Goal: Task Accomplishment & Management: Manage account settings

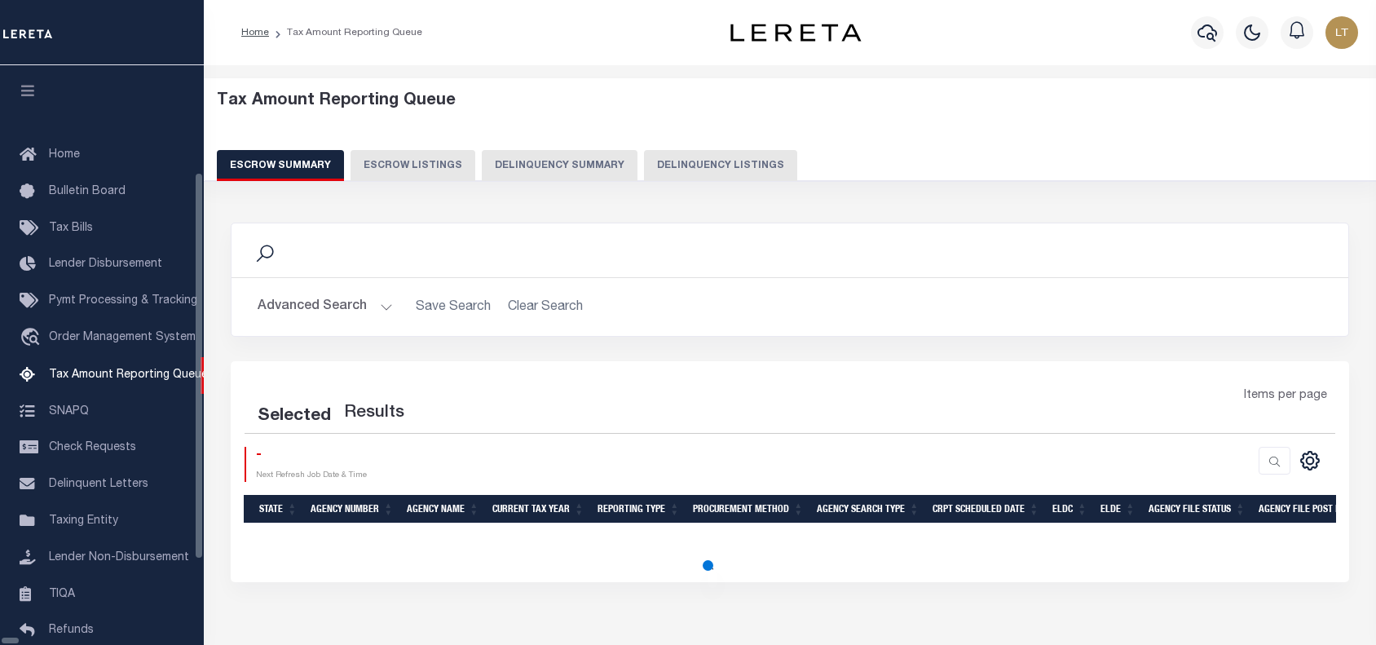
select select "8"
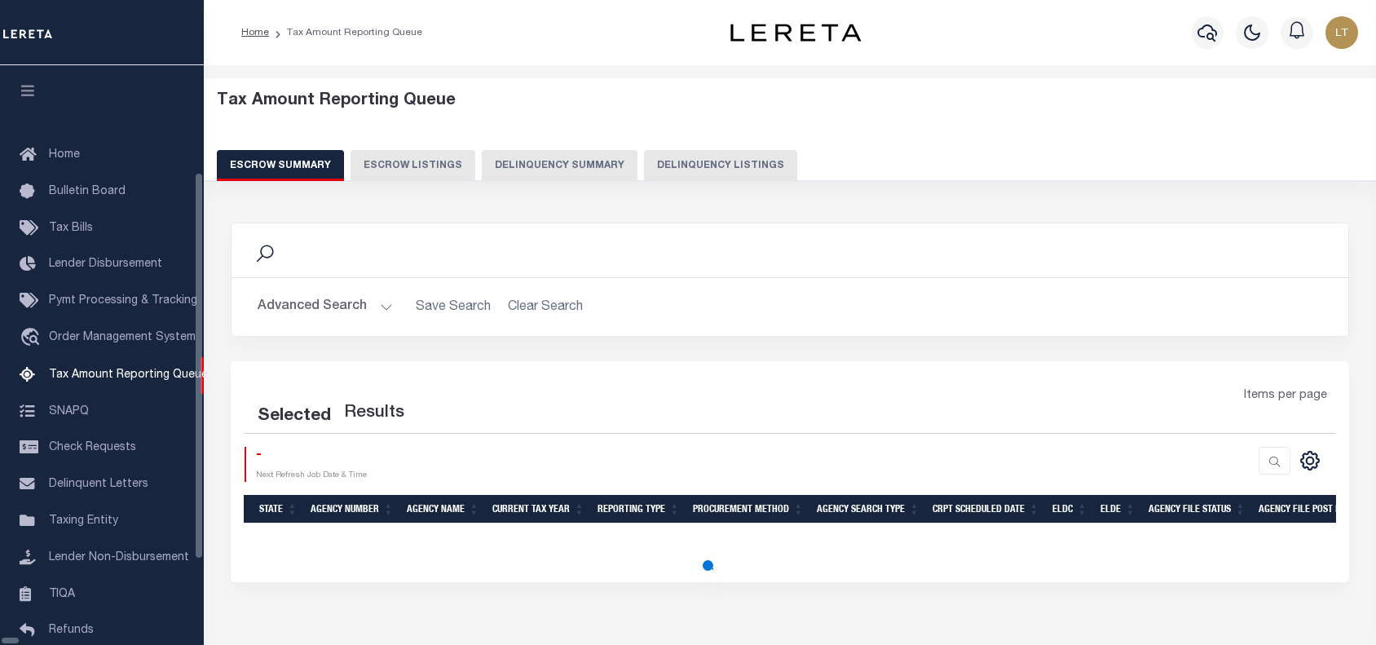
select select "8"
click at [596, 153] on button "Delinquency Summary" at bounding box center [560, 165] width 156 height 31
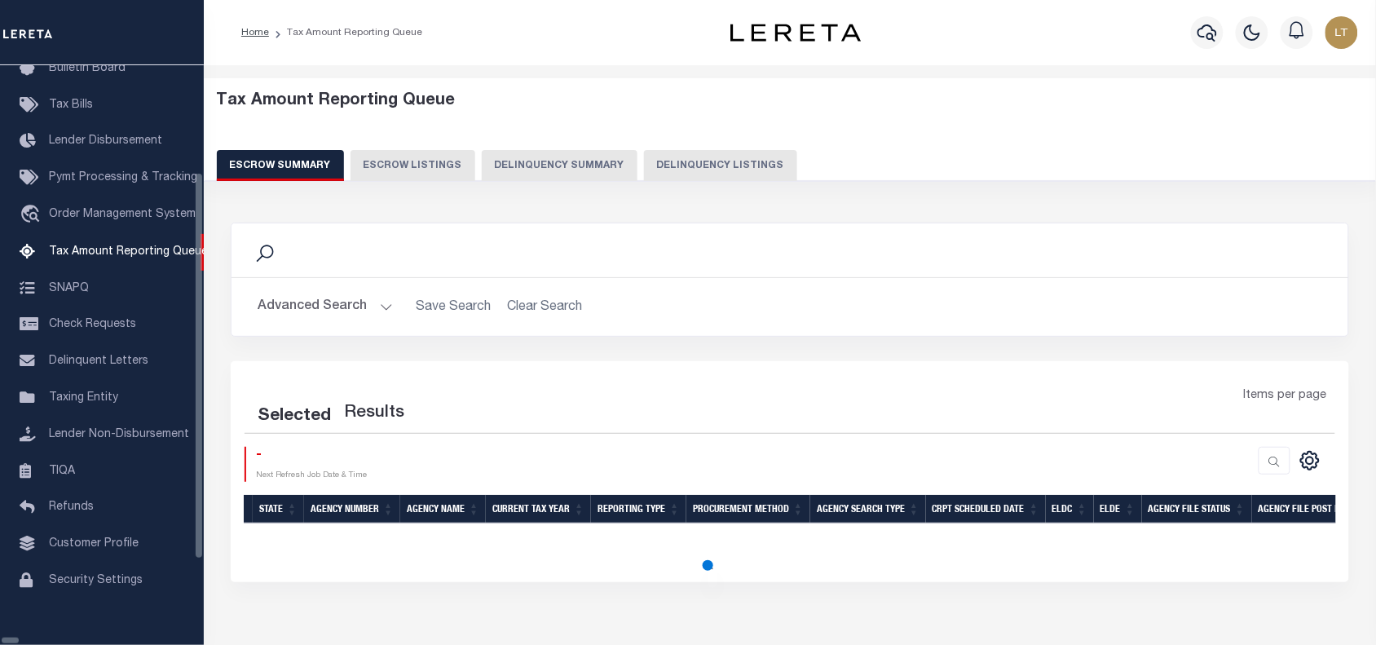
click at [679, 159] on button "Delinquency Listings" at bounding box center [720, 165] width 153 height 31
select select "8"
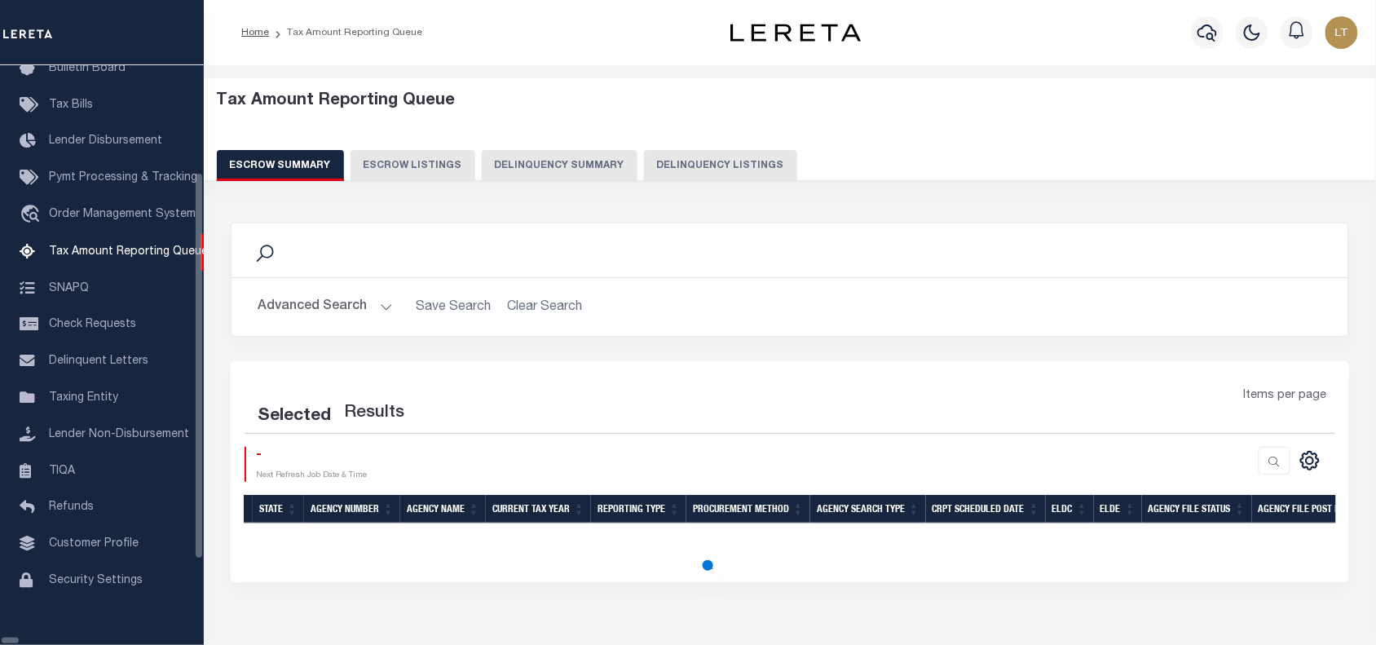
select select "8"
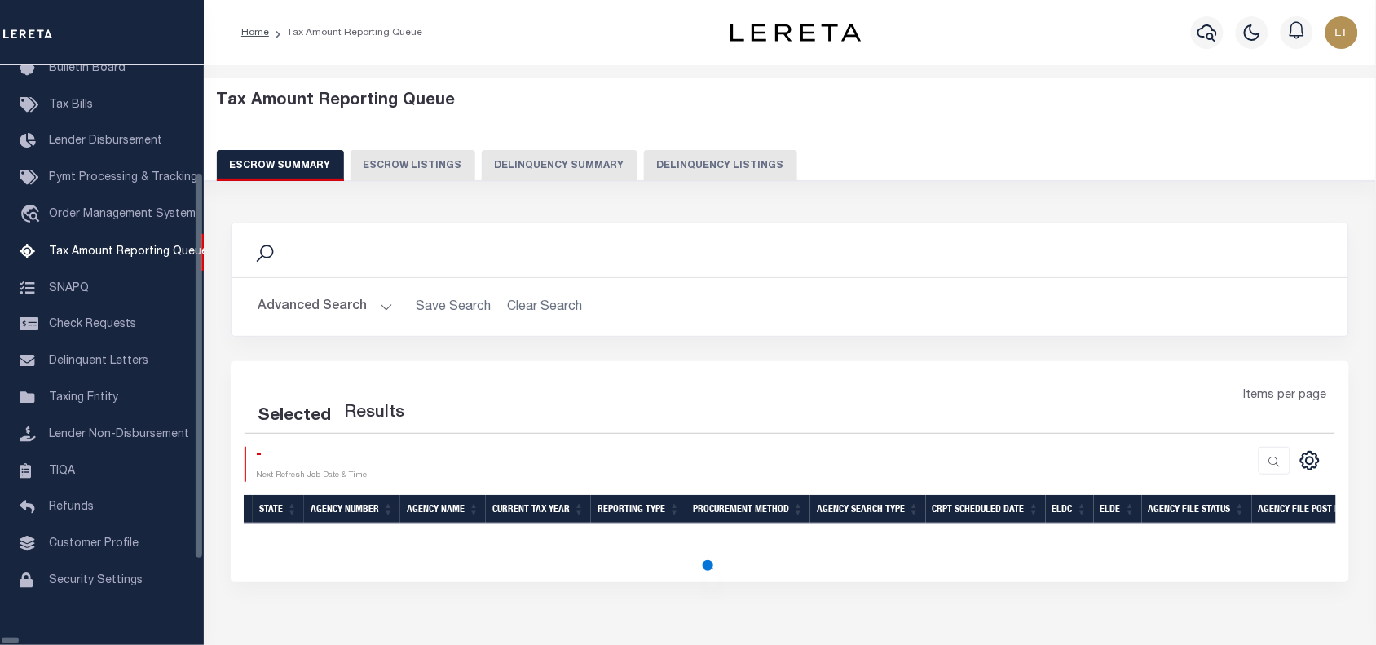
select select "8"
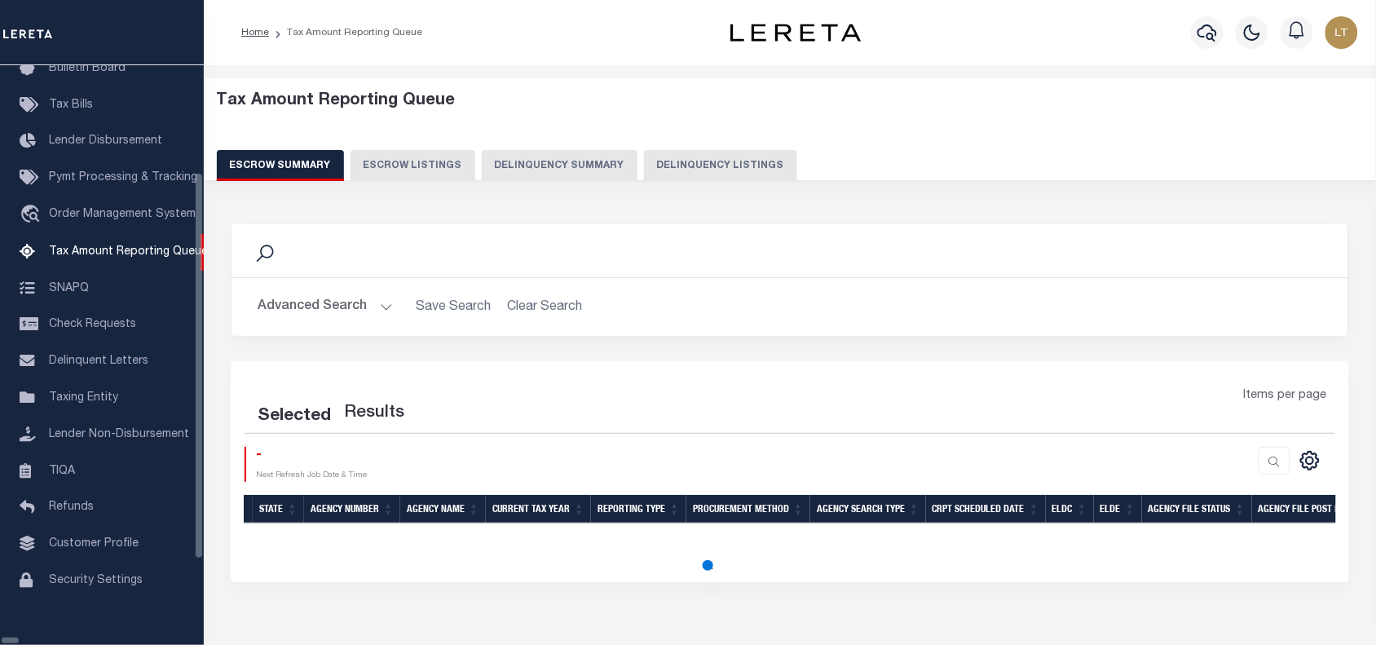
select select "8"
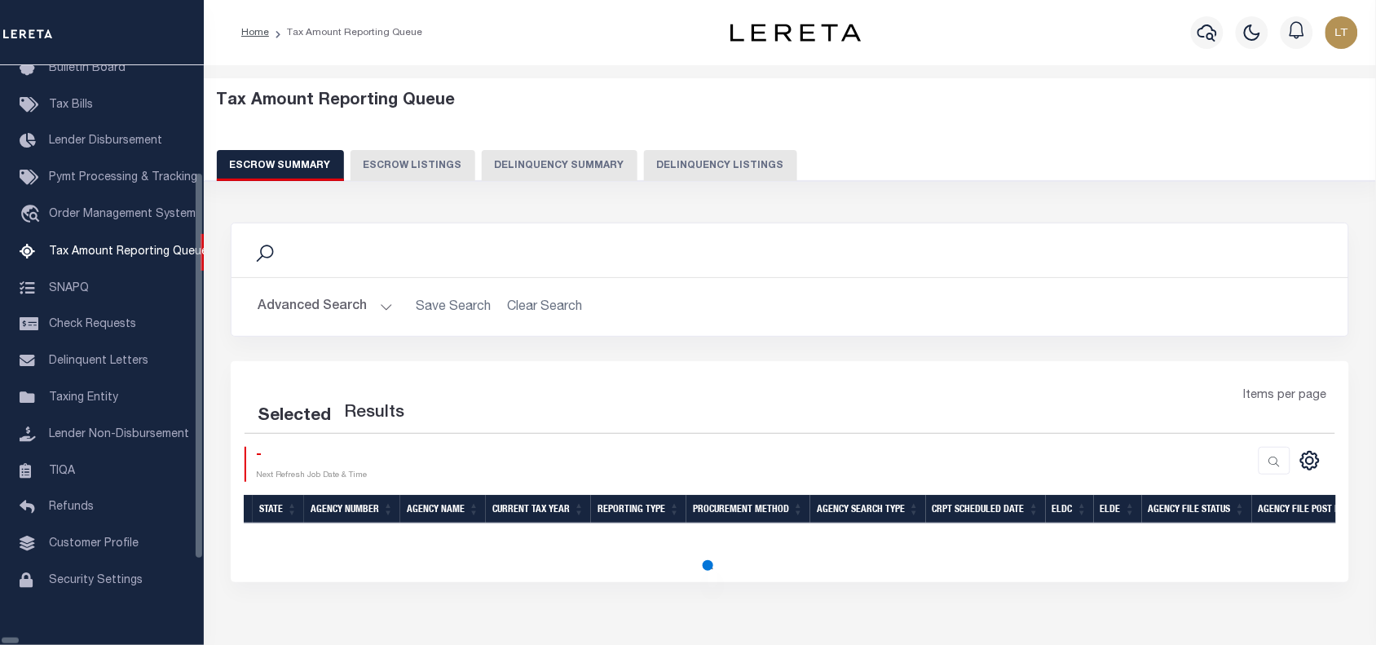
select select "8"
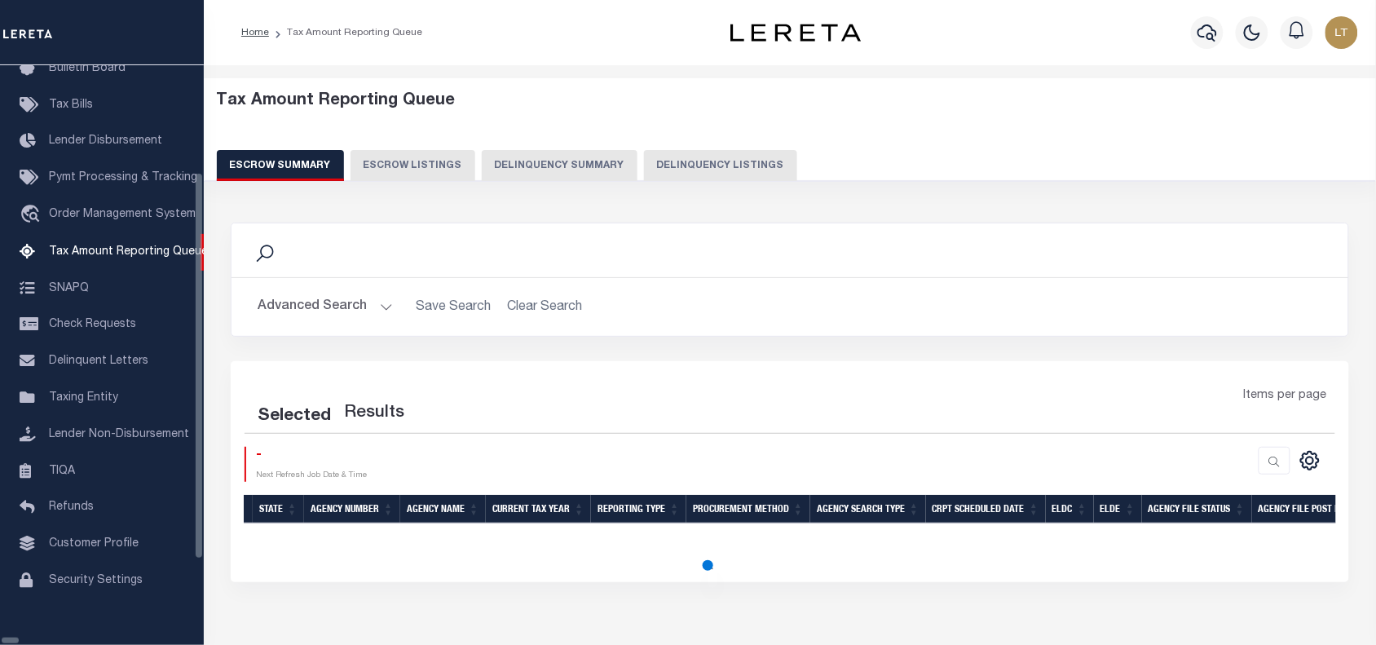
select select "8"
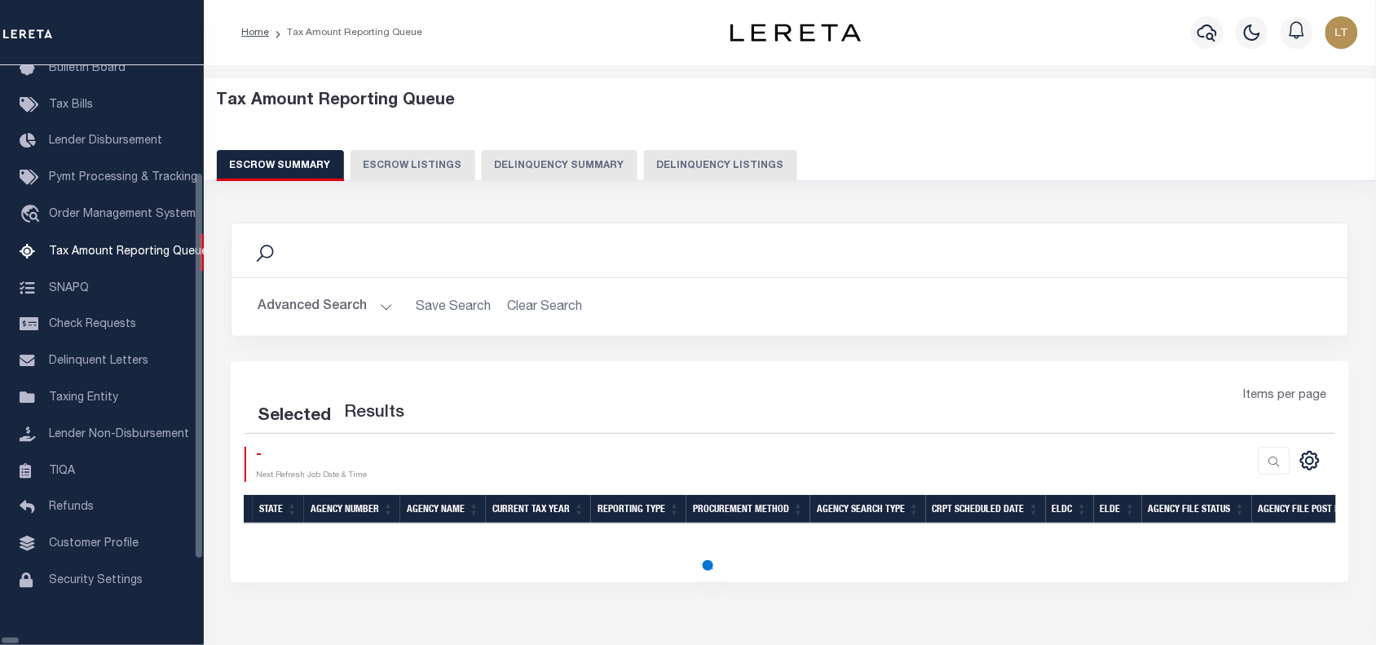
select select "8"
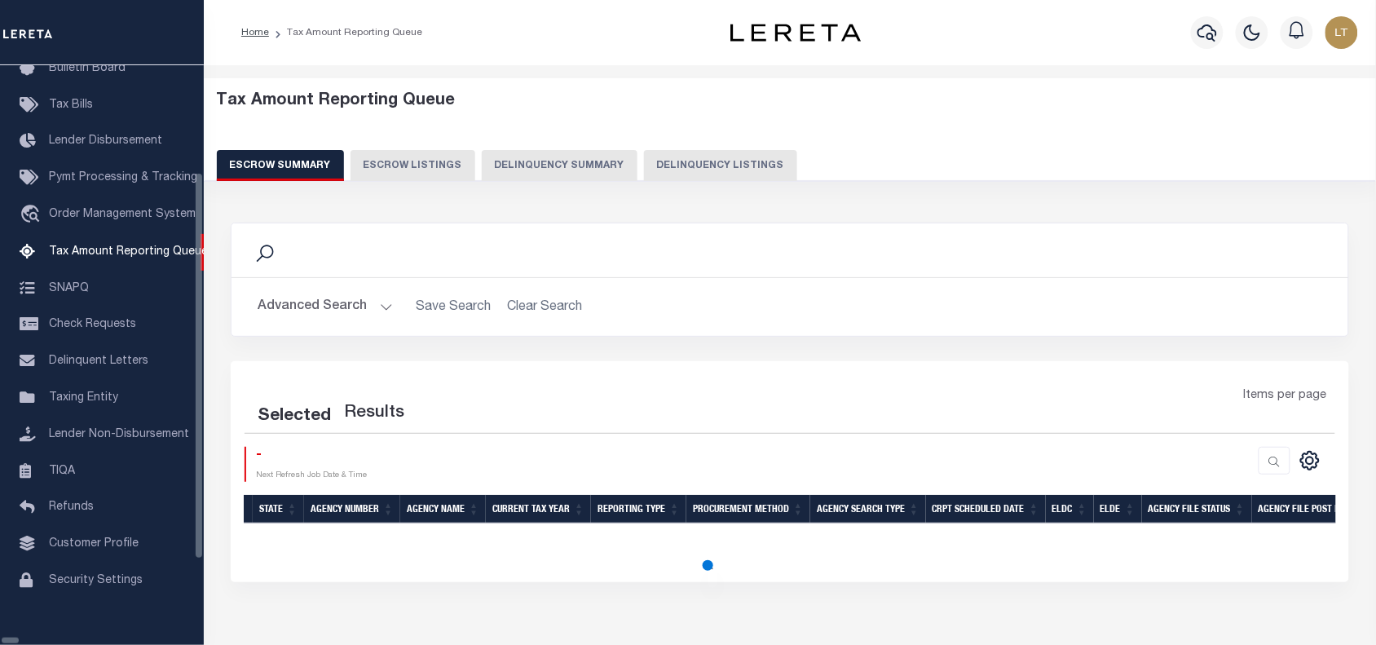
select select "8"
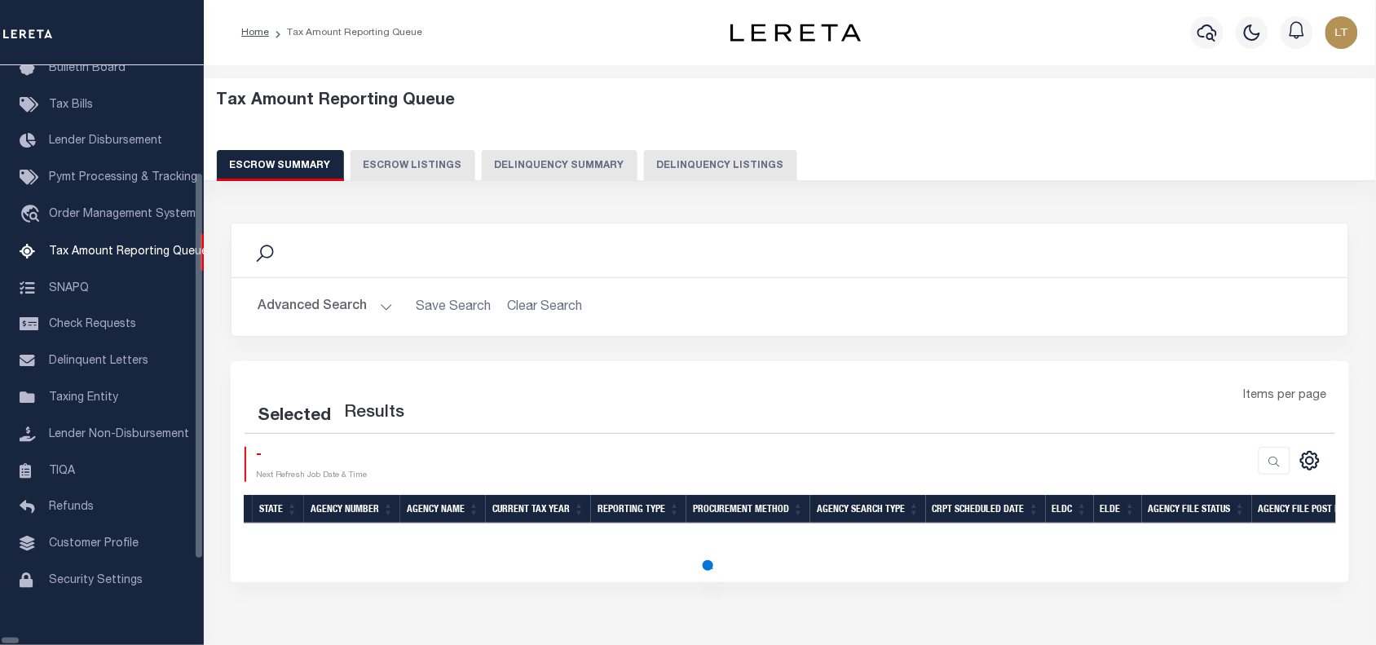
select select "8"
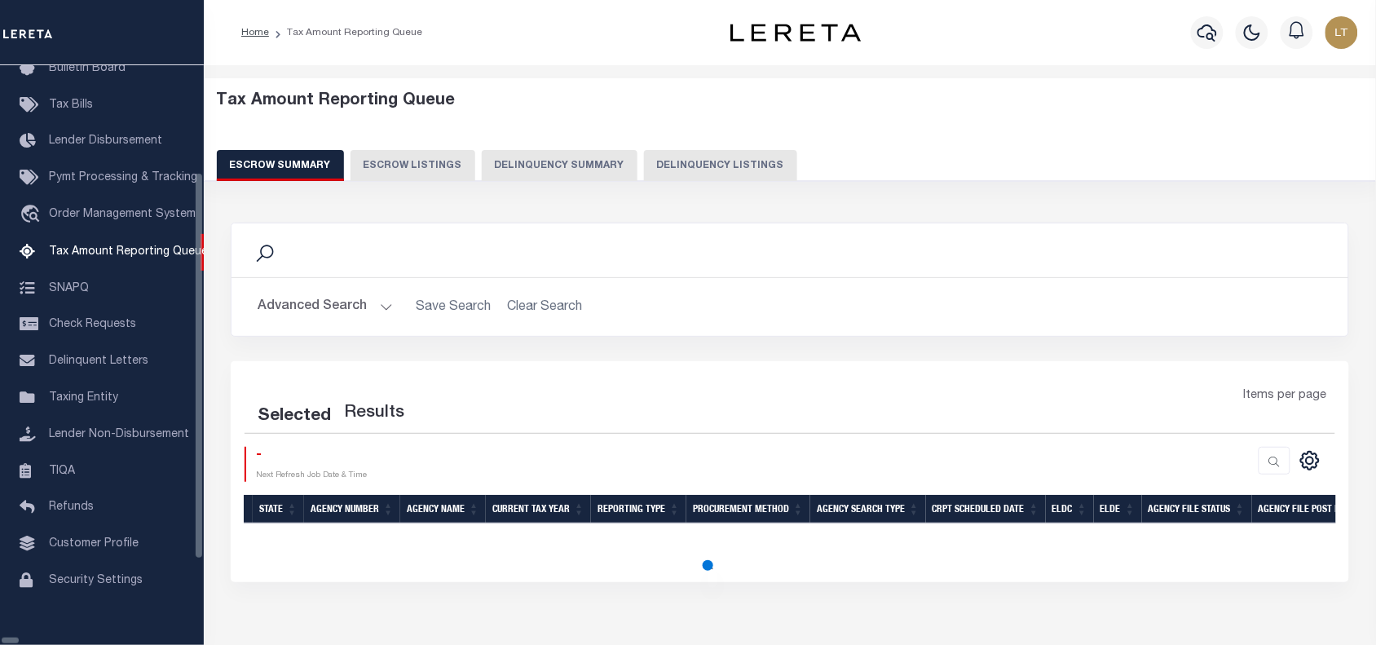
select select "8"
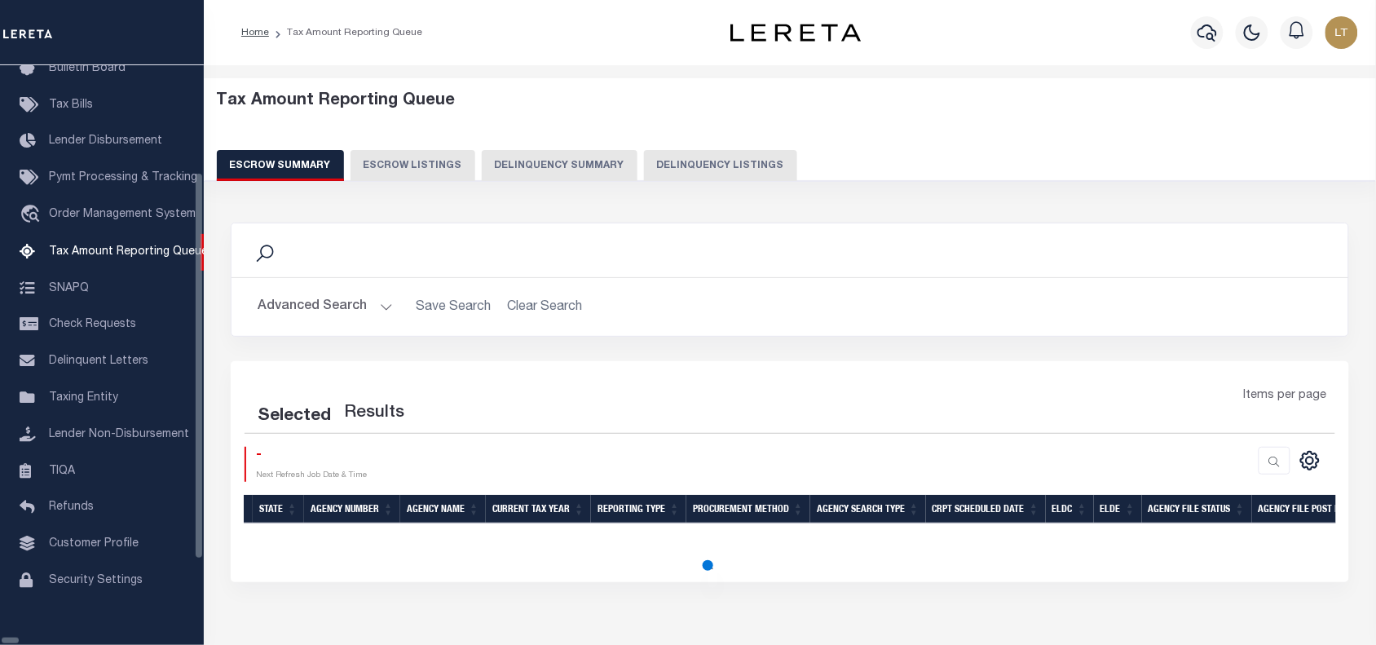
select select "8"
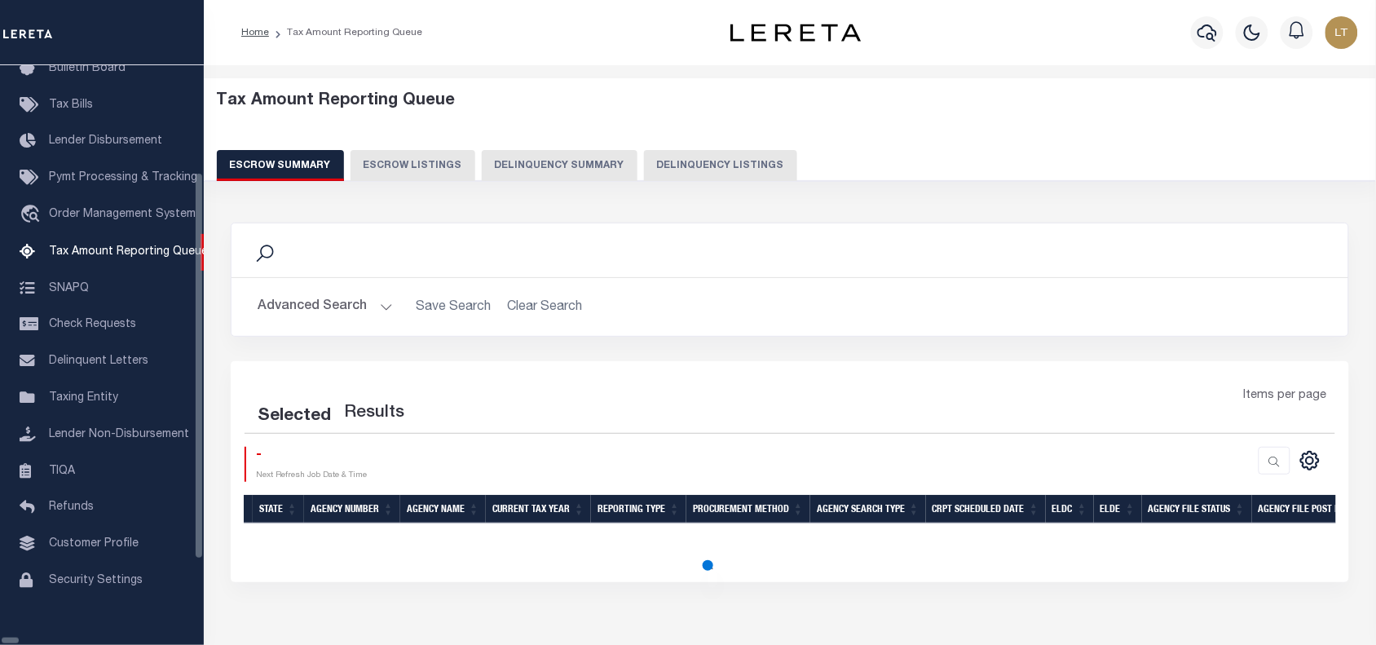
select select "8"
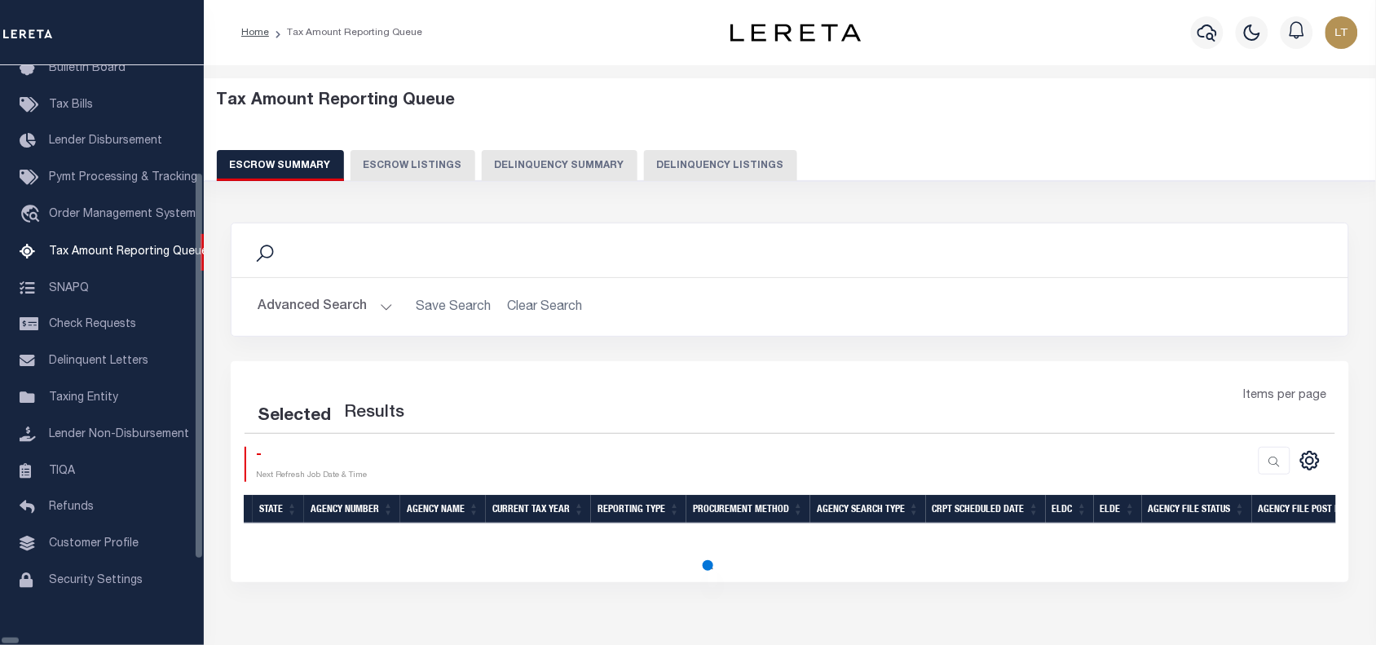
select select "8"
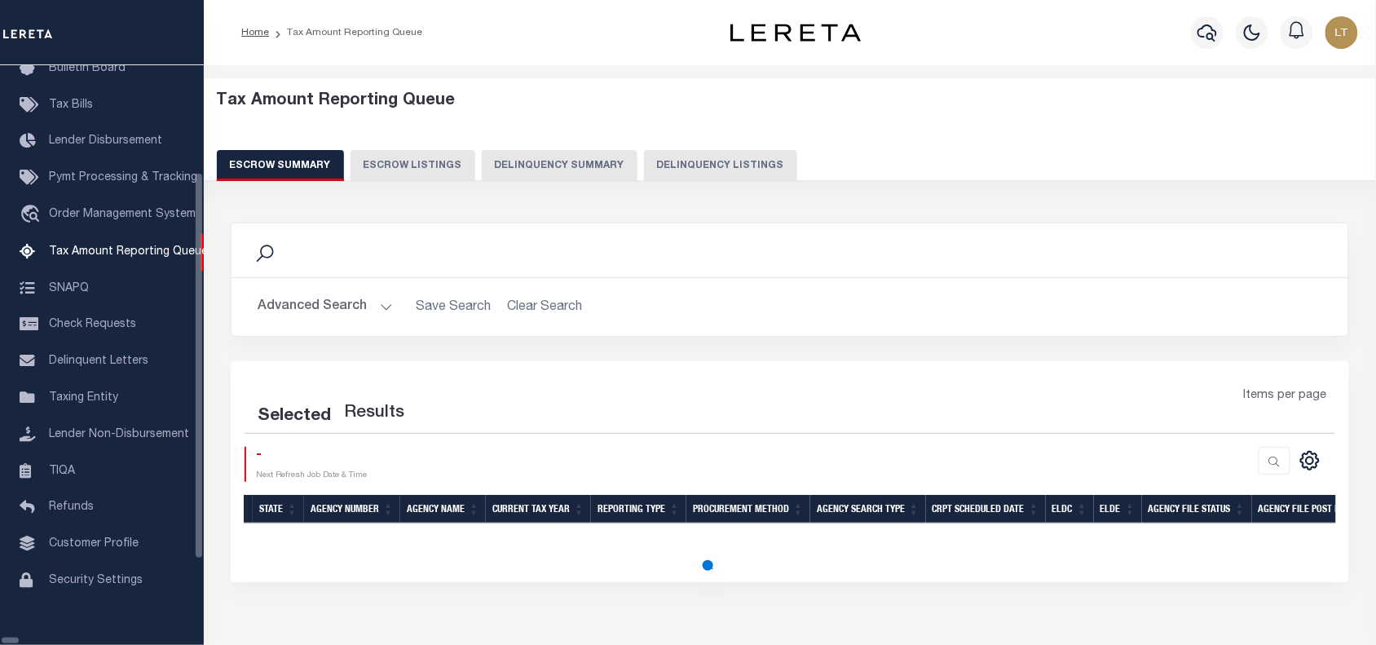
select select "8"
select select "100"
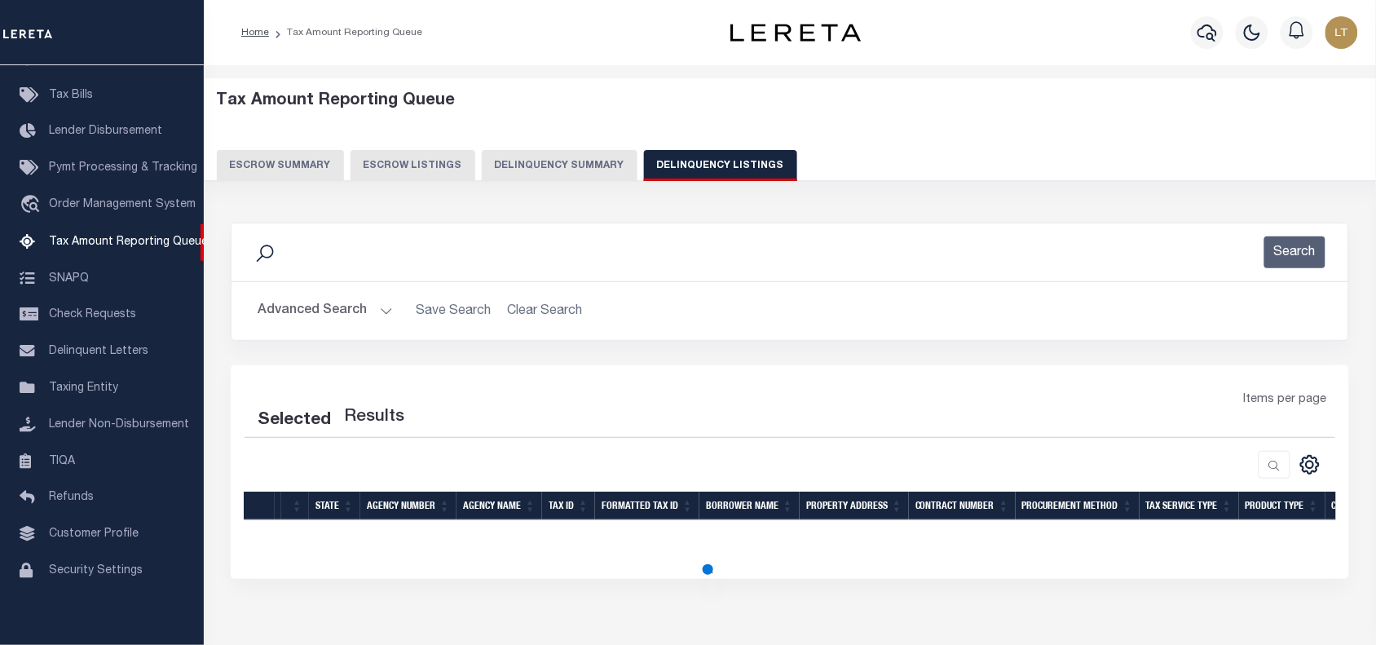
select select "100"
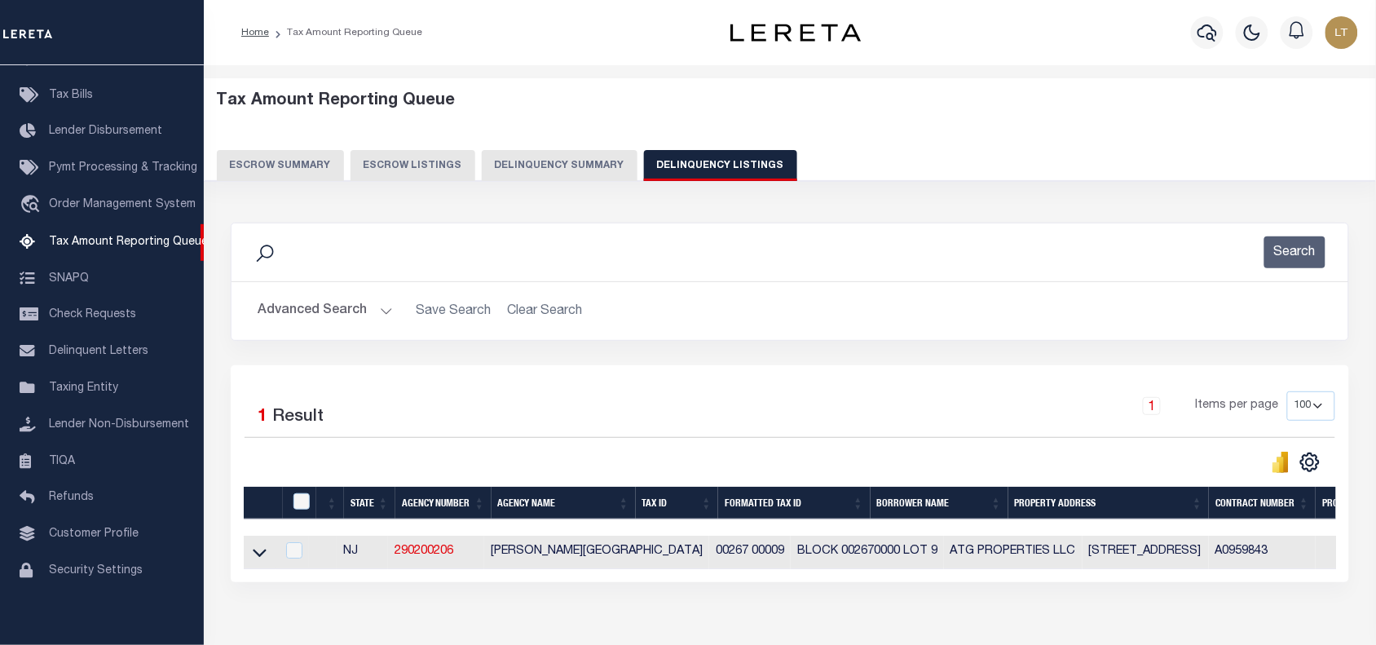
click at [332, 304] on button "Advanced Search" at bounding box center [325, 311] width 135 height 32
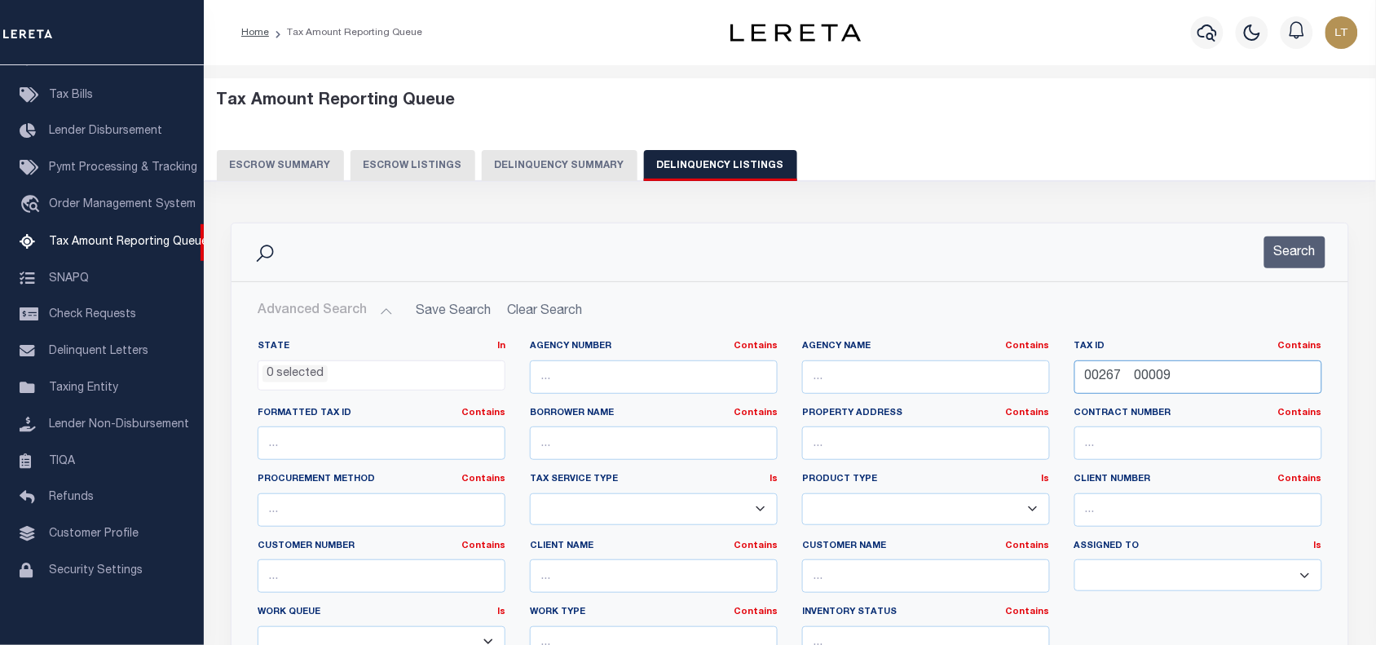
drag, startPoint x: 1196, startPoint y: 377, endPoint x: 1086, endPoint y: 373, distance: 110.9
click at [1060, 369] on div "State In In AK AL AR AZ CA CO CT DC DE FL GA GU HI IA ID IL IN KS KY LA MA MD M…" at bounding box center [789, 506] width 1089 height 333
paste input "07-0-148119"
type input "07-0-148119"
click at [1288, 253] on button "Search" at bounding box center [1294, 252] width 61 height 32
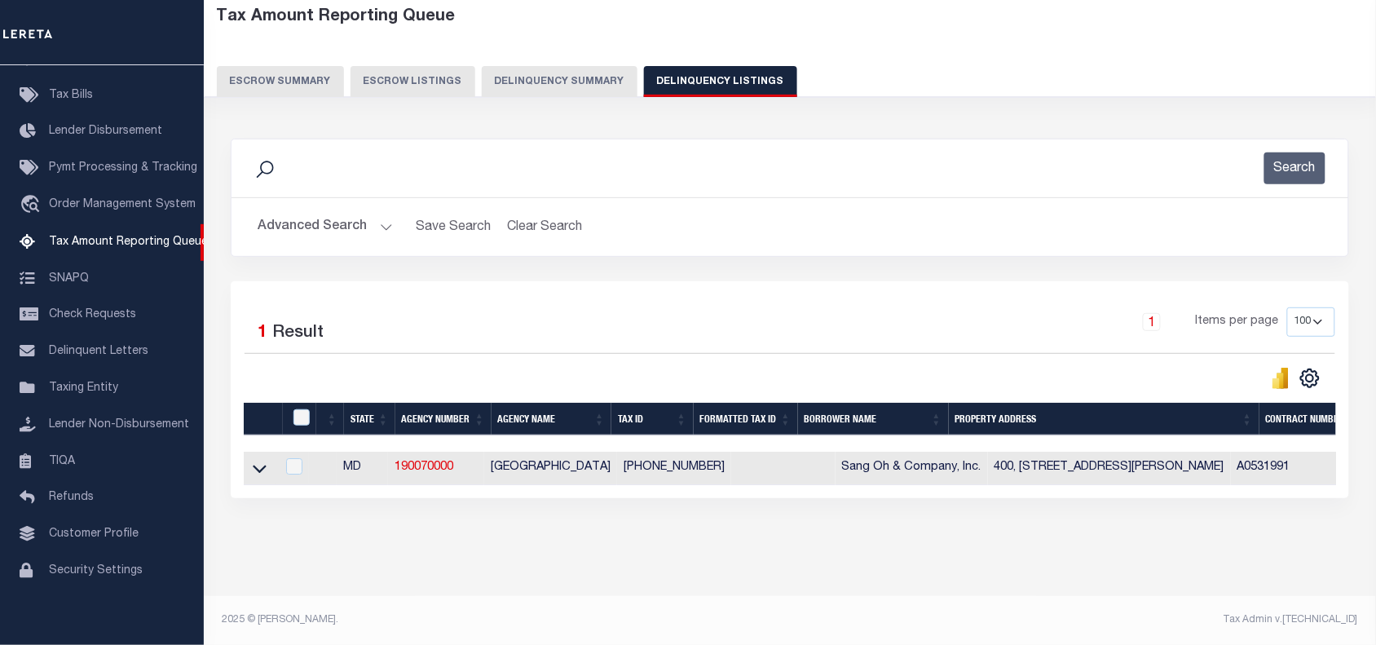
scroll to position [204, 0]
click at [261, 460] on icon at bounding box center [260, 468] width 14 height 17
select select "8"
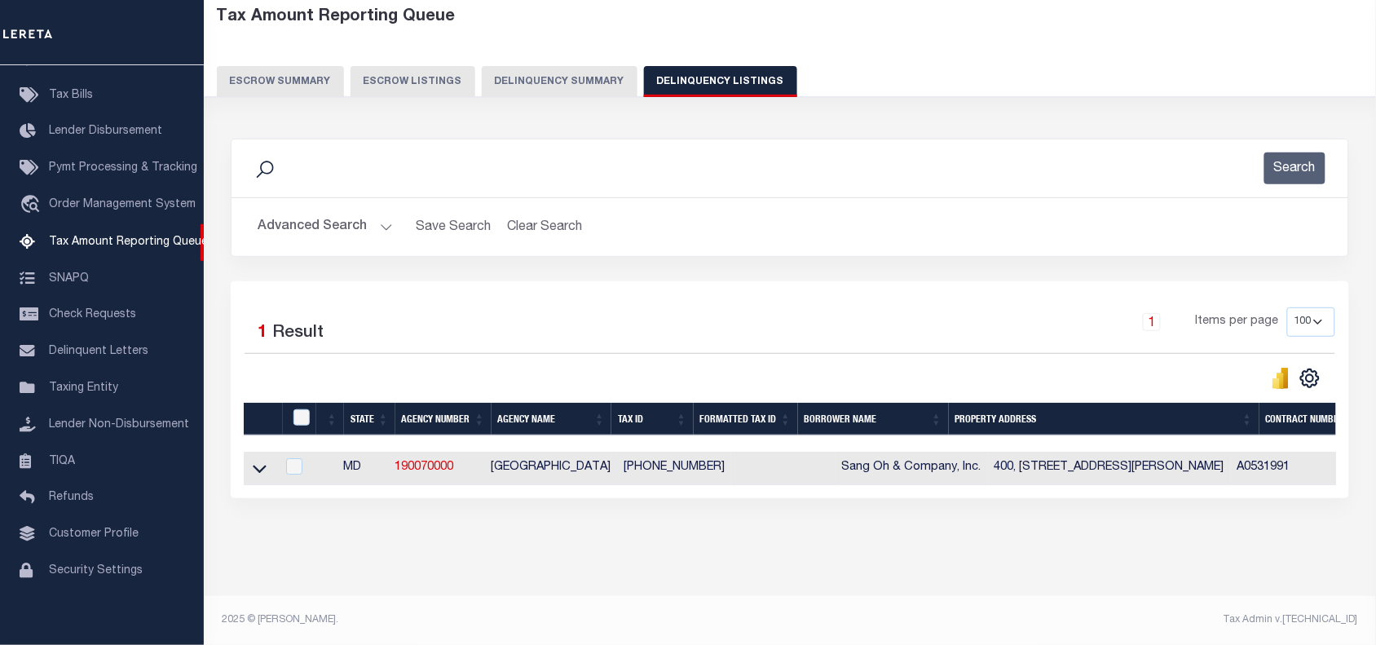
select select "8"
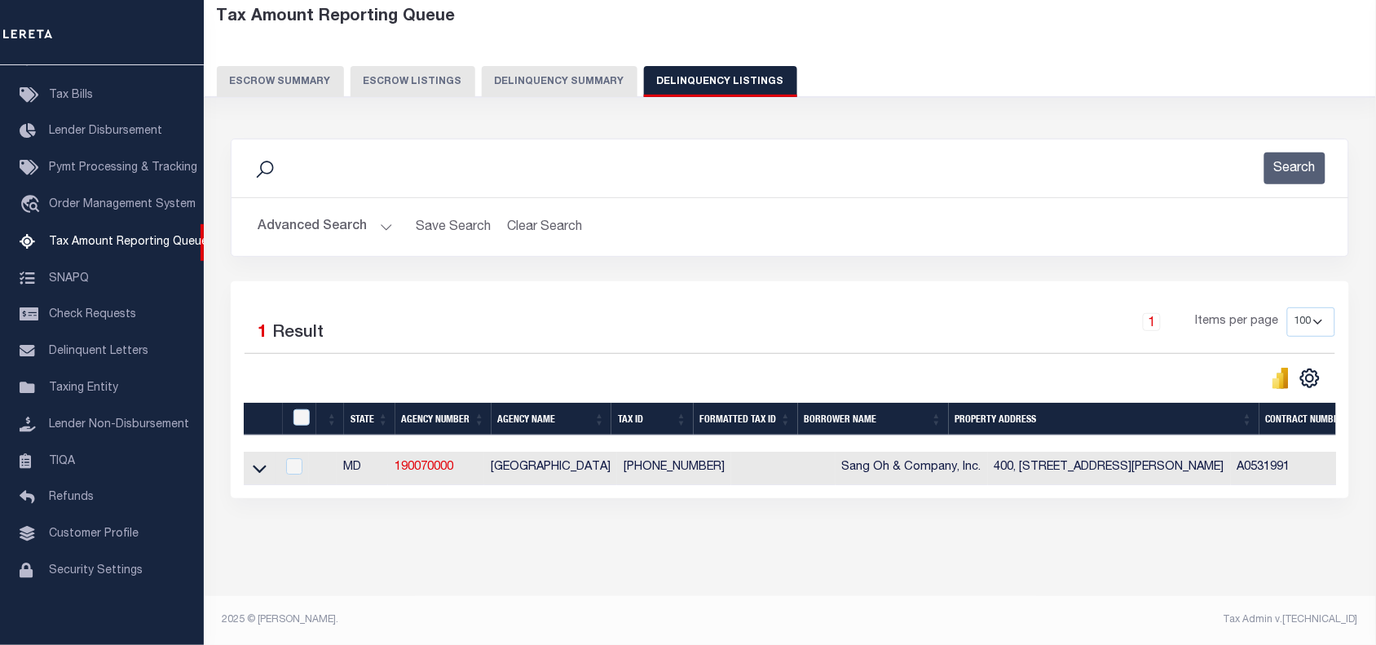
select select "8"
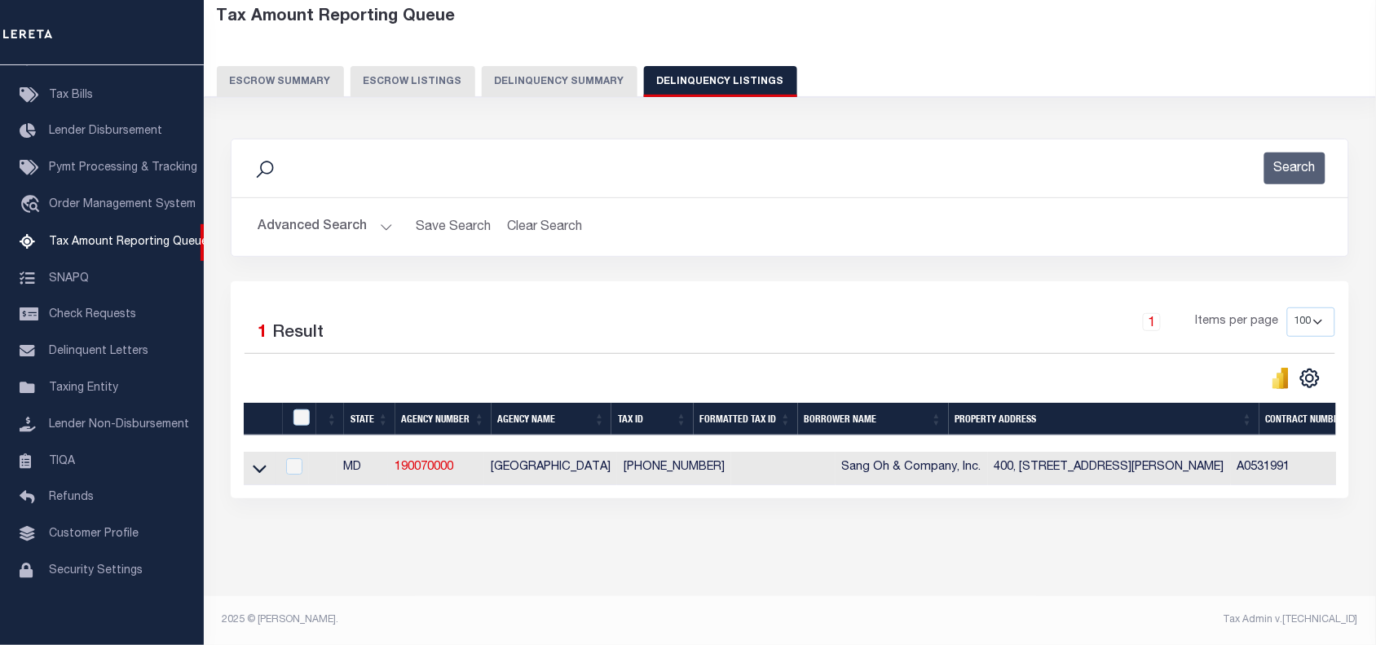
select select "8"
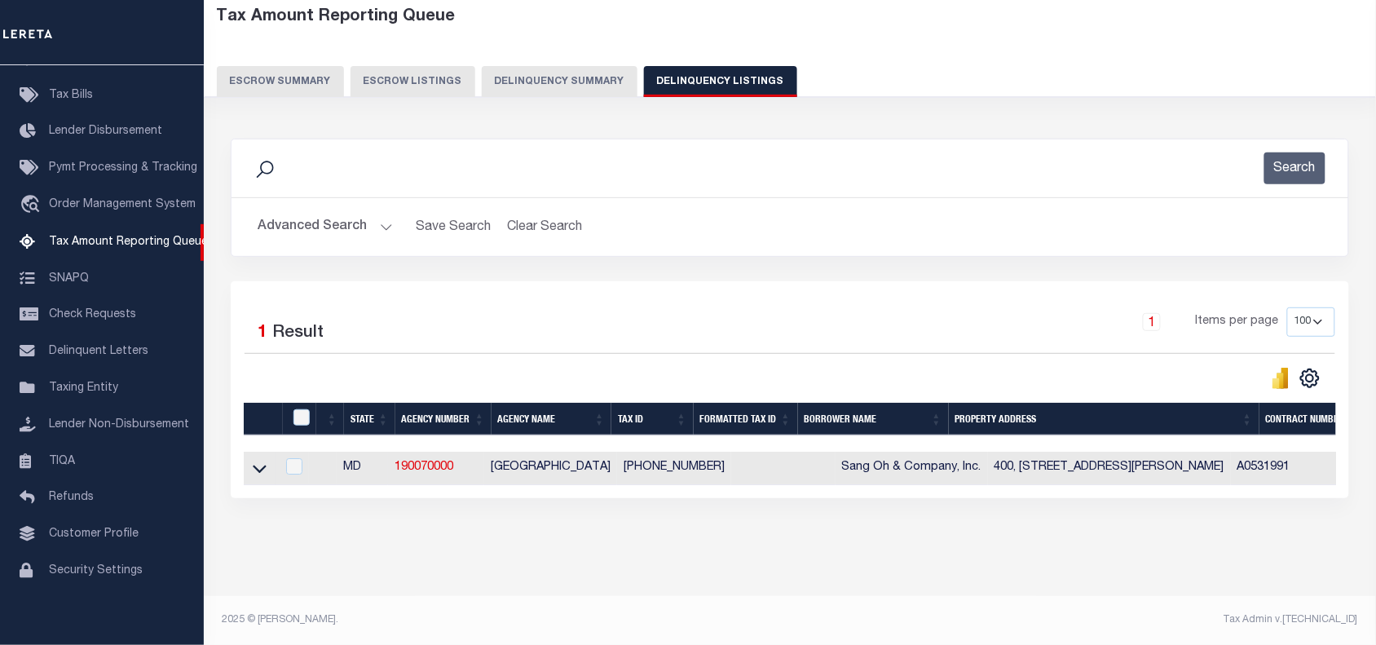
select select "8"
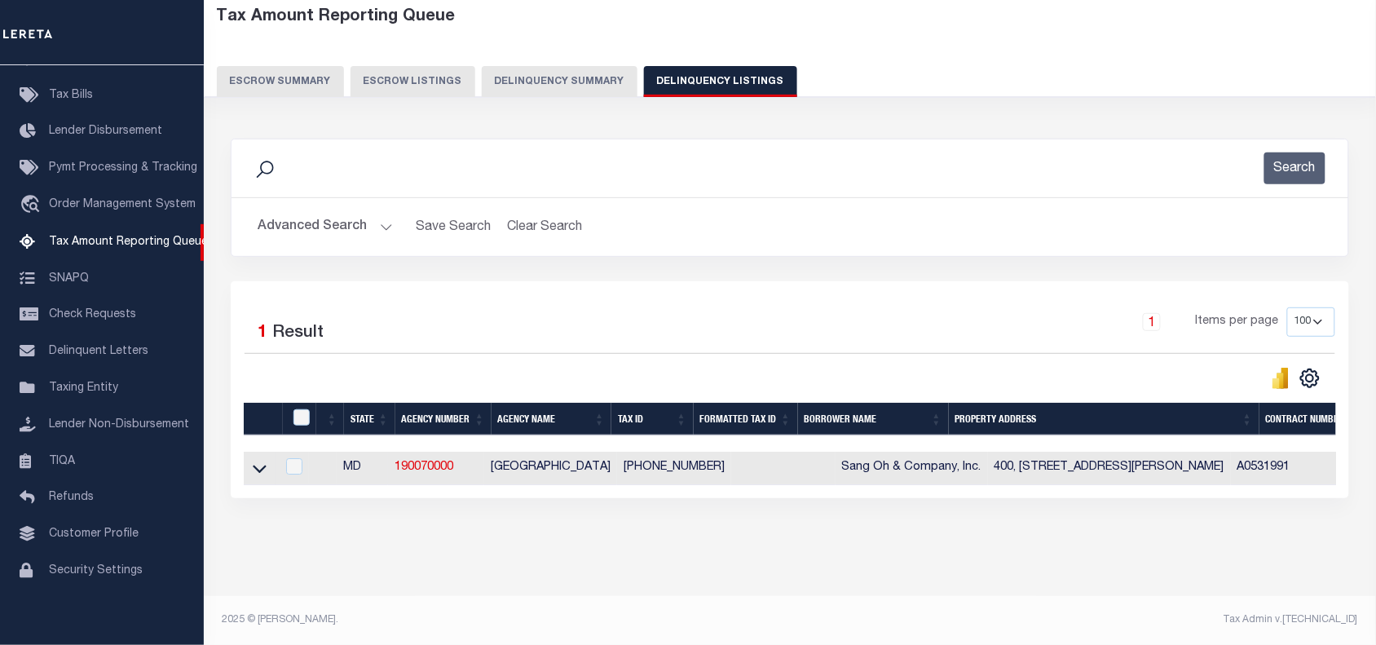
select select "8"
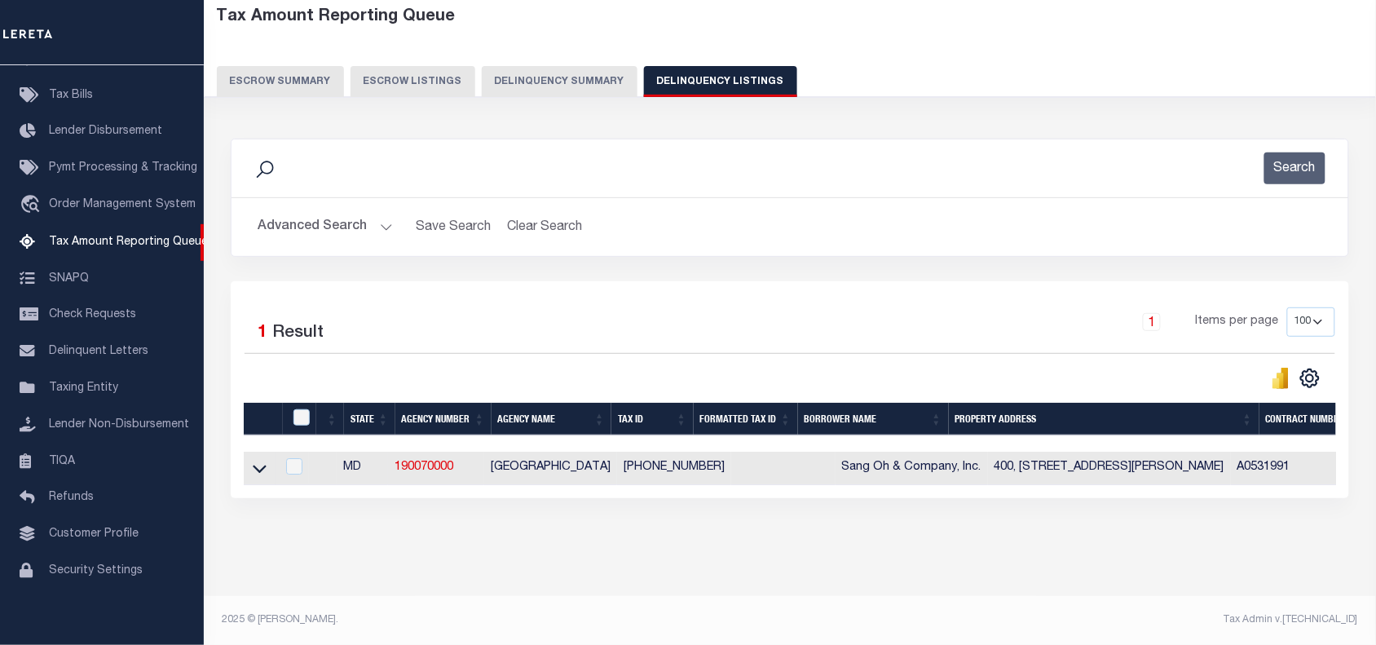
select select "8"
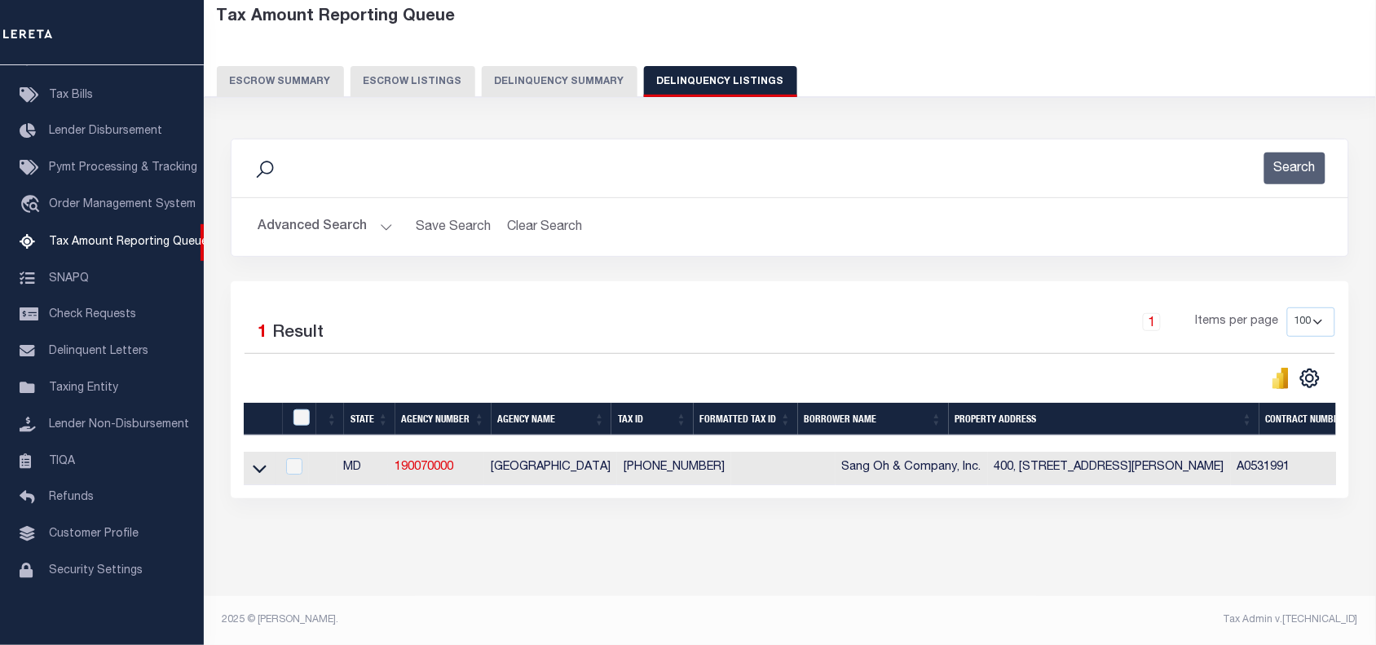
select select "8"
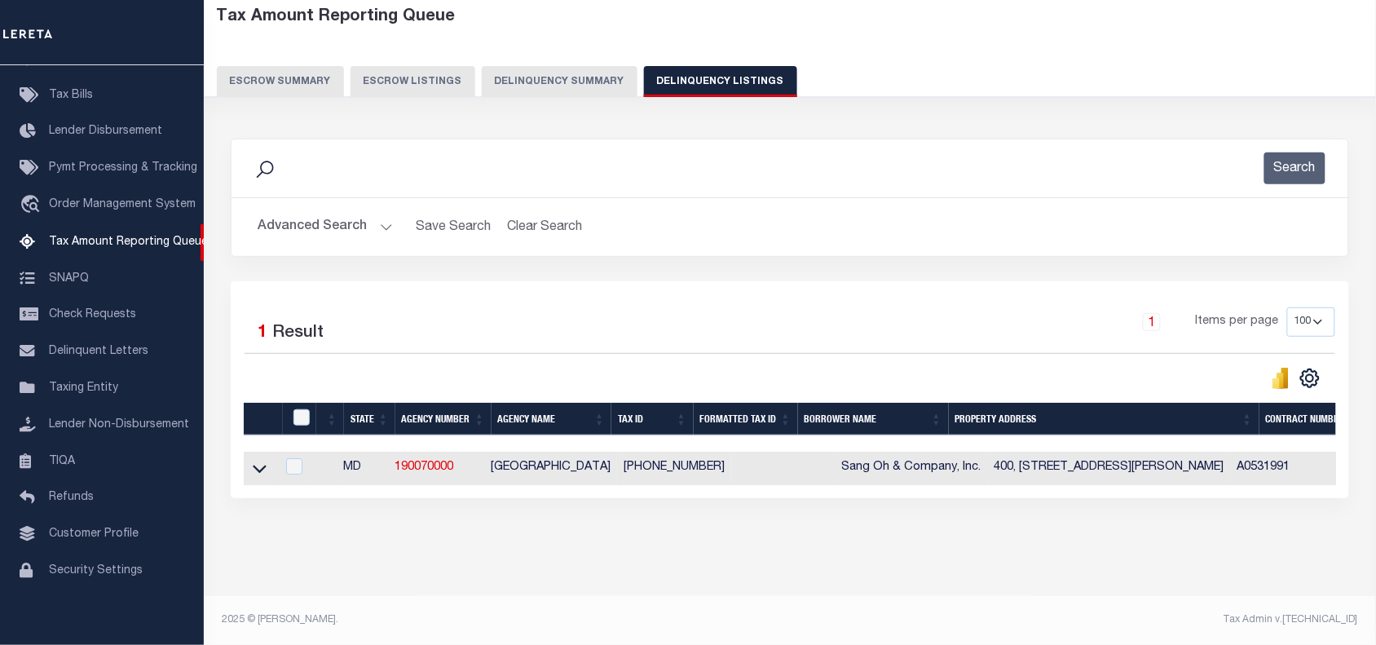
select select "8"
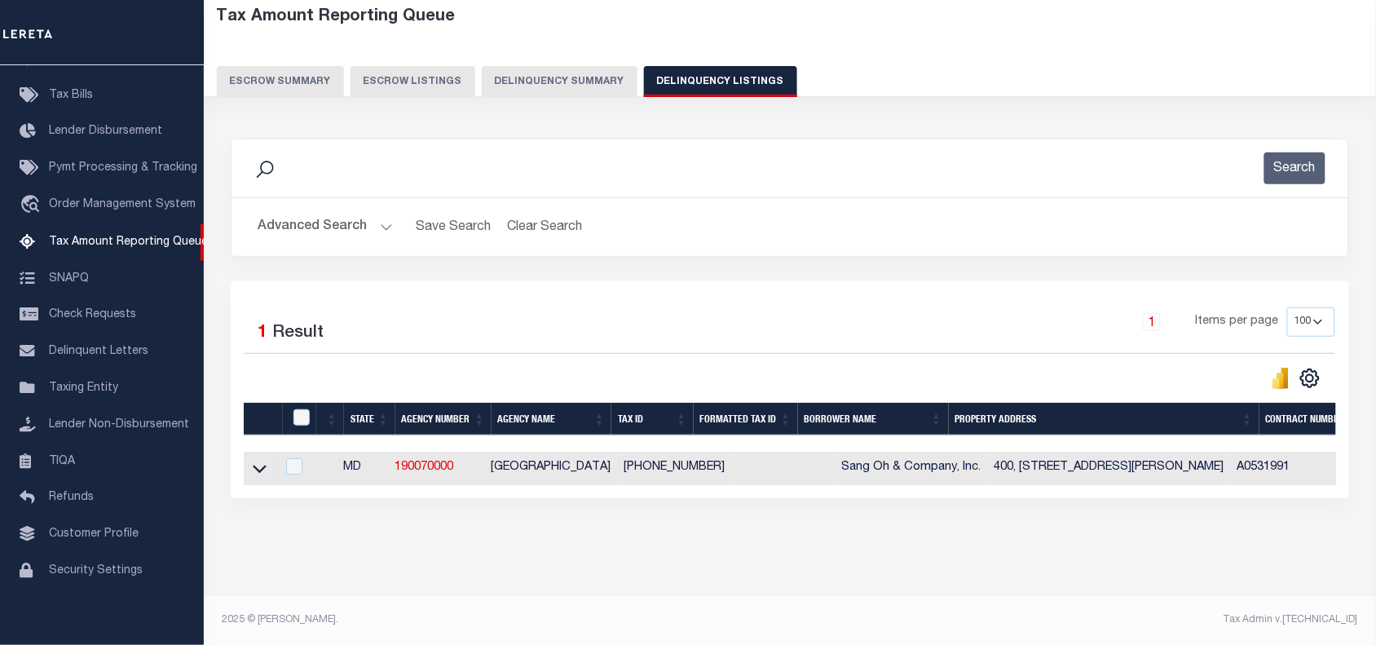
select select "8"
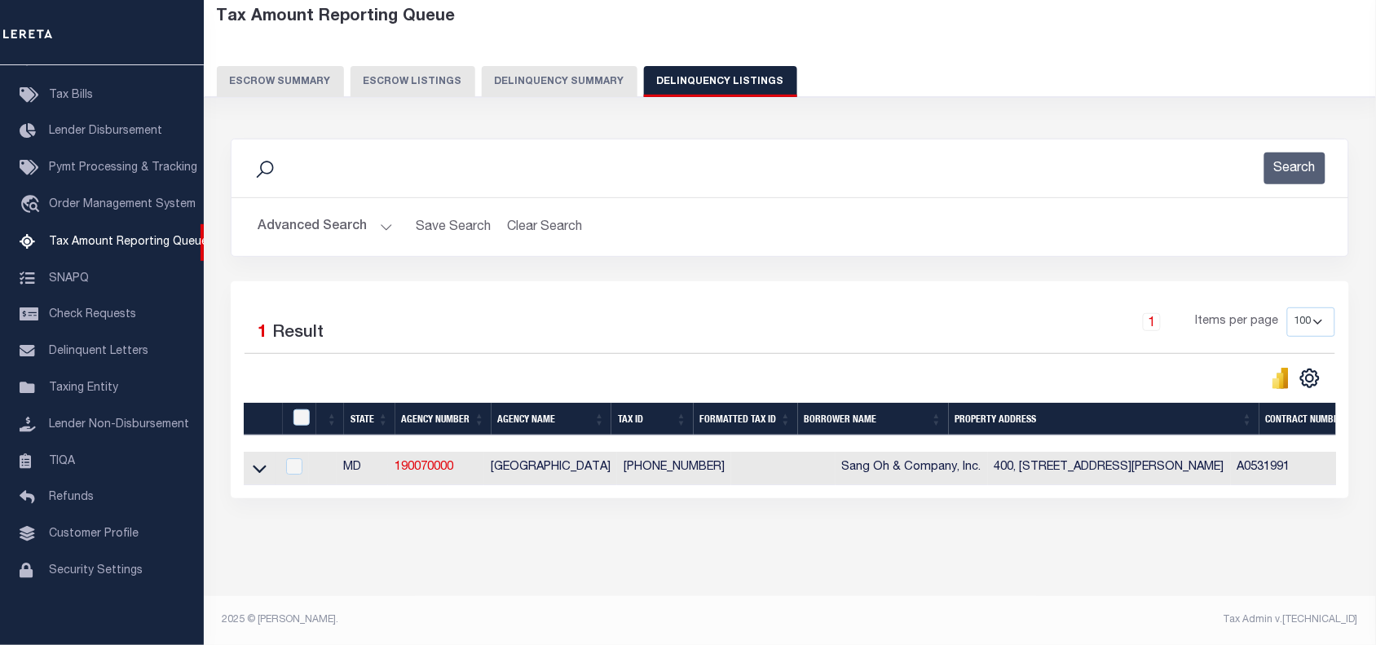
select select "8"
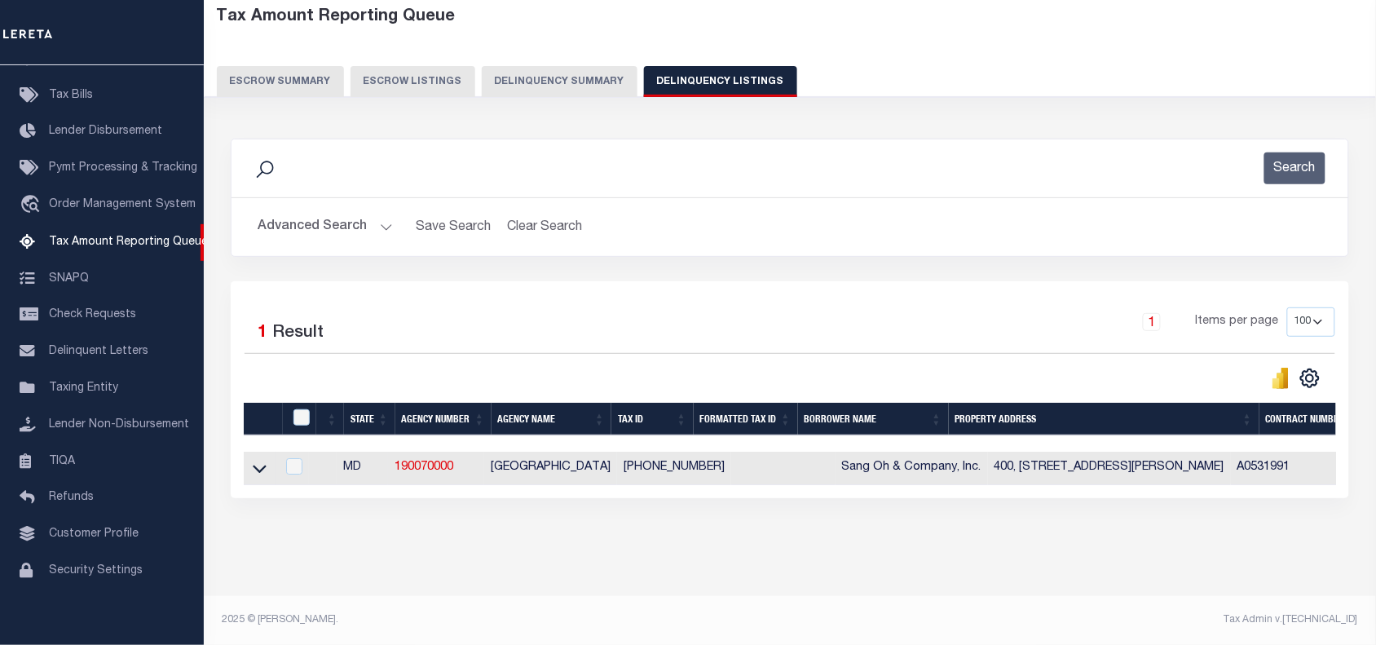
select select "8"
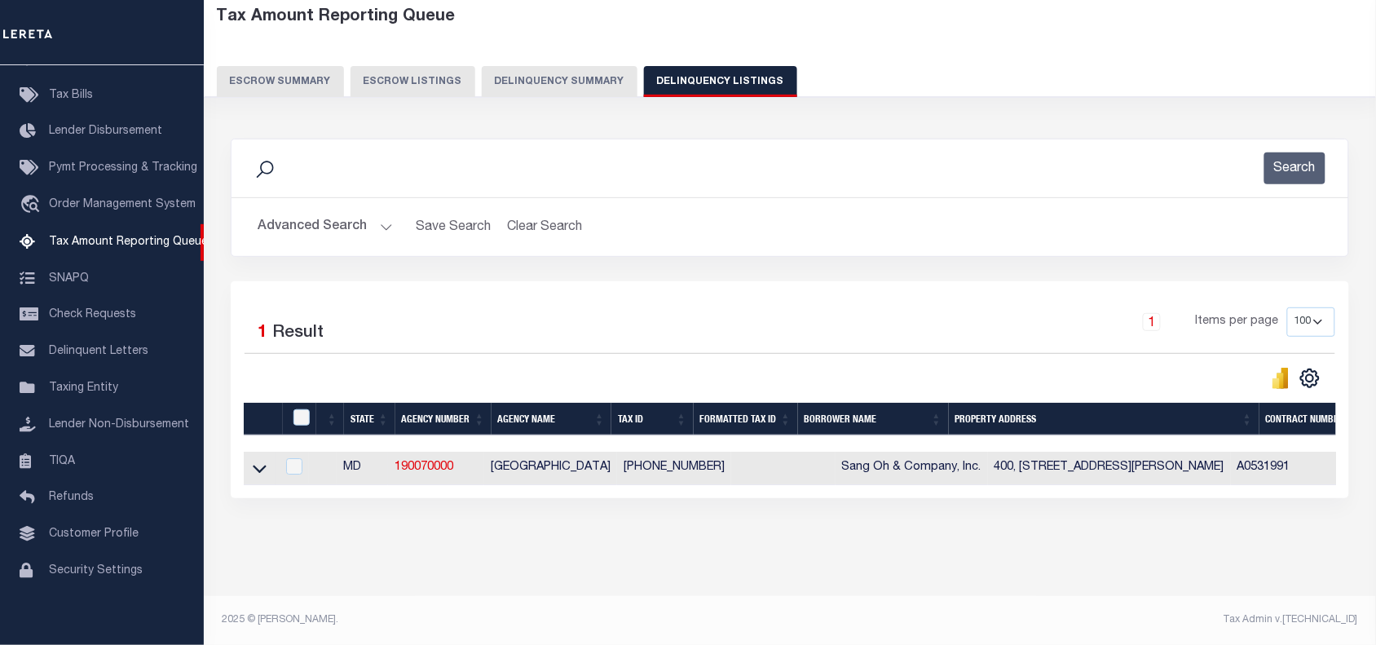
select select "8"
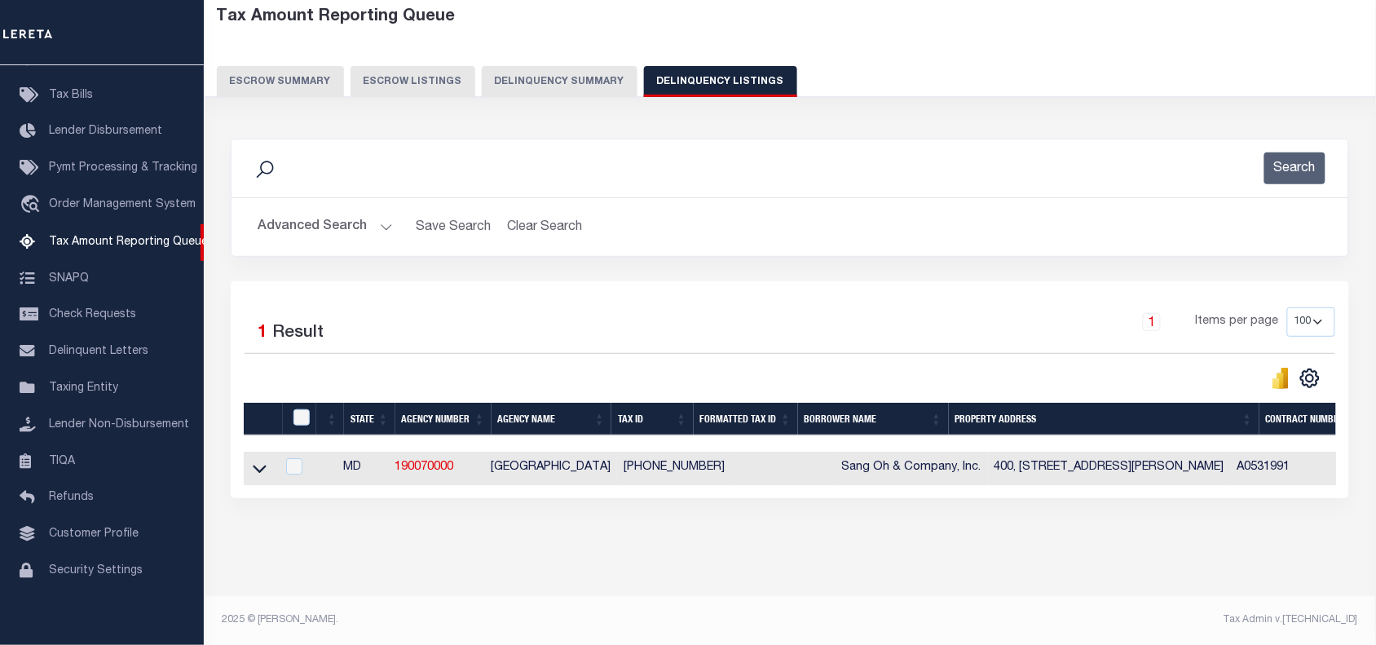
select select "8"
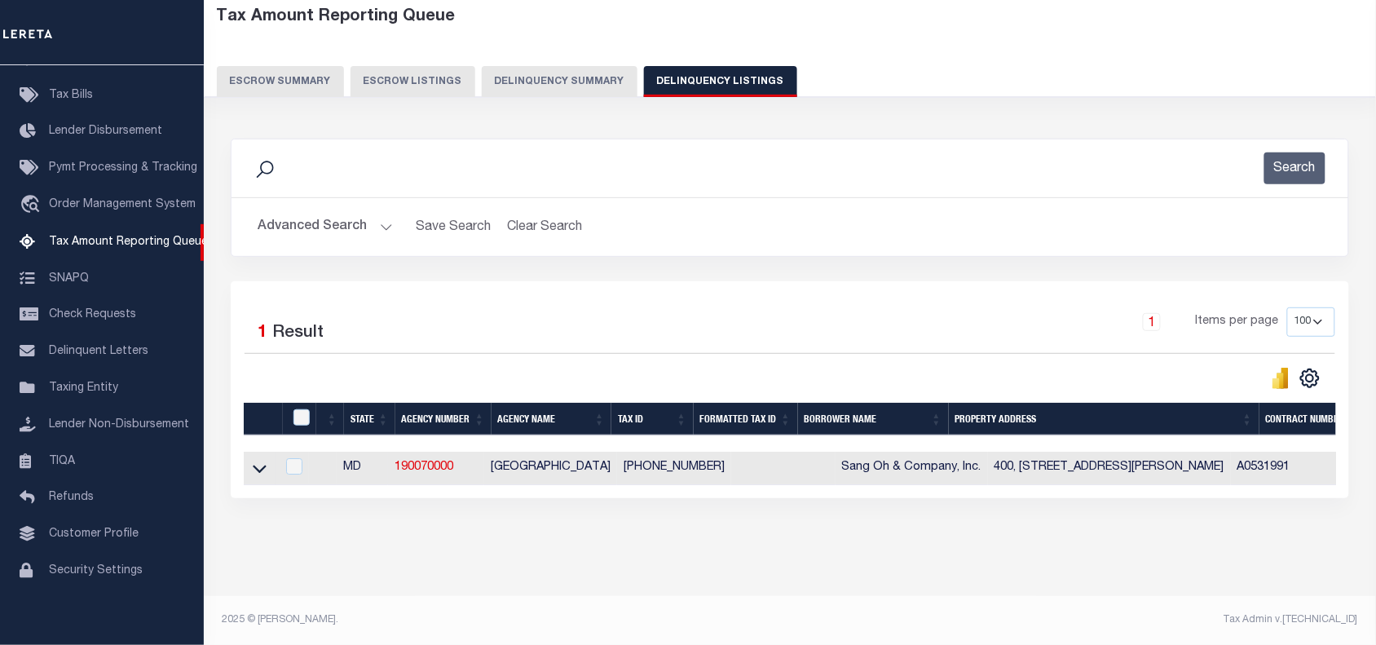
select select "8"
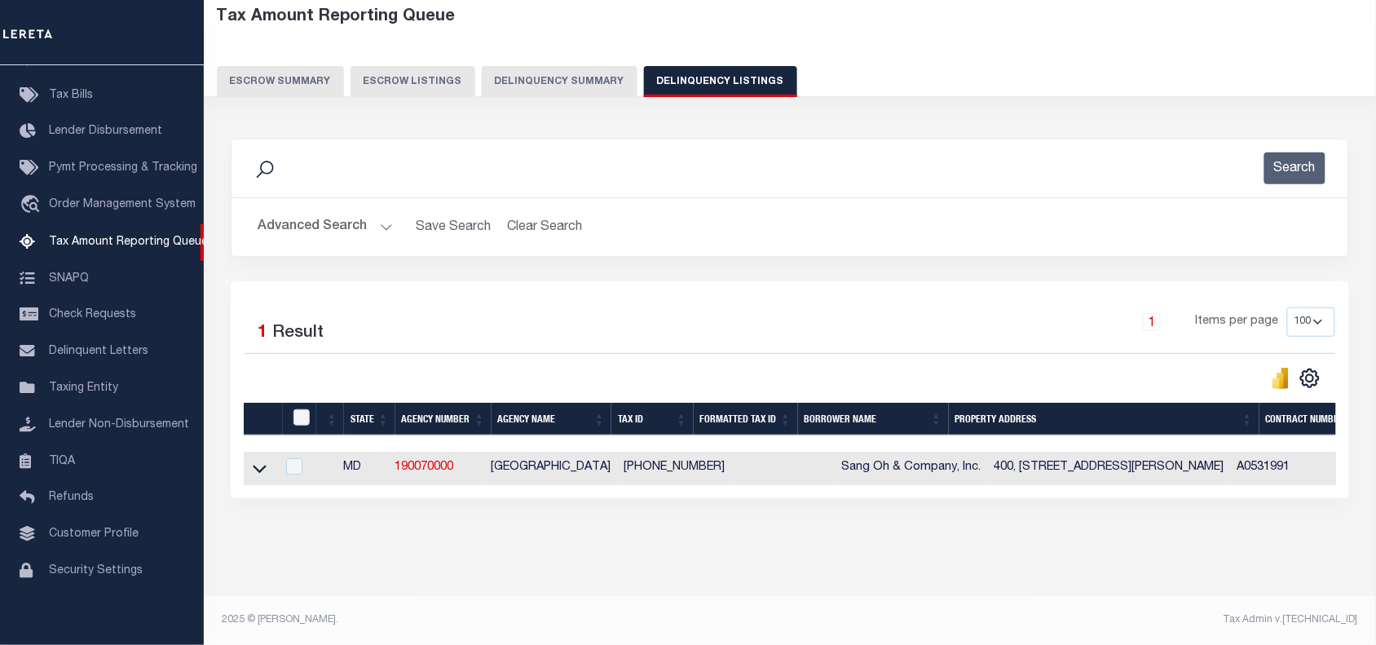
select select "8"
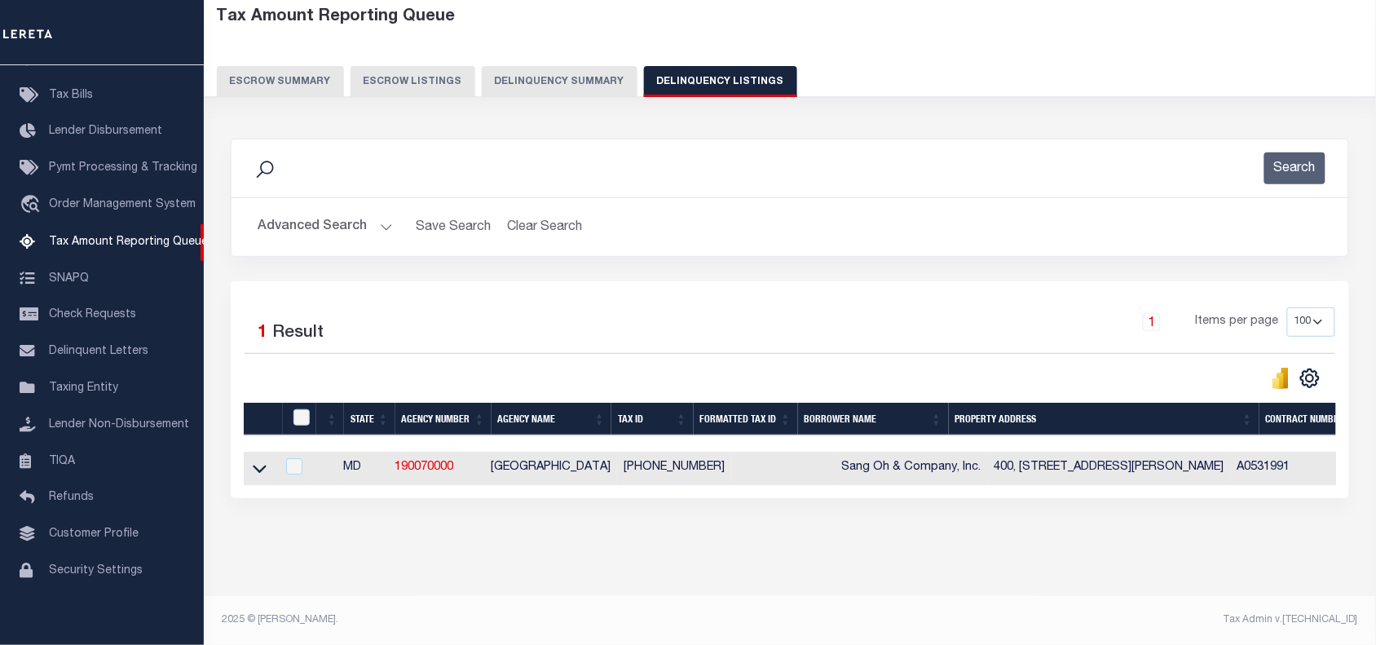
select select "8"
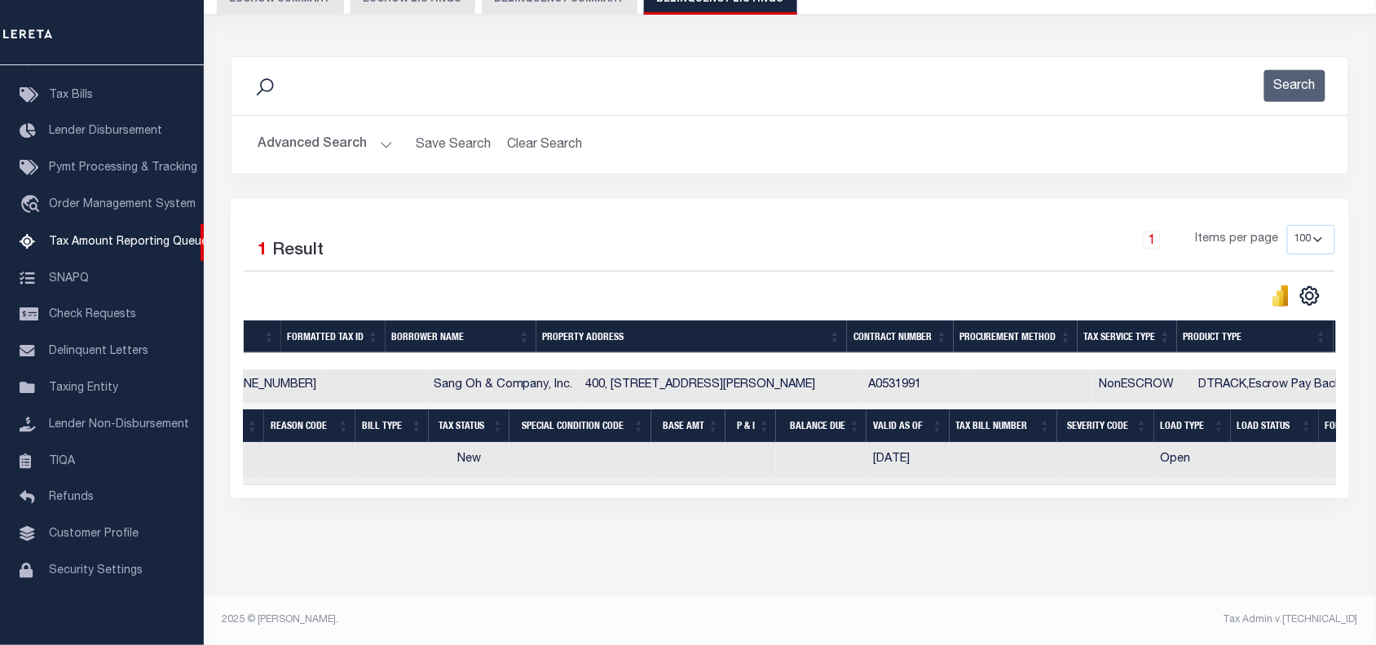
scroll to position [0, 0]
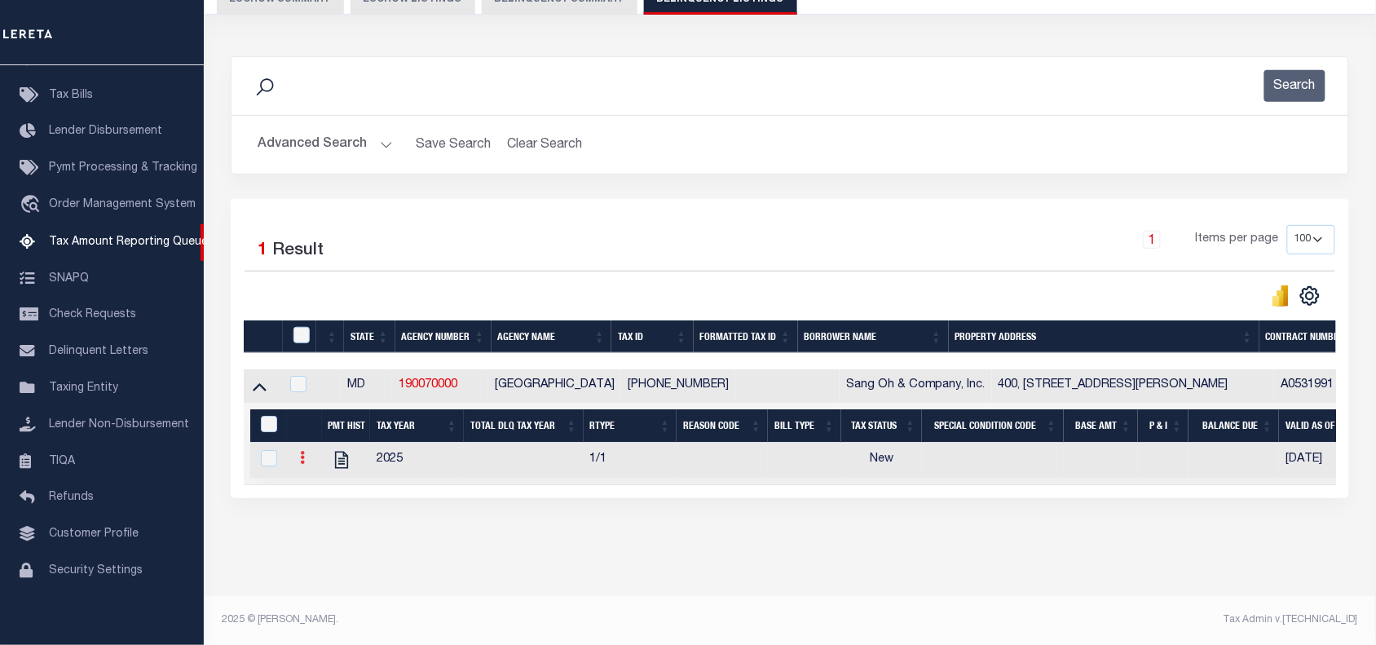
click at [306, 453] on link at bounding box center [302, 459] width 18 height 13
click at [319, 476] on img "" at bounding box center [322, 484] width 16 height 16
checkbox input "true"
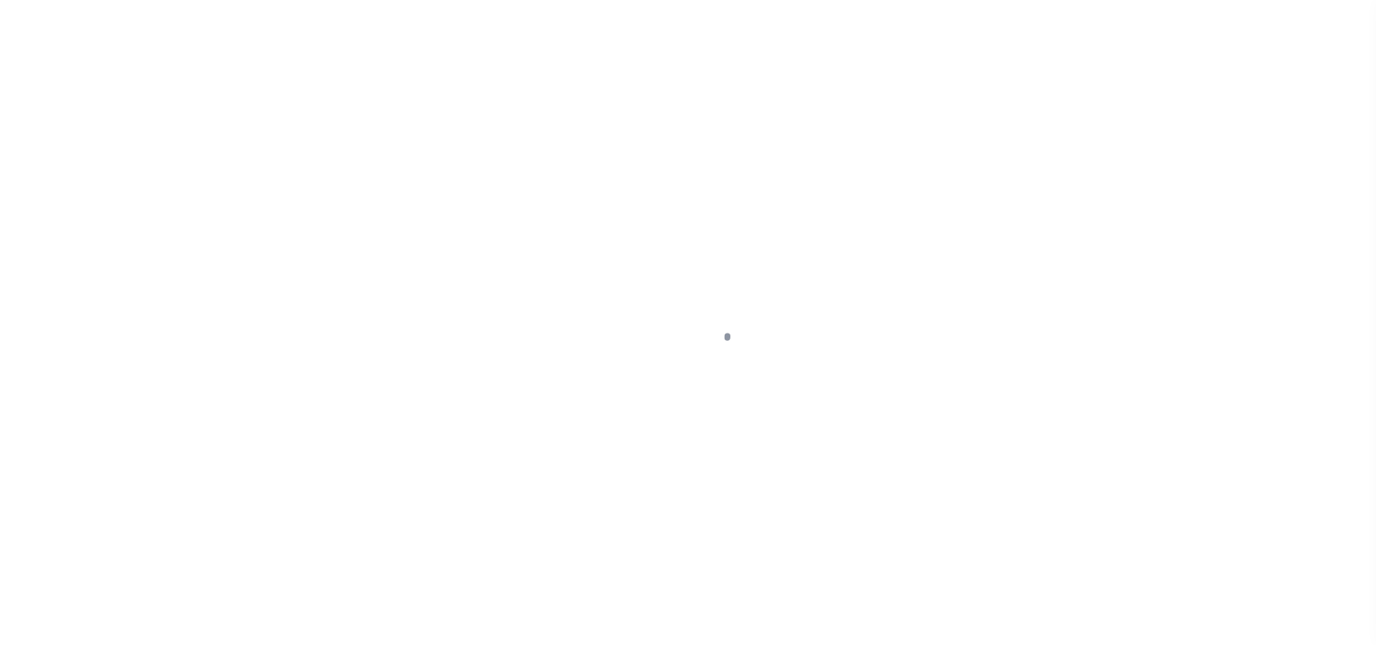
select select "NW2"
select select "8"
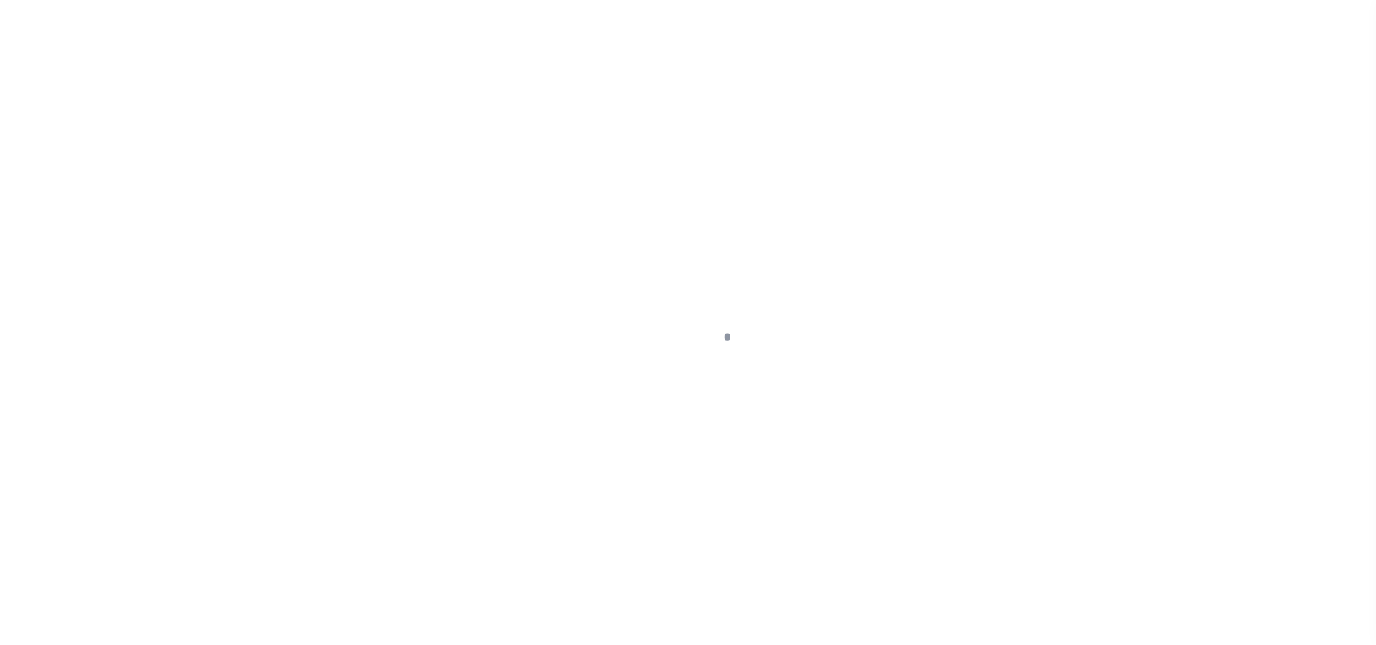
select select "8"
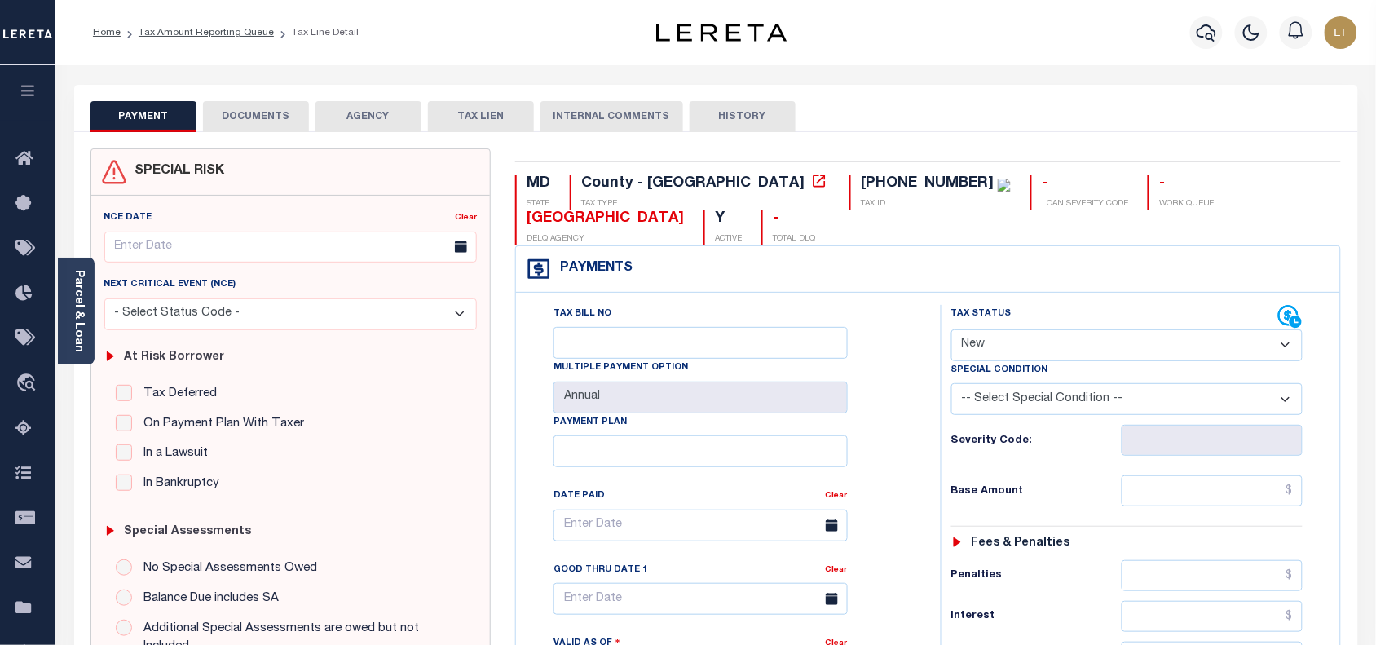
click at [811, 185] on icon at bounding box center [819, 181] width 16 height 16
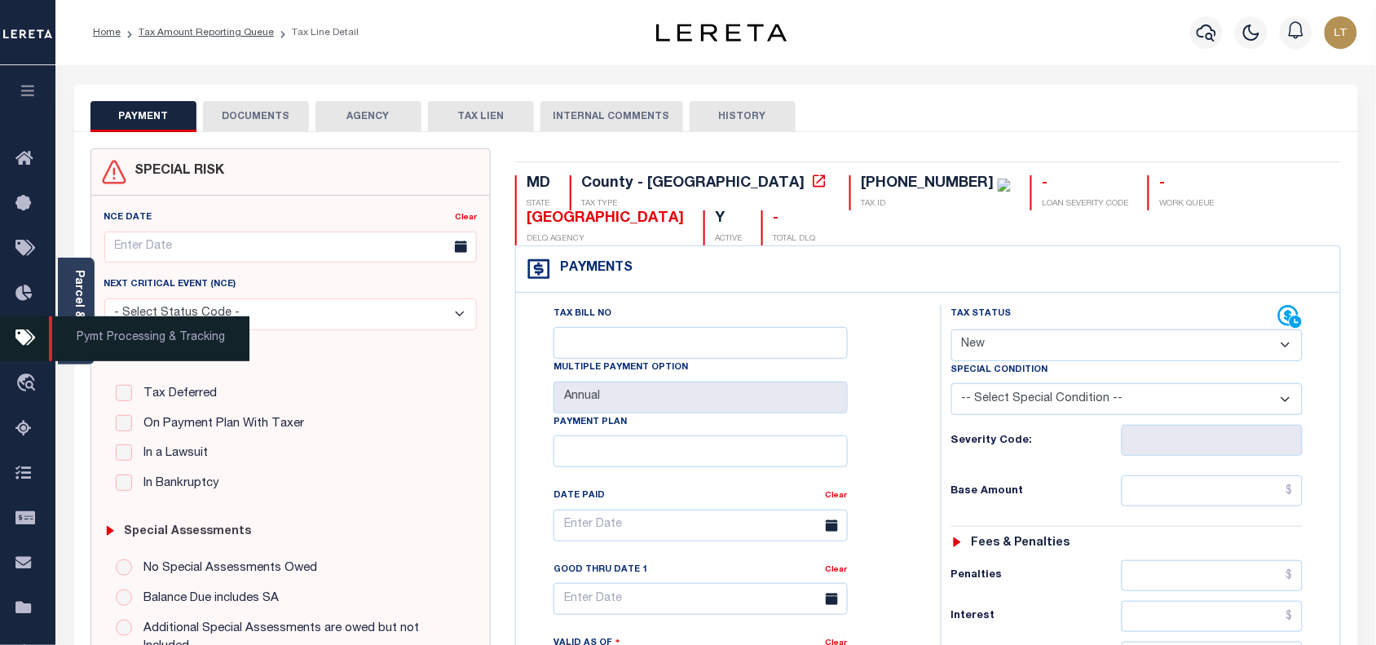
click at [73, 318] on span "Pymt Processing & Tracking" at bounding box center [149, 338] width 200 height 45
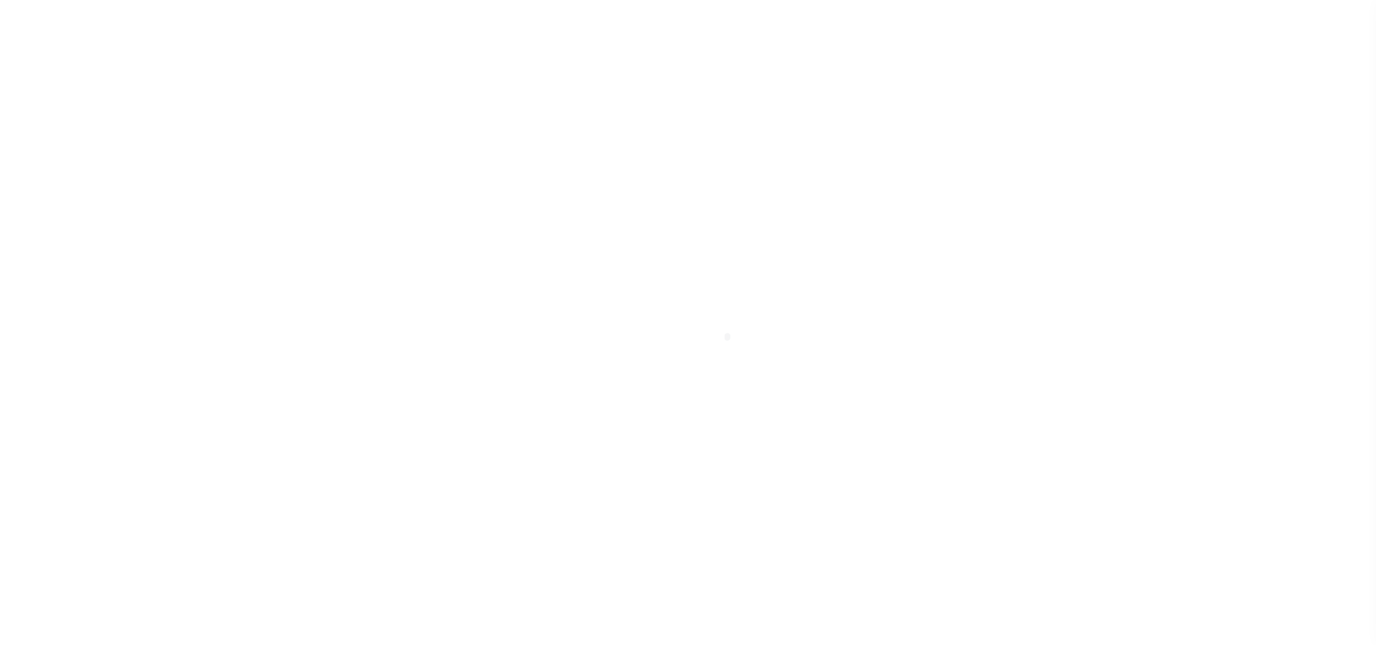
select select "8"
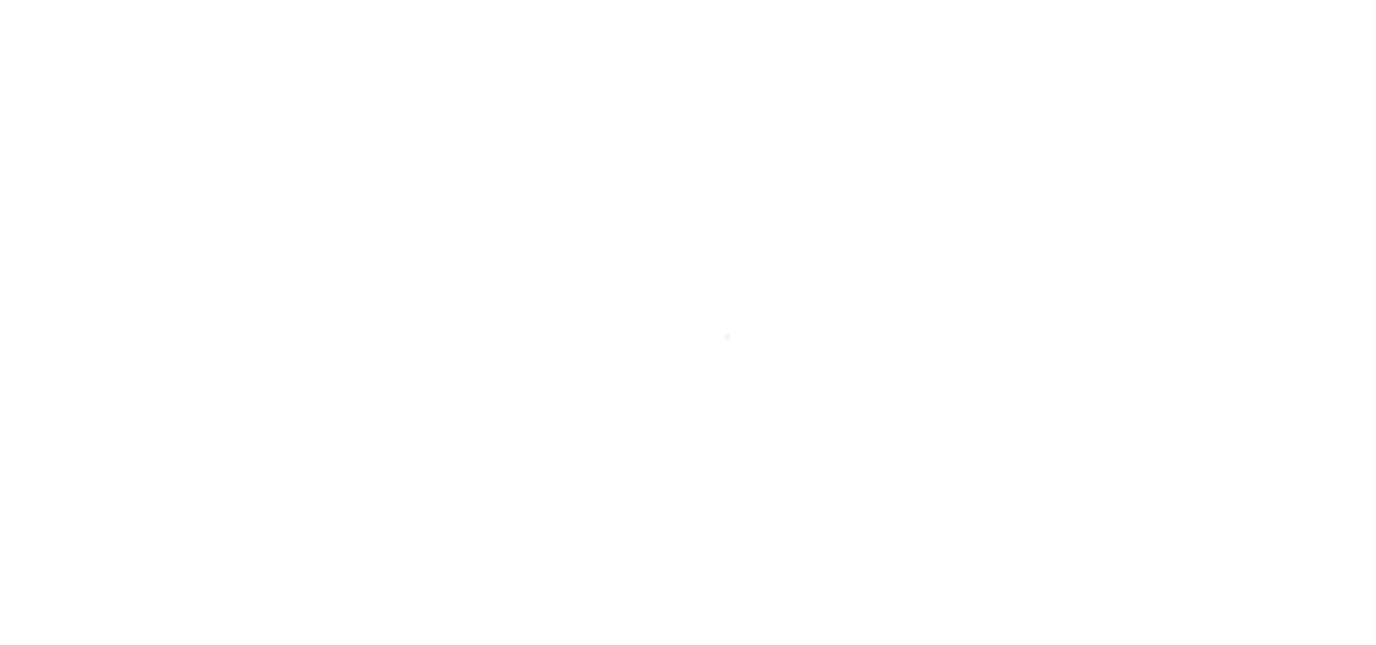
select select "8"
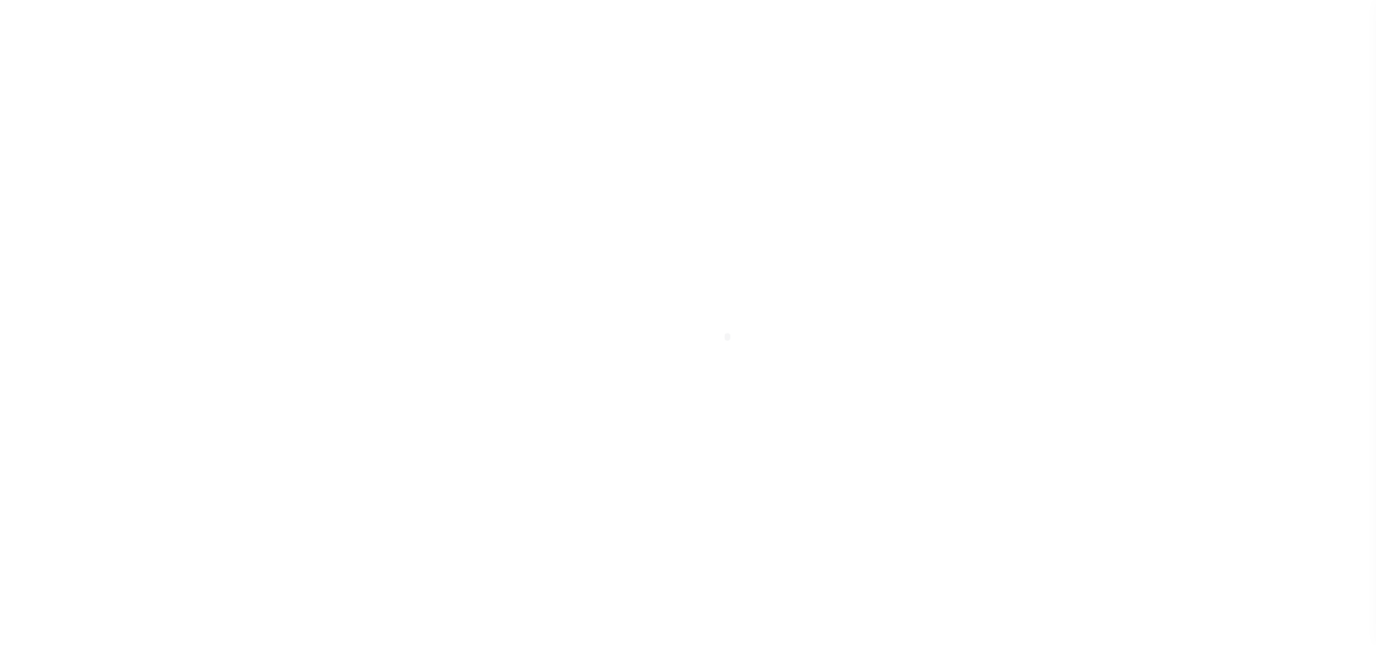
select select "8"
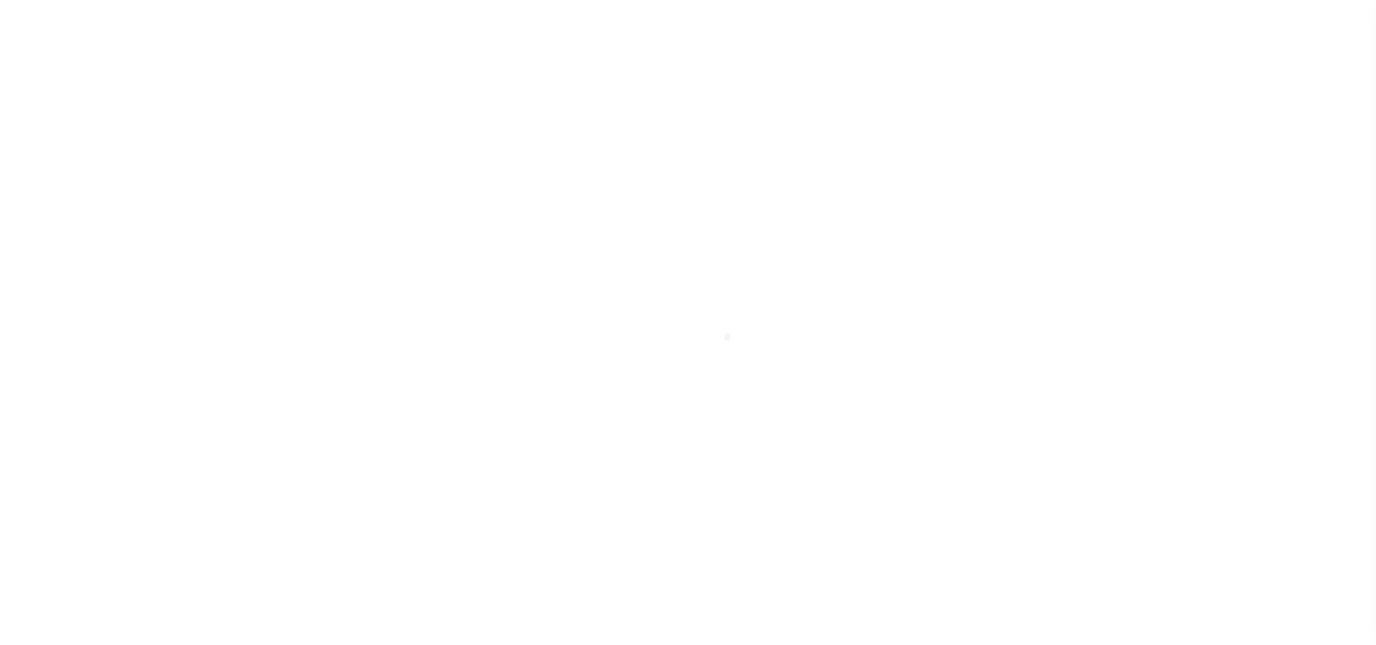
select select "8"
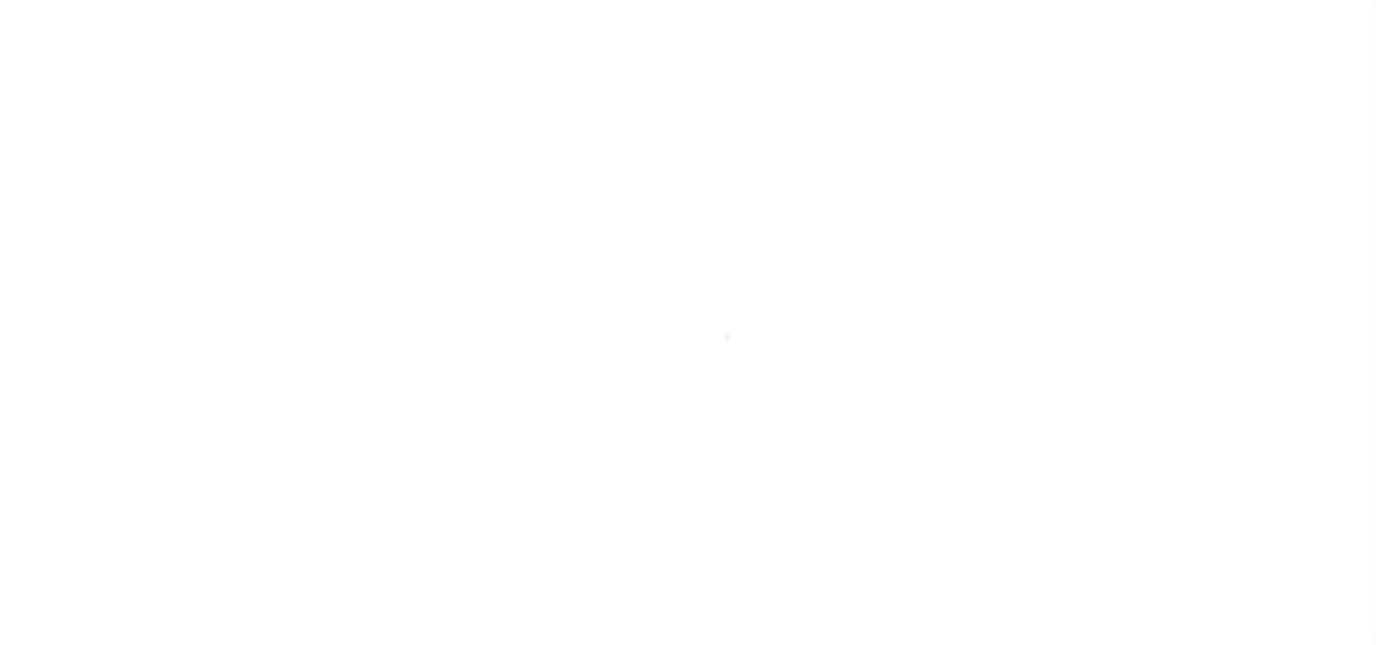
select select "8"
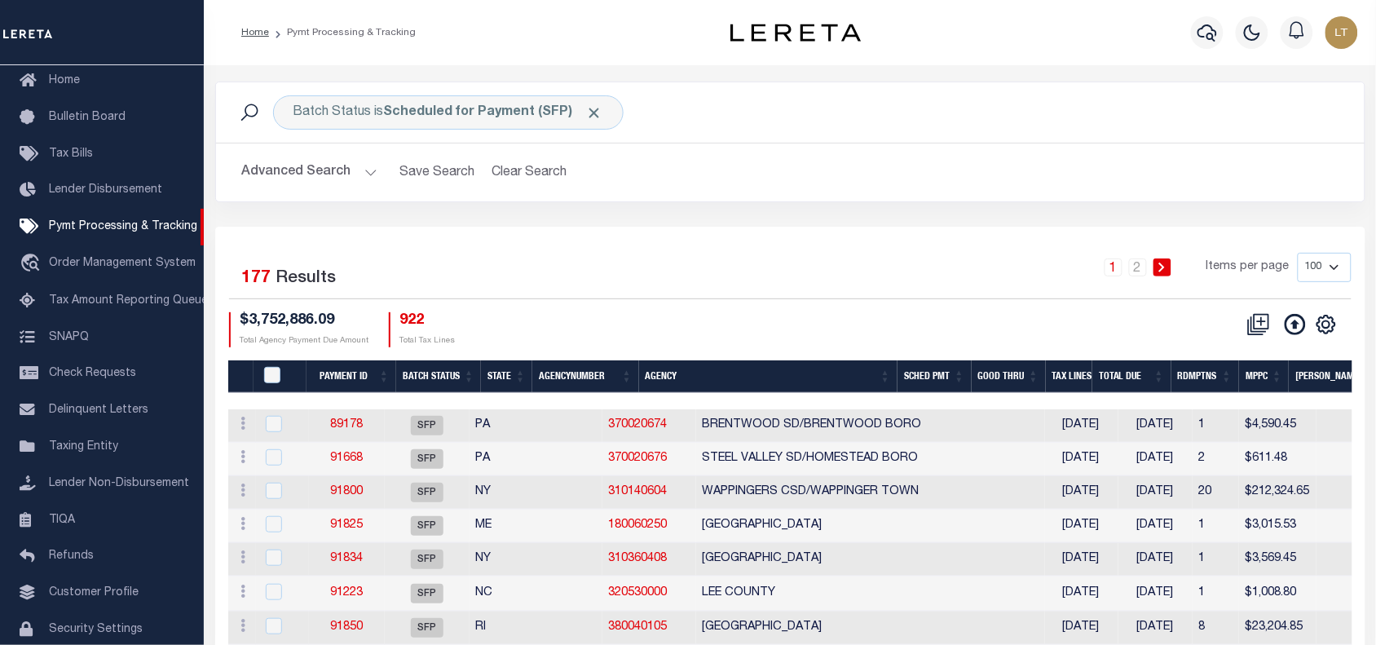
click at [599, 114] on span "Click to Remove" at bounding box center [594, 112] width 17 height 17
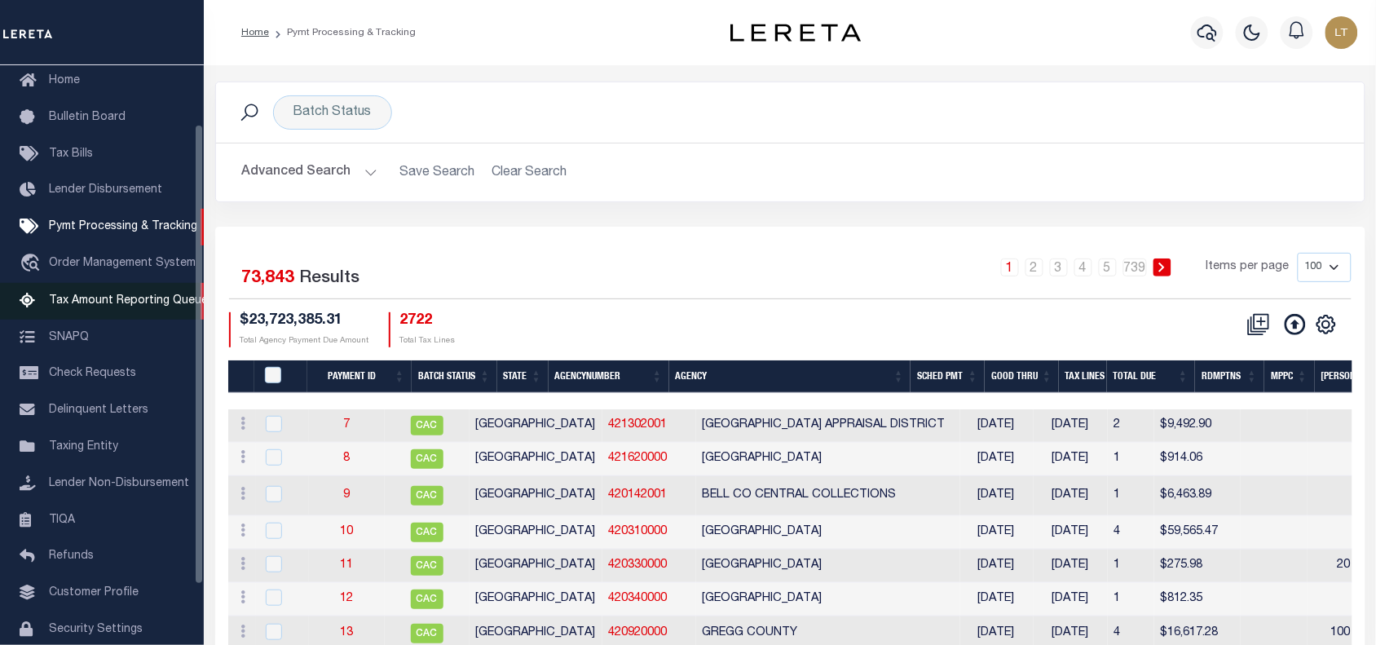
click at [127, 296] on span "Tax Amount Reporting Queue" at bounding box center [128, 300] width 159 height 11
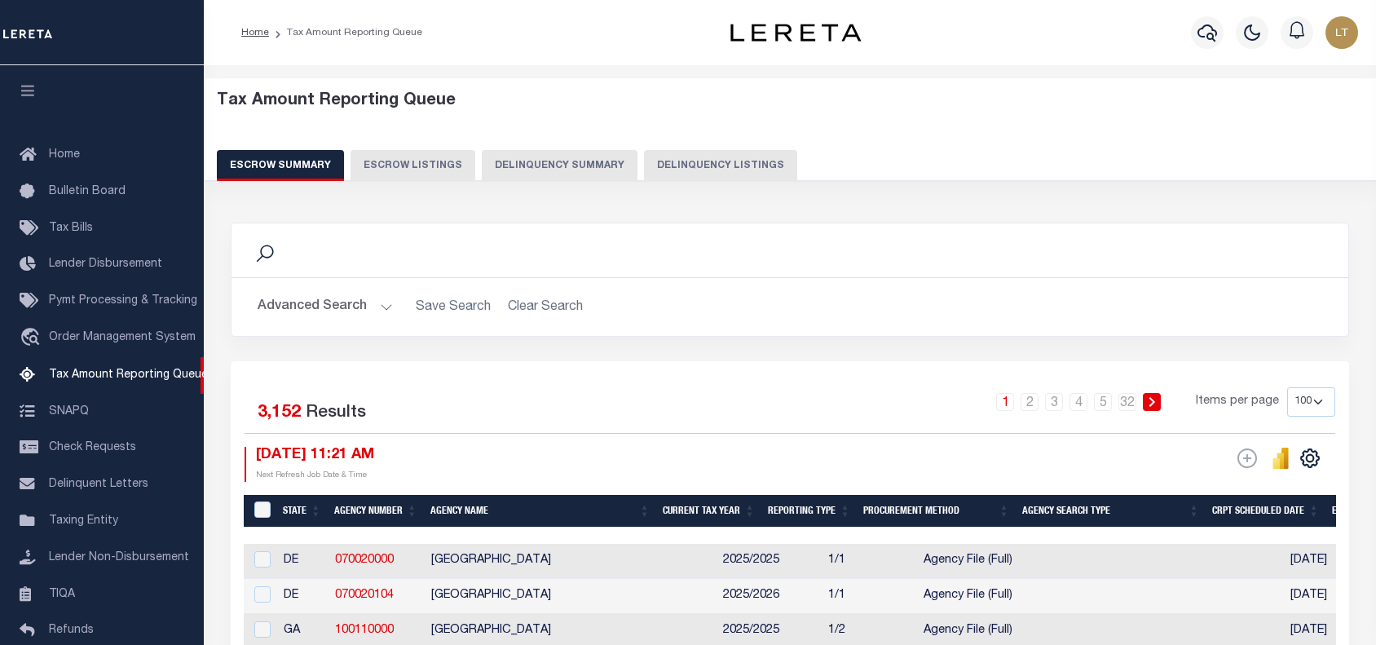
select select "100"
select select "8"
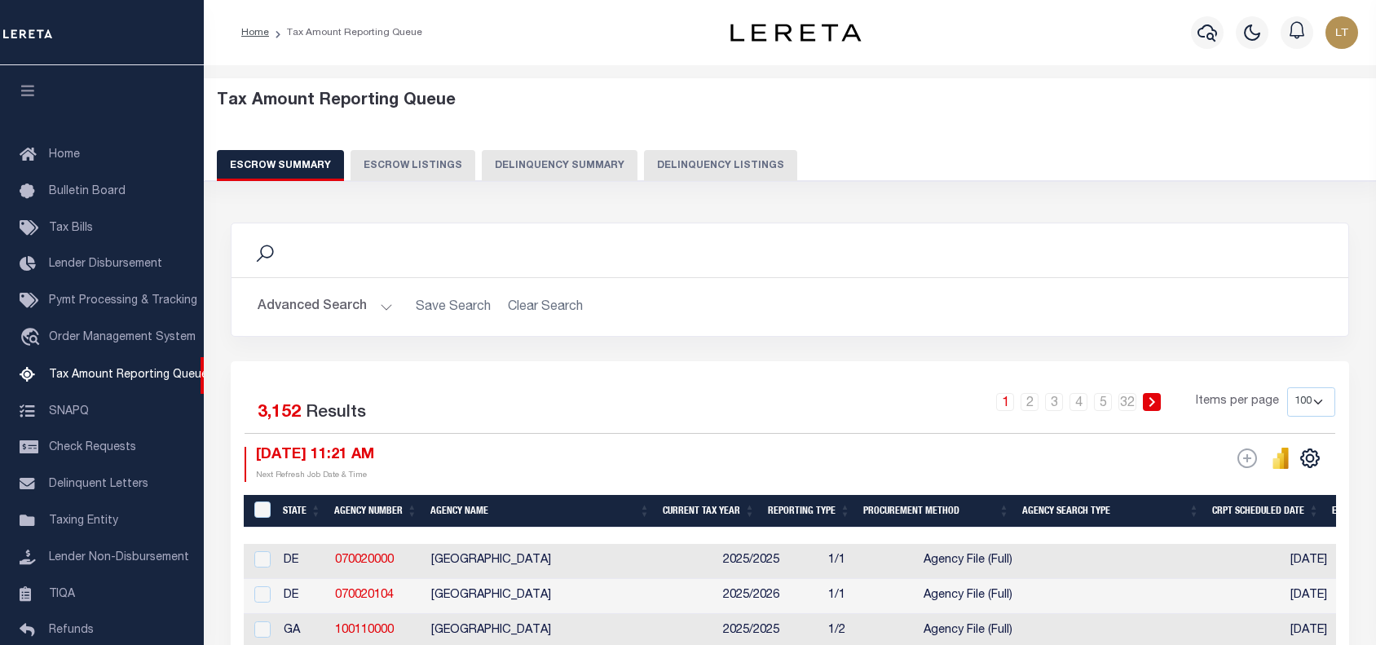
select select "8"
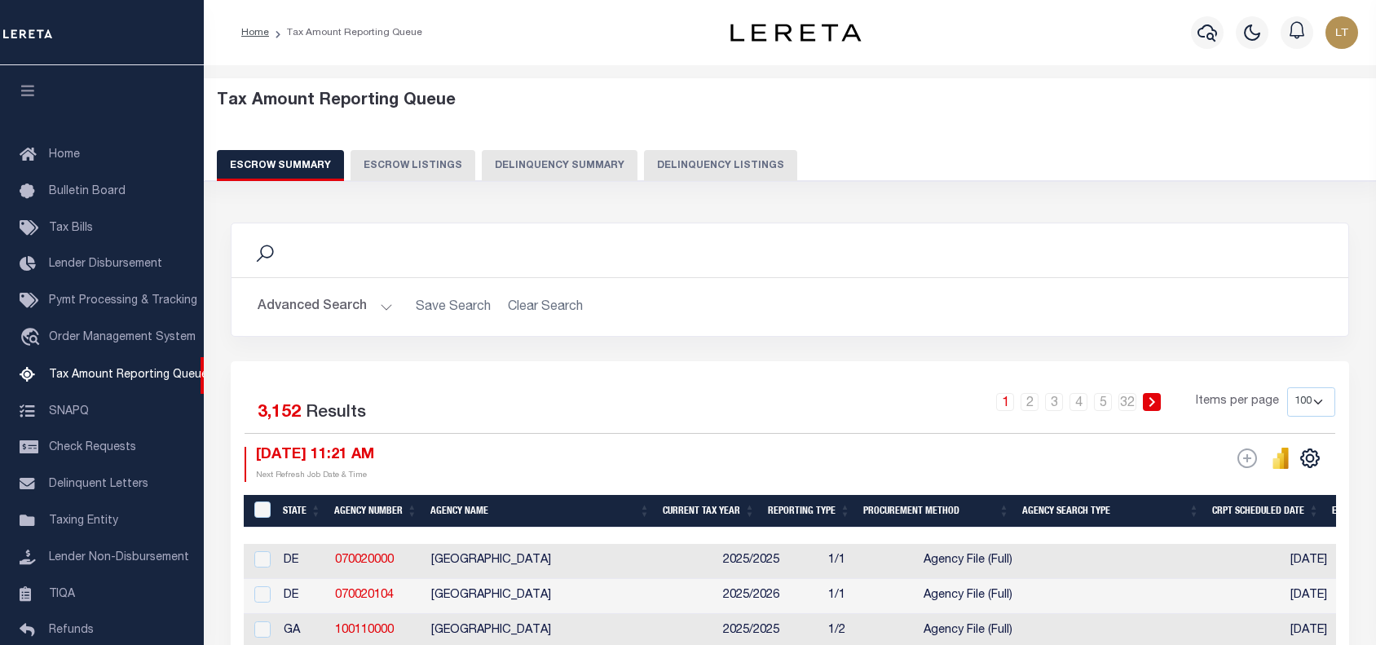
select select "8"
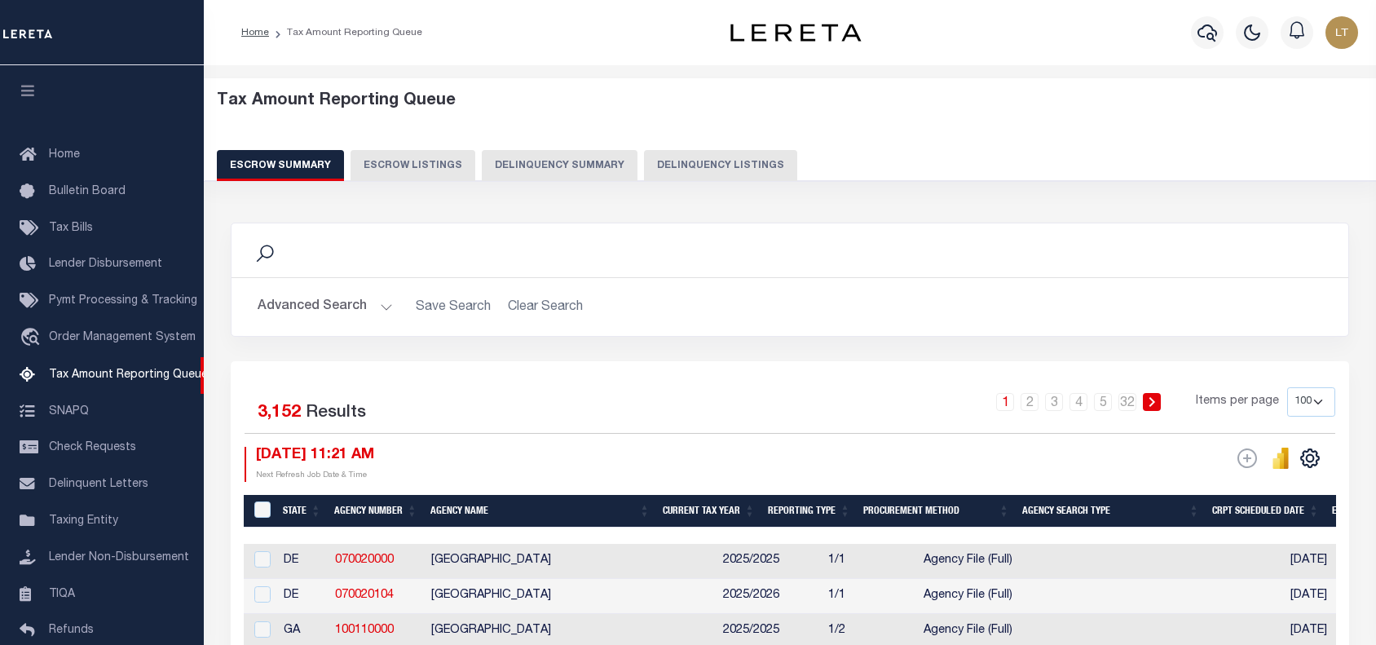
select select "8"
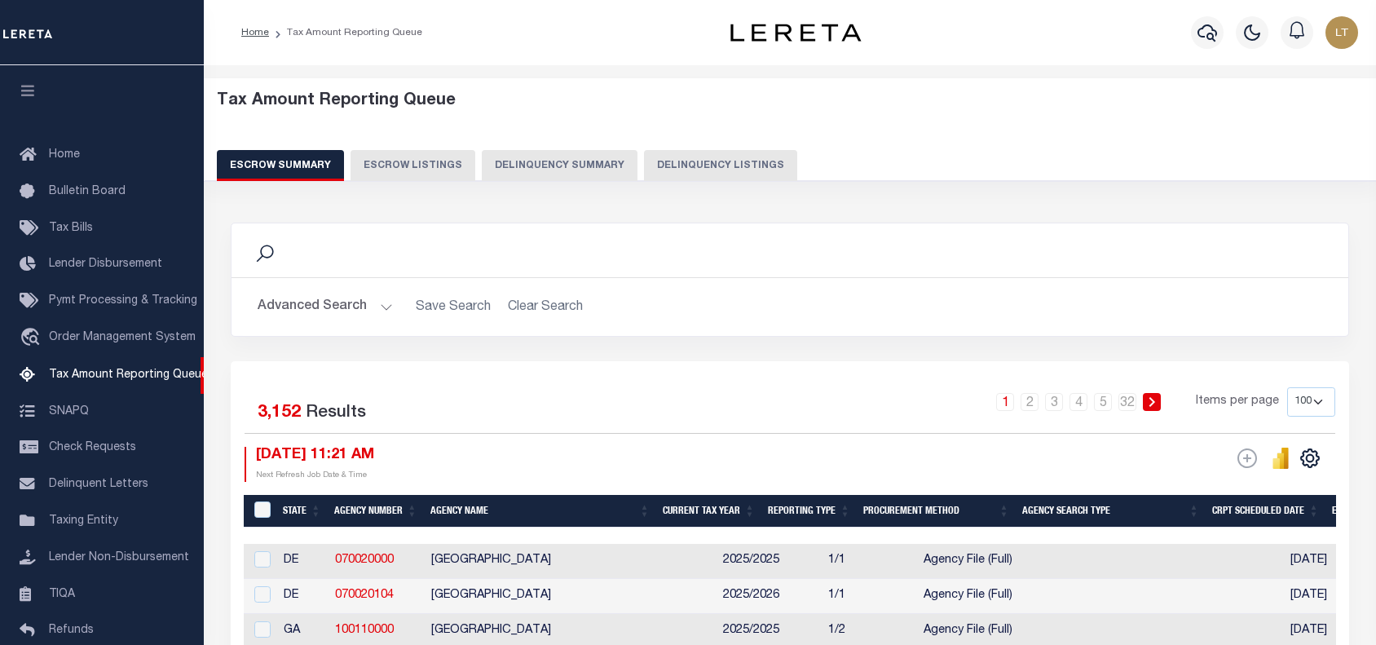
select select "8"
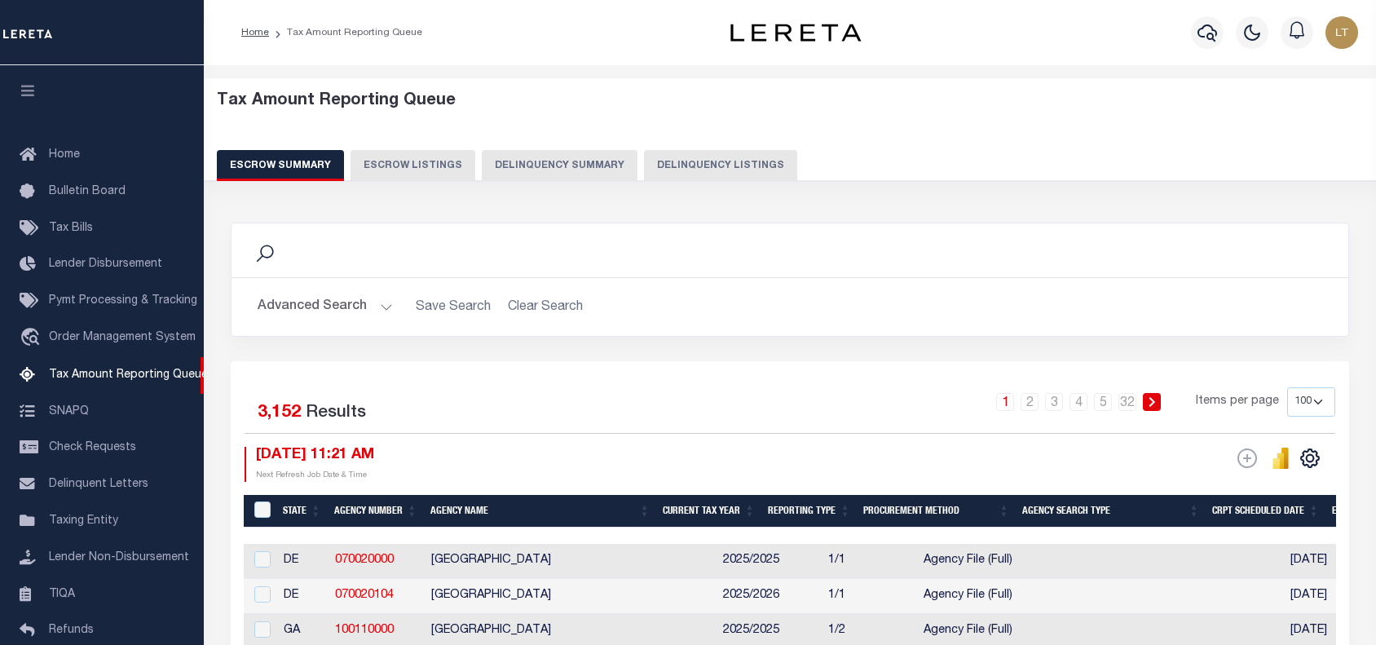
select select "8"
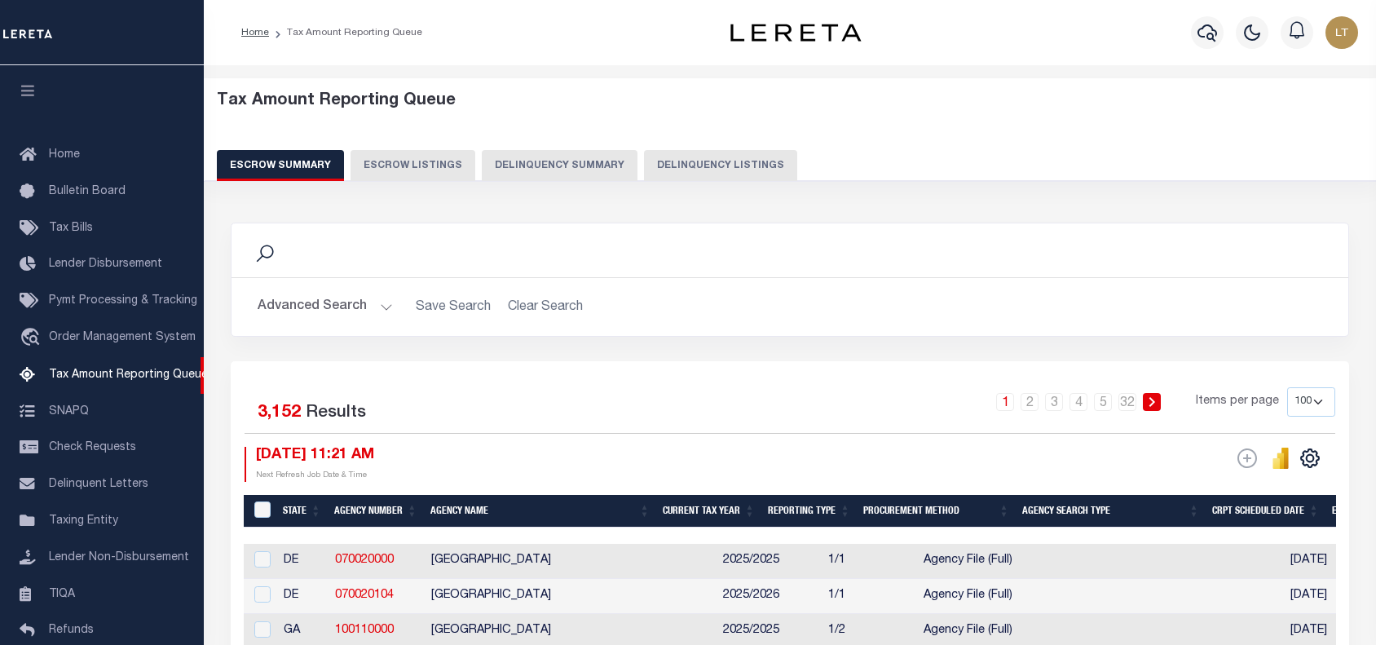
select select "8"
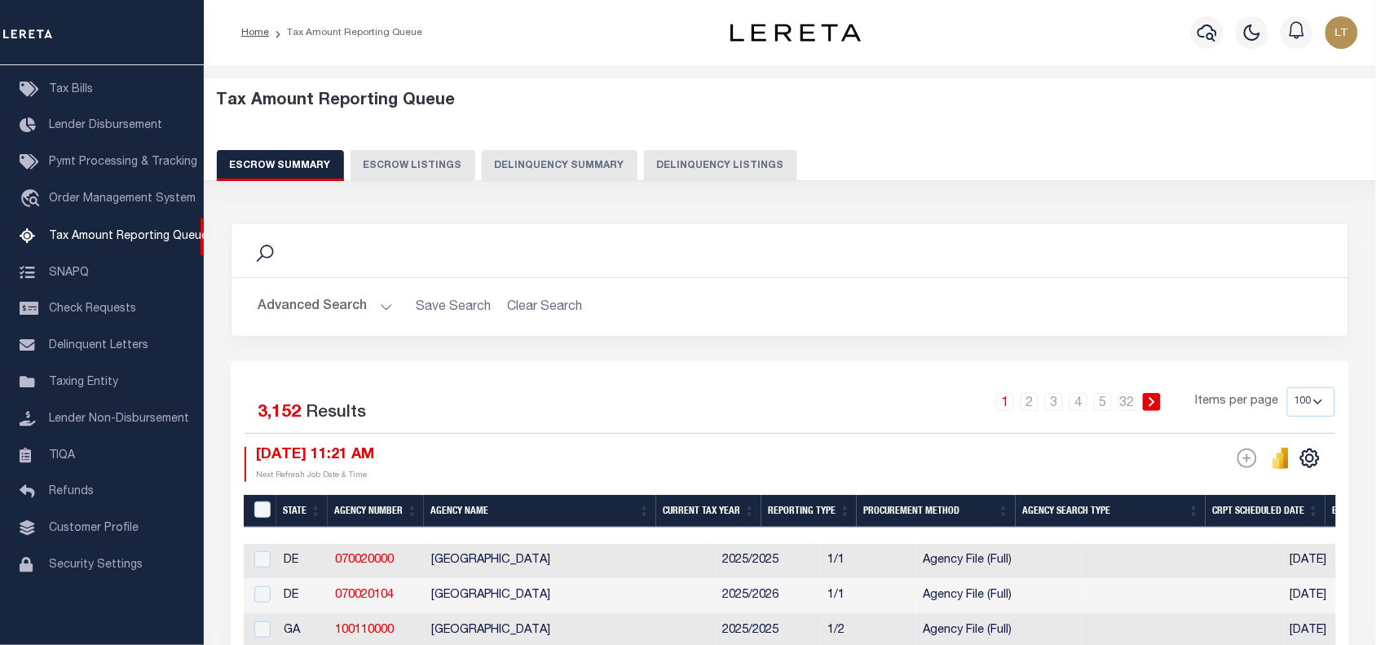
click at [706, 171] on button "Delinquency Listings" at bounding box center [720, 165] width 153 height 31
select select "8"
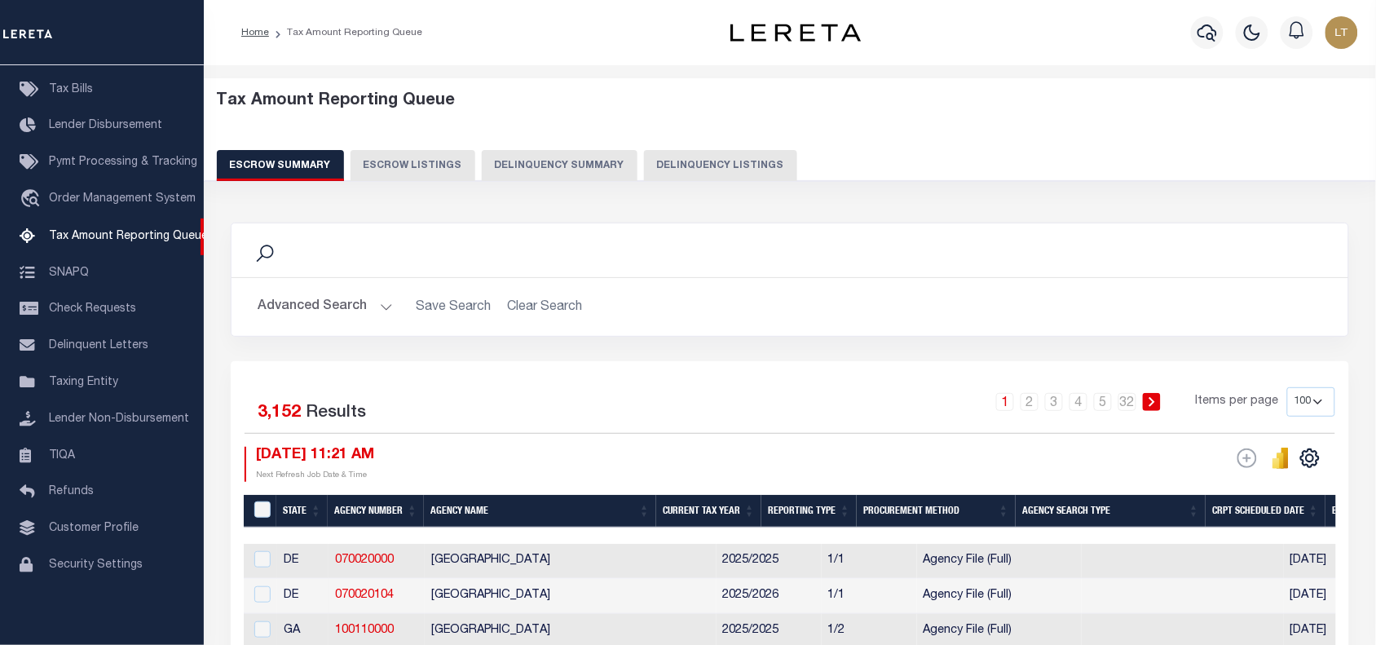
select select "8"
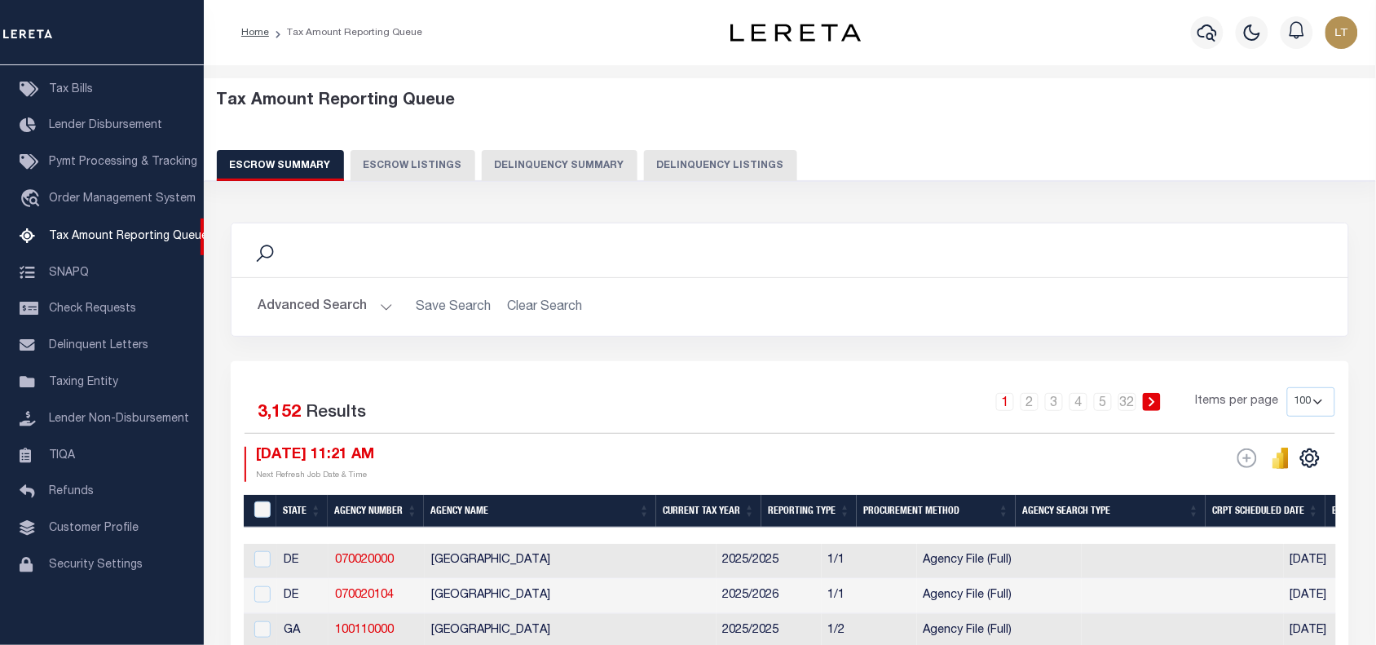
select select "8"
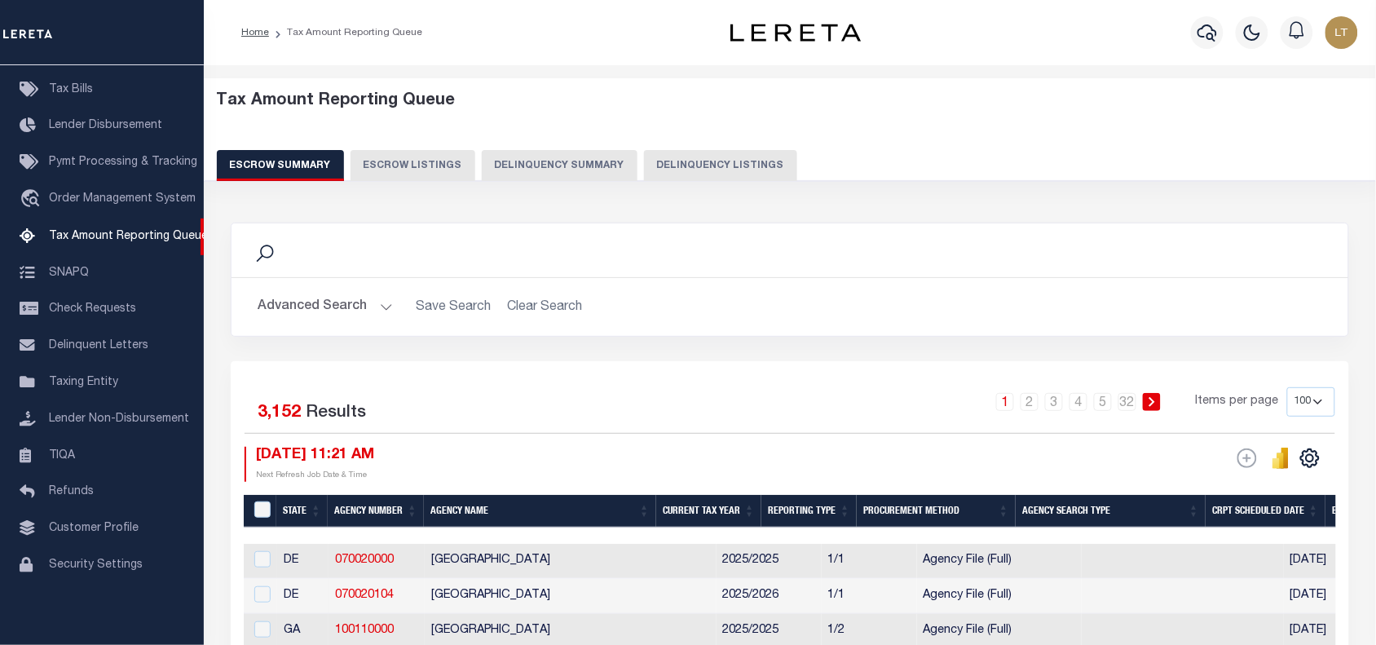
select select "8"
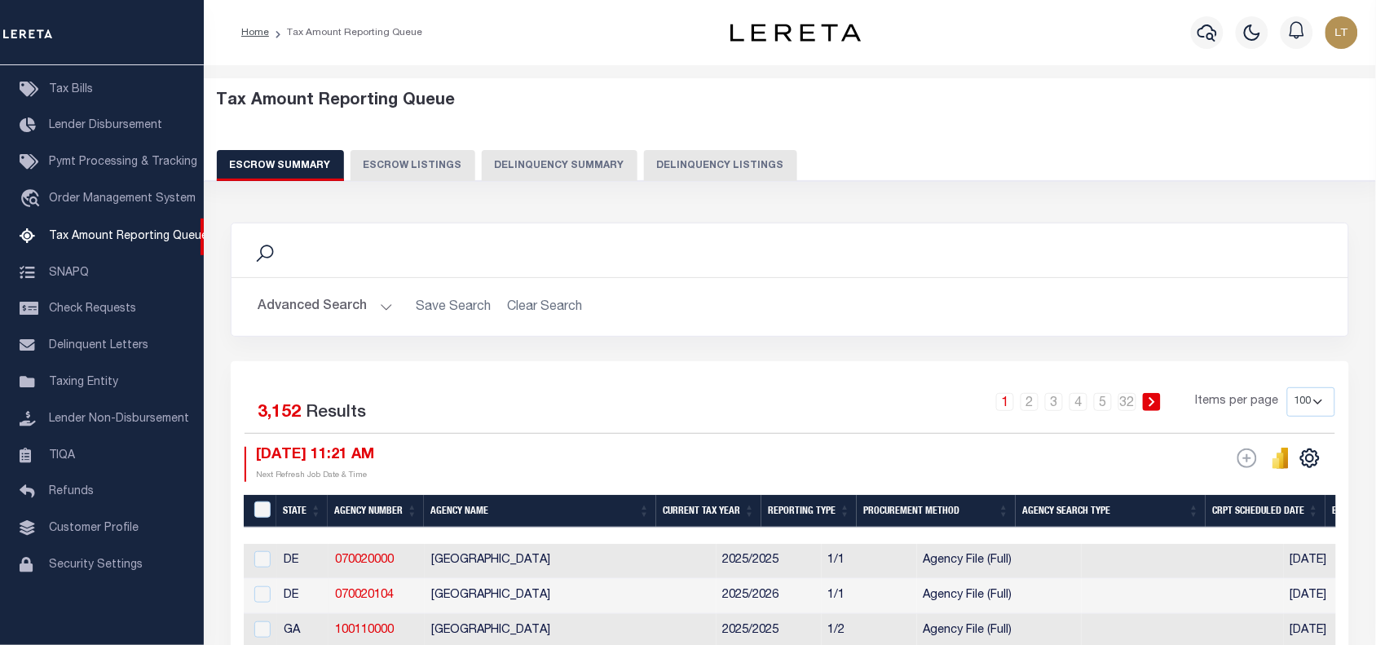
select select "8"
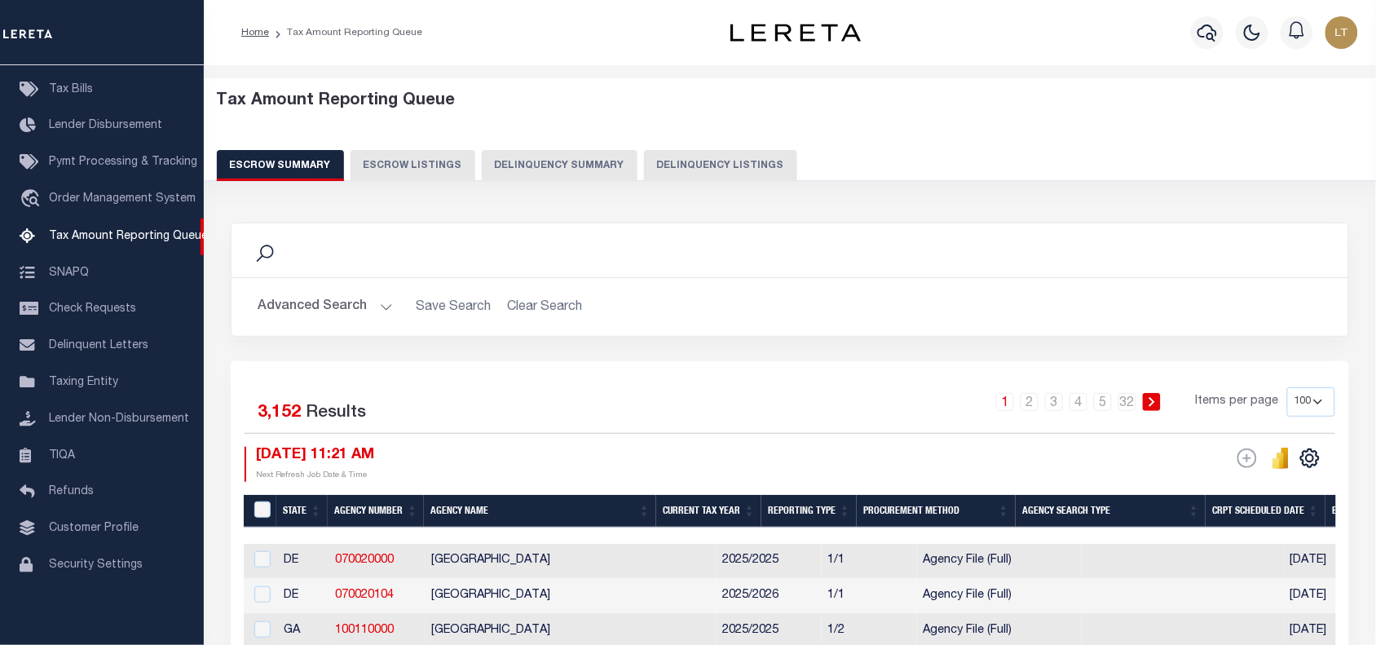
select select "8"
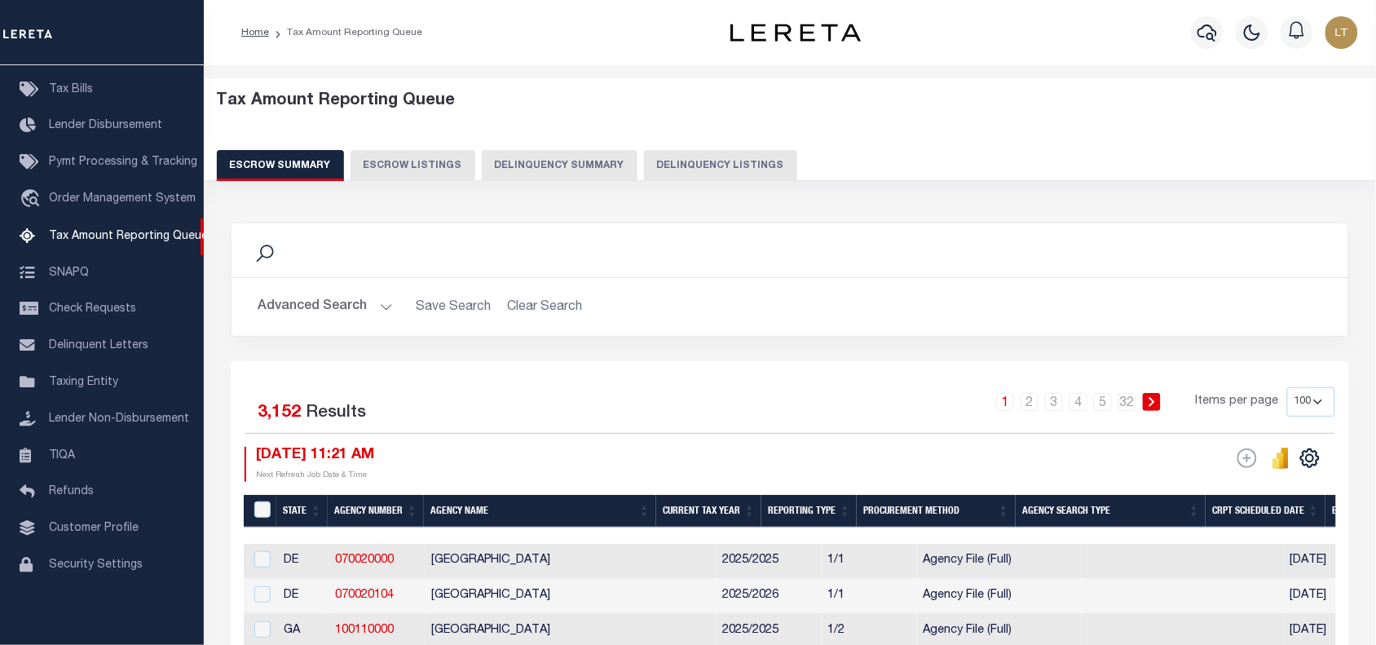
select select "8"
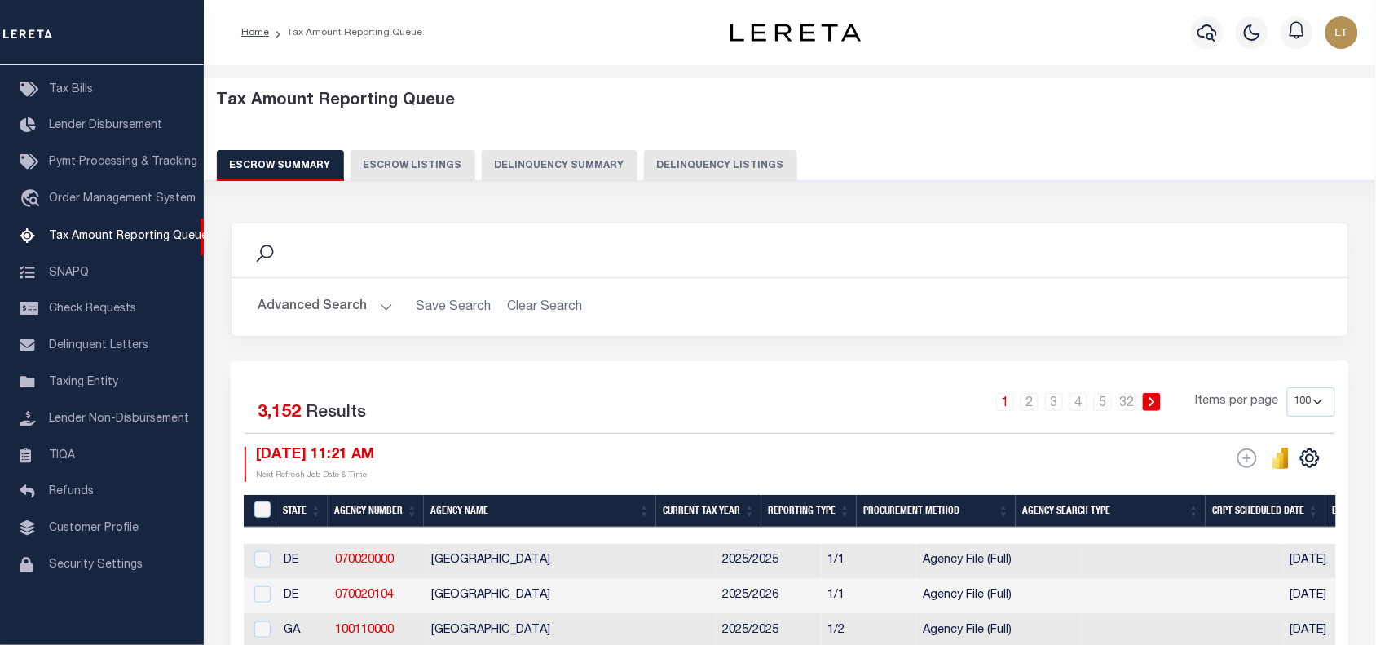
select select "100"
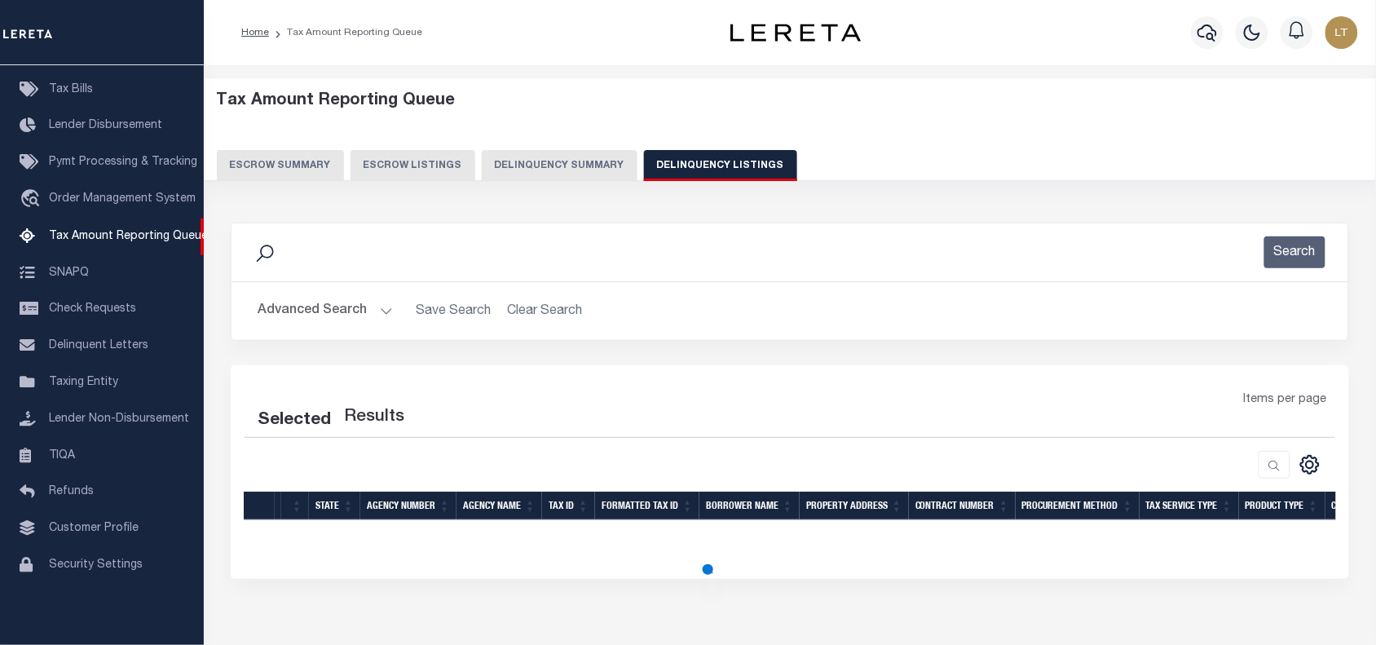
select select "100"
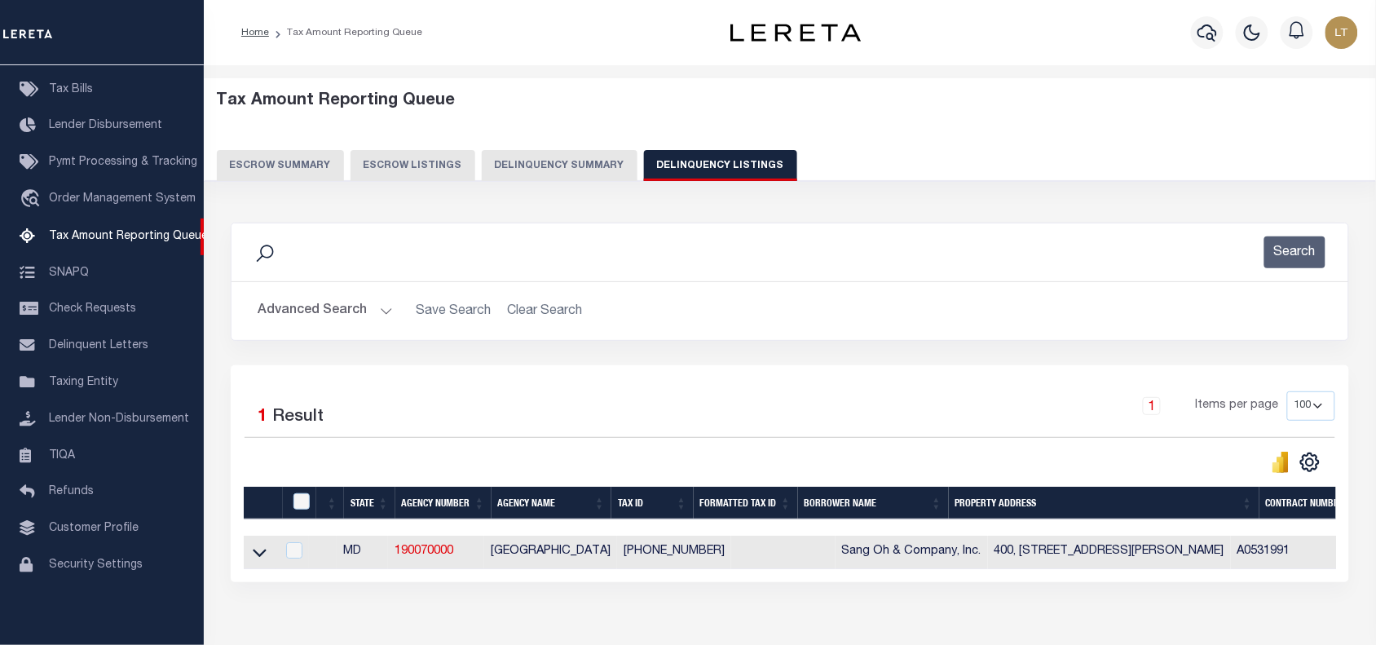
drag, startPoint x: 292, startPoint y: 315, endPoint x: 293, endPoint y: 324, distance: 9.1
click at [292, 319] on button "Advanced Search" at bounding box center [325, 311] width 135 height 32
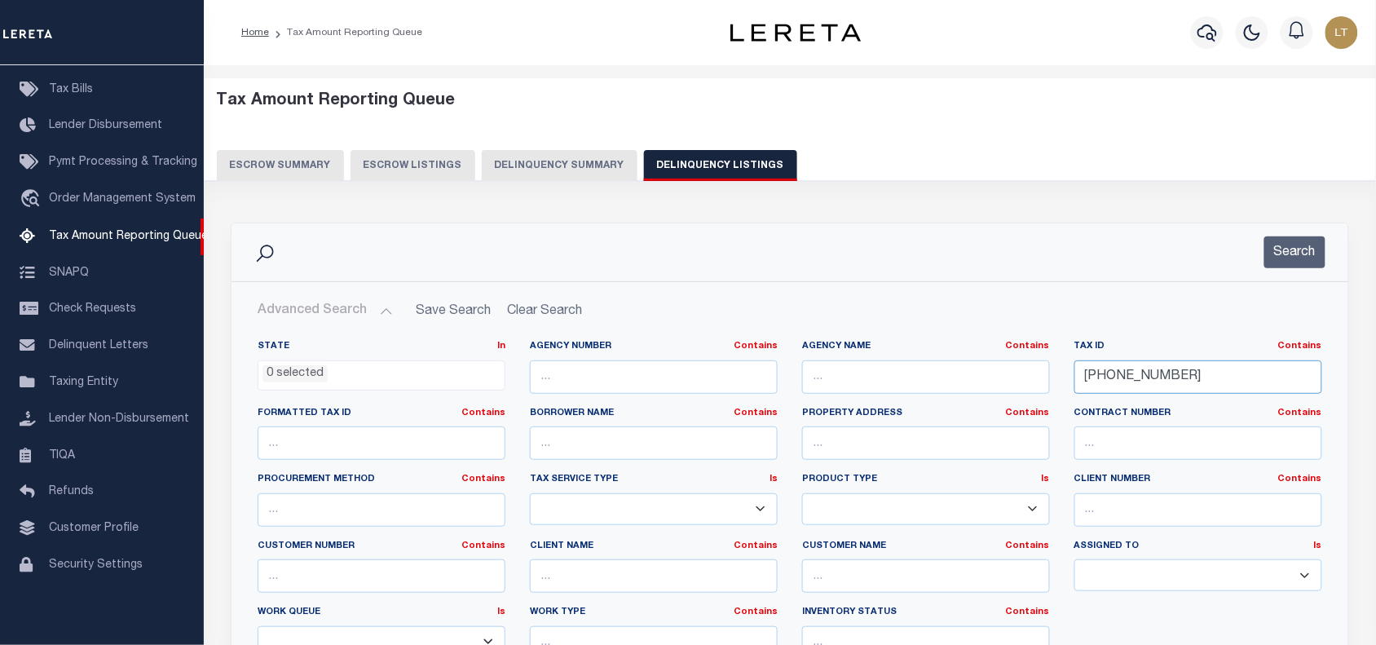
drag, startPoint x: 1175, startPoint y: 372, endPoint x: 1081, endPoint y: 359, distance: 94.6
click at [1081, 360] on input "07-0-148119" at bounding box center [1198, 376] width 248 height 33
click at [1290, 249] on button "Search" at bounding box center [1294, 252] width 61 height 32
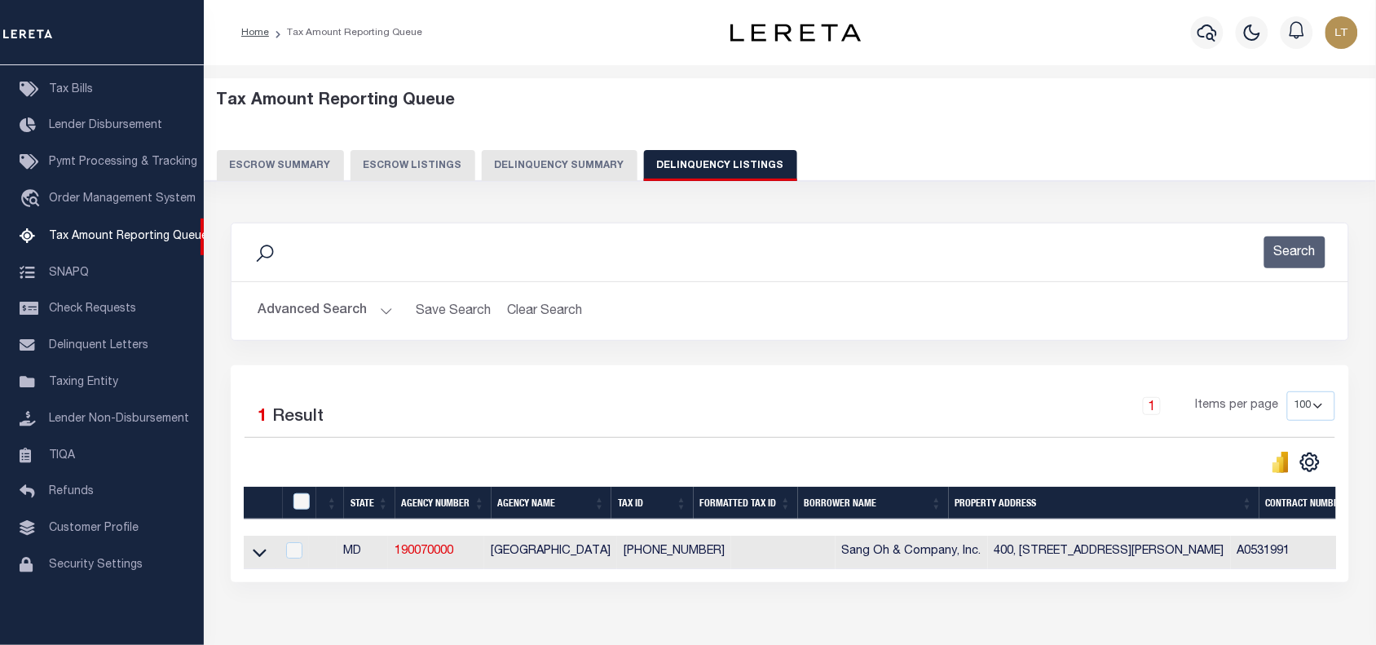
click at [1264, 236] on button "Search" at bounding box center [1294, 252] width 61 height 32
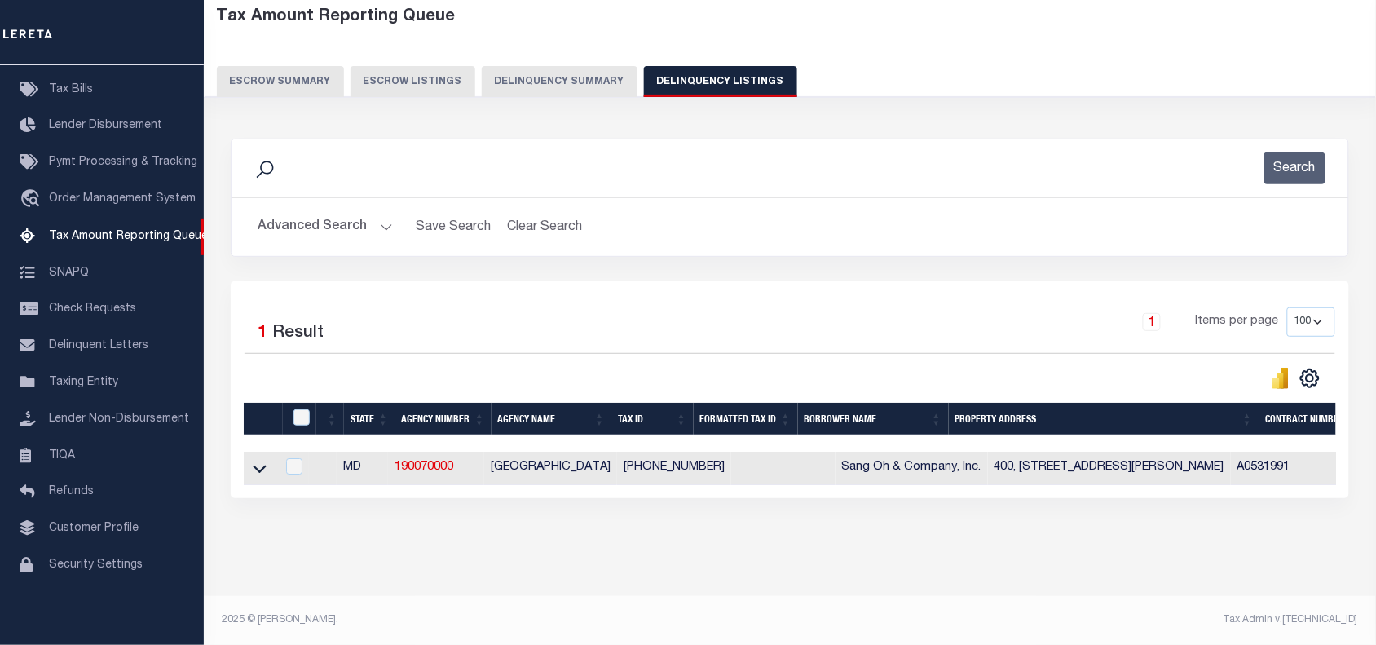
scroll to position [102, 0]
drag, startPoint x: 258, startPoint y: 458, endPoint x: 400, endPoint y: 417, distance: 148.3
click at [257, 460] on icon at bounding box center [260, 468] width 14 height 17
select select "8"
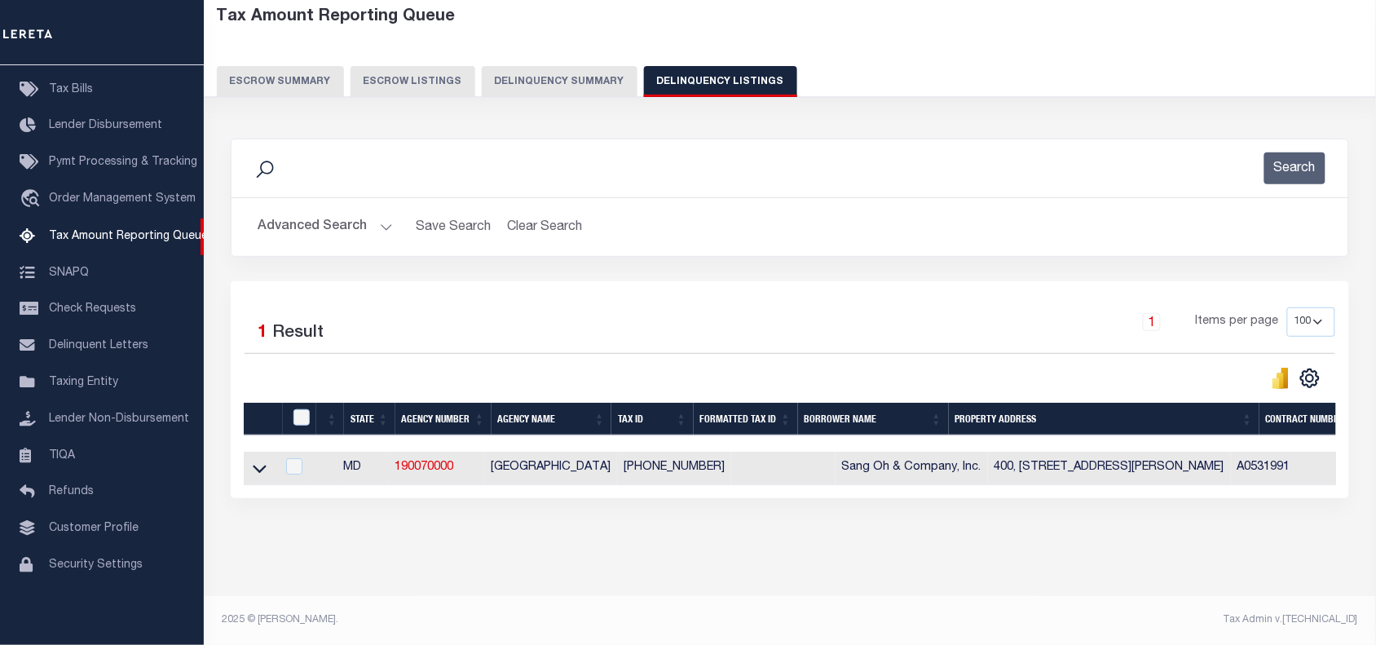
select select "8"
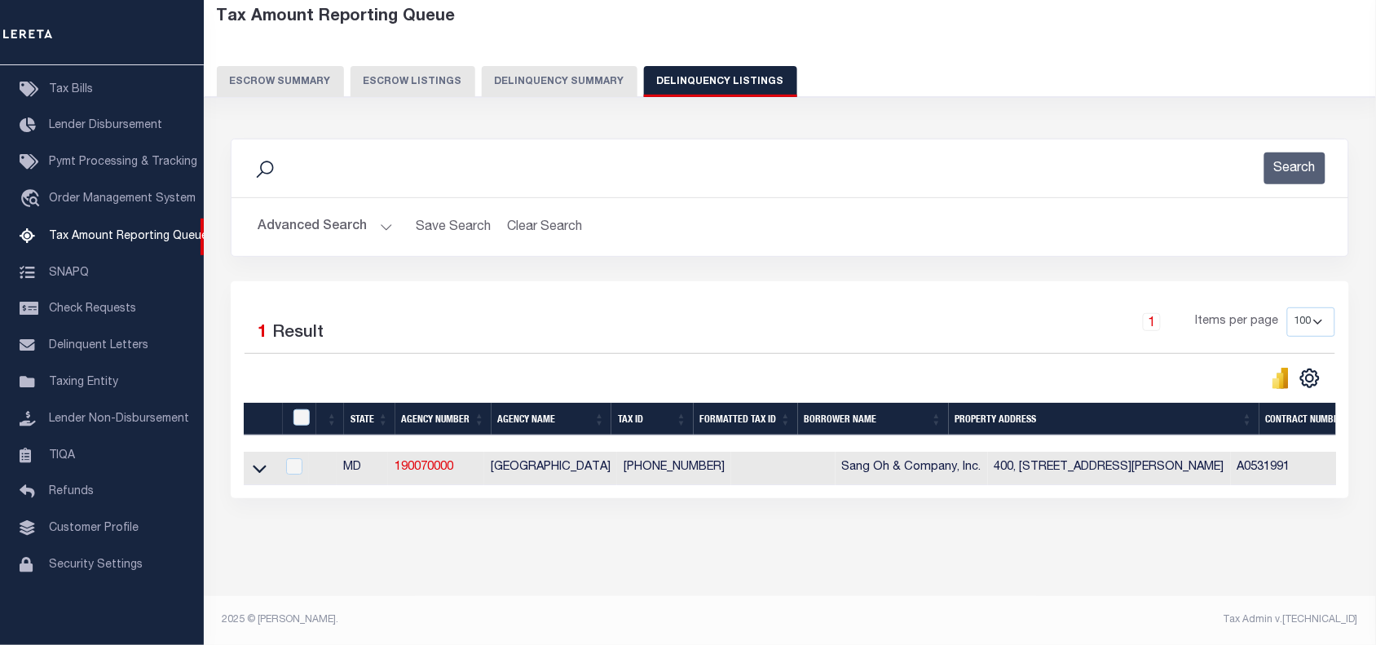
select select "8"
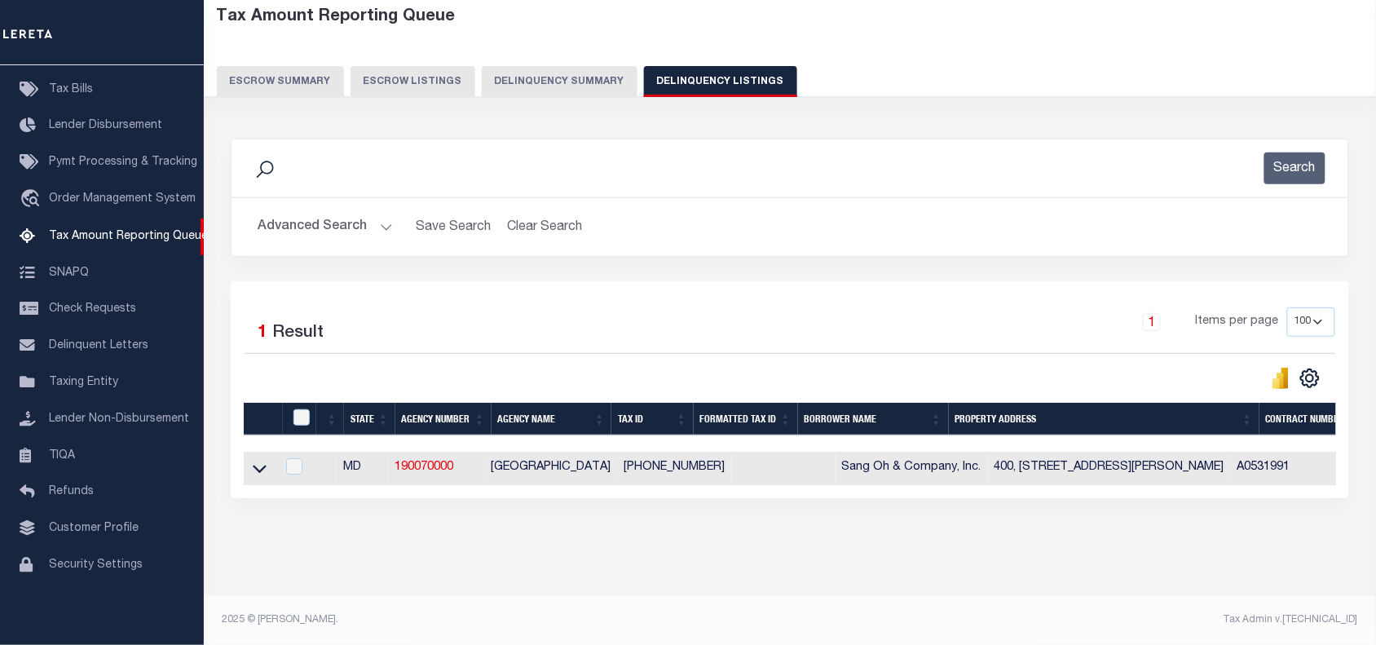
select select "8"
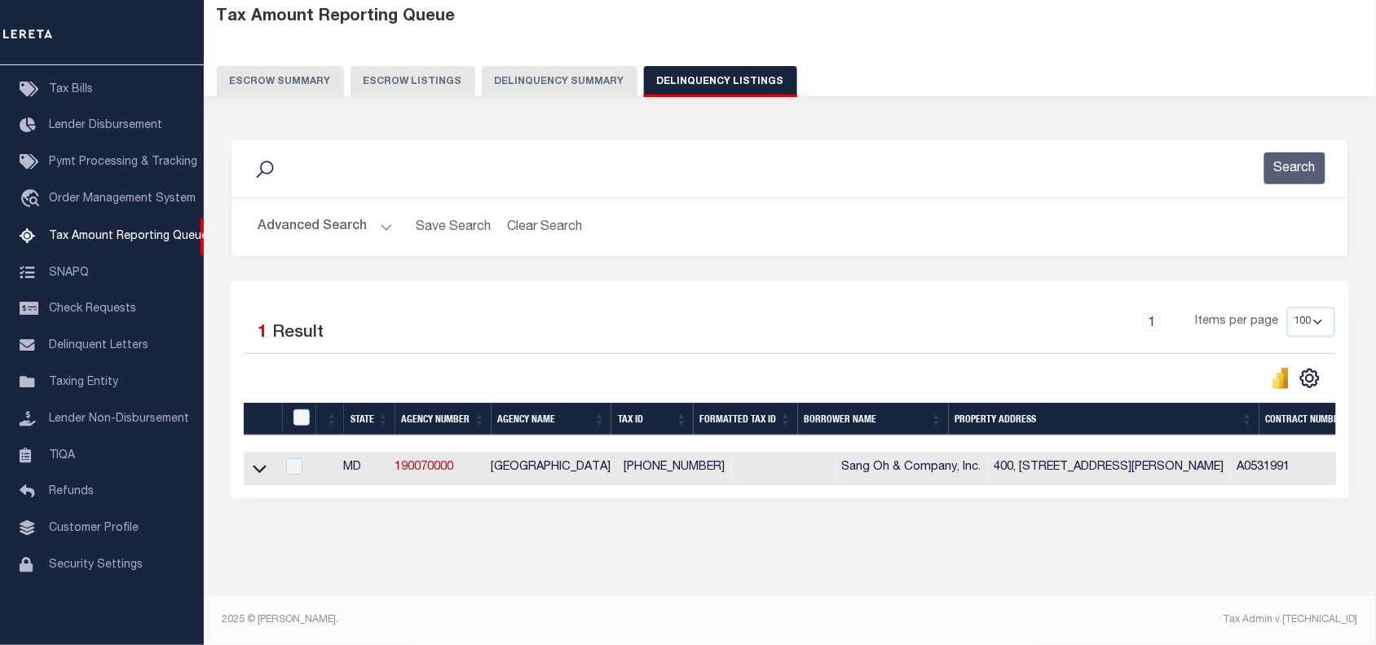
select select "8"
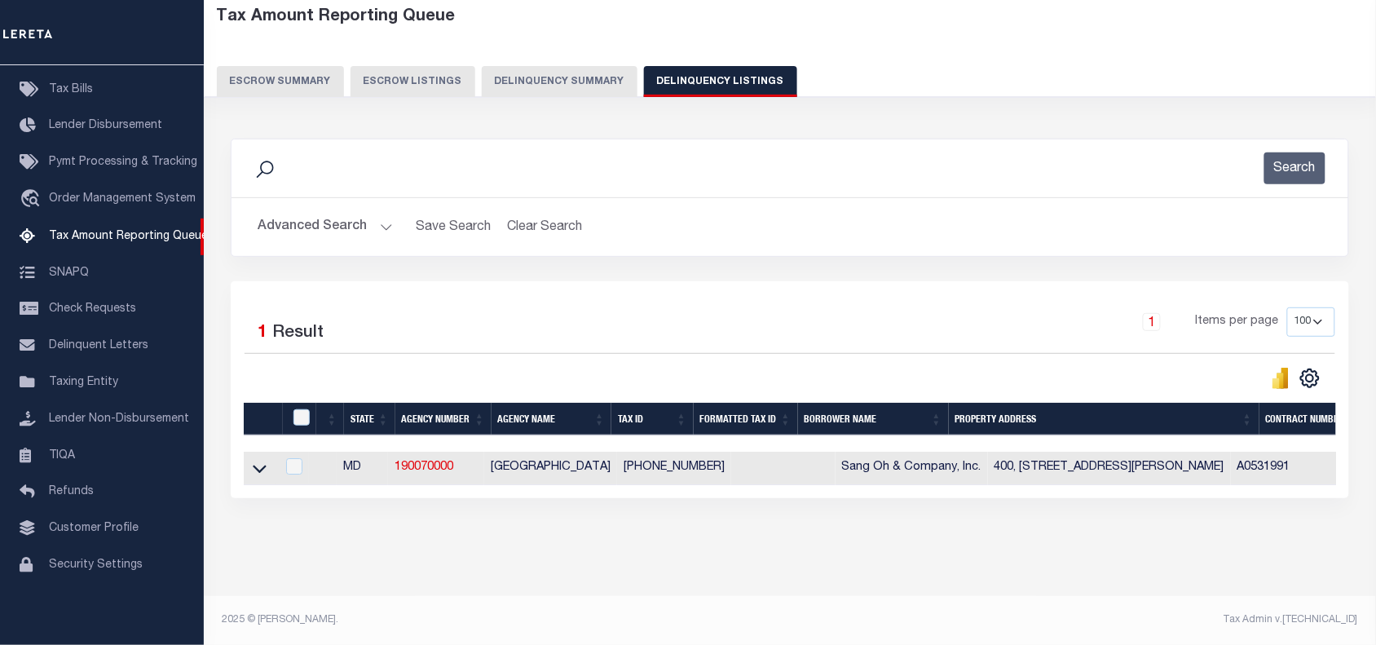
select select "8"
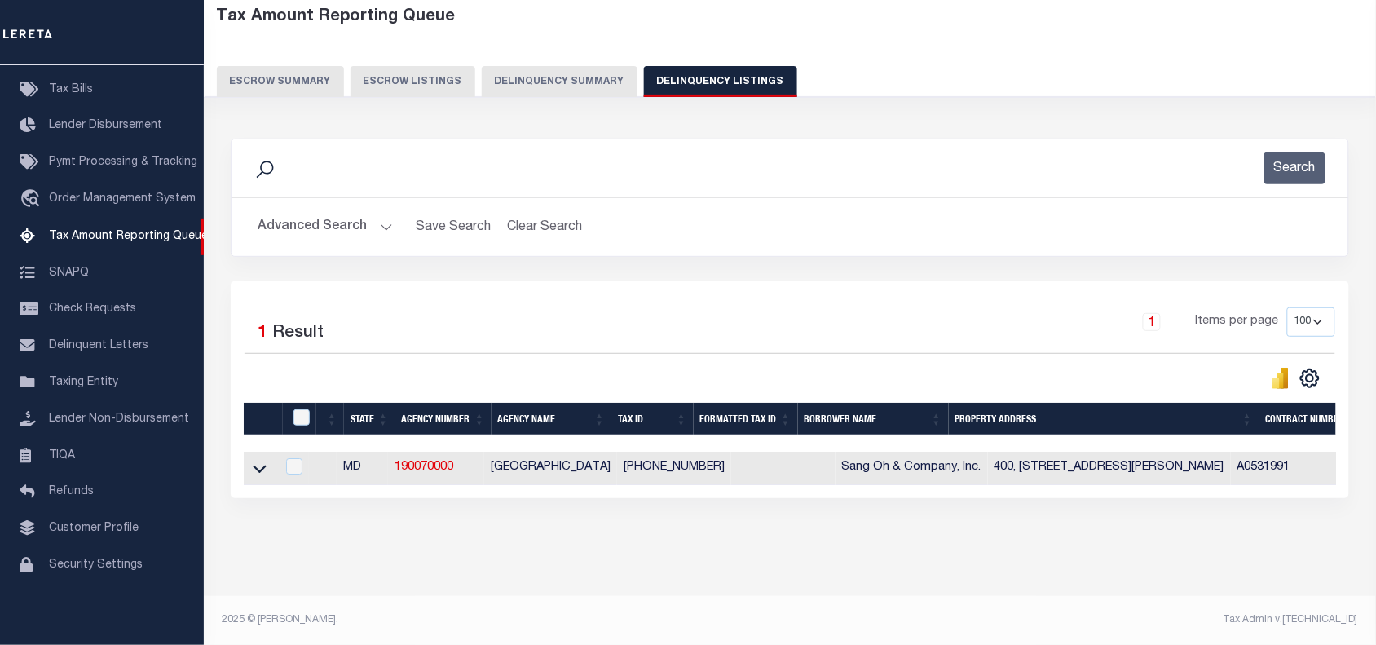
select select "8"
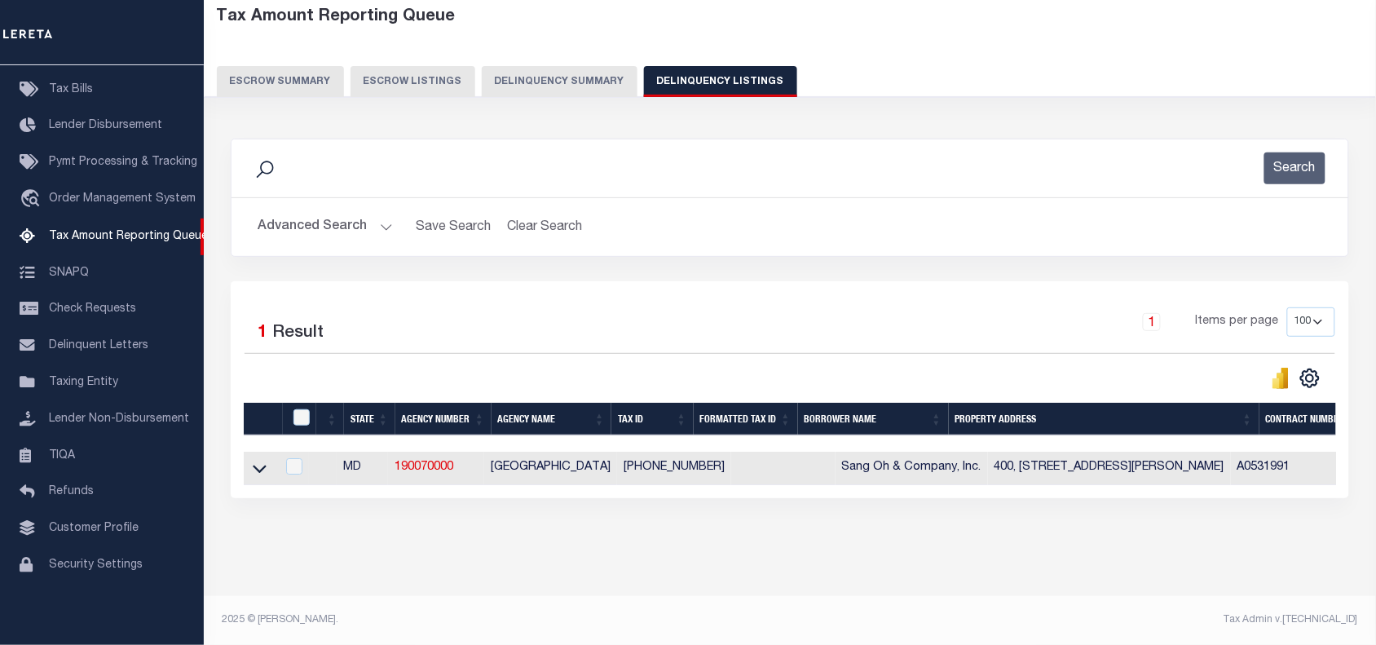
select select "8"
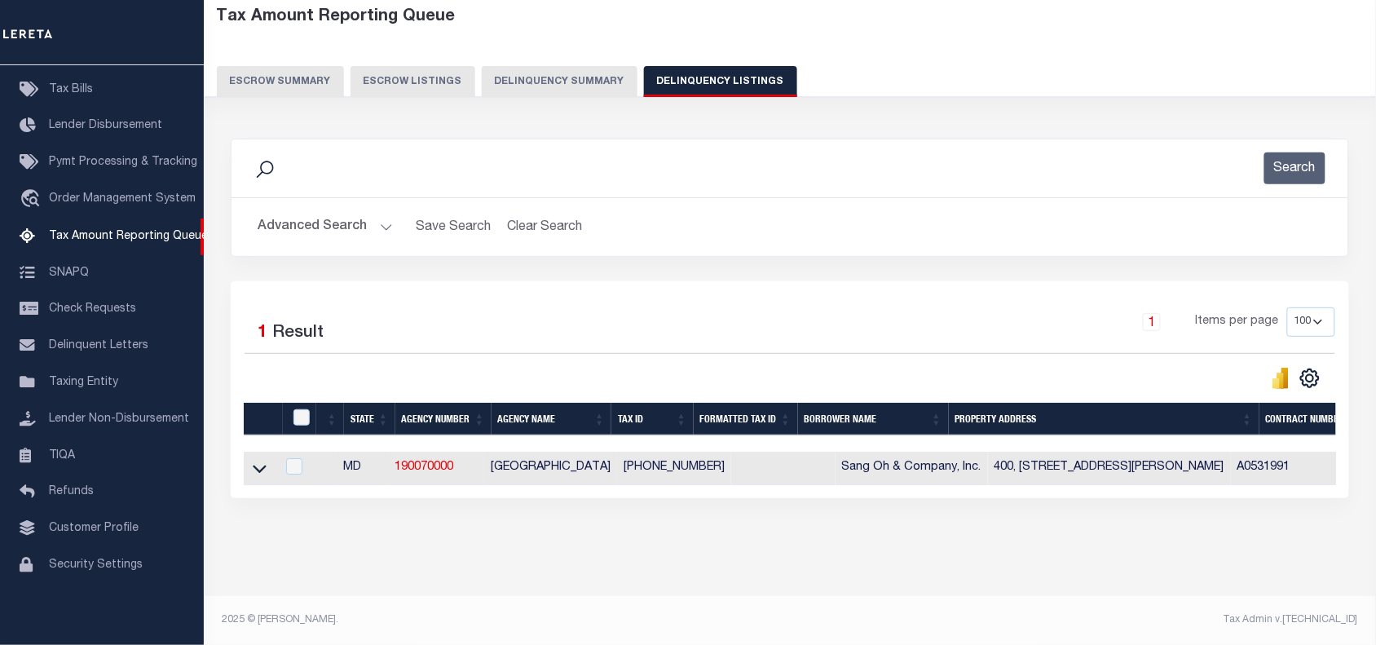
select select "8"
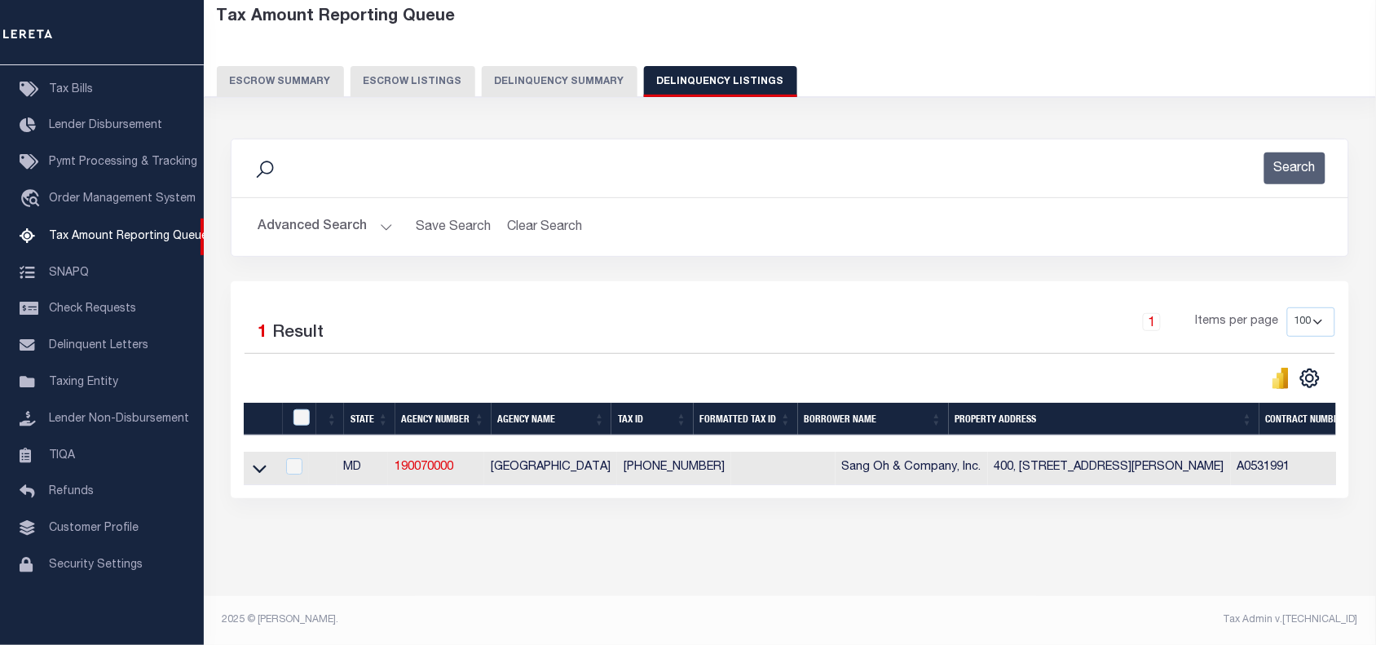
select select "8"
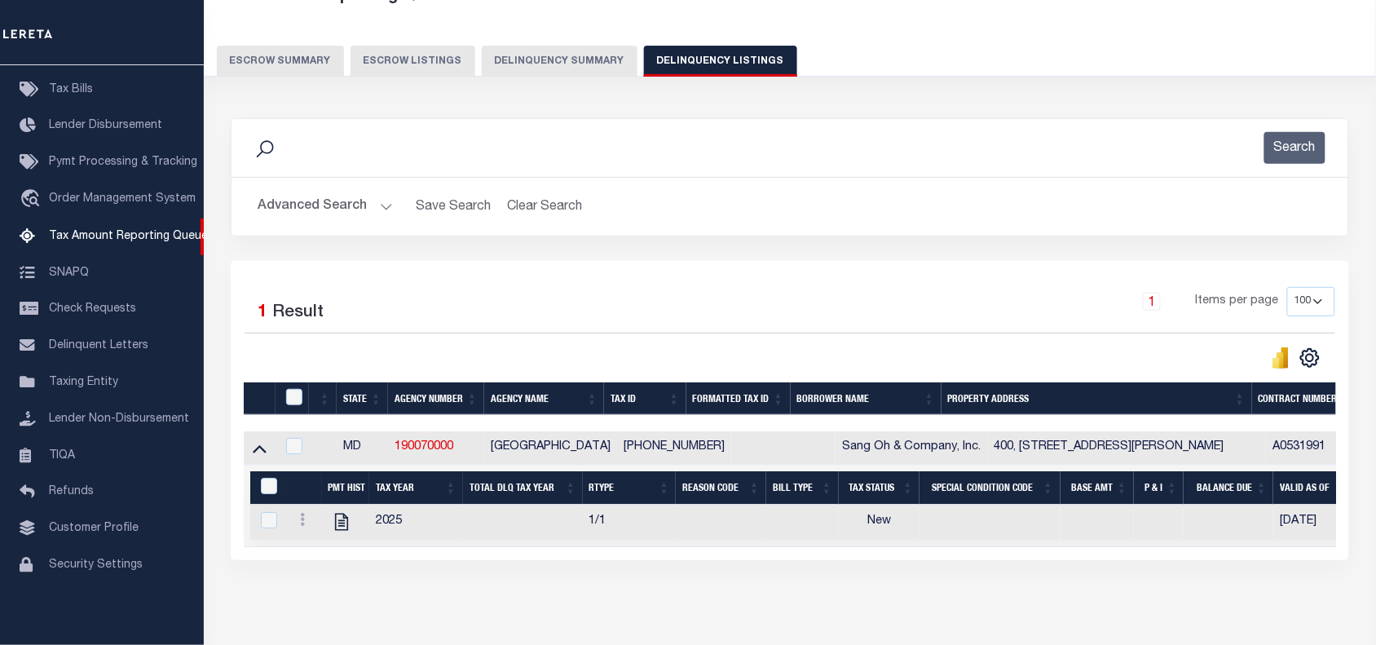
scroll to position [0, 0]
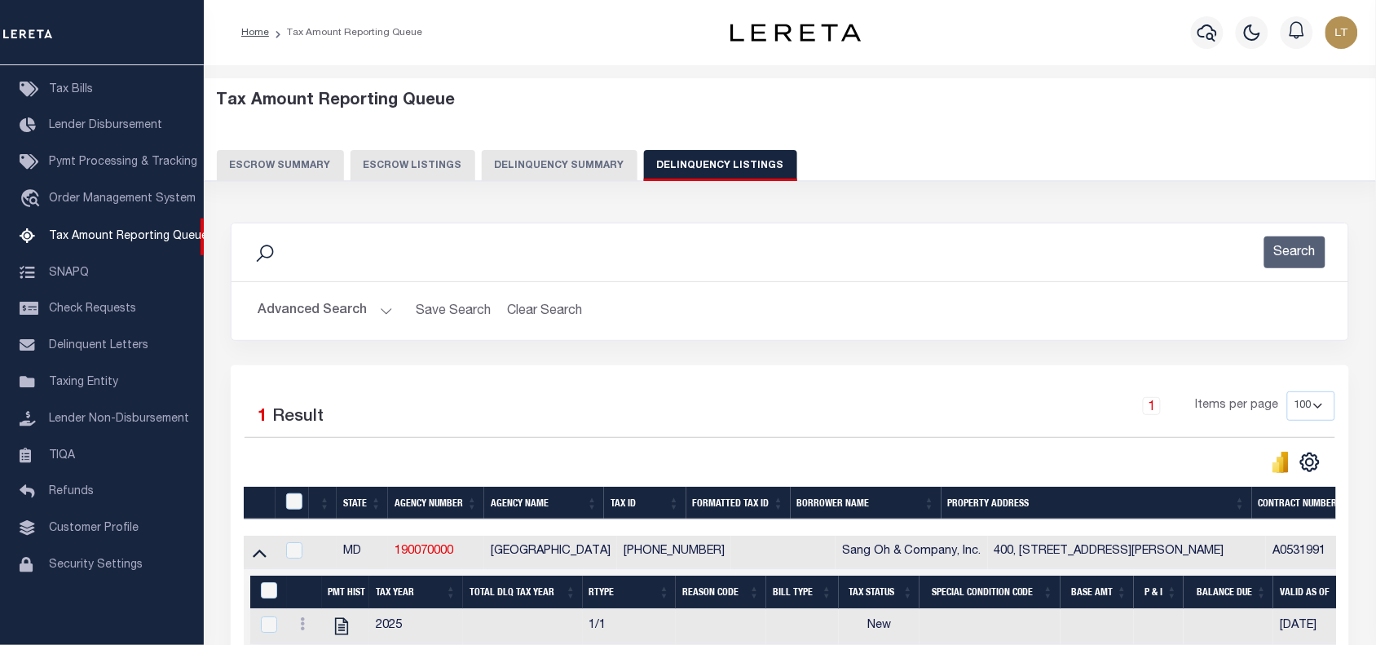
click at [331, 315] on button "Advanced Search" at bounding box center [325, 311] width 135 height 32
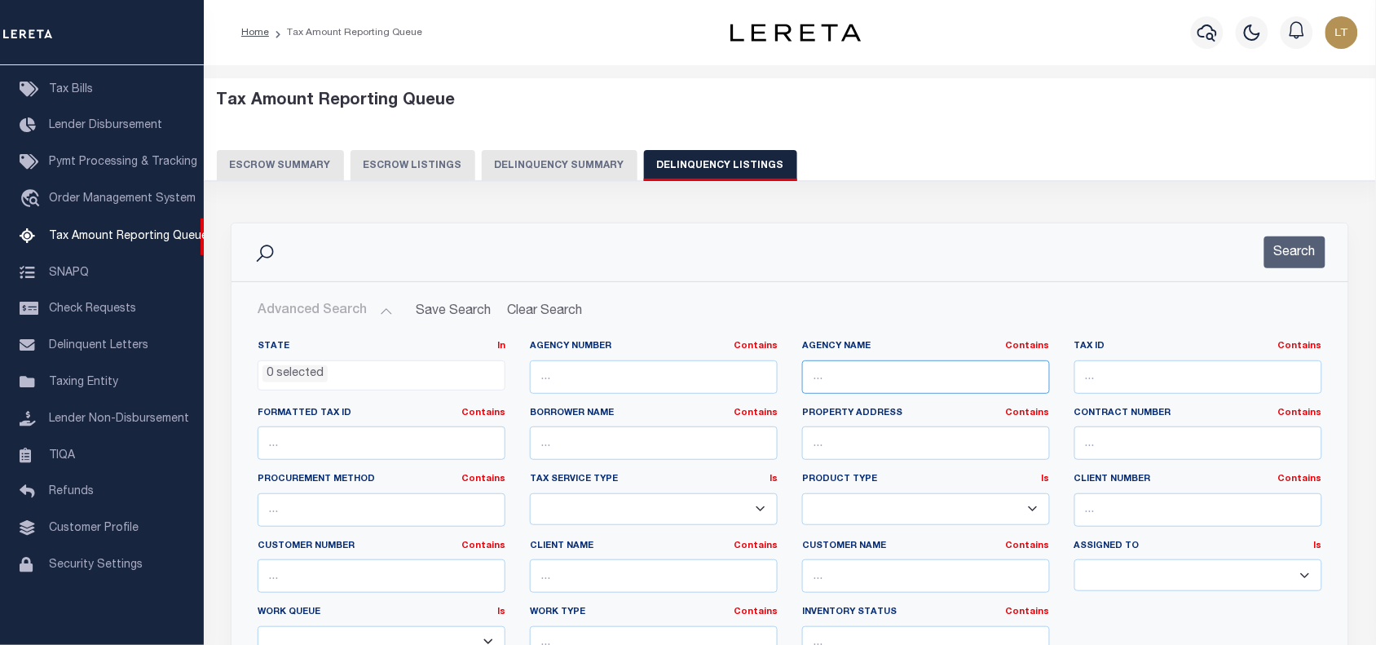
type input "07-0-148119"
paste input "07-0-148119"
type input "07-0-148119"
drag, startPoint x: 942, startPoint y: 384, endPoint x: 776, endPoint y: 387, distance: 166.3
click at [776, 387] on div "State In In AK AL AR AZ CA CO CT DC DE FL GA GU HI IA ID IL IN KS KY LA MA MD M…" at bounding box center [789, 506] width 1089 height 333
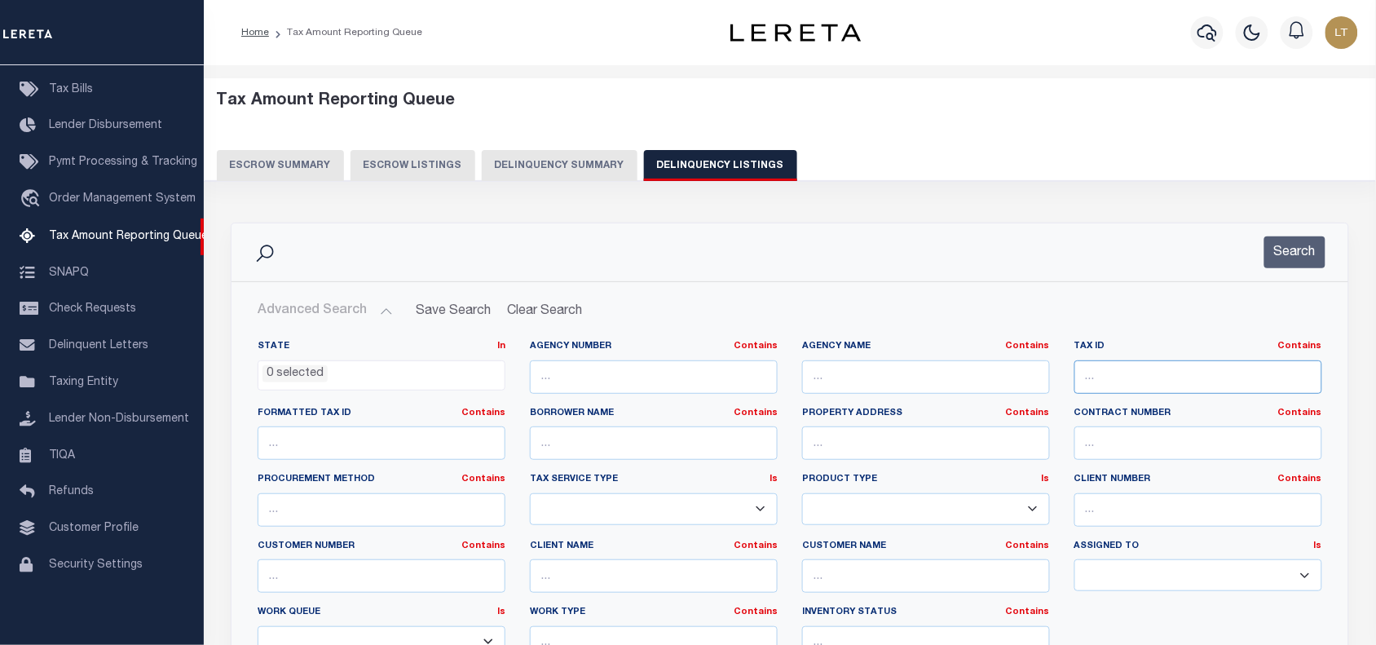
click at [1139, 380] on input "text" at bounding box center [1198, 376] width 248 height 33
paste input "07-0-148119"
type input "07-0-148119"
click at [1292, 258] on button "Search" at bounding box center [1294, 252] width 61 height 32
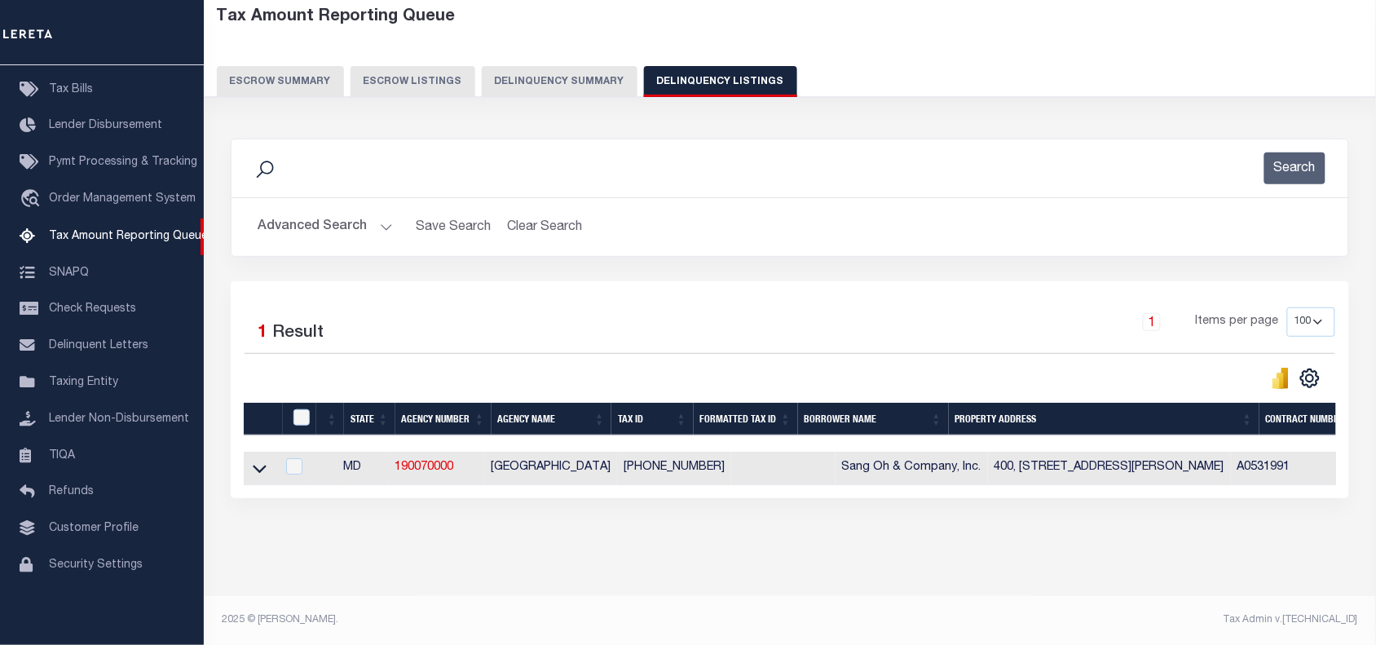
scroll to position [306, 0]
click at [262, 460] on icon at bounding box center [260, 468] width 14 height 17
select select "8"
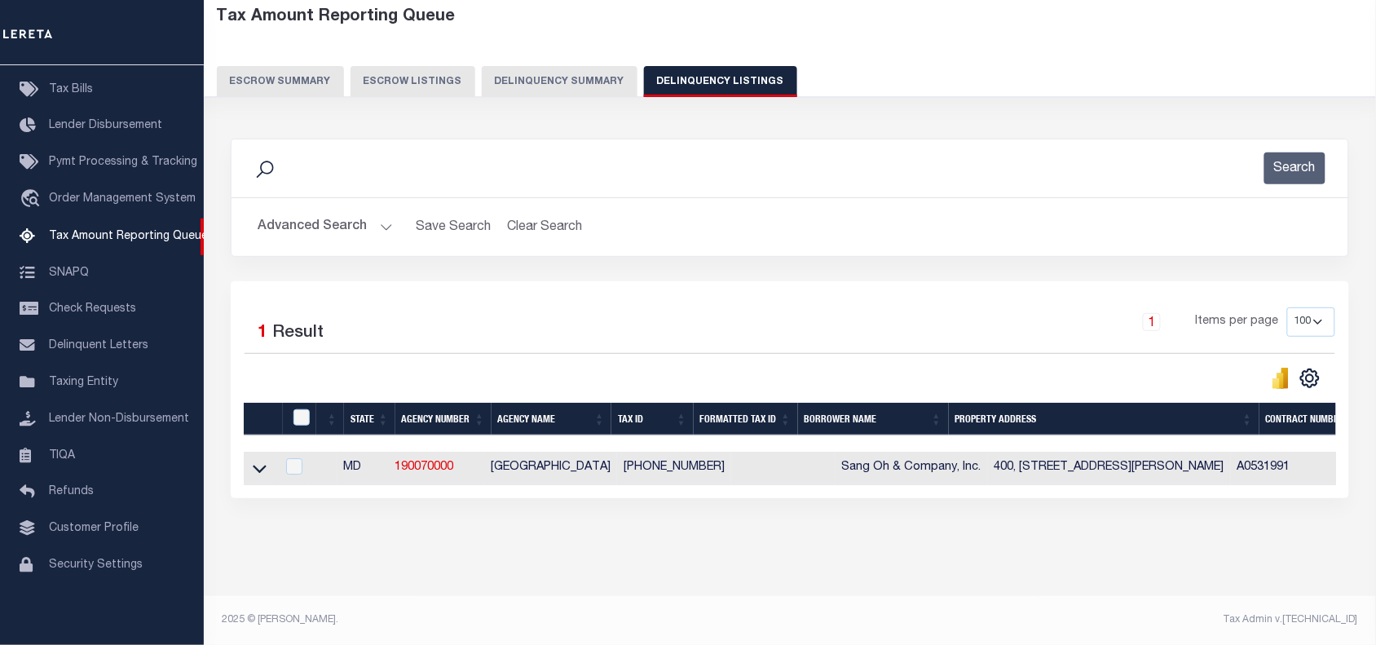
select select "8"
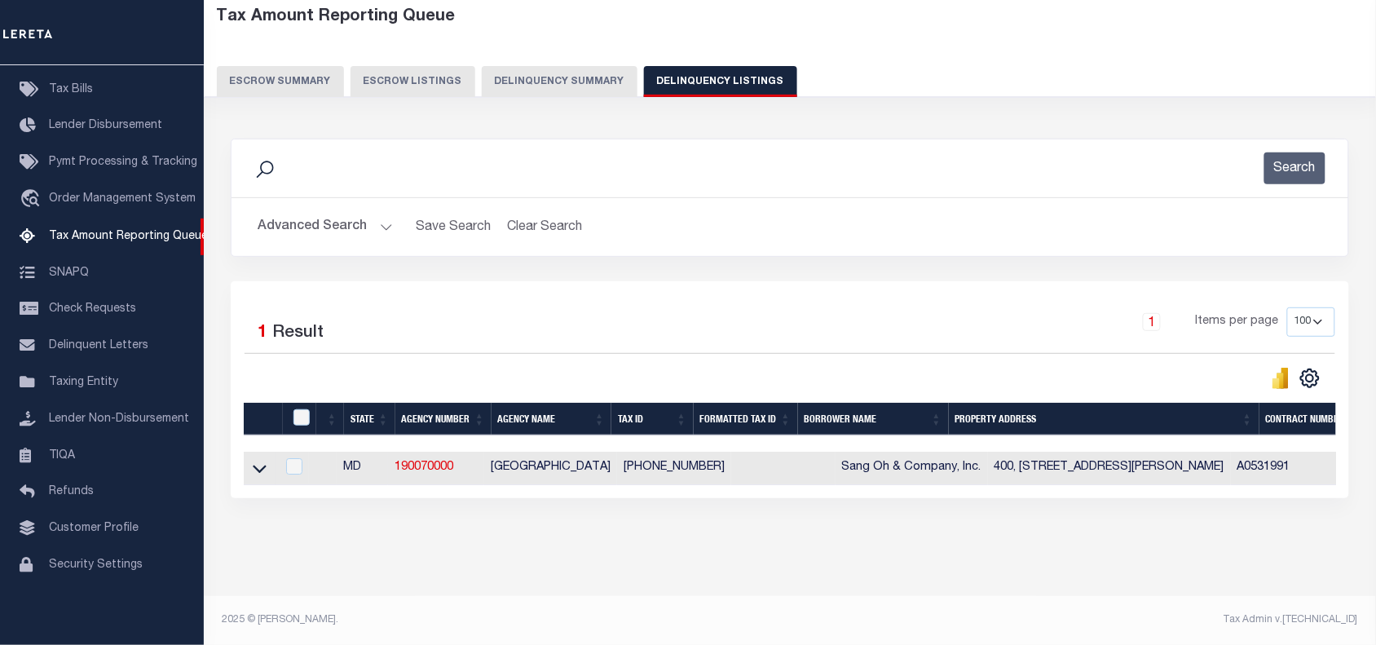
select select "8"
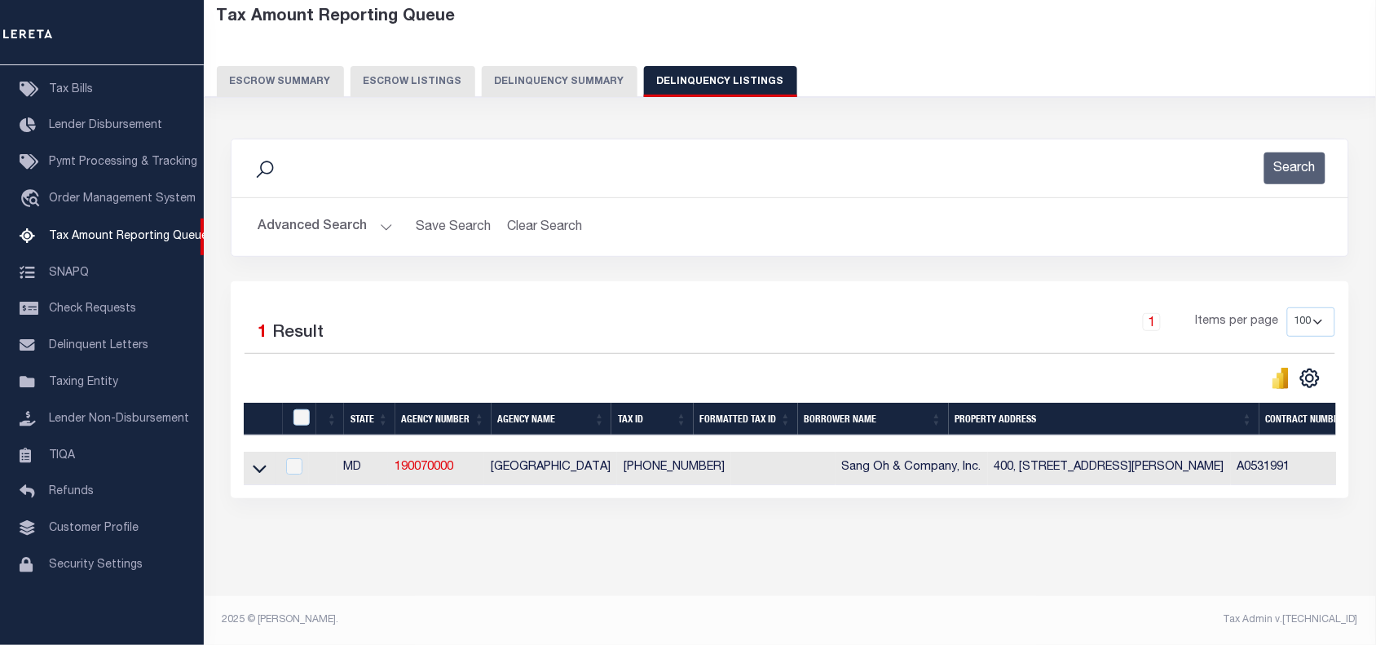
select select "8"
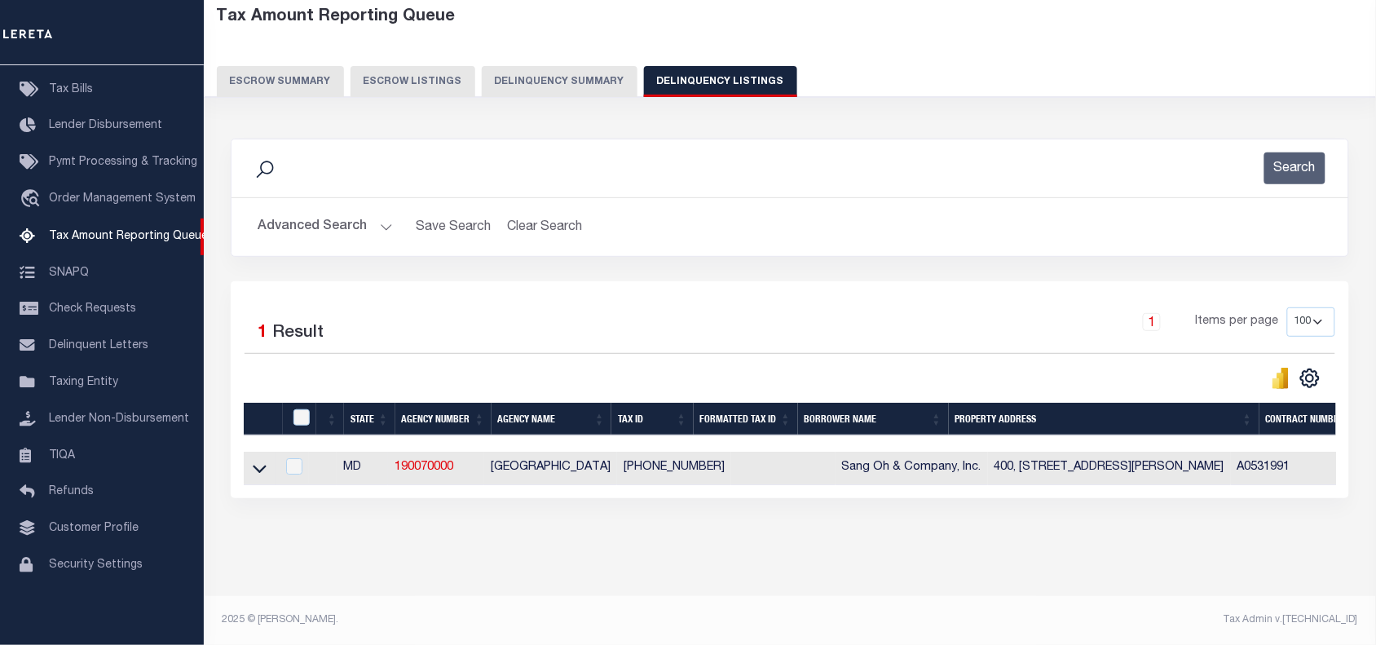
select select "8"
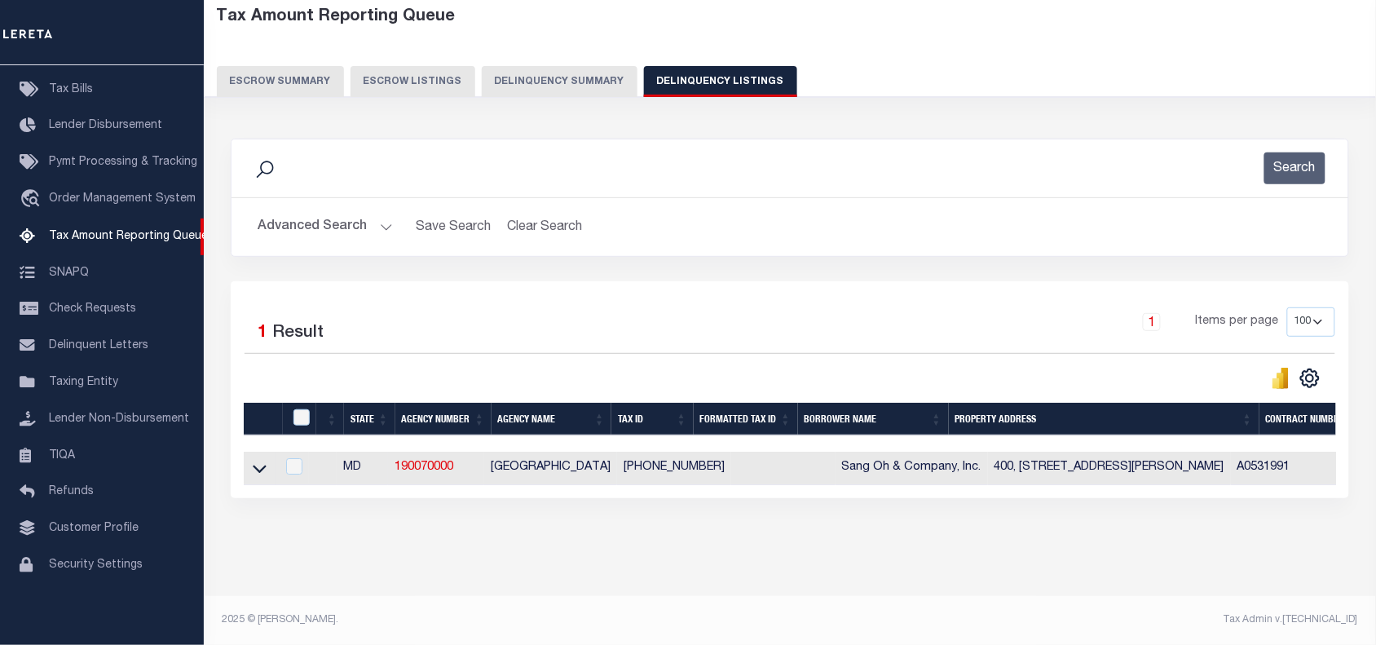
select select "8"
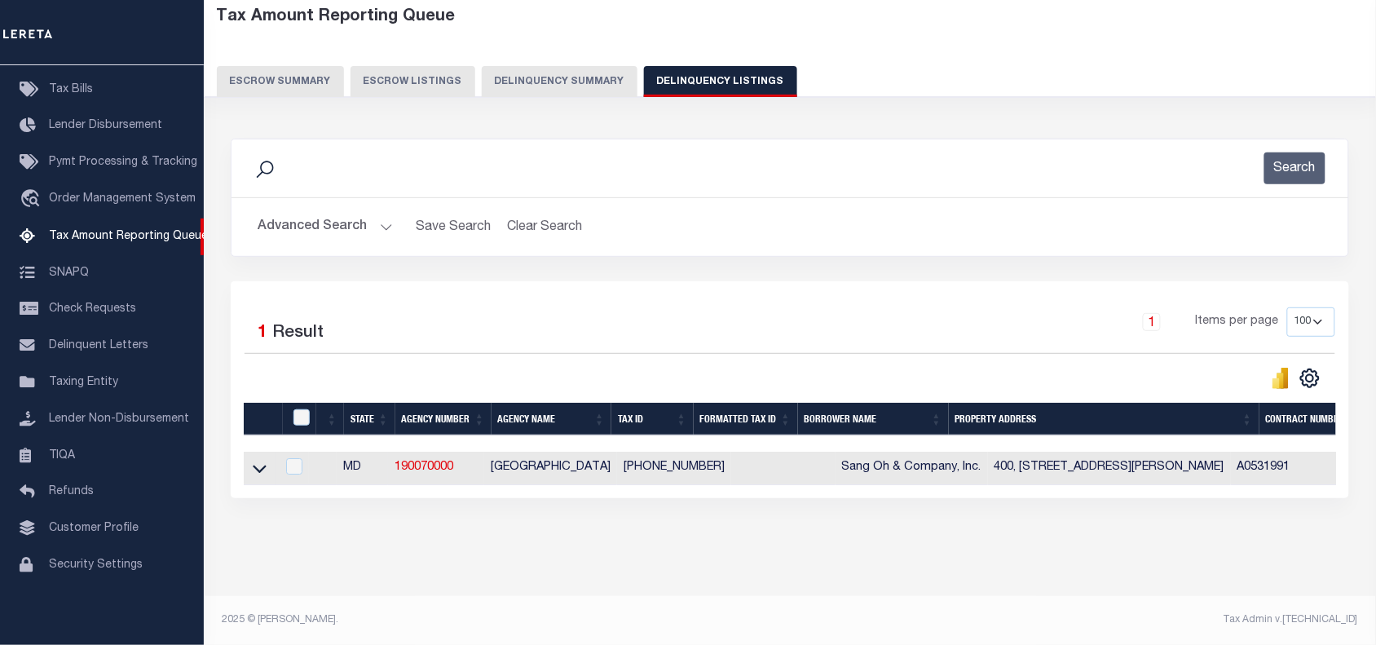
select select "8"
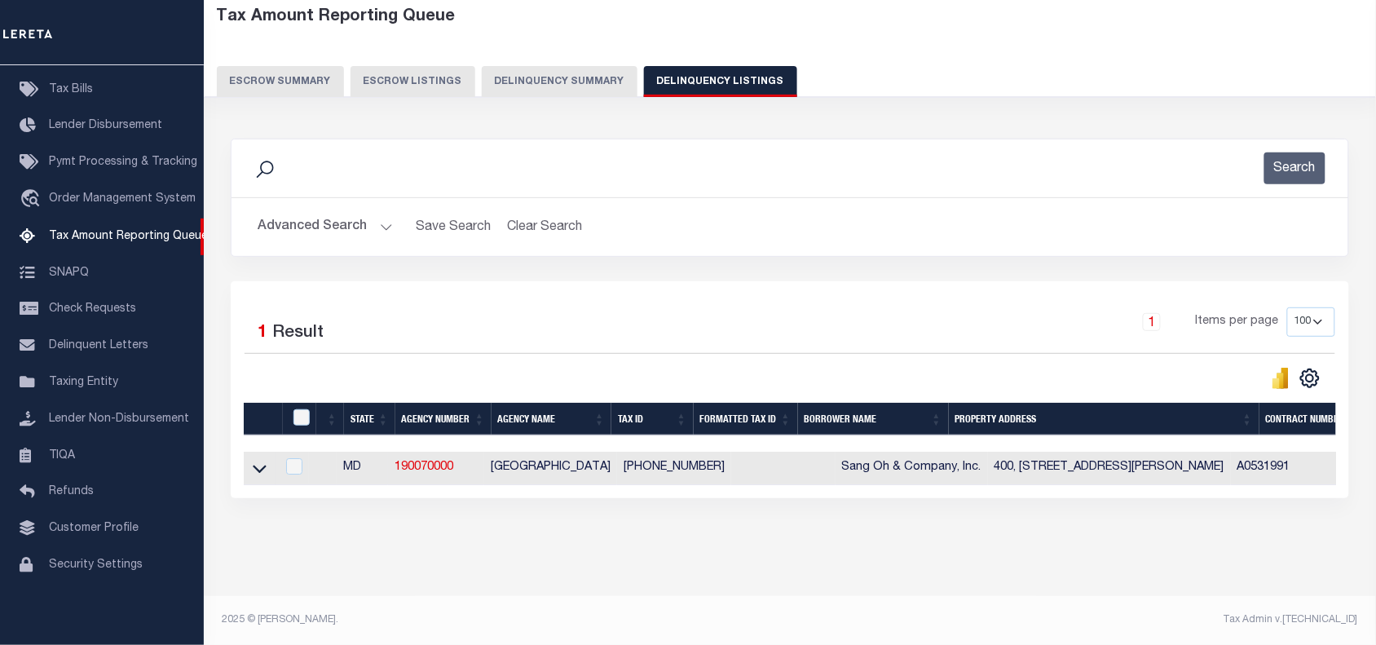
select select "8"
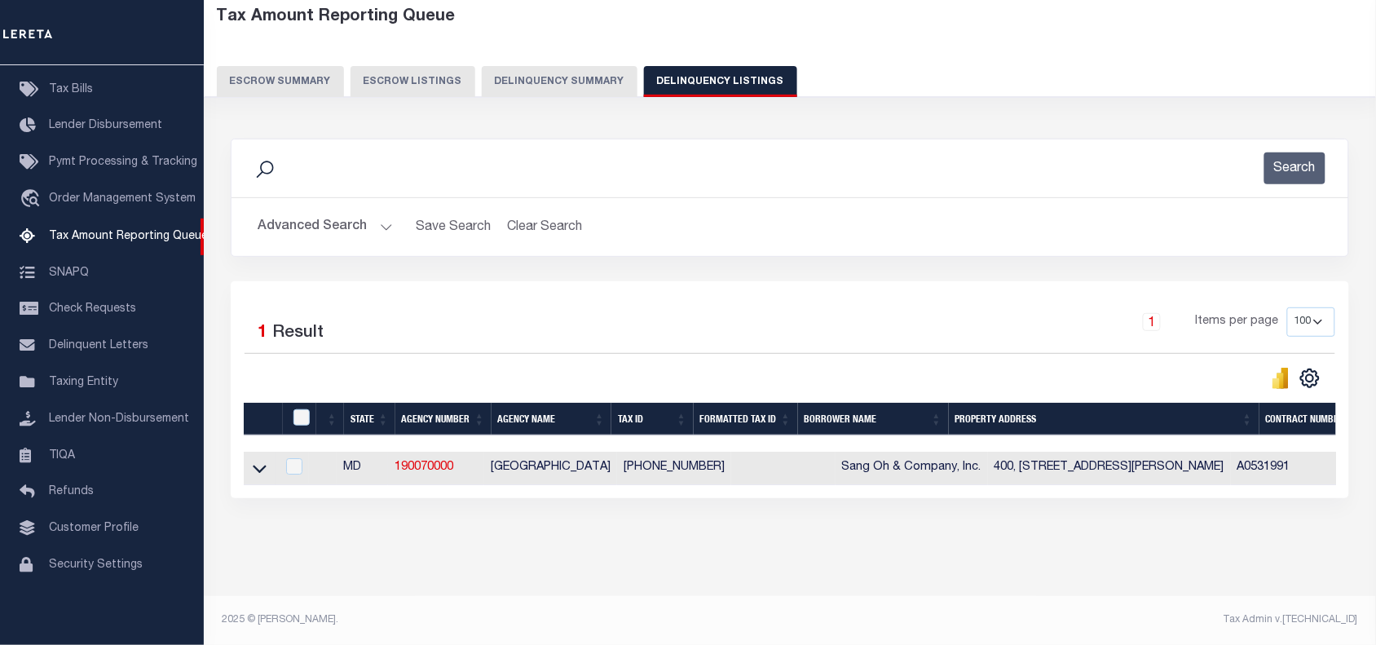
select select "8"
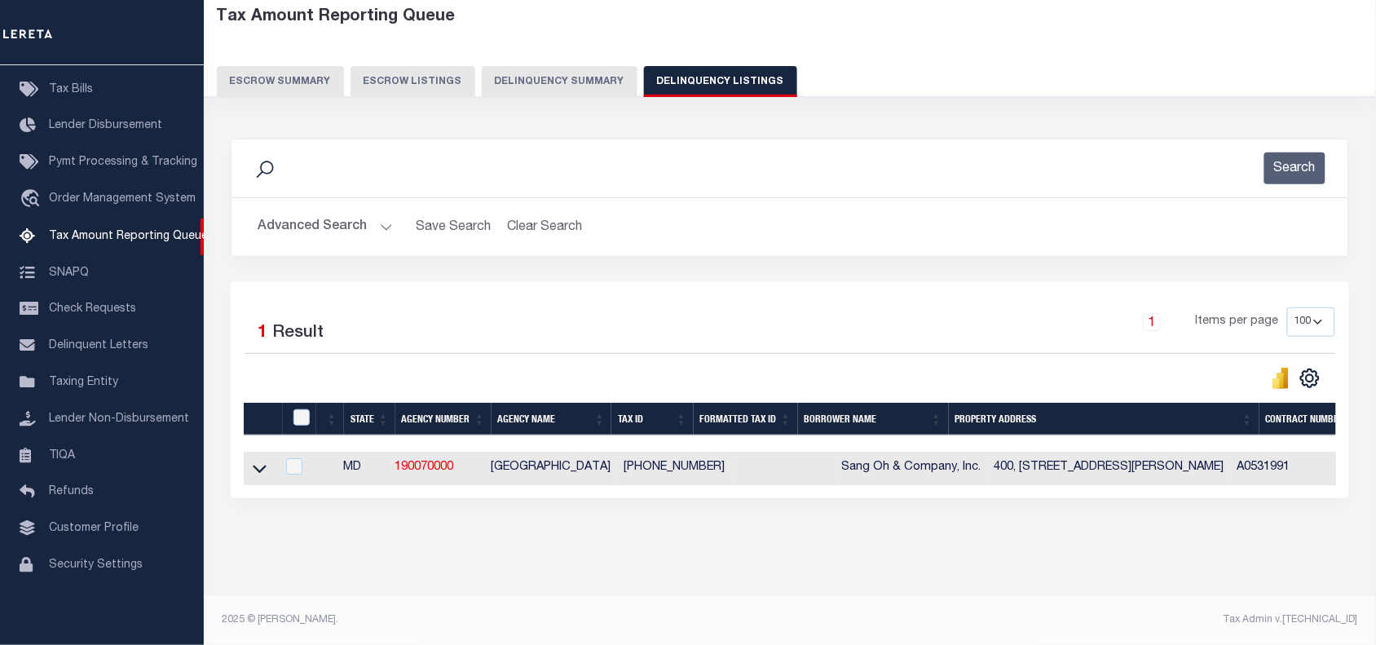
select select "8"
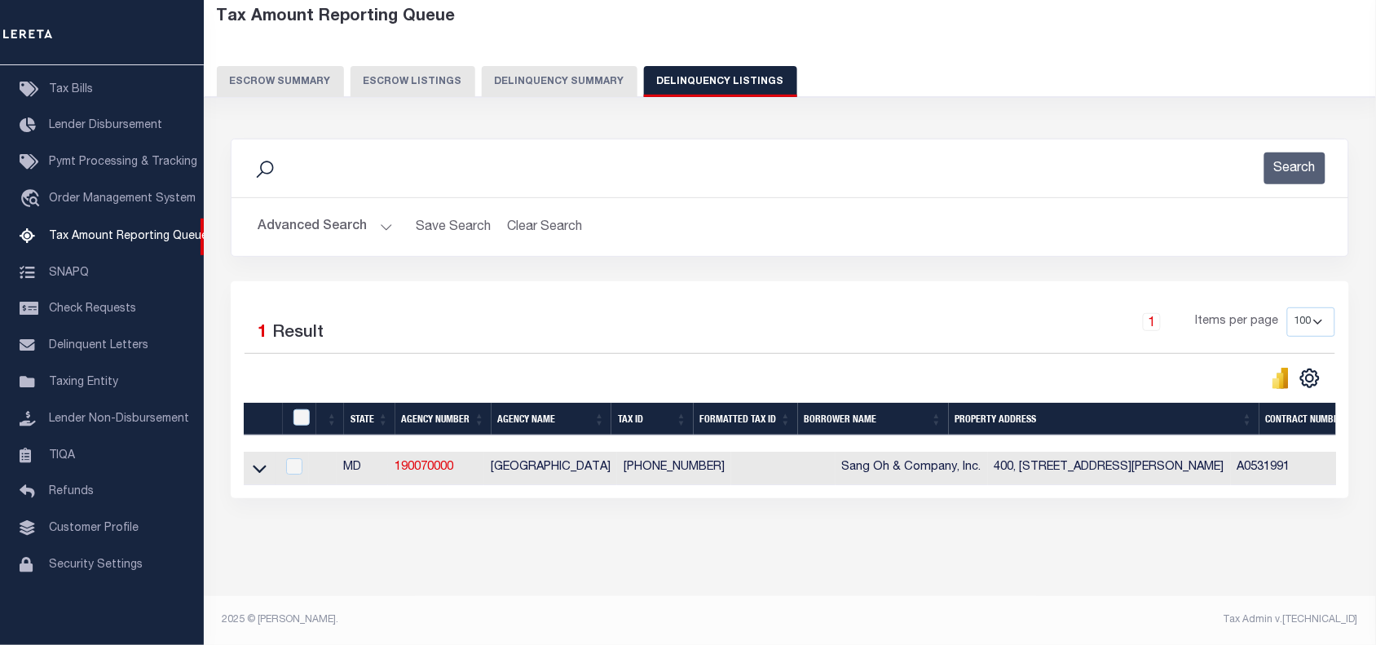
select select "8"
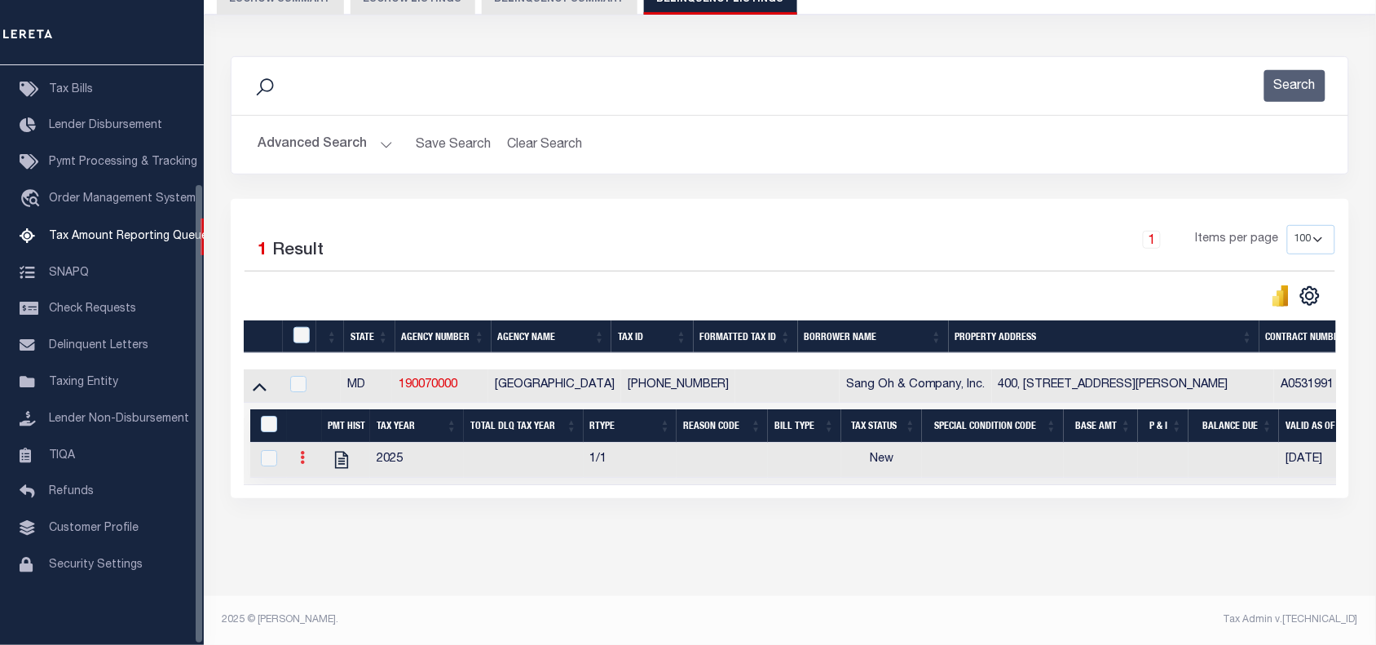
click at [306, 453] on link at bounding box center [302, 459] width 18 height 13
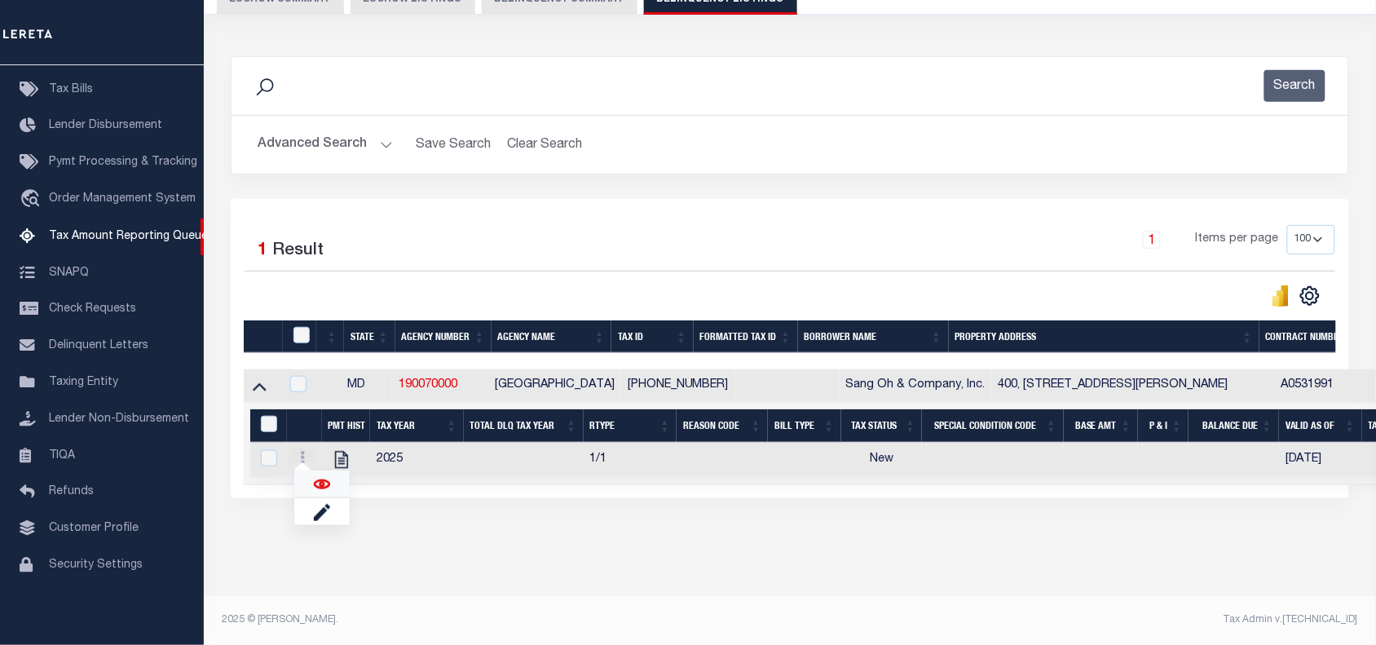
click at [324, 476] on img "" at bounding box center [322, 484] width 16 height 16
checkbox input "true"
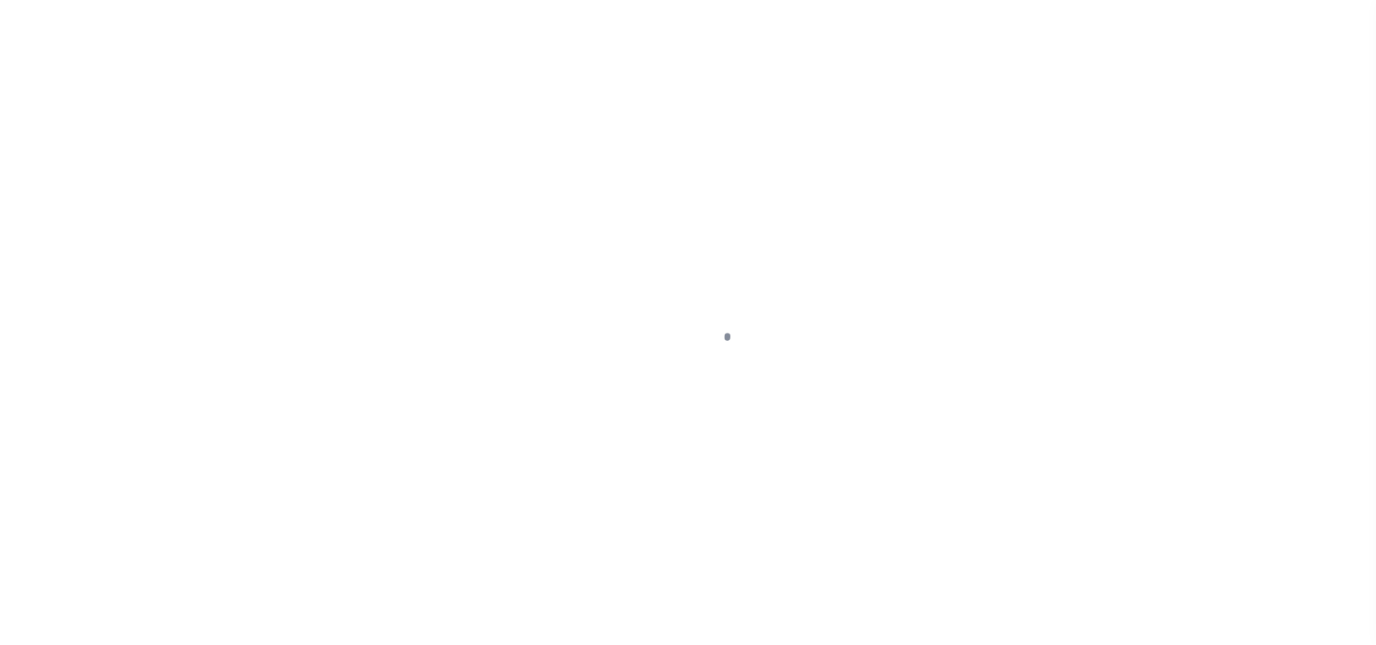
select select "NW2"
select select "8"
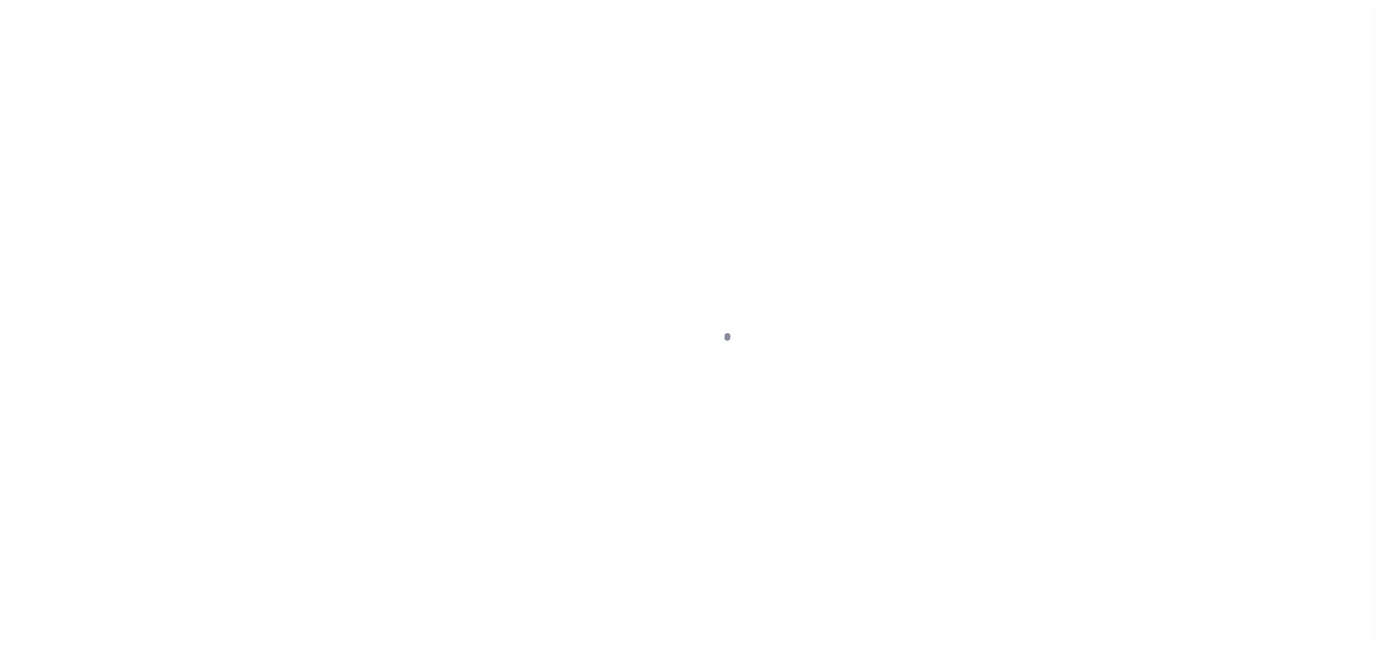
select select "8"
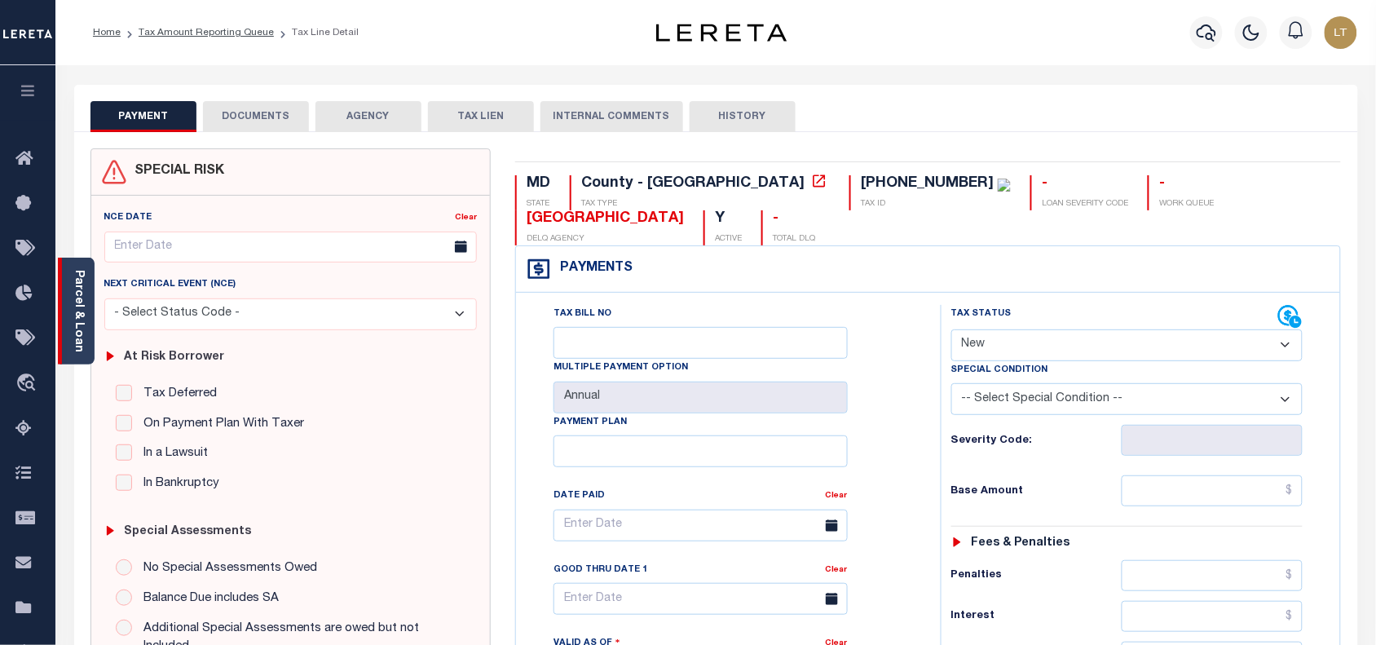
click at [75, 304] on link "Parcel & Loan" at bounding box center [78, 311] width 11 height 82
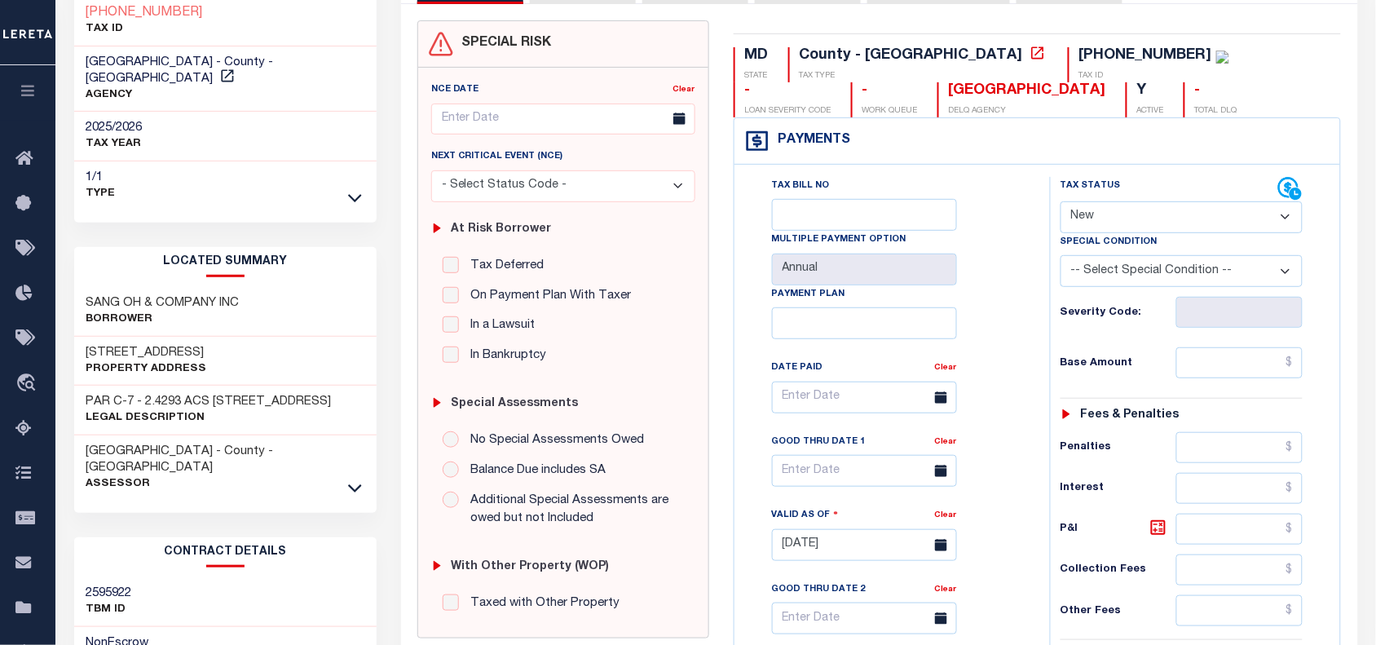
scroll to position [204, 0]
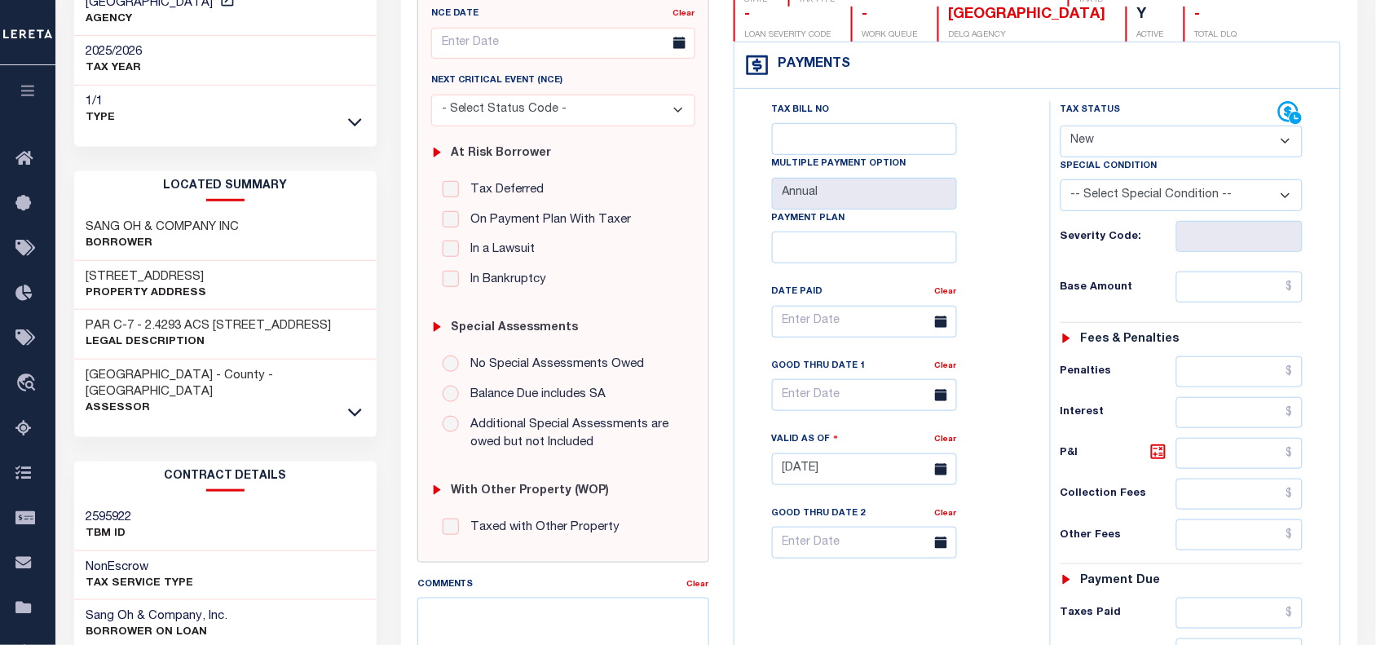
drag, startPoint x: 235, startPoint y: 258, endPoint x: 86, endPoint y: 267, distance: 148.6
click at [86, 267] on div "[STREET_ADDRESS] Property Address" at bounding box center [225, 286] width 302 height 50
click at [98, 269] on h3 "[STREET_ADDRESS]" at bounding box center [146, 277] width 121 height 16
drag, startPoint x: 230, startPoint y: 261, endPoint x: 88, endPoint y: 263, distance: 141.8
click at [88, 263] on div "[STREET_ADDRESS] Property Address" at bounding box center [225, 286] width 302 height 50
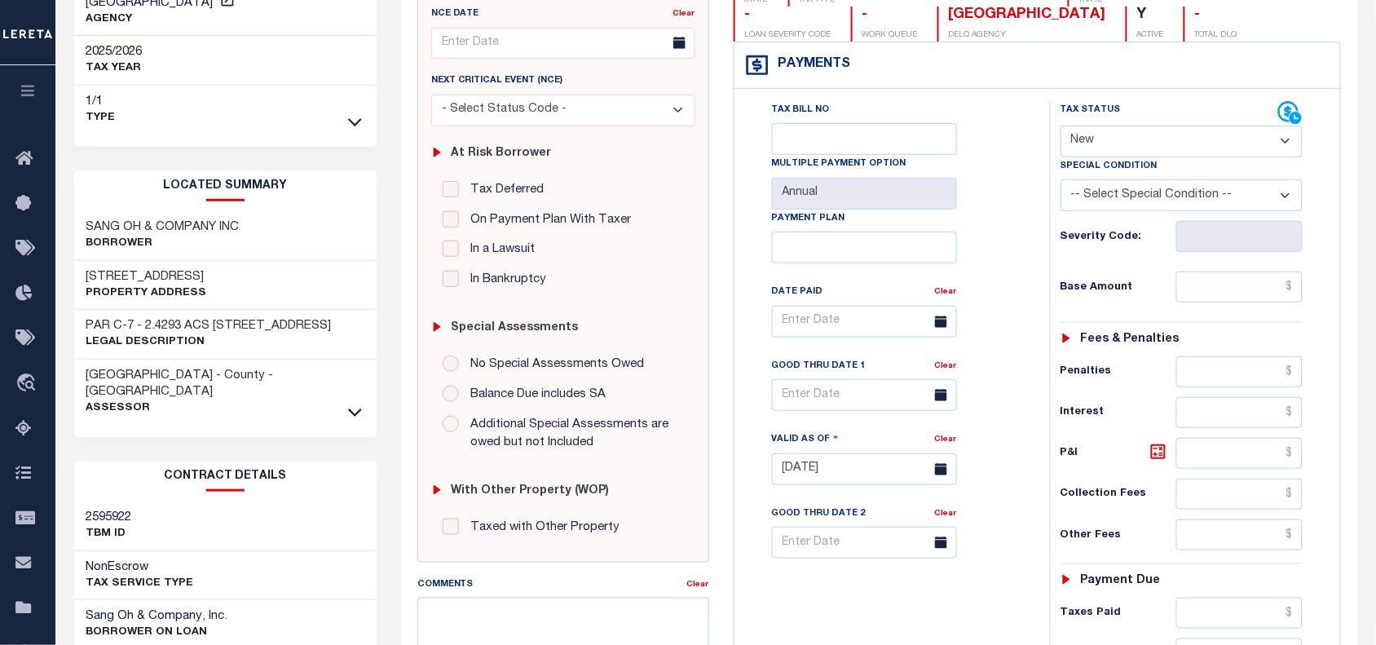
copy h3 "[STREET_ADDRESS]"
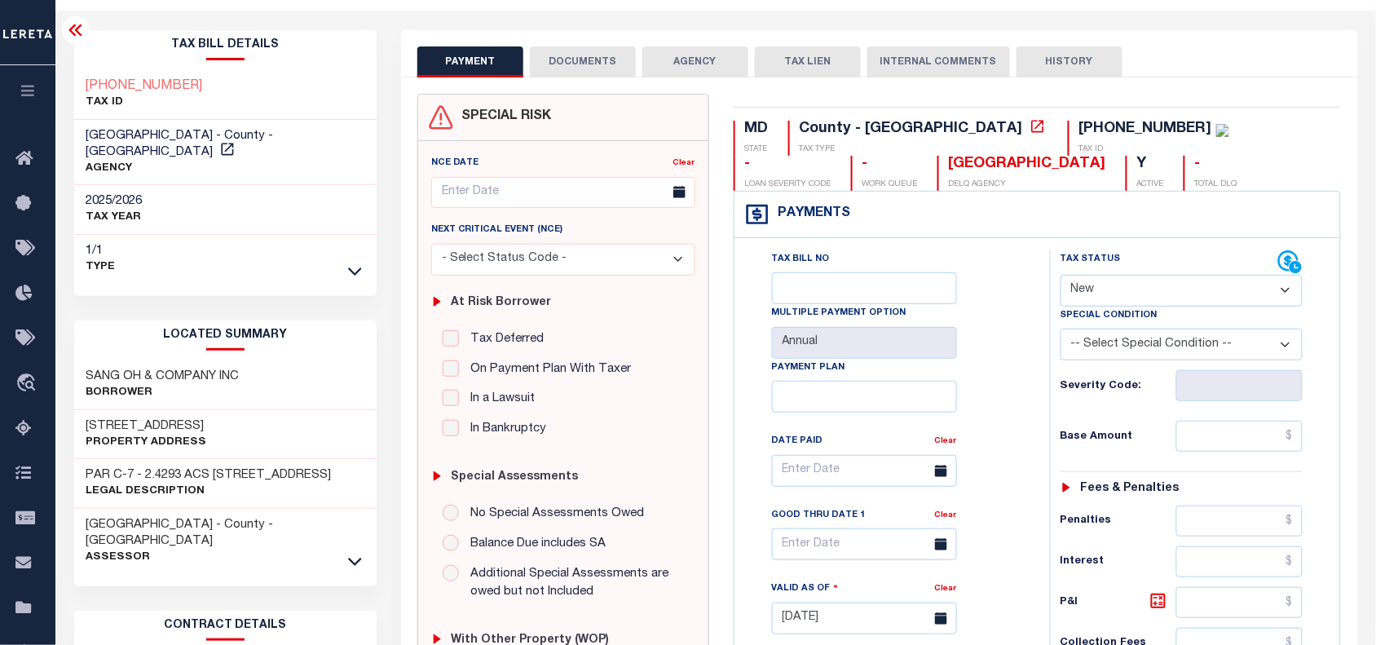
scroll to position [0, 0]
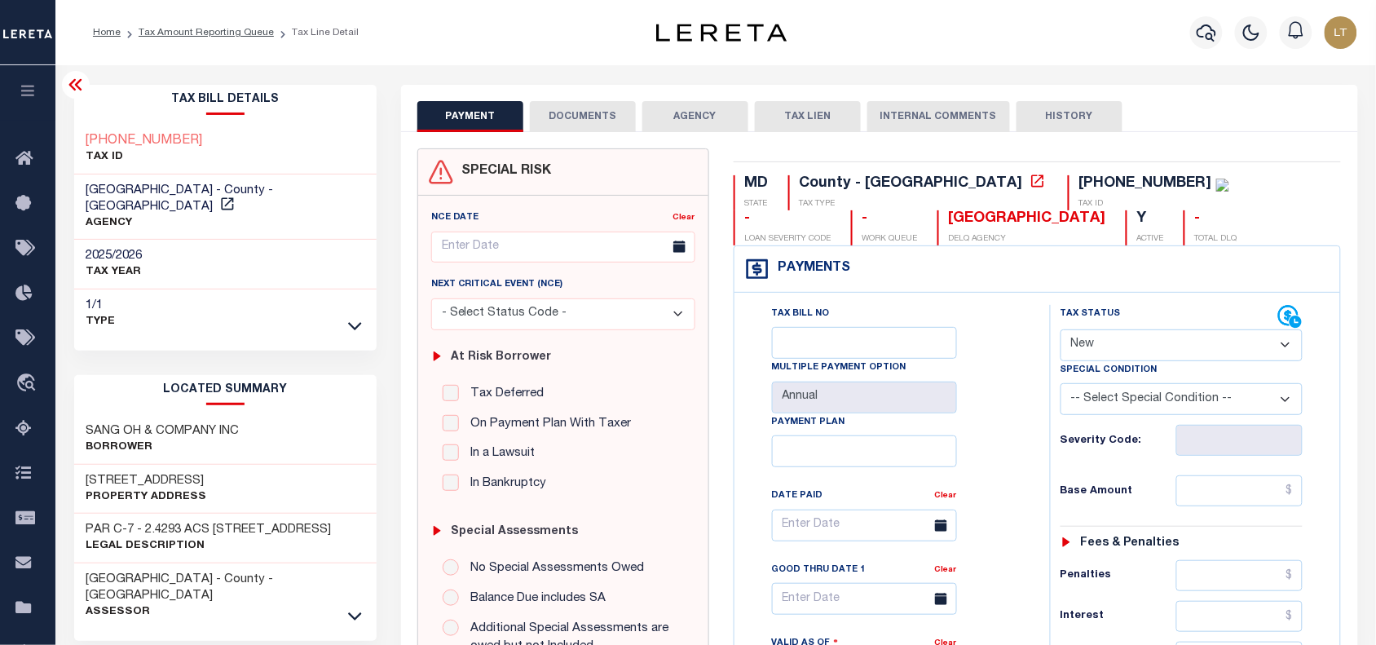
drag, startPoint x: 73, startPoint y: 88, endPoint x: 115, endPoint y: 108, distance: 45.9
click at [73, 88] on icon at bounding box center [76, 85] width 20 height 20
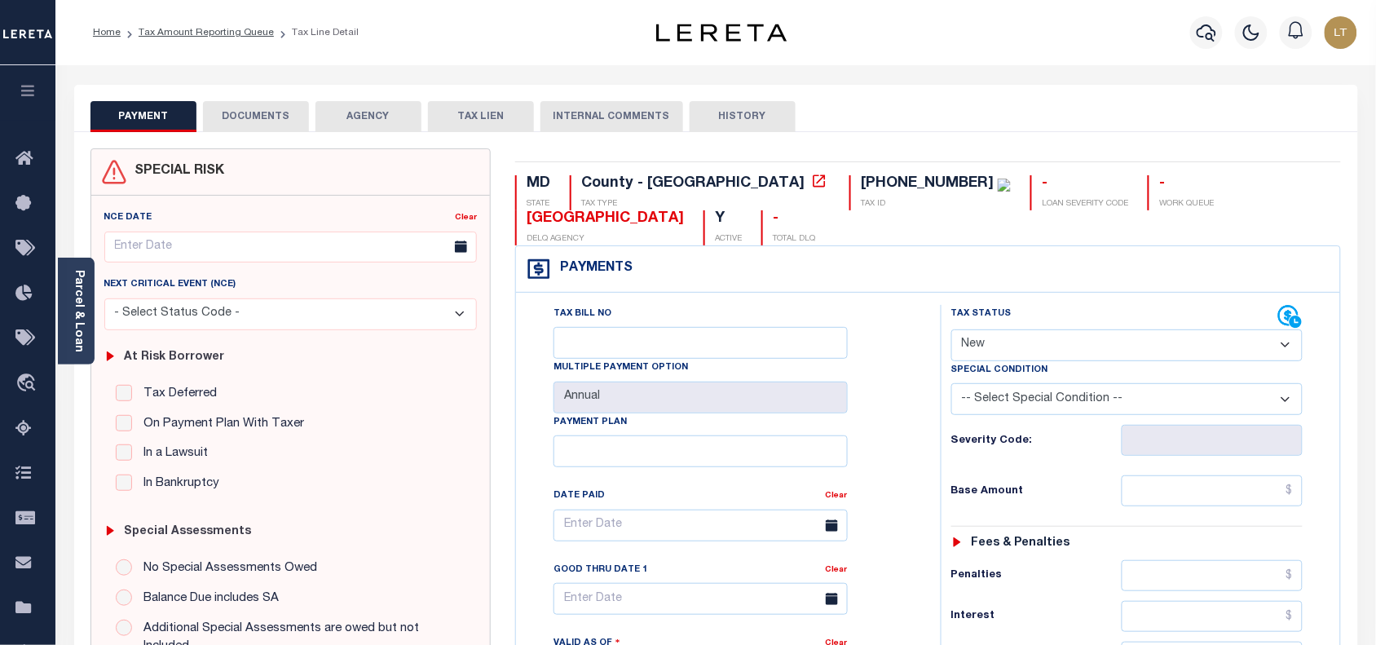
click at [231, 121] on button "DOCUMENTS" at bounding box center [256, 116] width 106 height 31
select select "8"
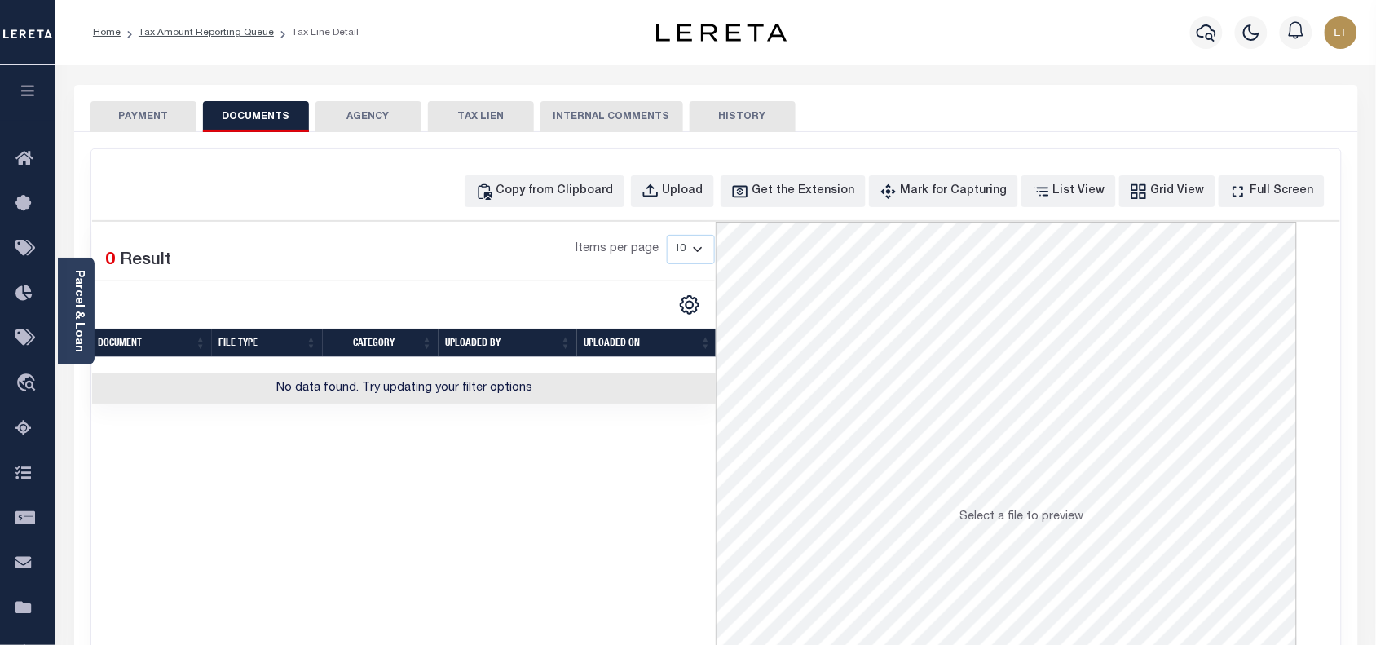
click at [148, 119] on button "PAYMENT" at bounding box center [143, 116] width 106 height 31
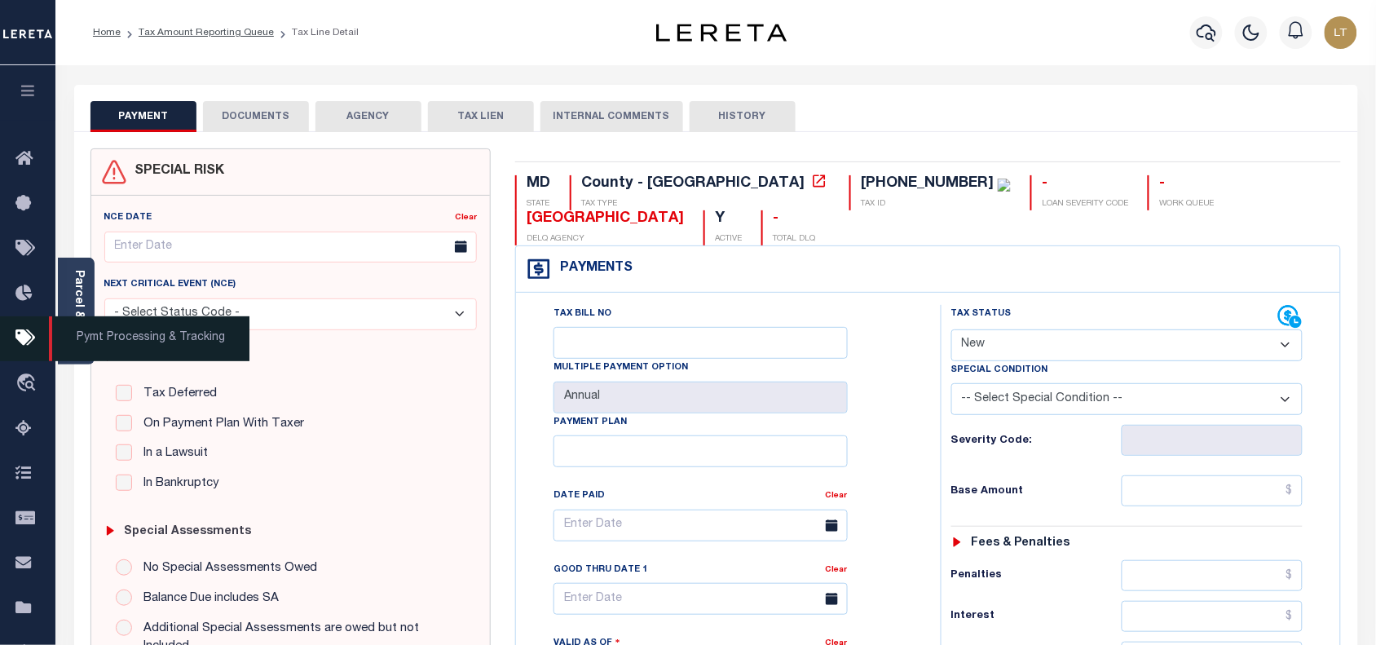
click at [84, 327] on span "Pymt Processing & Tracking" at bounding box center [149, 338] width 200 height 45
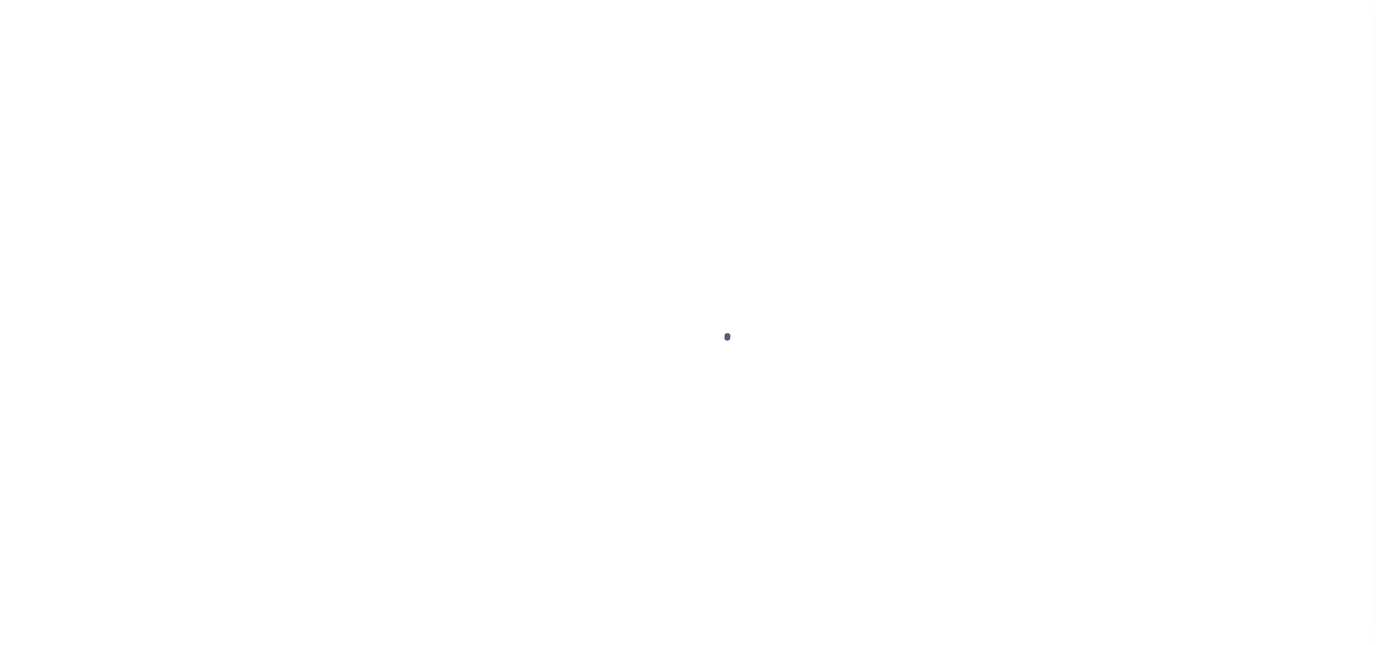
select select "8"
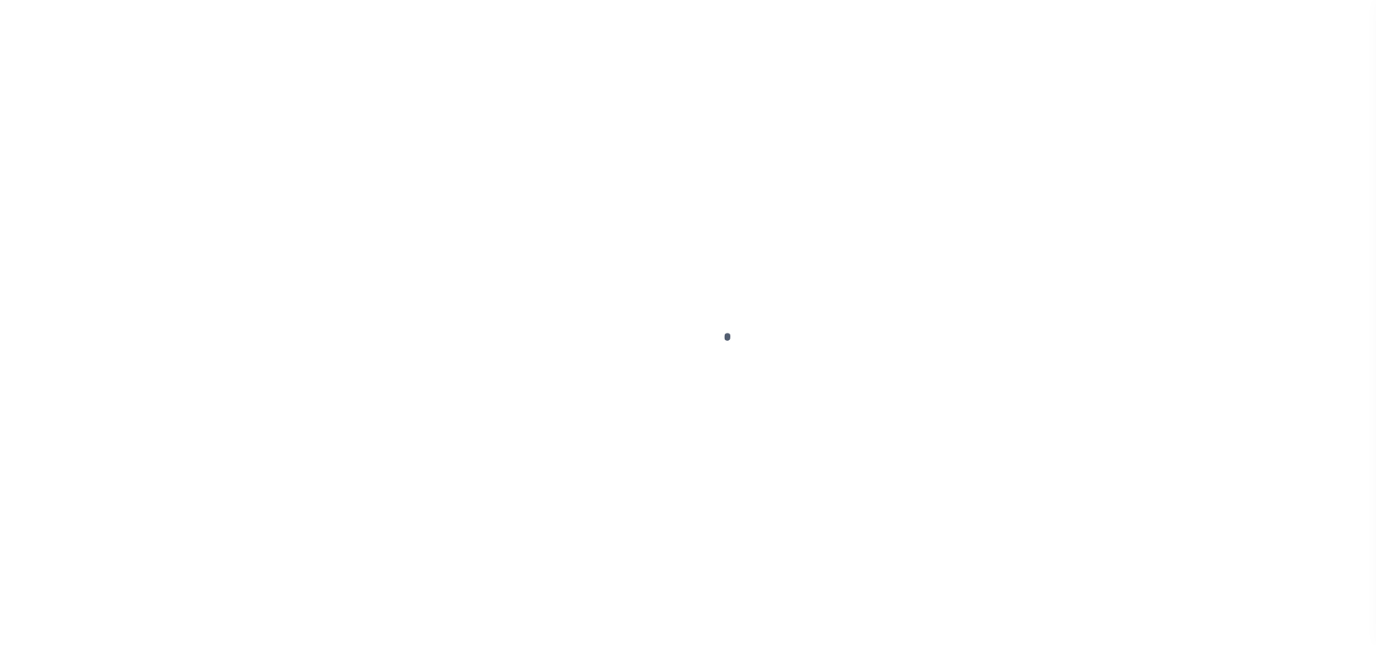
select select "8"
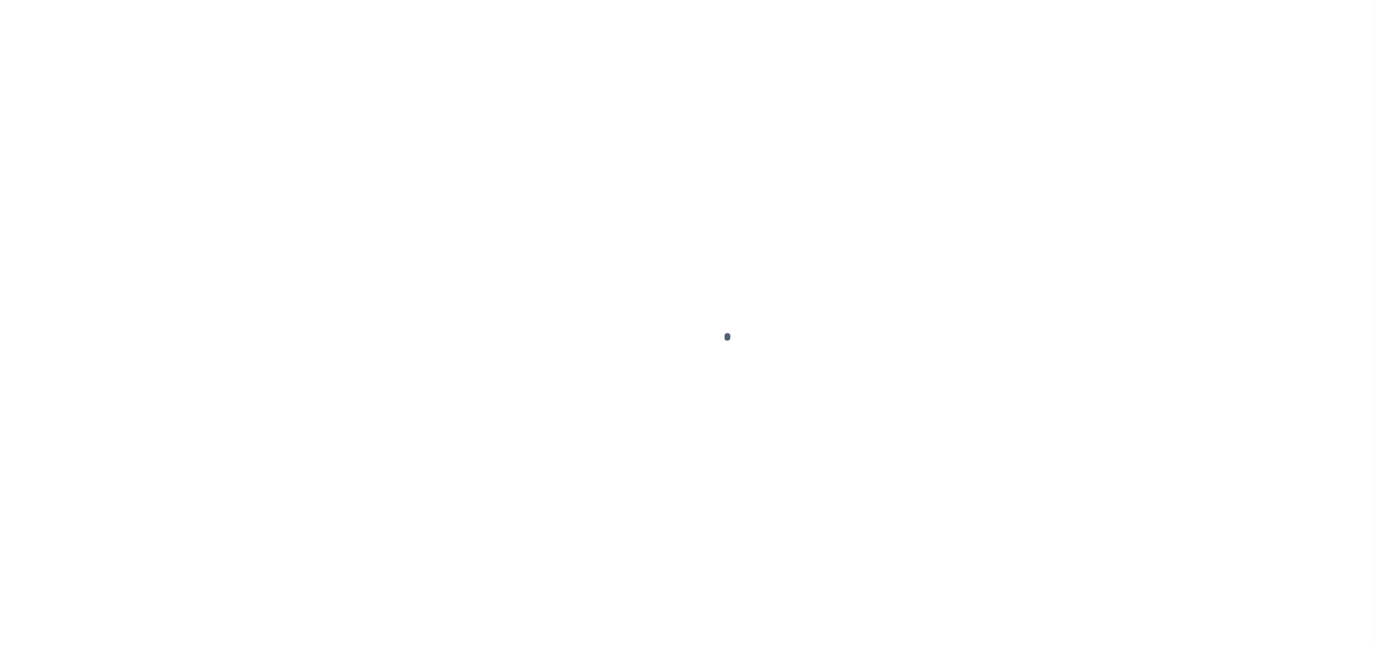
select select "8"
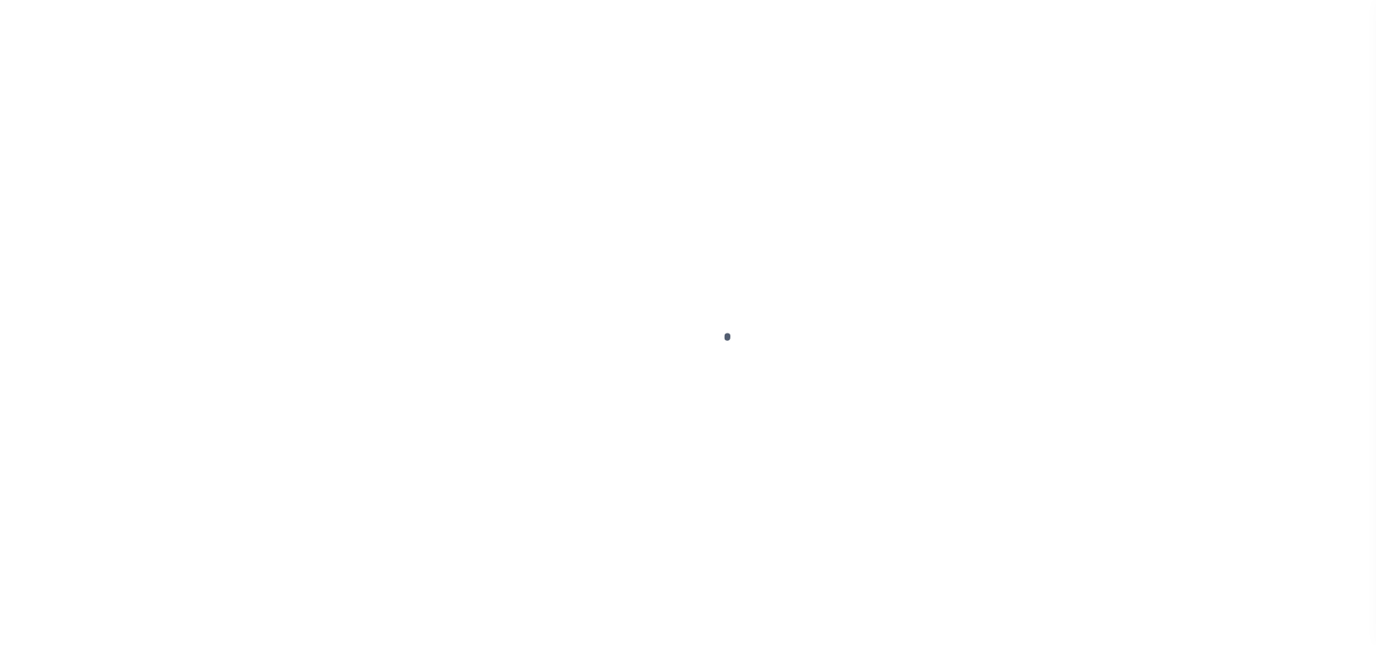
select select "8"
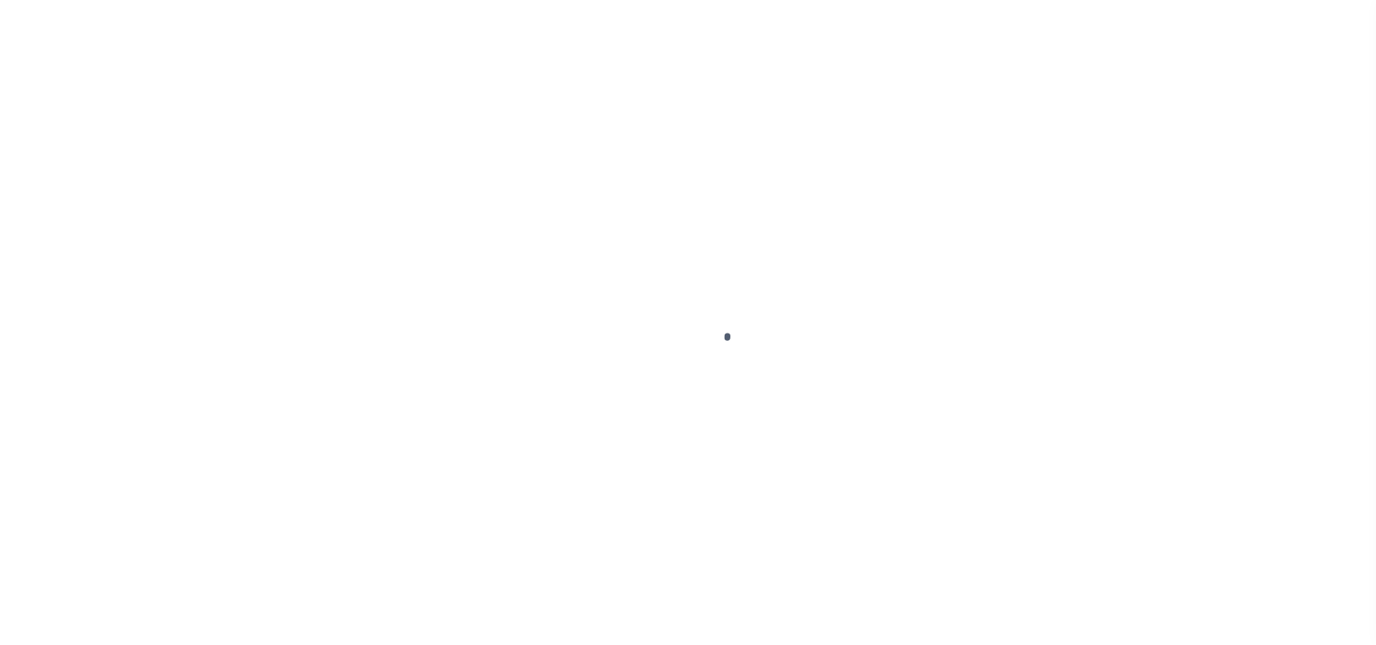
select select "8"
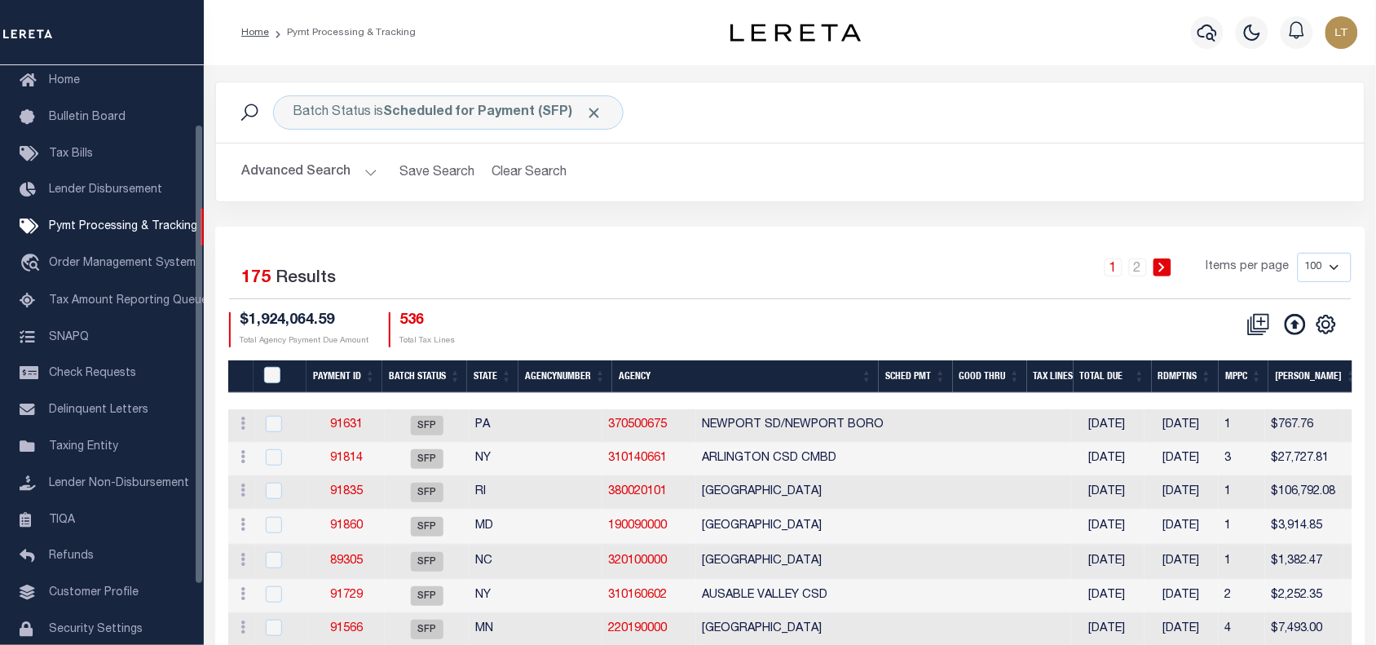
click at [340, 168] on button "Advanced Search" at bounding box center [309, 172] width 135 height 32
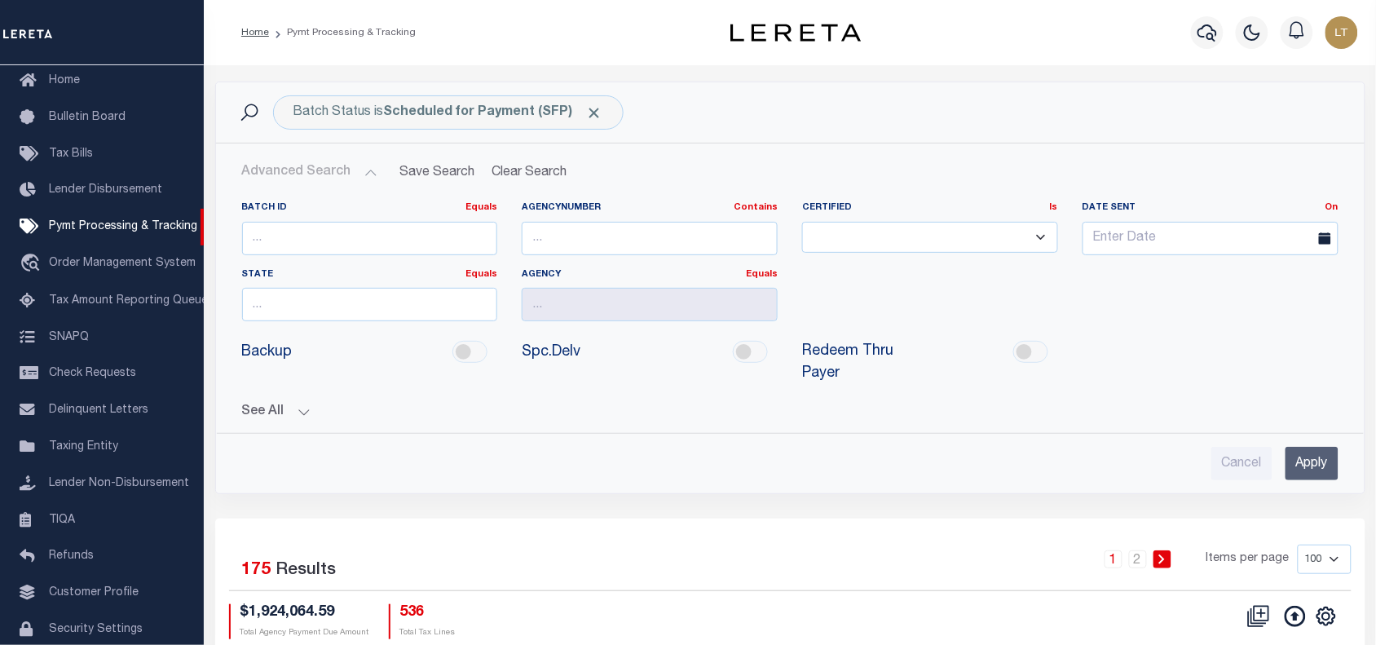
click at [589, 112] on span "Click to Remove" at bounding box center [594, 112] width 17 height 17
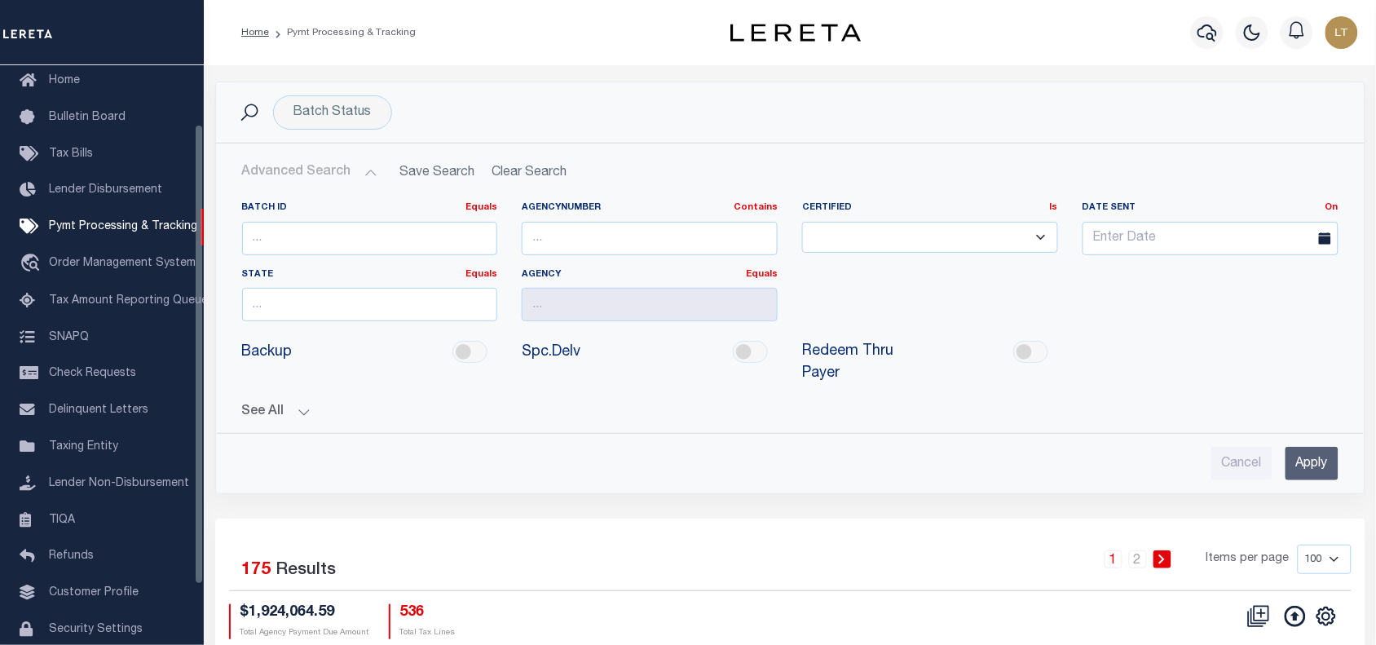
click at [88, 302] on span "Tax Amount Reporting Queue" at bounding box center [128, 300] width 159 height 11
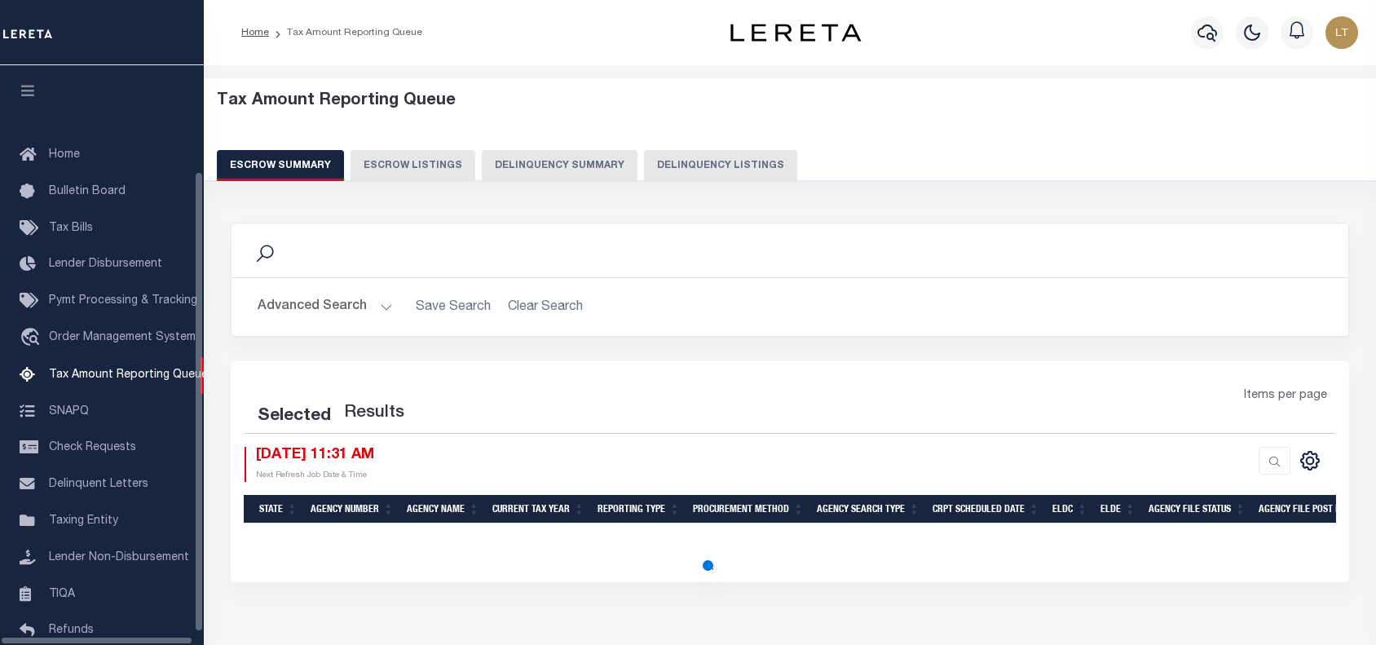
select select "8"
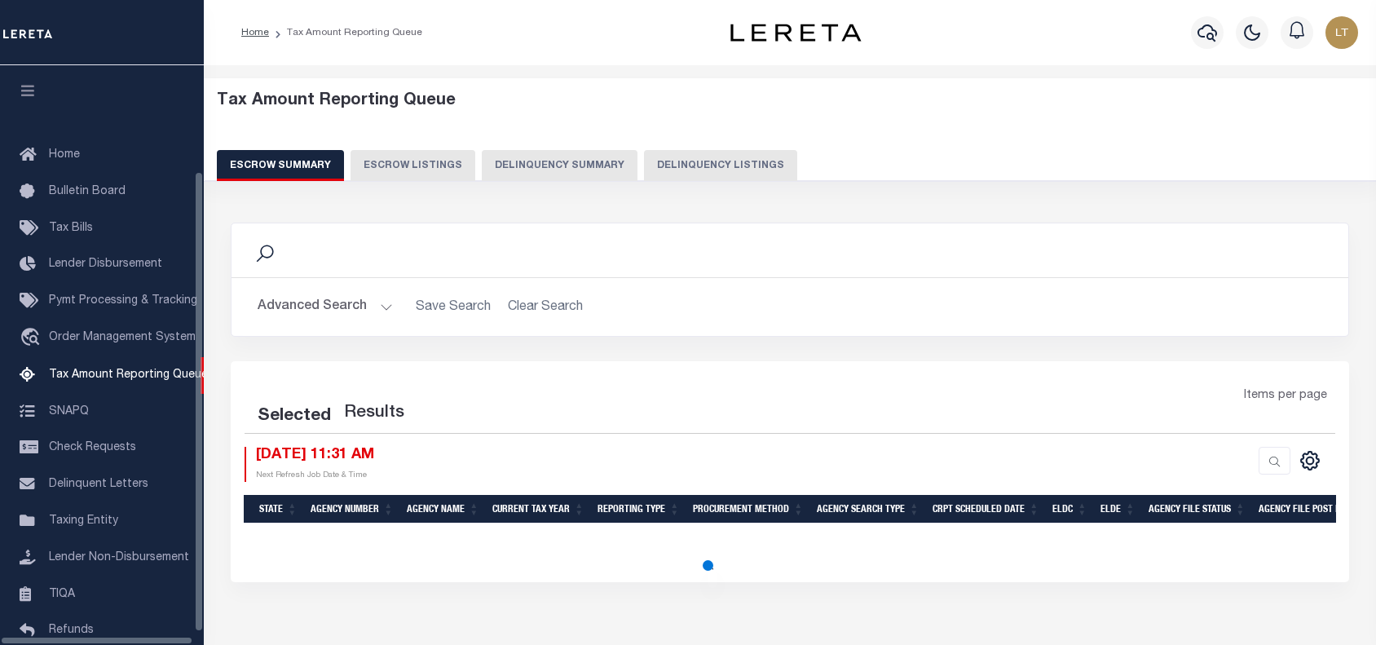
select select "8"
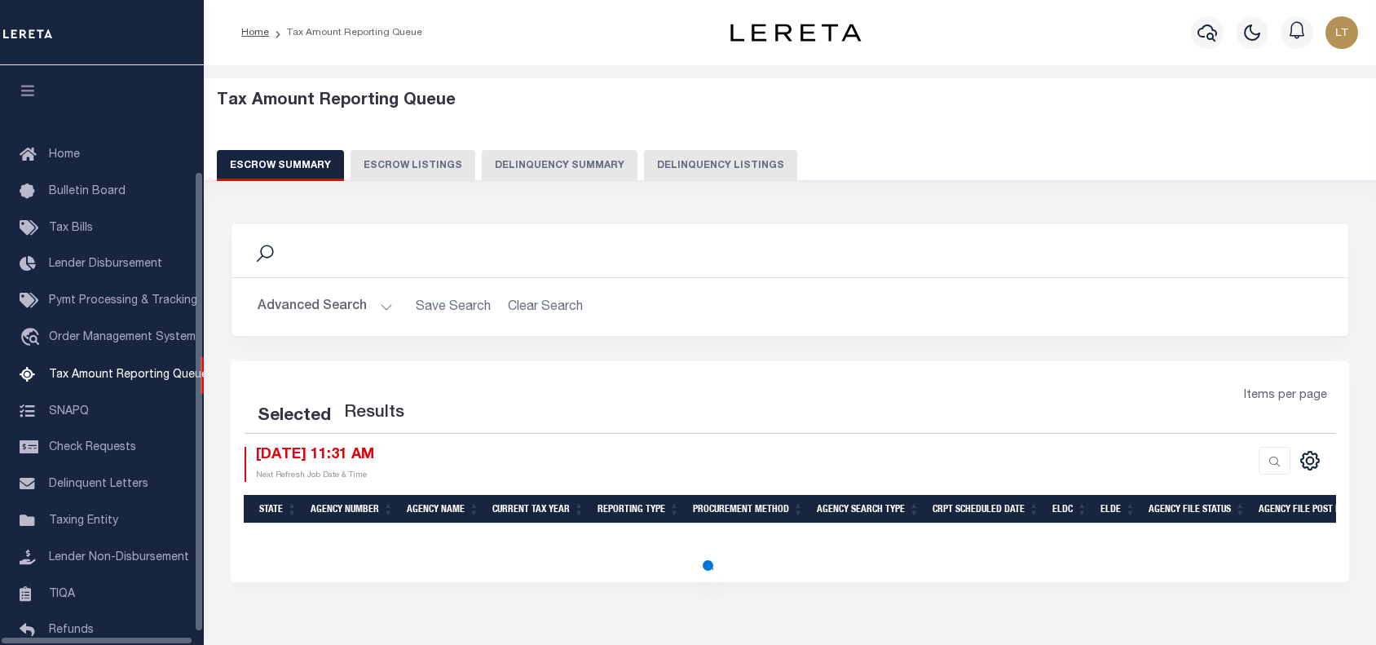
select select "8"
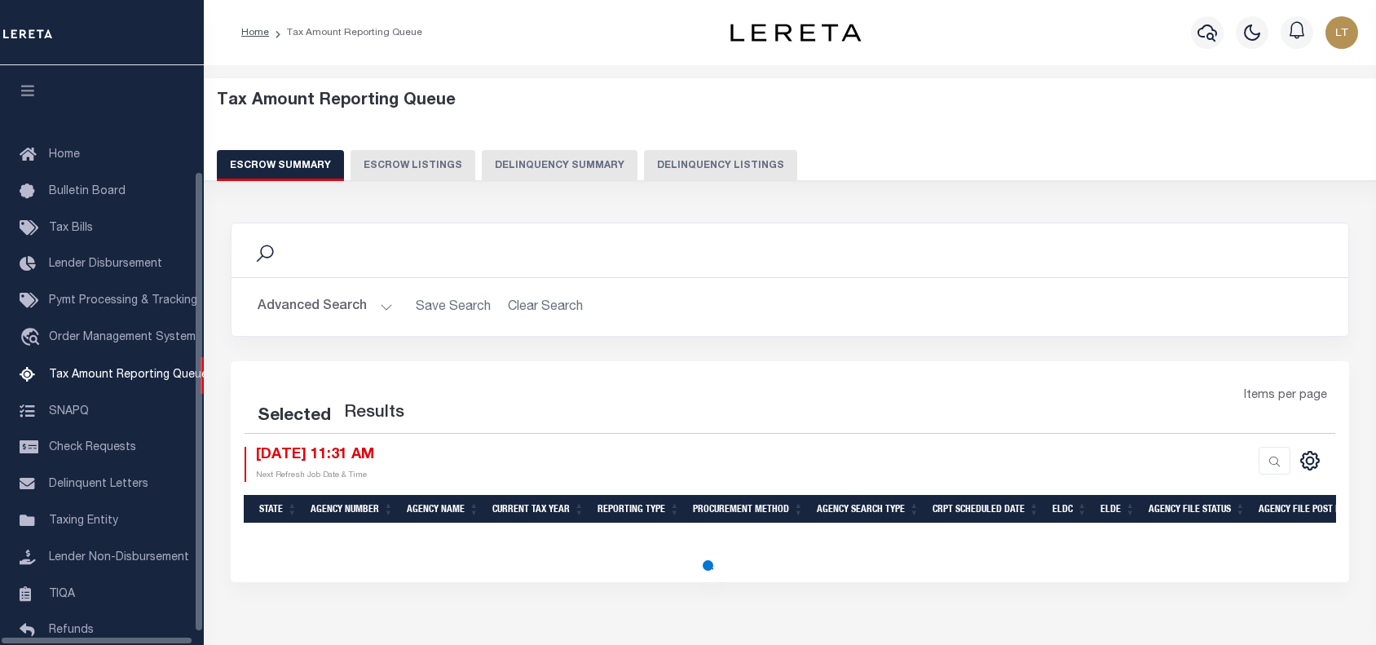
select select "8"
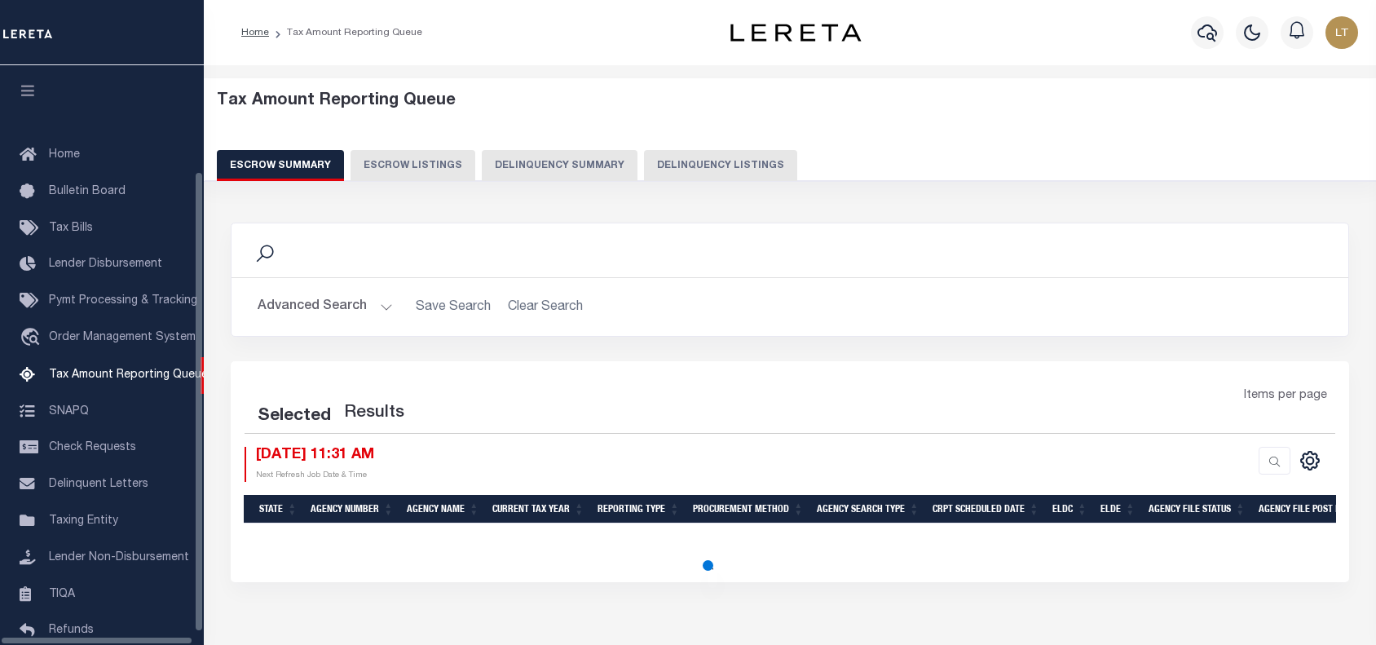
select select "8"
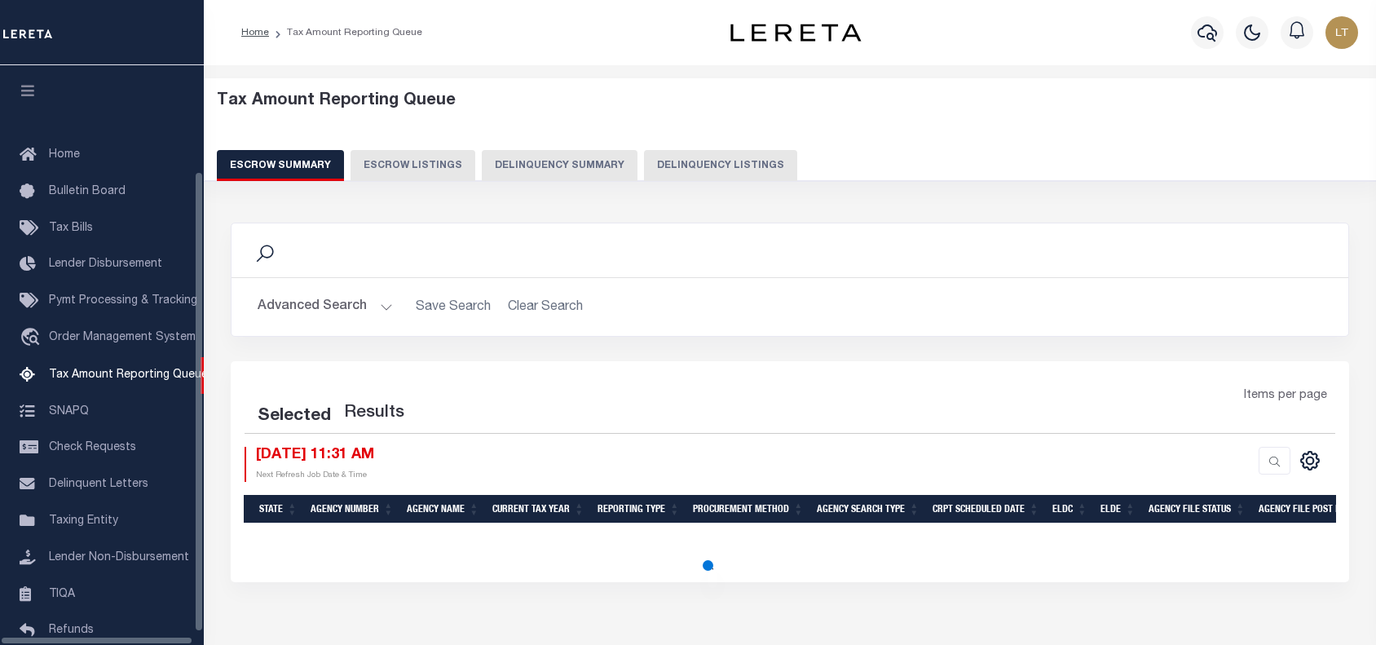
select select "8"
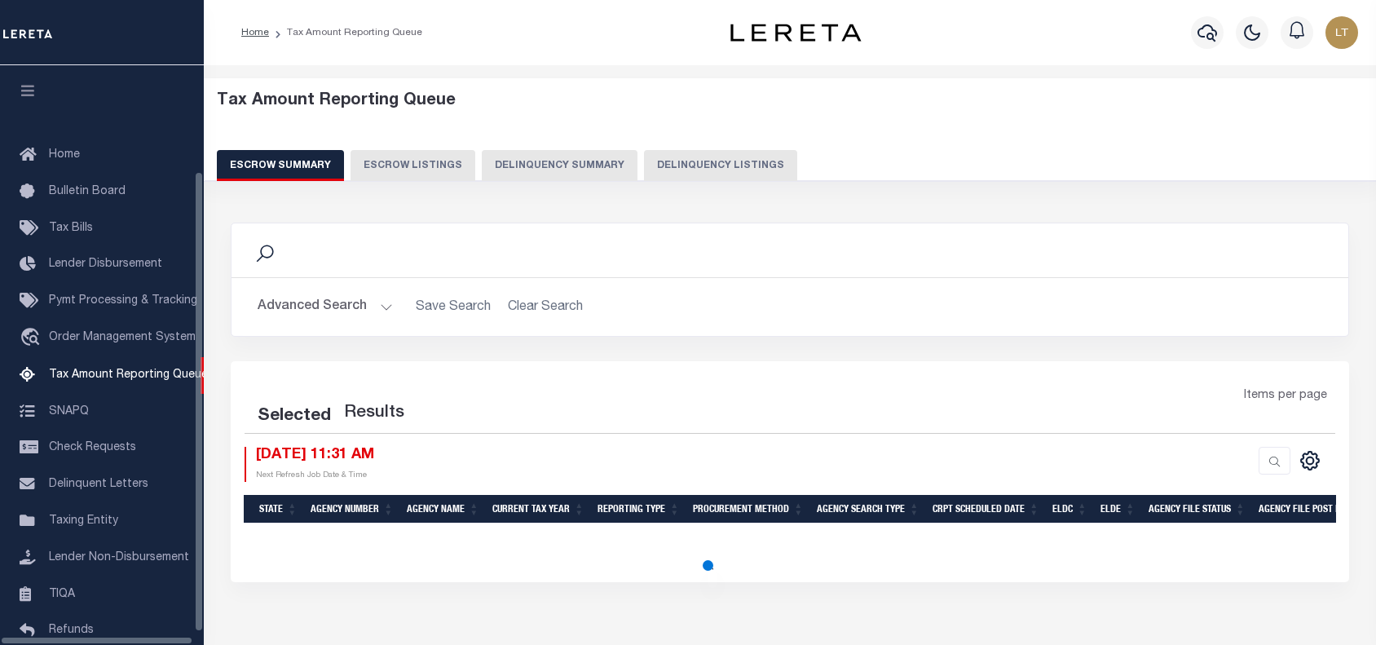
select select "8"
click at [729, 164] on button "Delinquency Listings" at bounding box center [720, 165] width 153 height 31
select select "8"
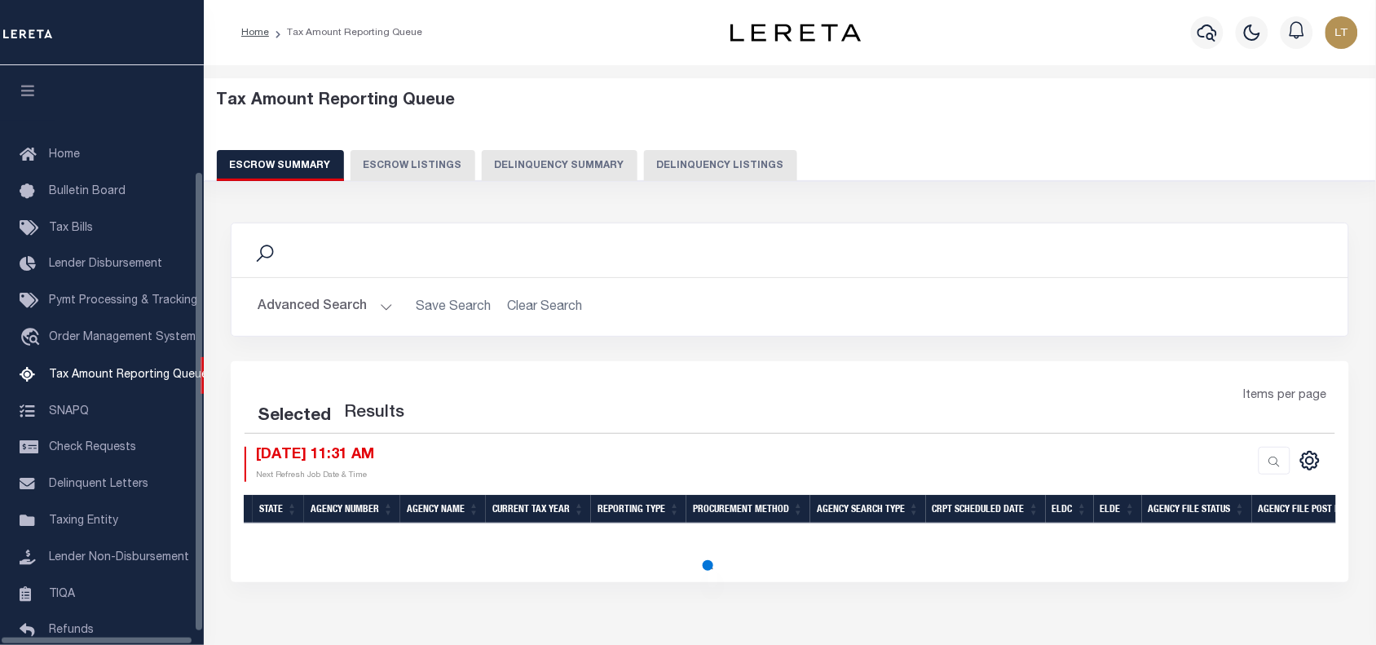
select select "8"
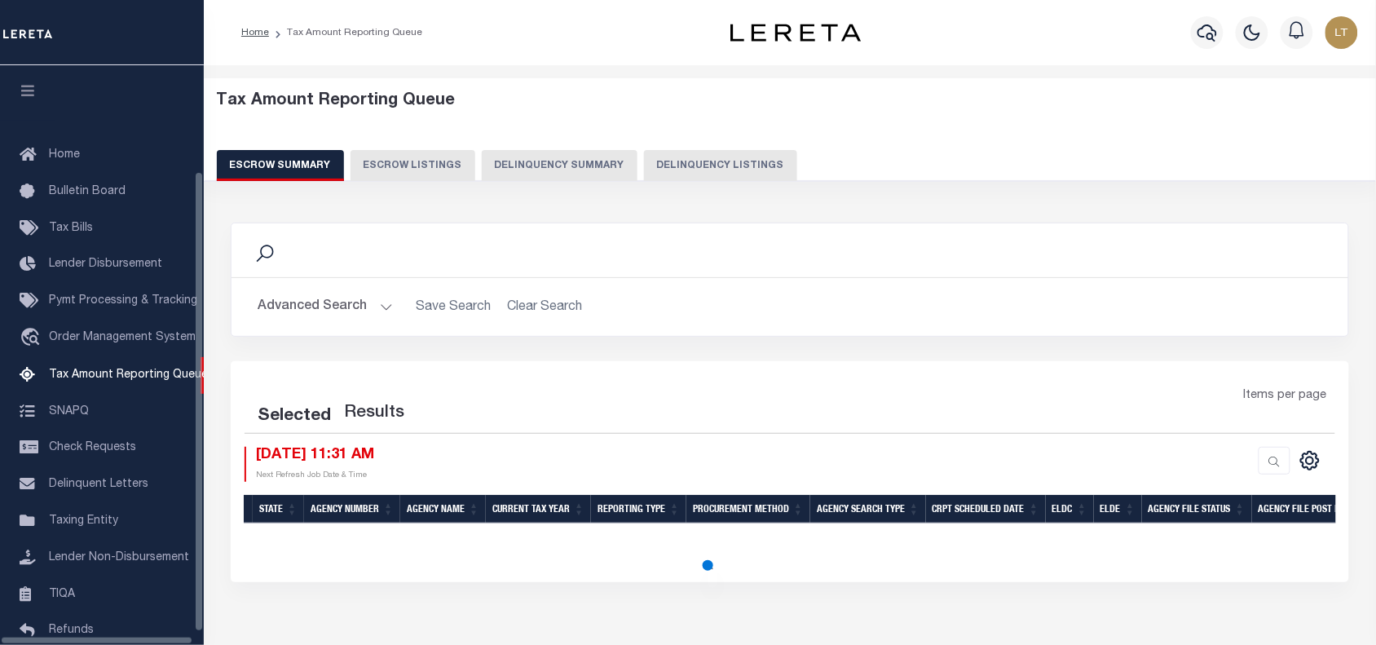
select select "8"
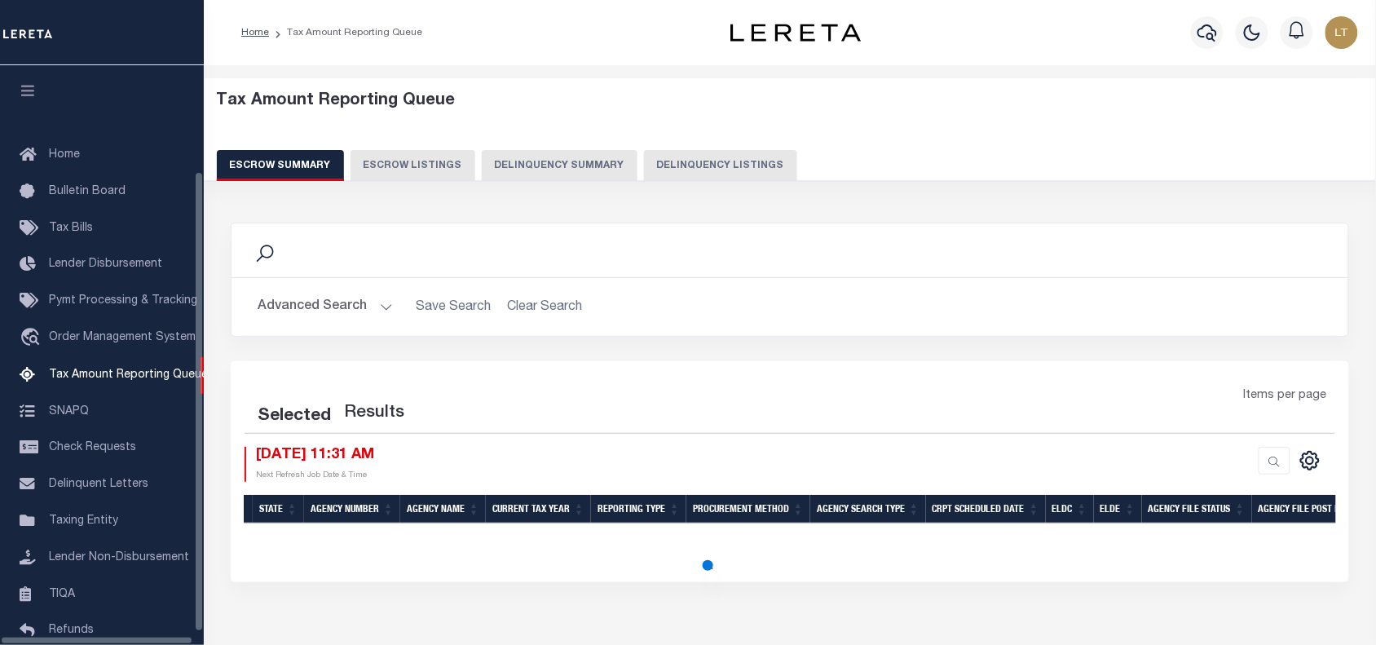
select select "8"
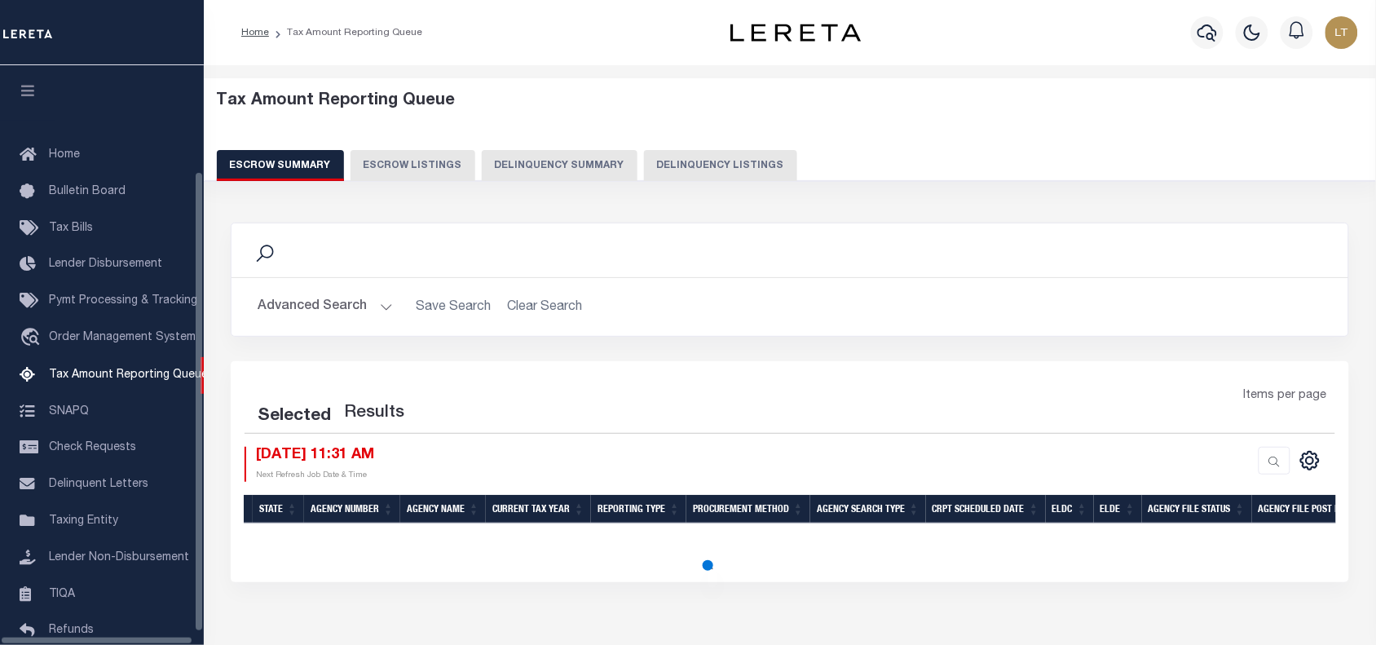
select select "8"
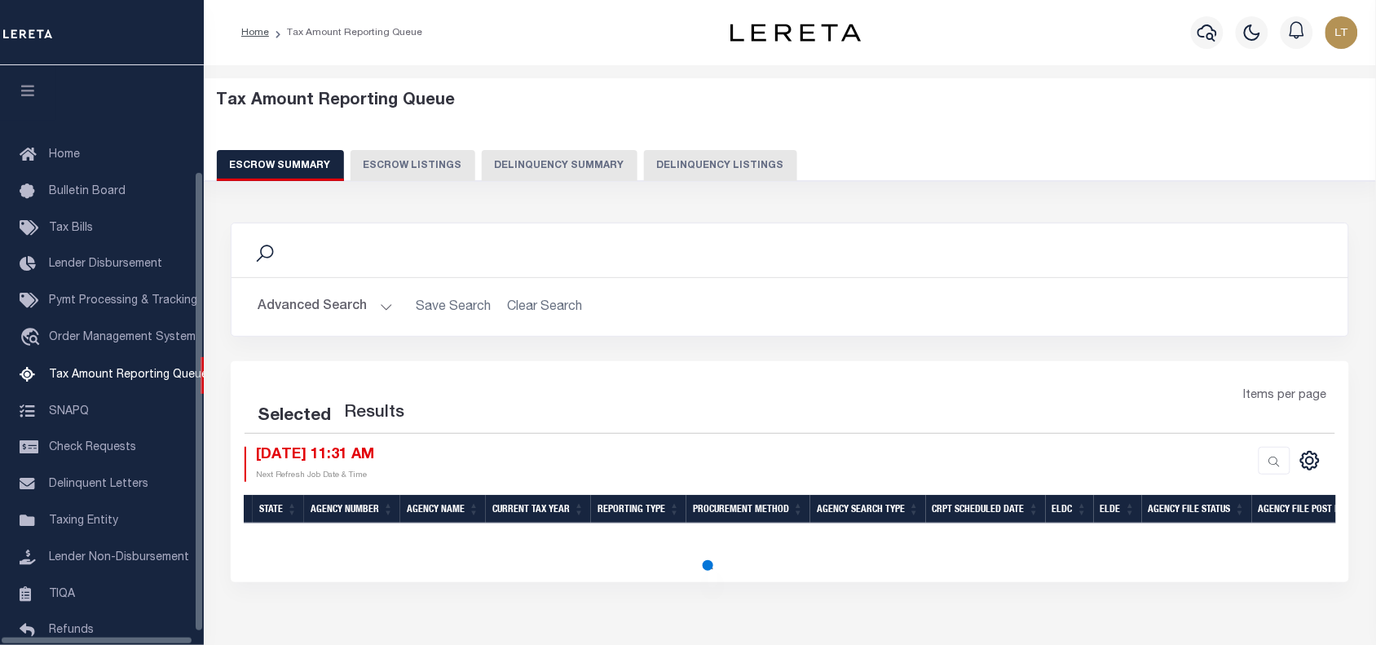
select select "8"
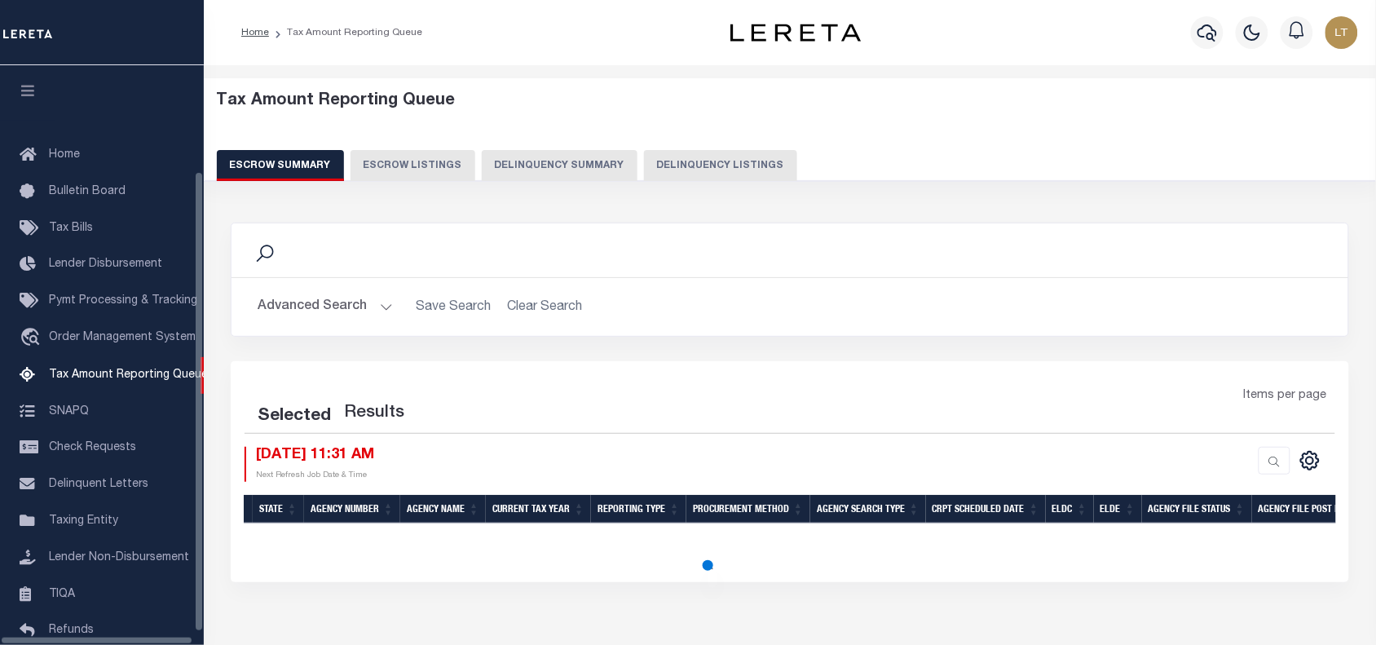
select select "8"
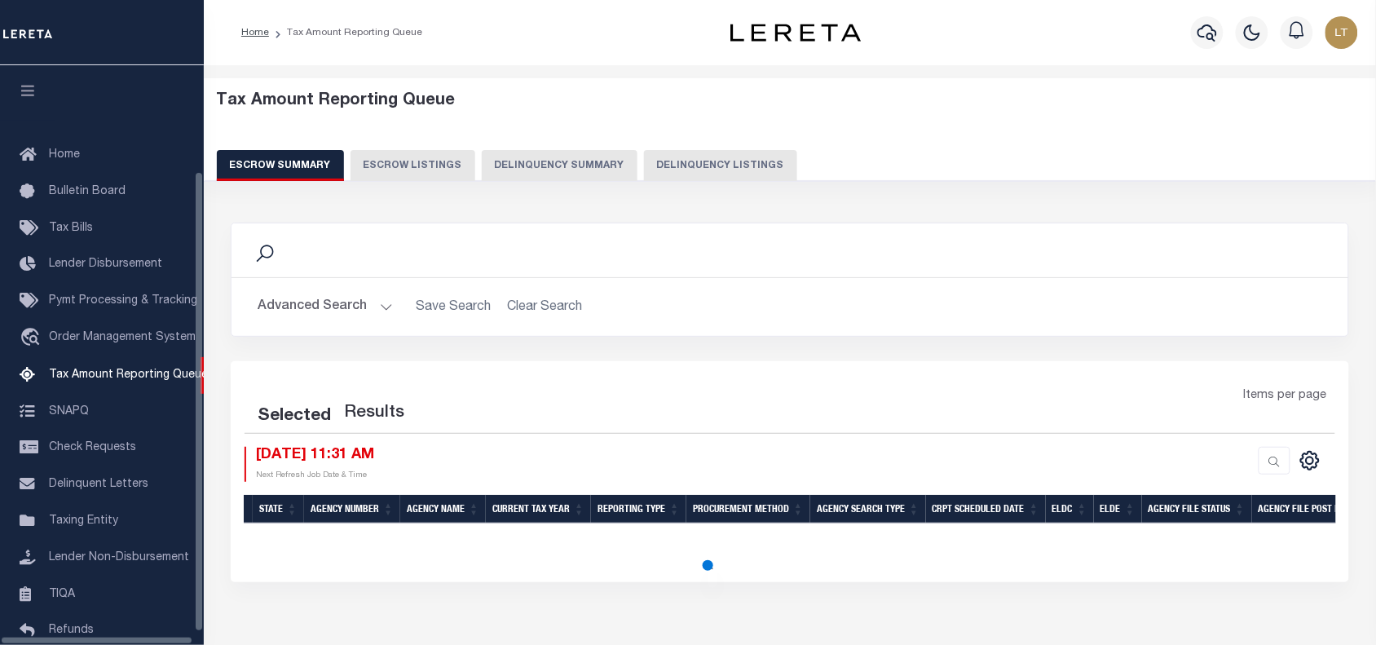
select select "8"
select select "100"
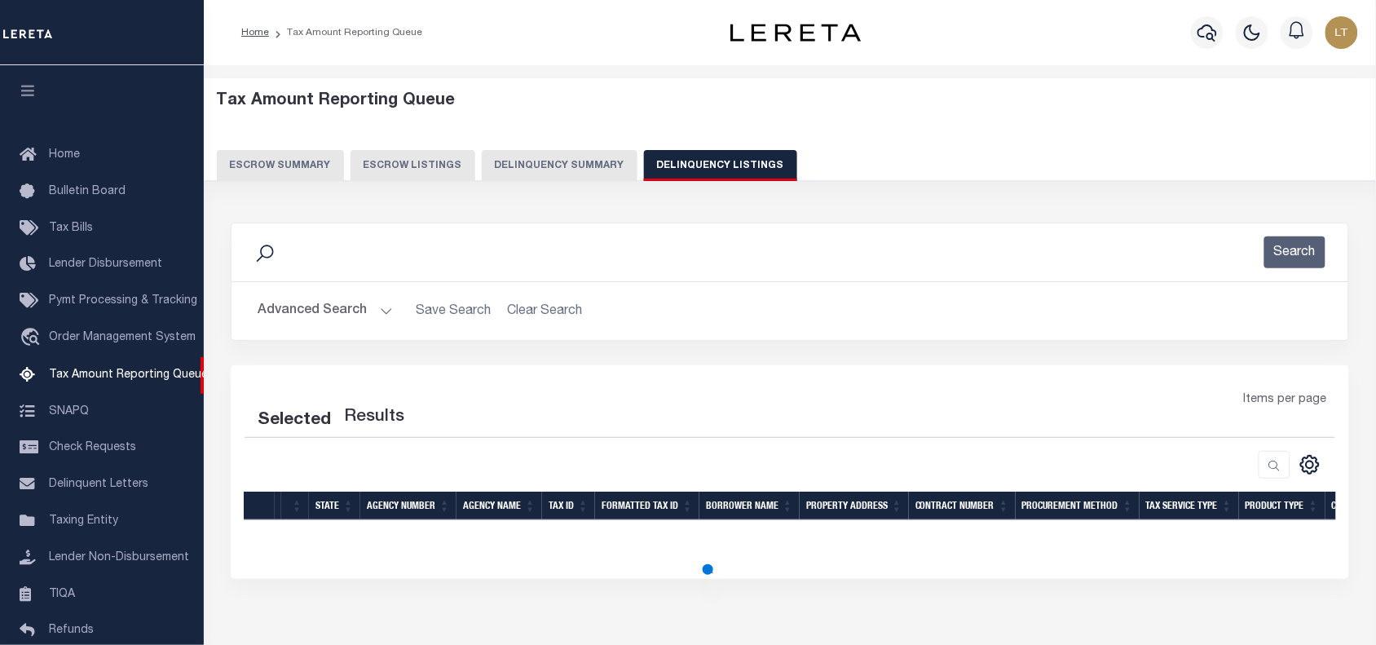
select select "100"
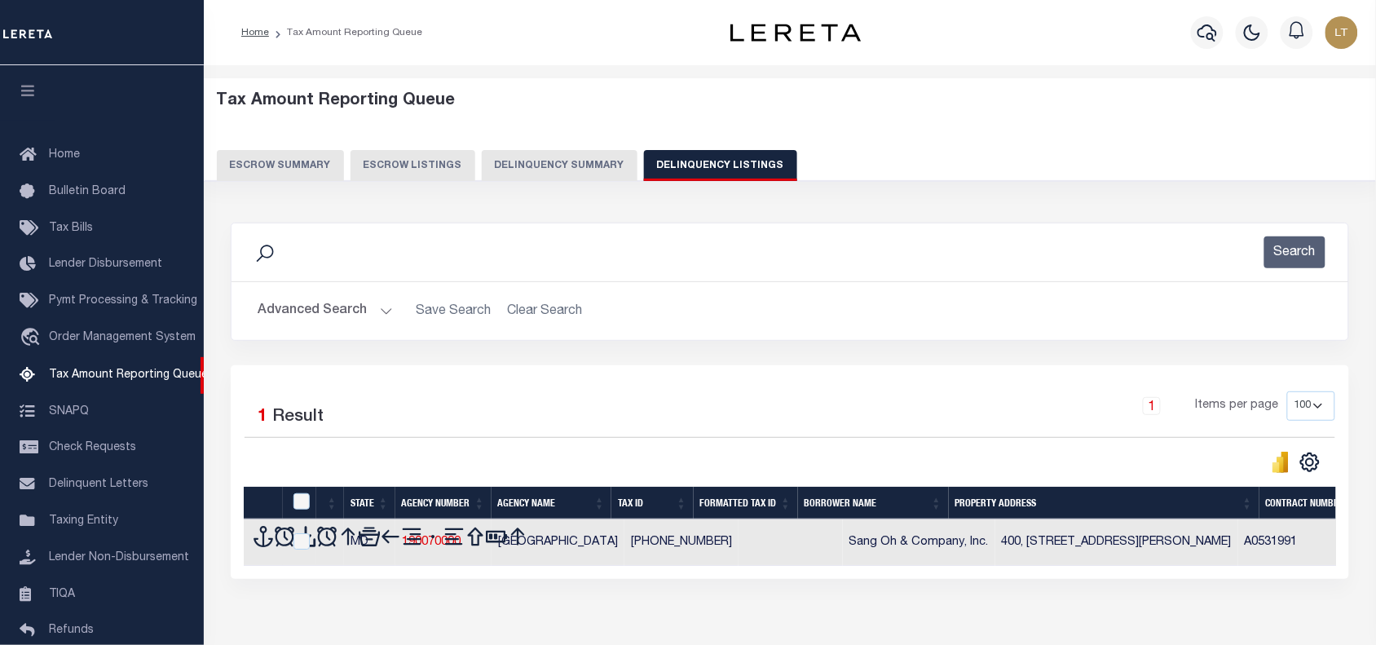
scroll to position [133, 0]
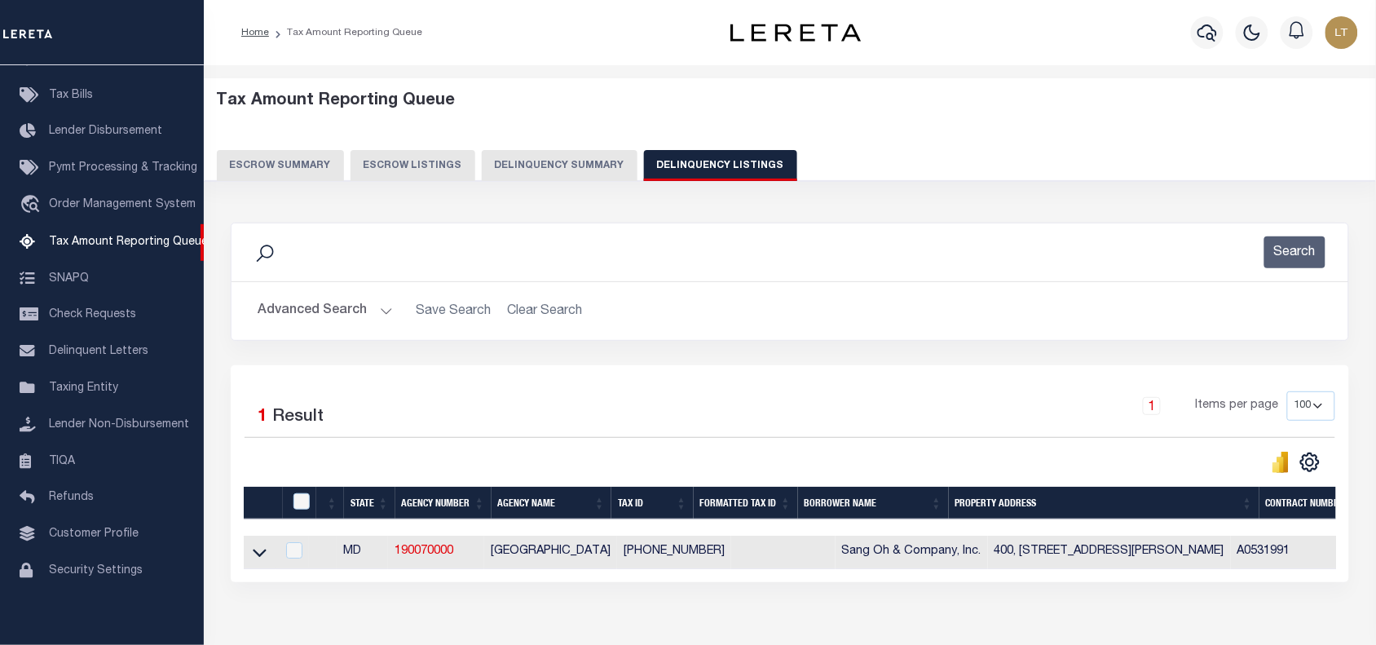
click at [261, 557] on icon at bounding box center [260, 552] width 14 height 17
select select "8"
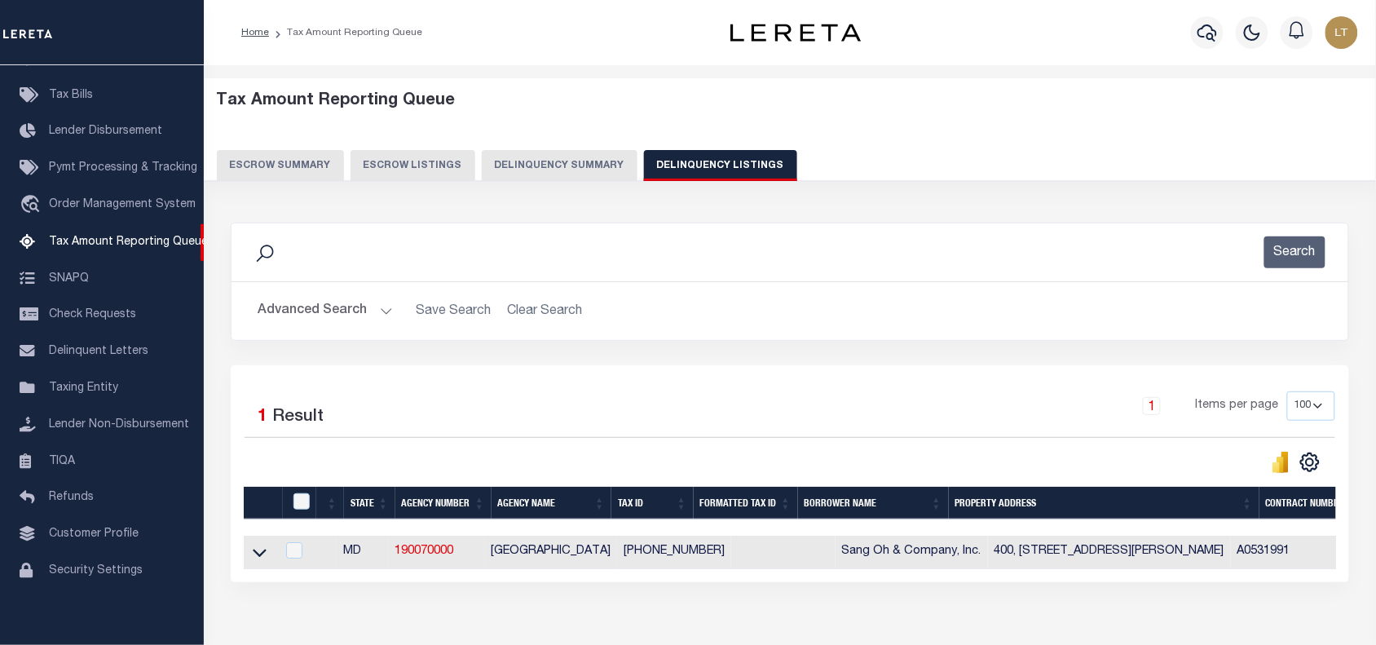
select select "8"
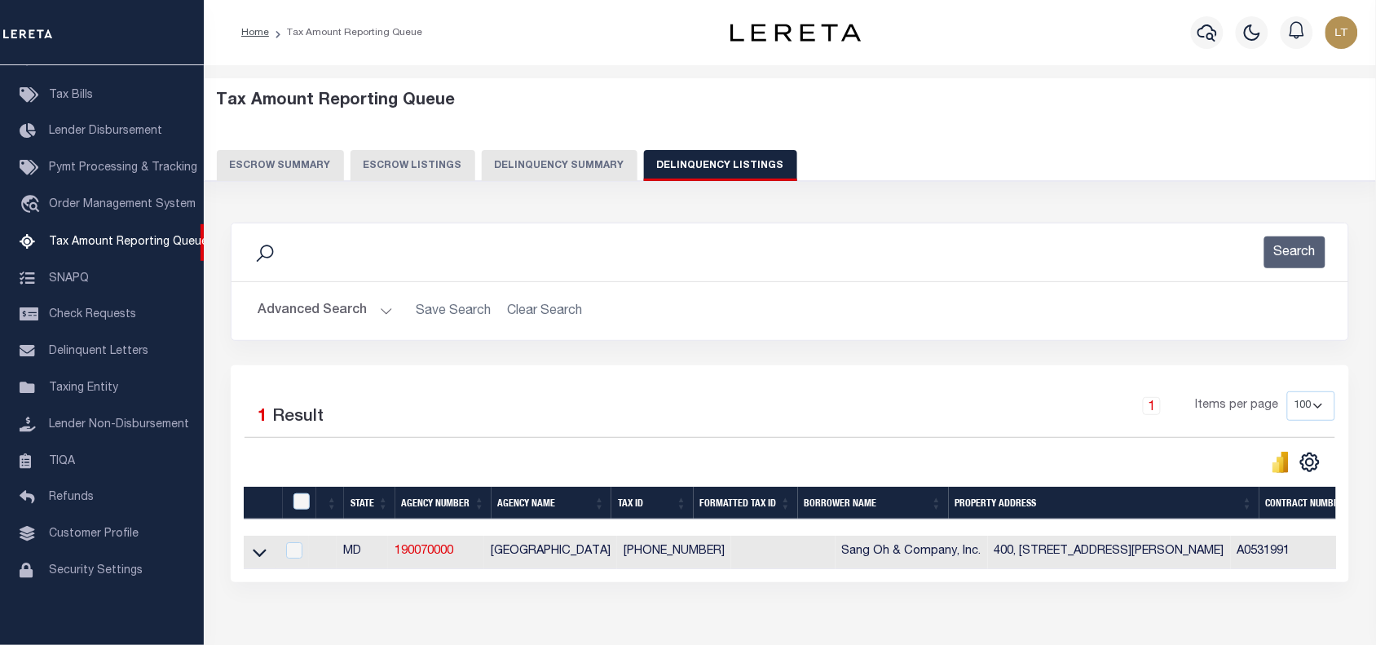
select select "8"
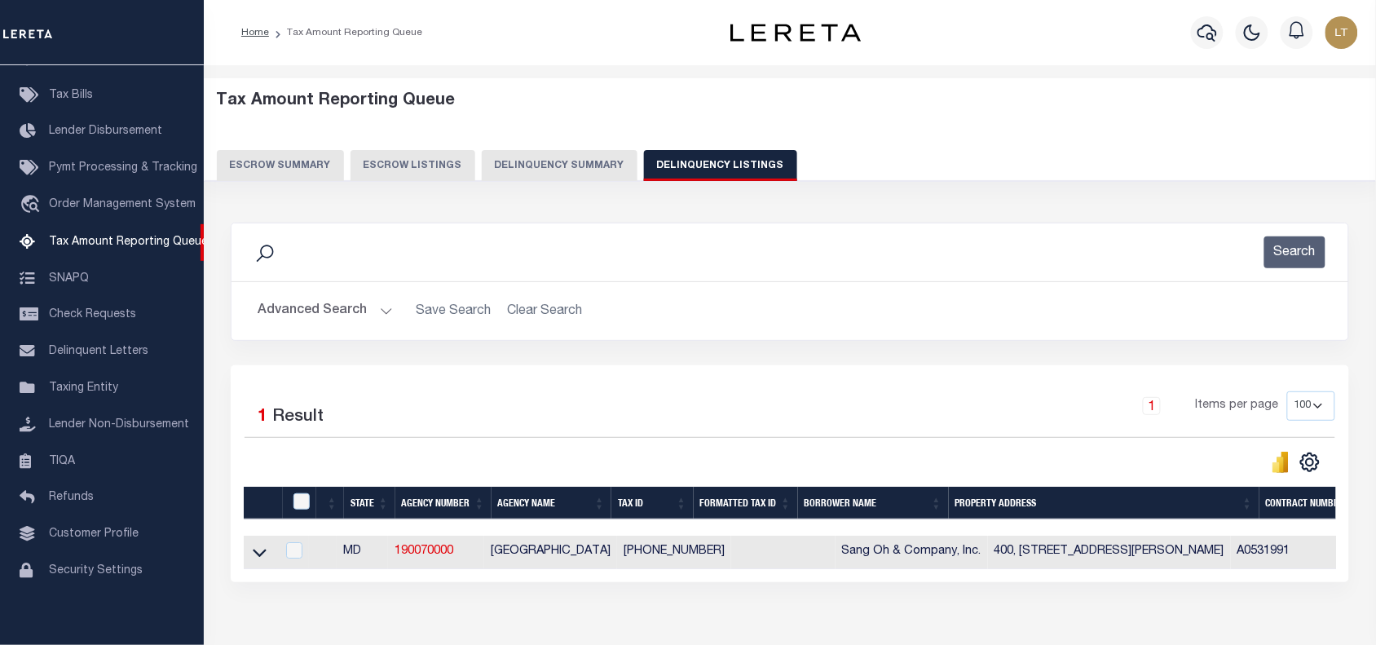
select select "8"
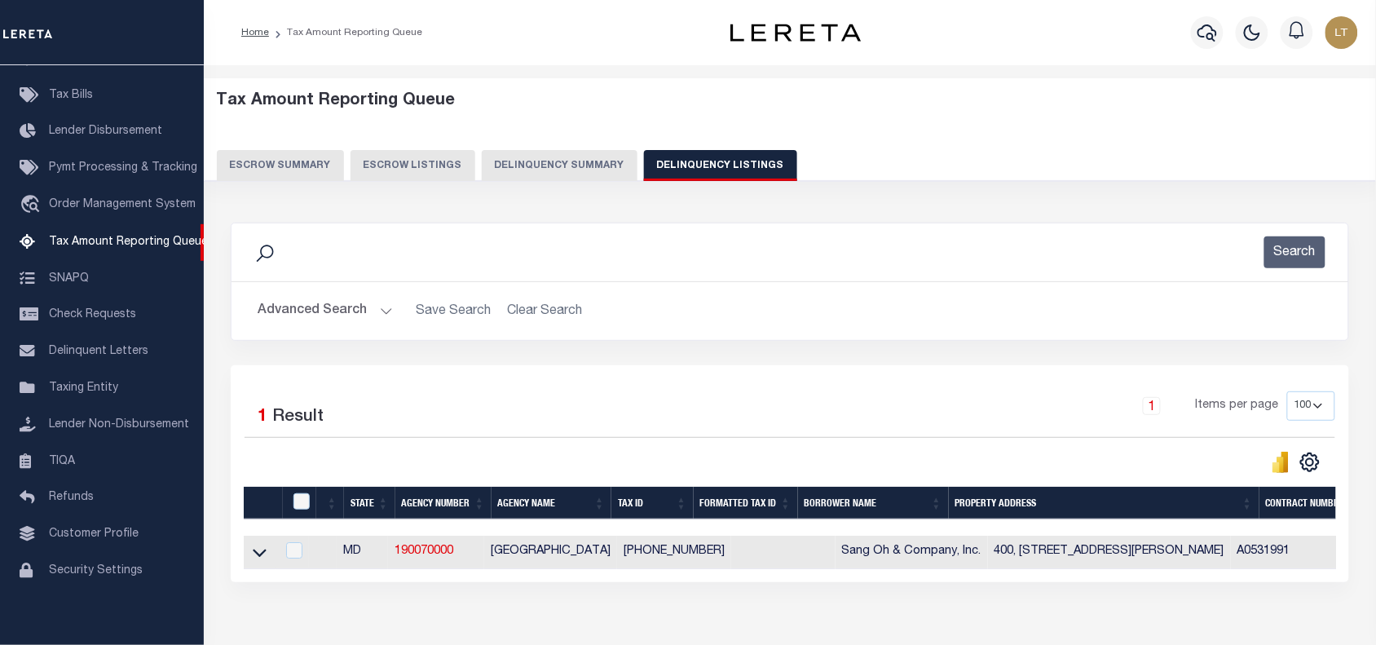
select select "8"
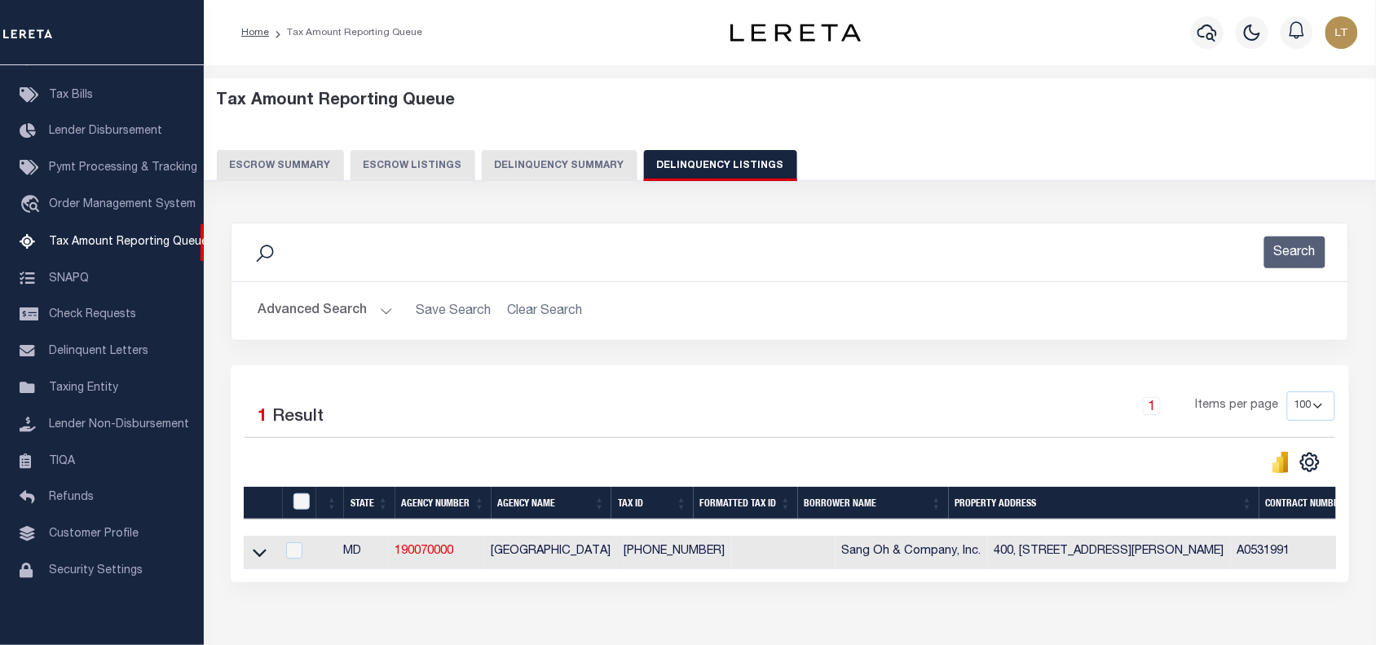
select select "8"
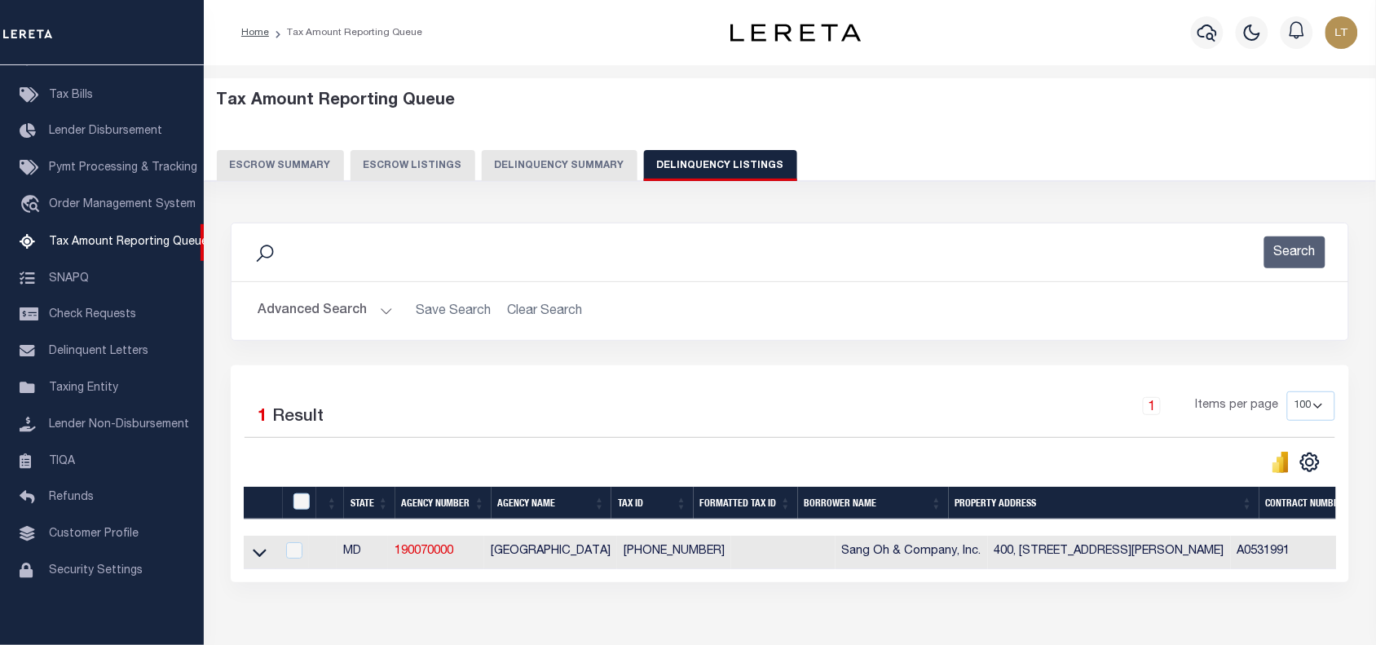
select select "8"
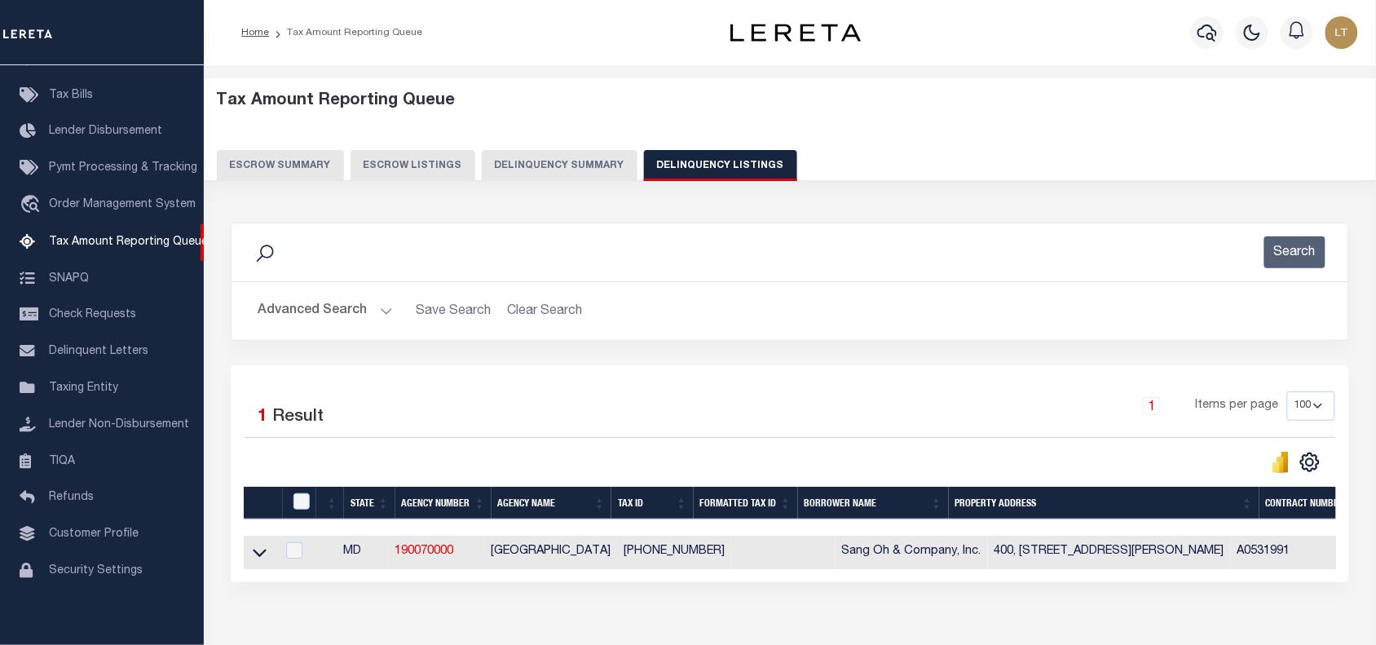
select select "8"
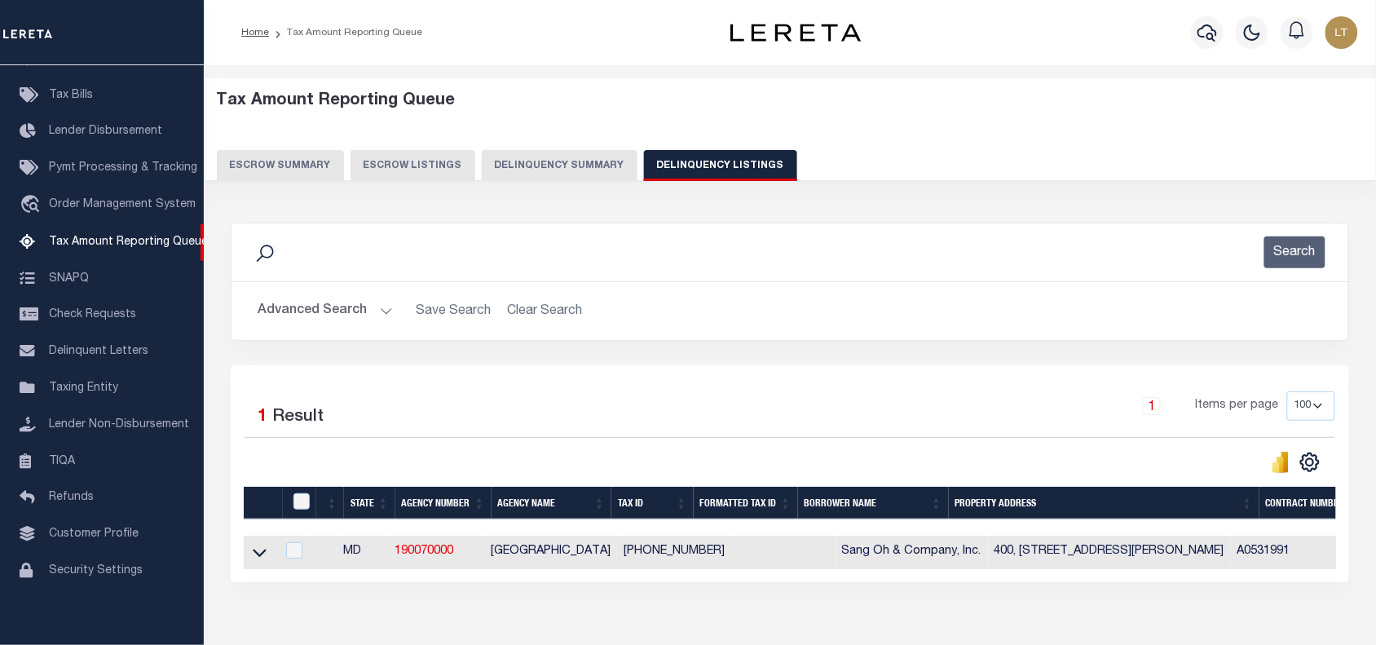
select select "8"
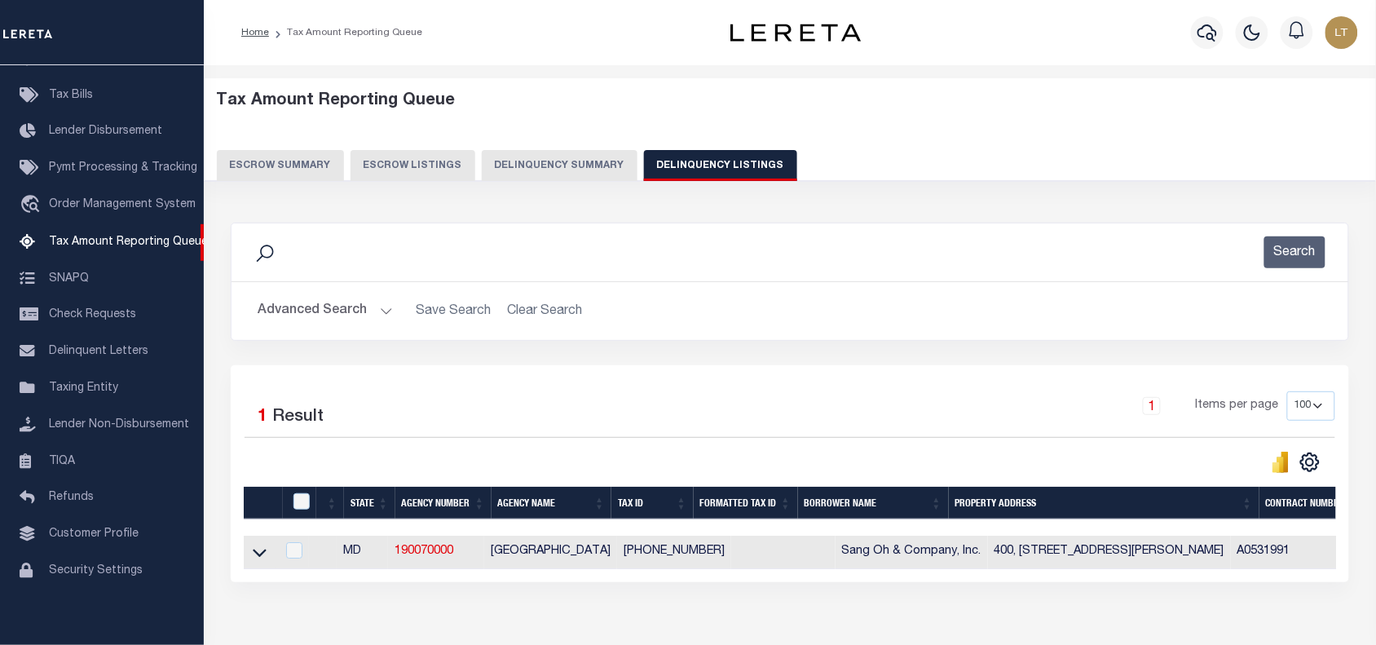
select select "8"
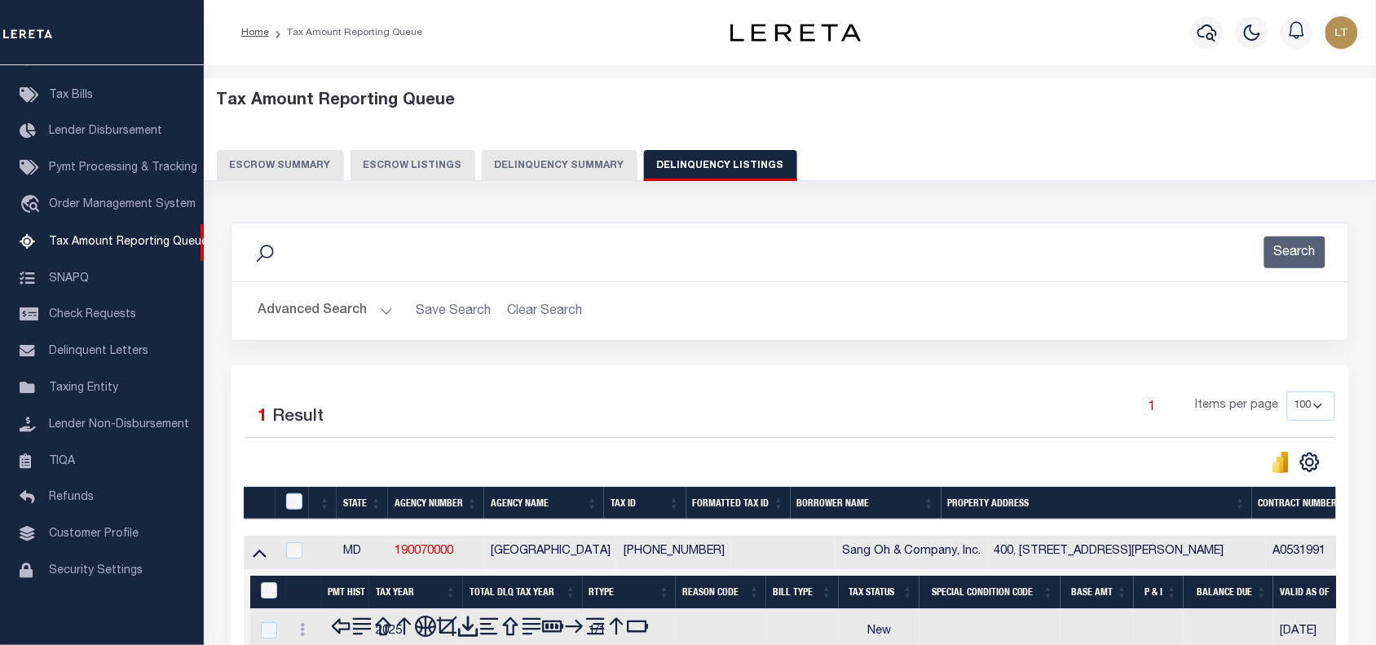
scroll to position [204, 0]
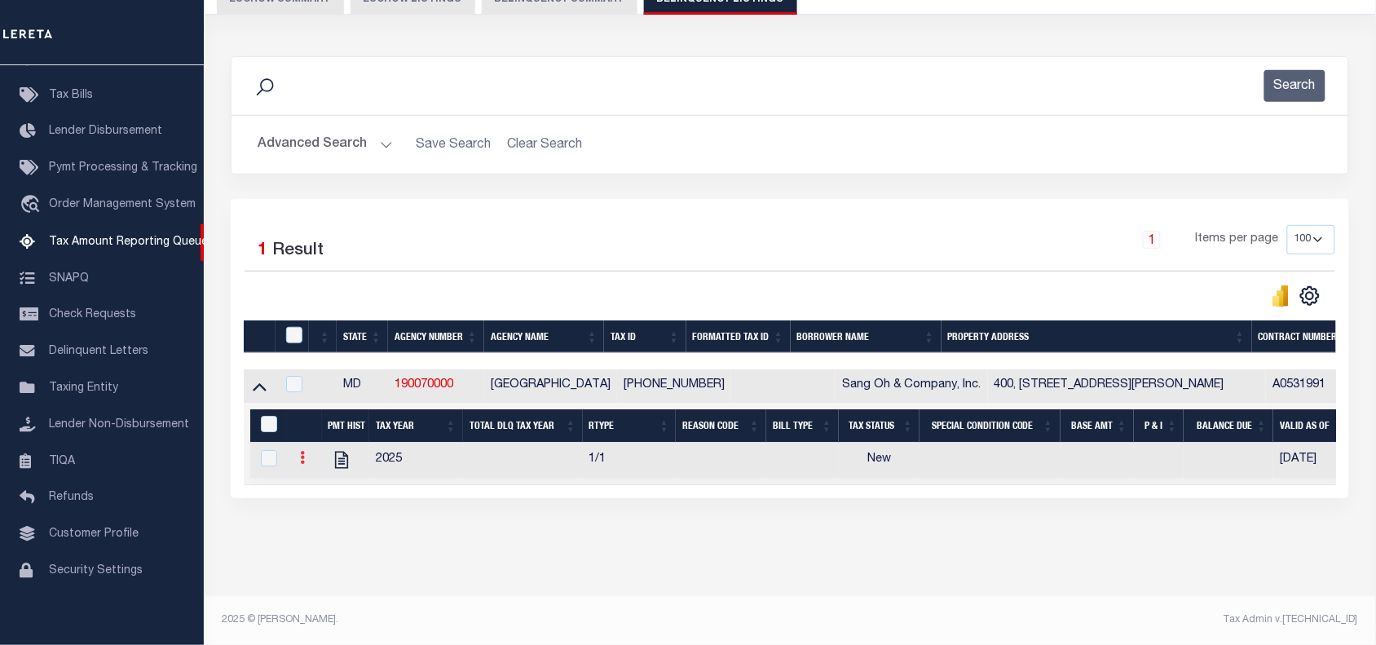
click at [300, 451] on icon at bounding box center [302, 457] width 5 height 13
click at [326, 476] on img "" at bounding box center [322, 484] width 16 height 16
checkbox input "true"
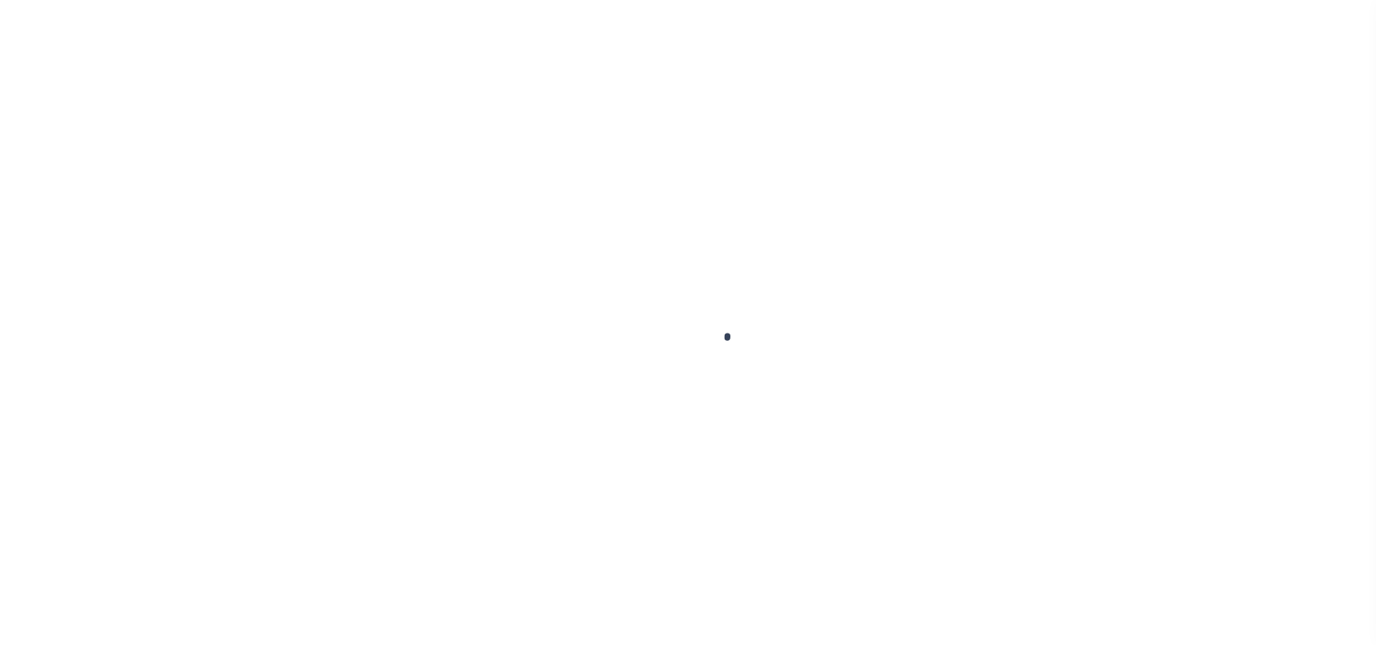
select select "NW2"
select select "8"
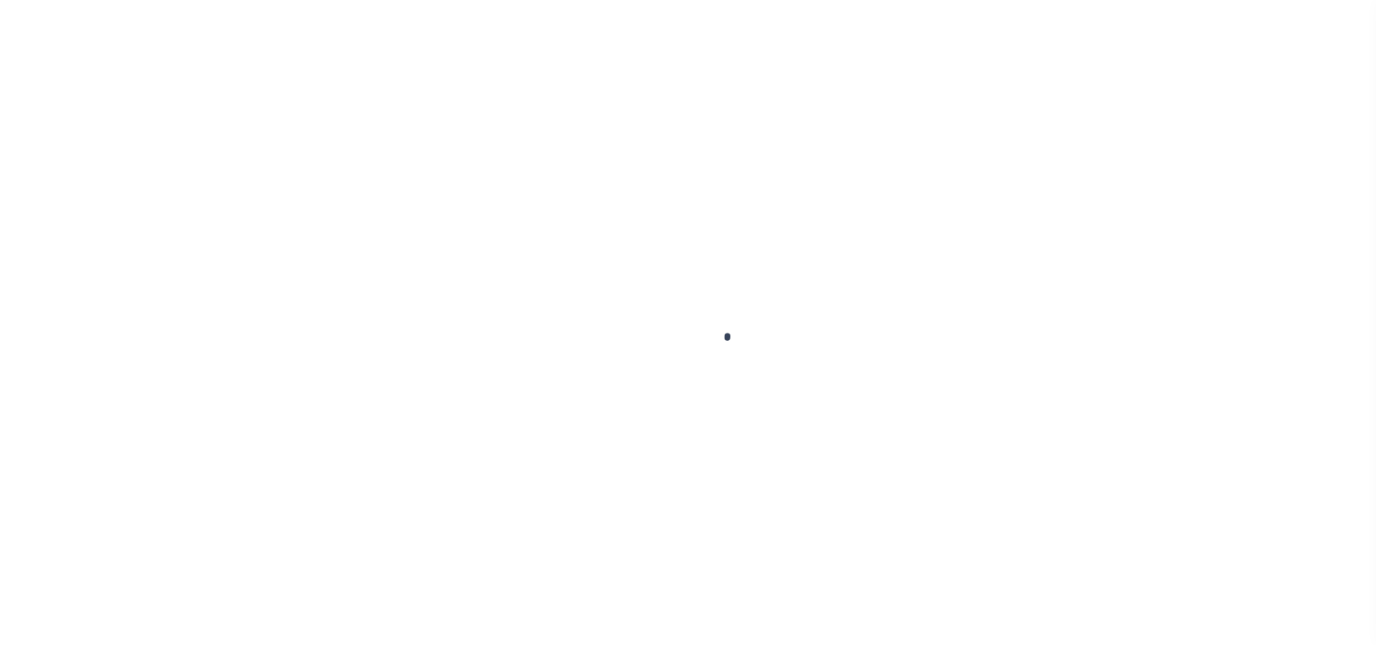
select select "8"
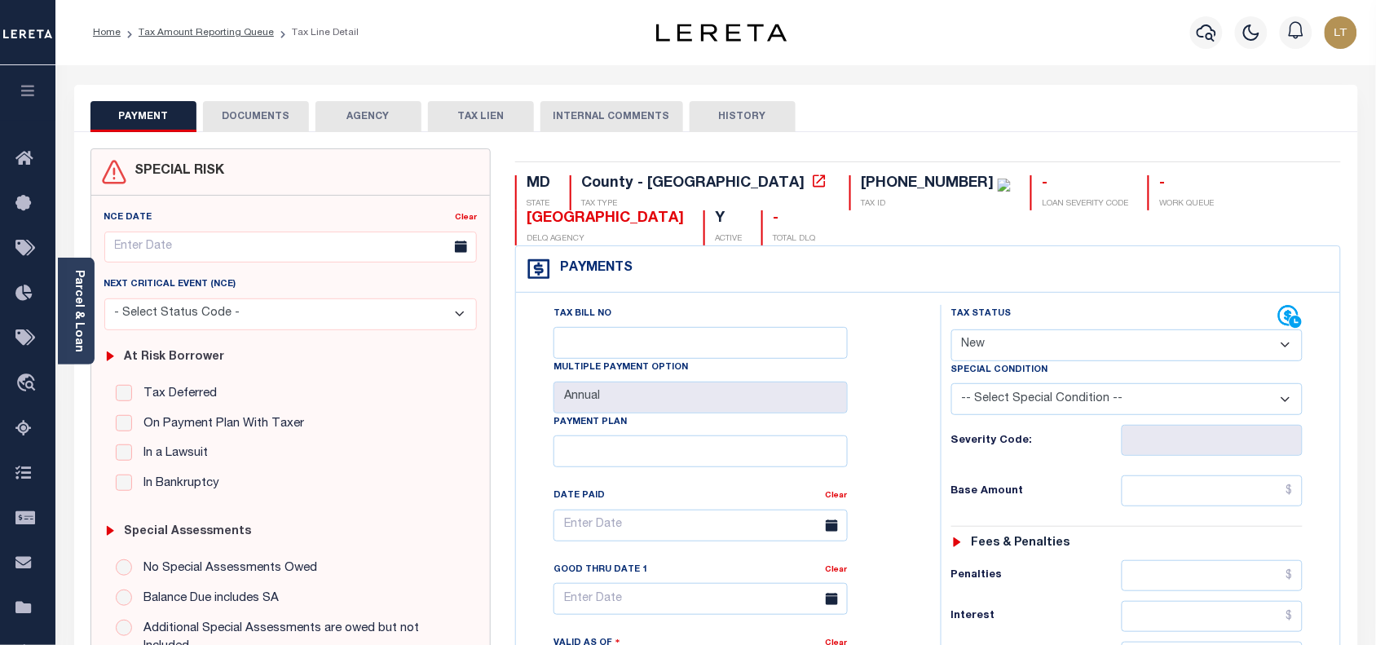
click at [261, 112] on button "DOCUMENTS" at bounding box center [256, 116] width 106 height 31
select select "8"
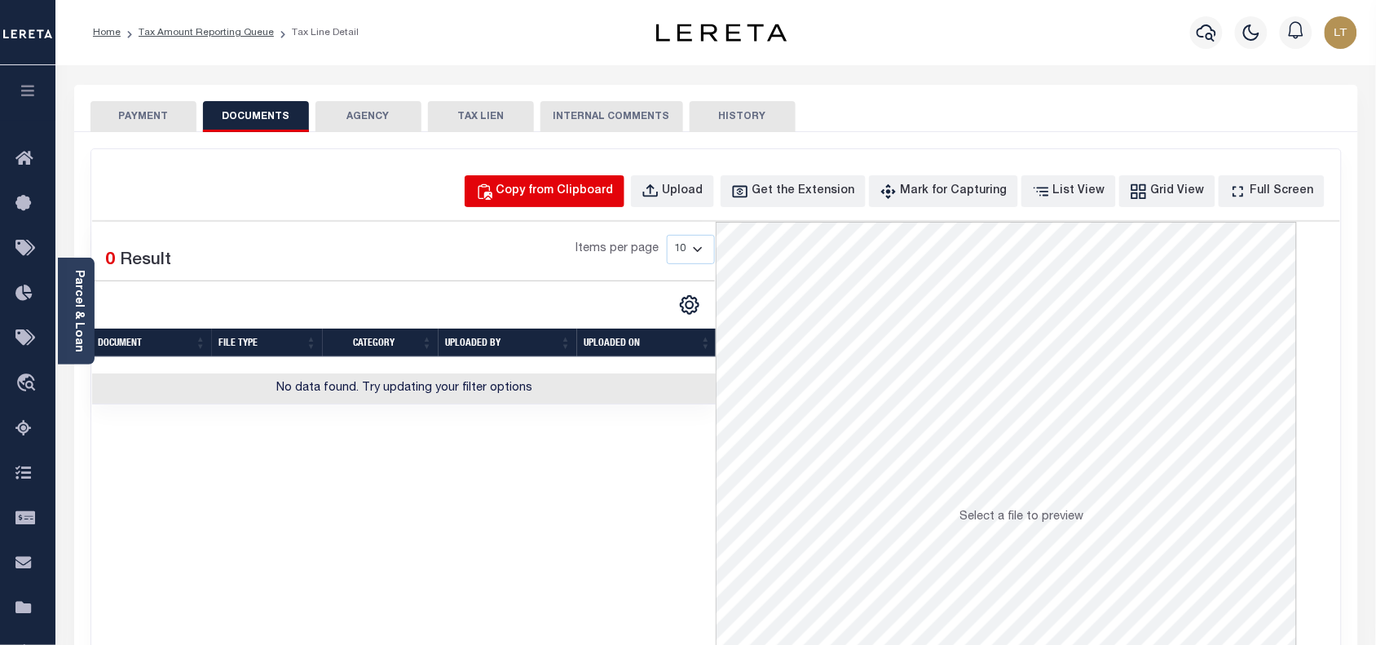
click at [610, 196] on div "Copy from Clipboard" at bounding box center [554, 192] width 117 height 18
select select "POP"
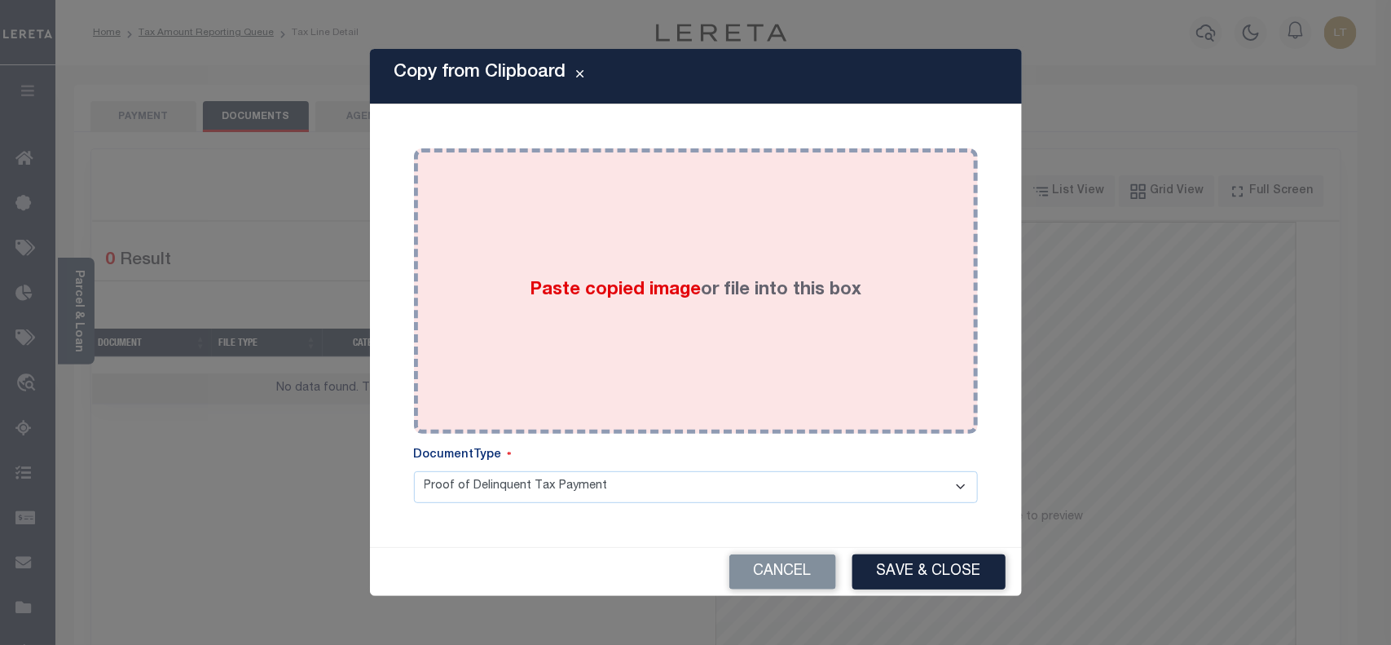
click at [603, 231] on div "Paste copied image or file into this box" at bounding box center [696, 291] width 540 height 261
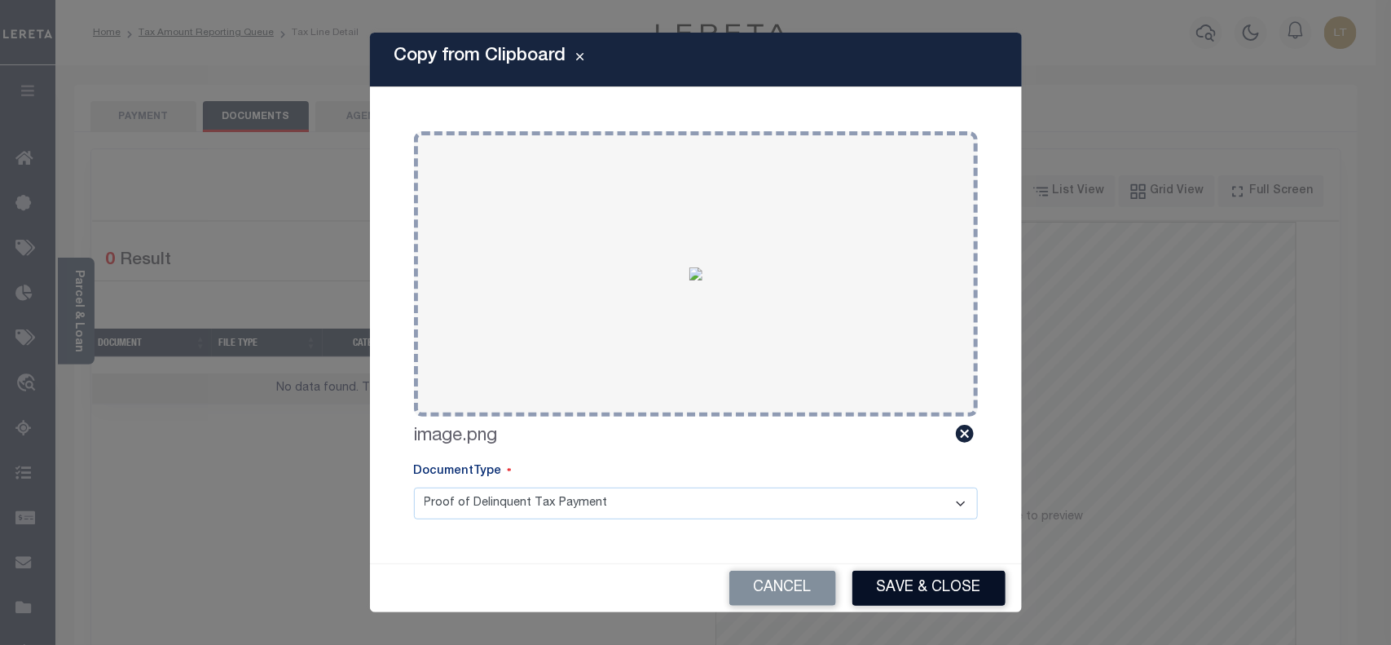
click at [890, 576] on button "Save & Close" at bounding box center [928, 587] width 153 height 35
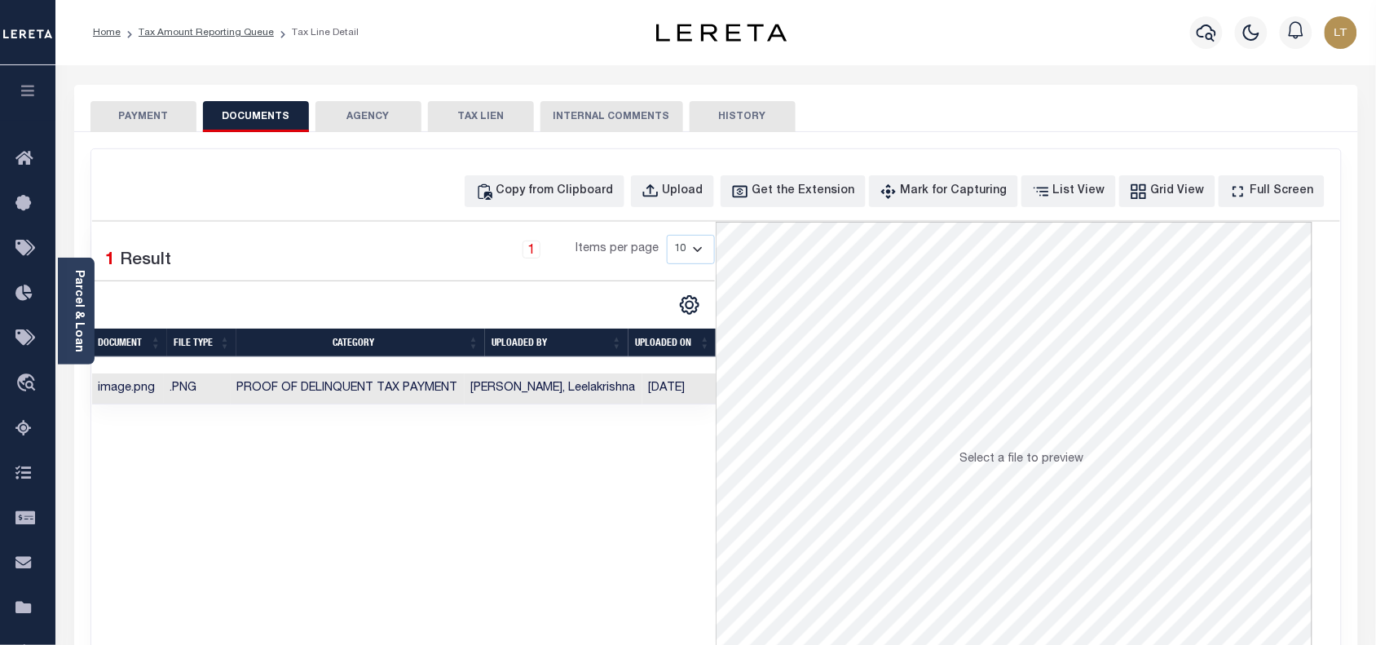
click at [159, 128] on button "PAYMENT" at bounding box center [143, 116] width 106 height 31
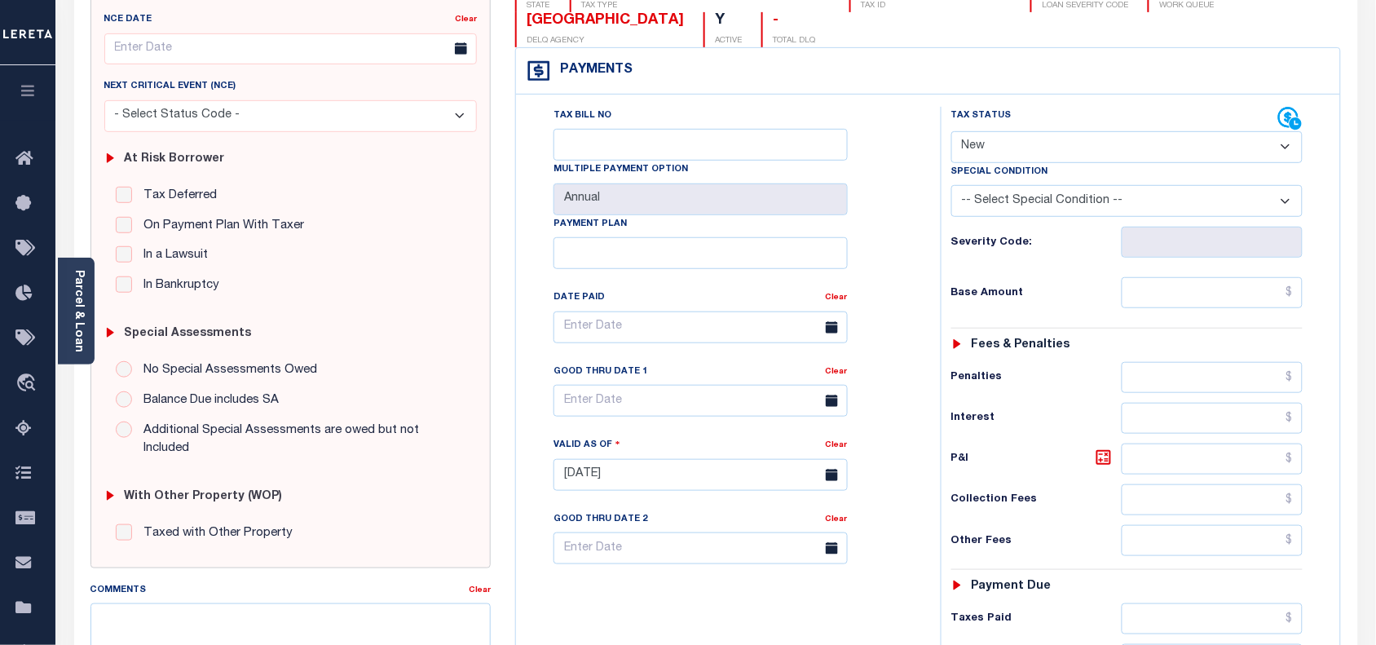
scroll to position [204, 0]
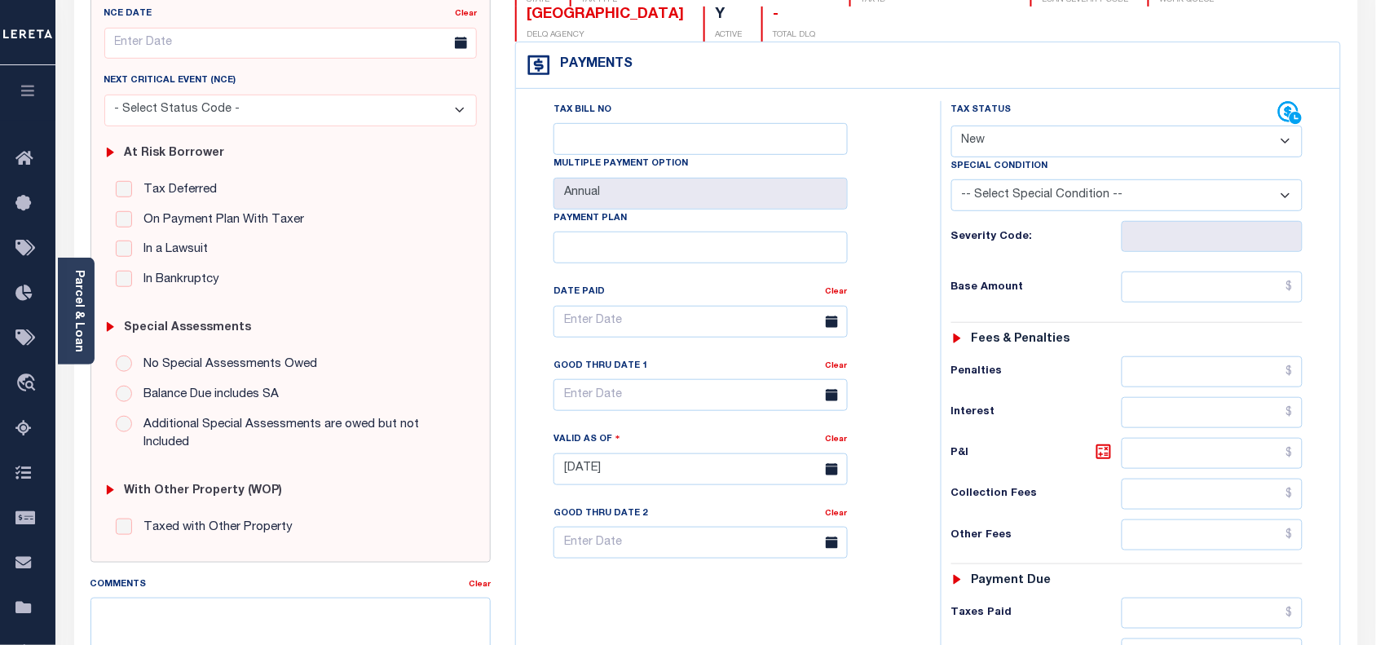
click at [1011, 147] on select "- Select Status Code - Open Due/Unpaid Paid Incomplete No Tax Due Internal Refu…" at bounding box center [1127, 142] width 352 height 32
select select "PYD"
click at [951, 127] on select "- Select Status Code - Open Due/Unpaid Paid Incomplete No Tax Due Internal Refu…" at bounding box center [1127, 142] width 352 height 32
type input "[DATE]"
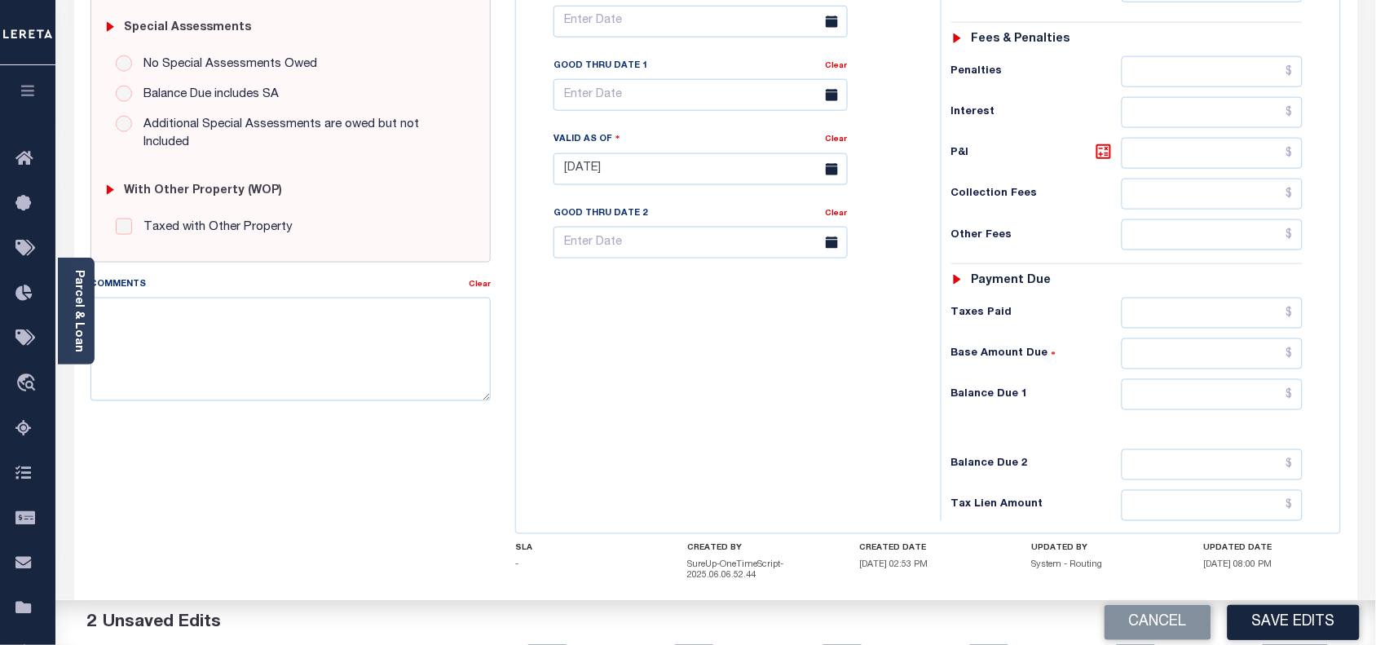
scroll to position [509, 0]
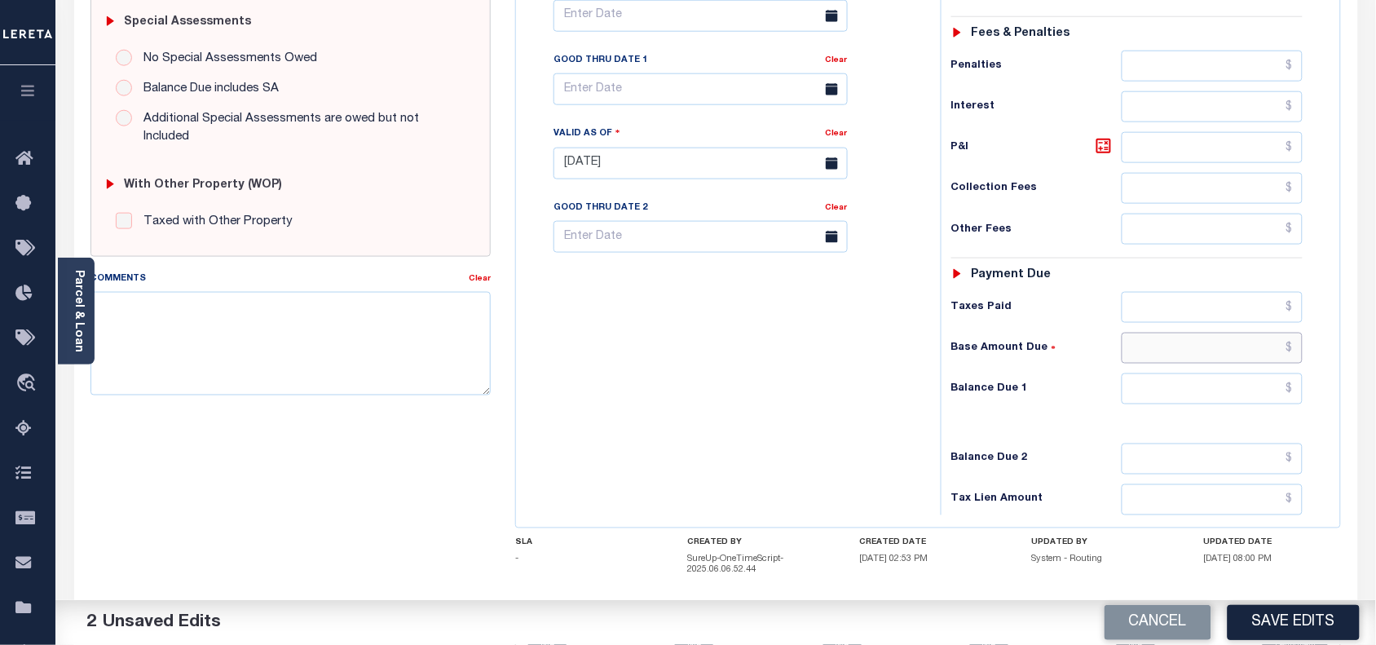
click at [1293, 363] on input "text" at bounding box center [1212, 348] width 182 height 31
click at [1297, 395] on input "text" at bounding box center [1212, 388] width 182 height 31
type input "$0.00"
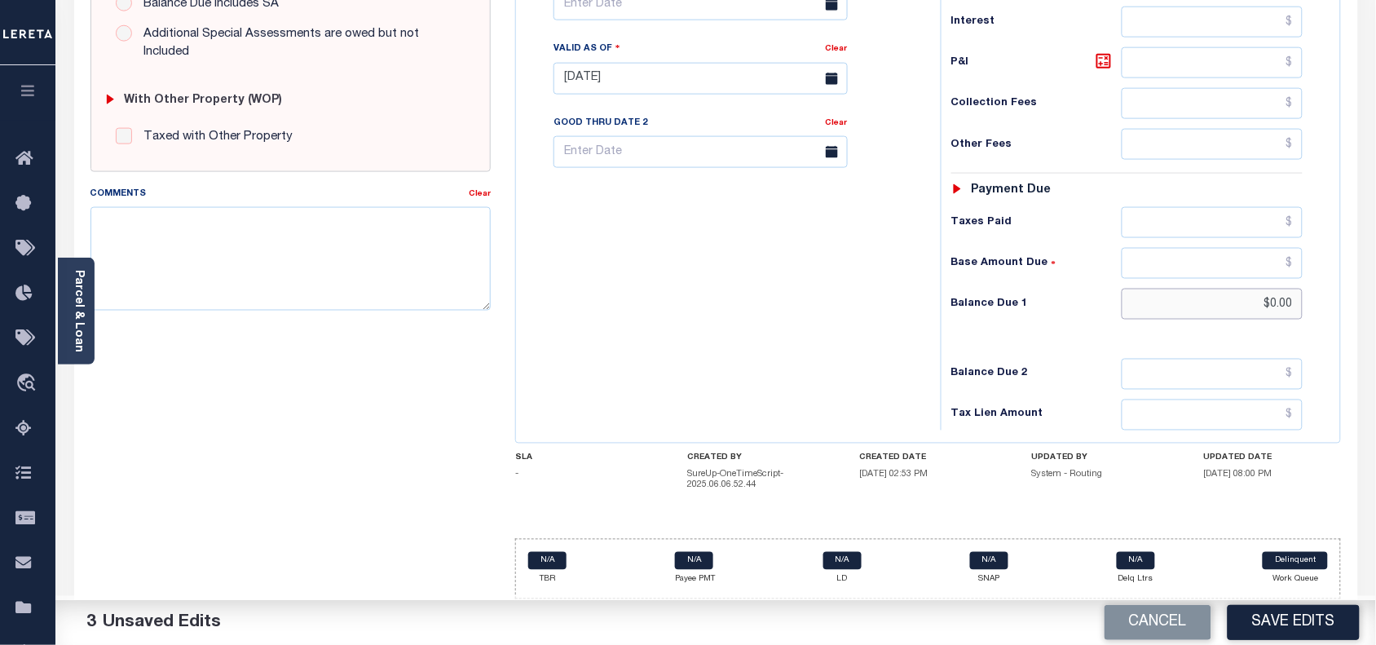
scroll to position [917, 0]
drag, startPoint x: 1282, startPoint y: 625, endPoint x: 1247, endPoint y: 589, distance: 50.1
click at [1279, 625] on button "Save Edits" at bounding box center [1293, 622] width 132 height 35
checkbox input "false"
type input "$0"
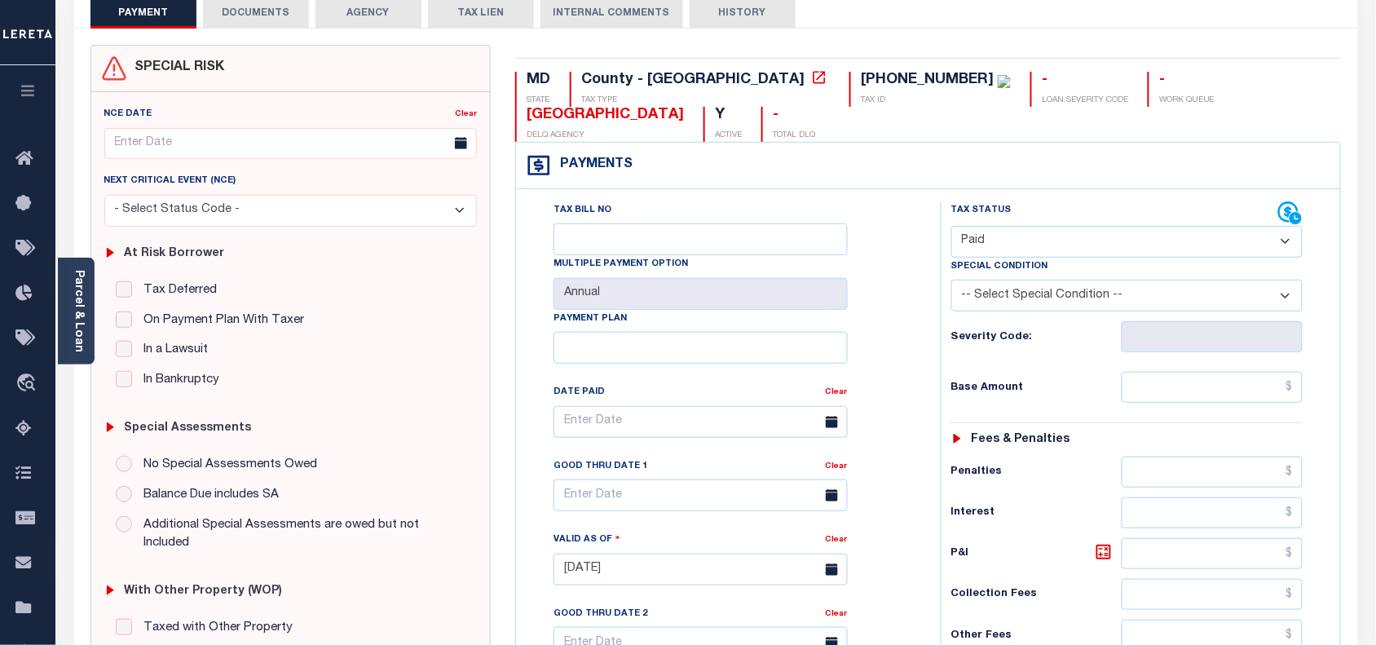
scroll to position [0, 0]
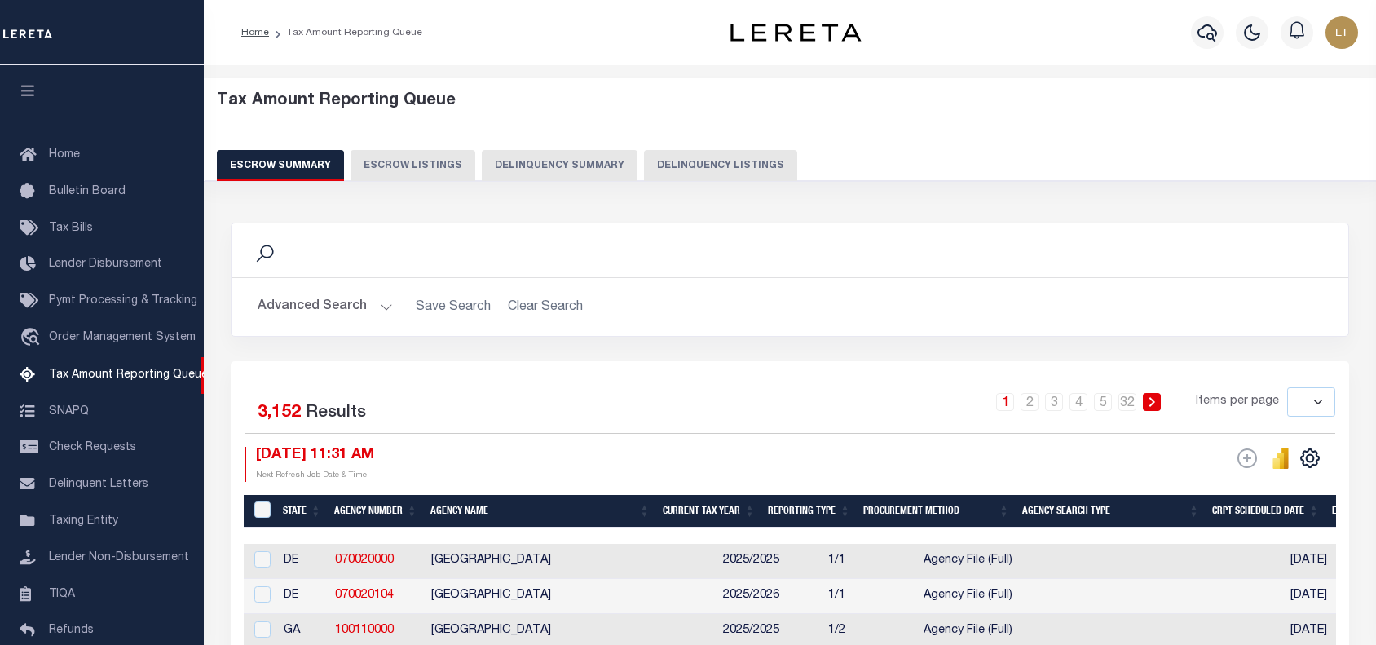
select select "8"
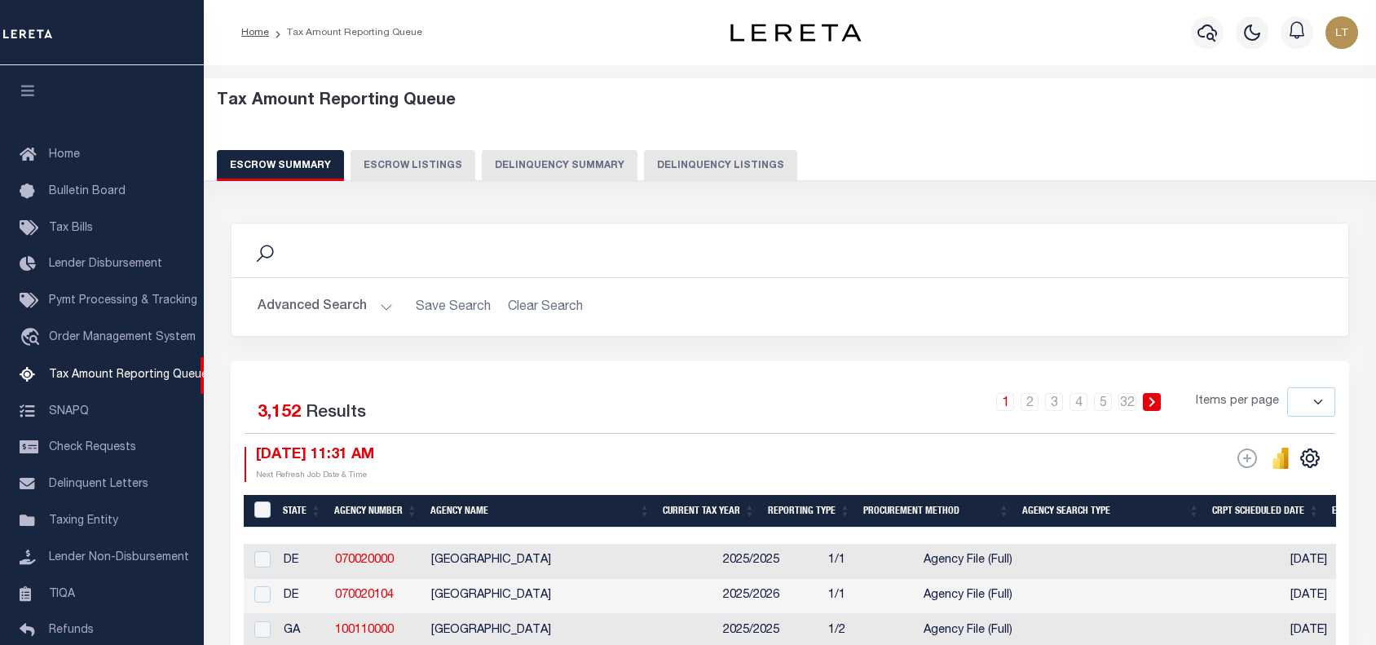
select select "8"
click at [723, 168] on button "Delinquency Listings" at bounding box center [720, 165] width 153 height 31
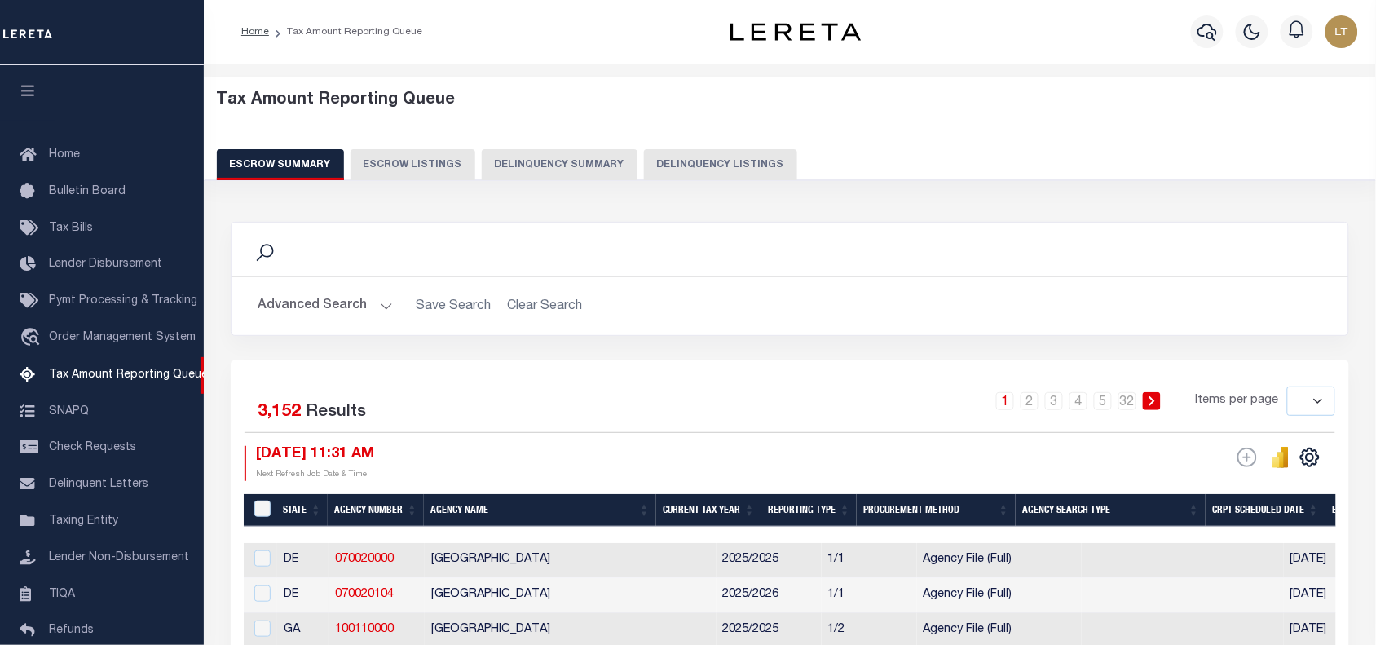
select select "8"
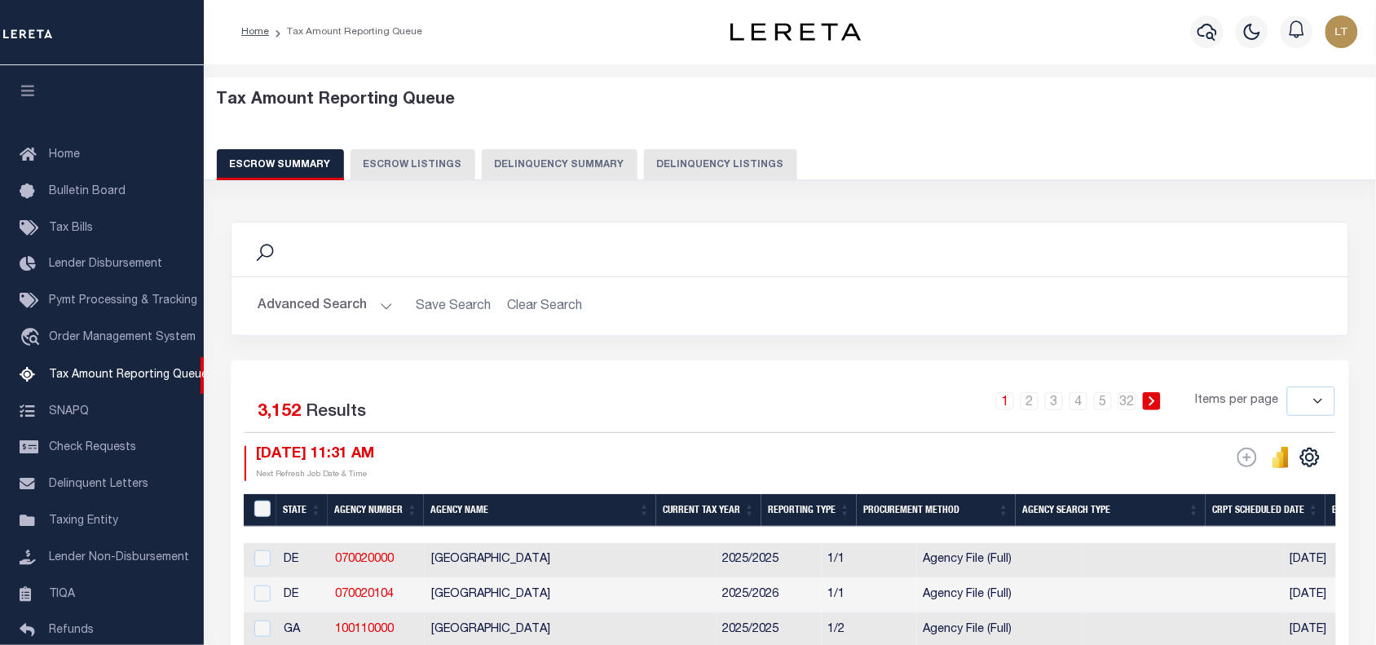
select select "8"
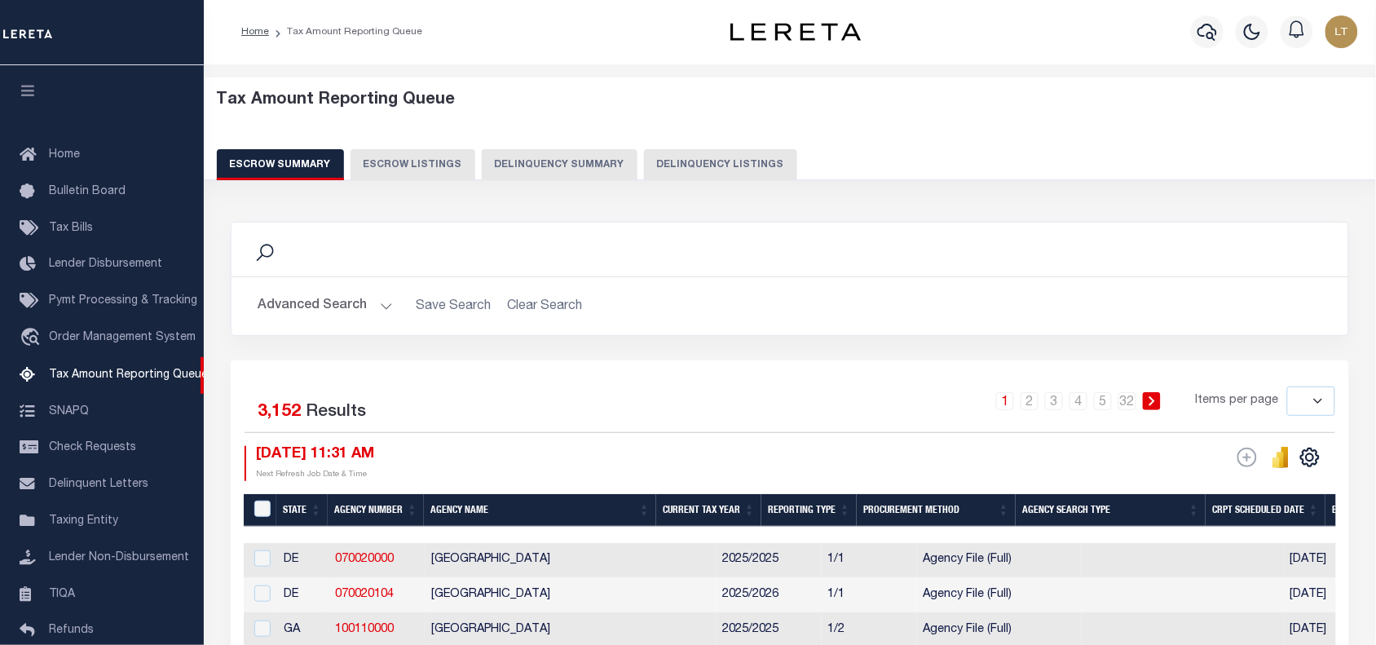
select select "8"
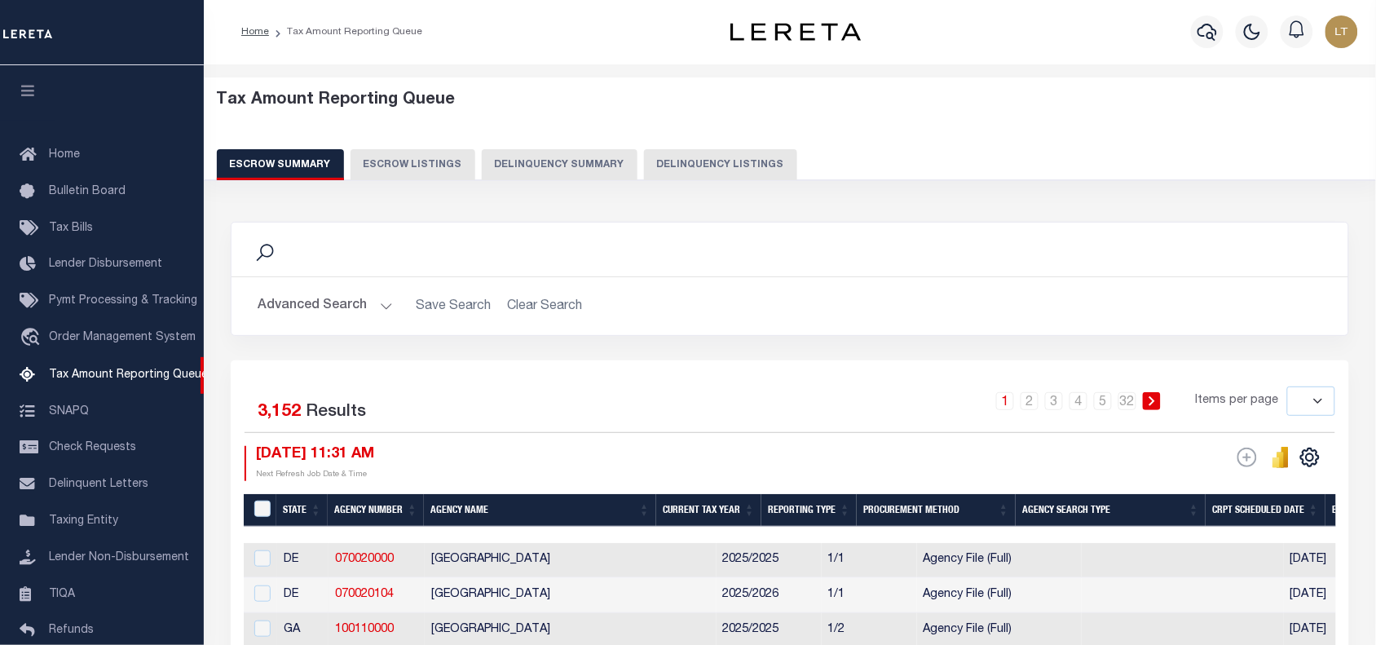
select select "8"
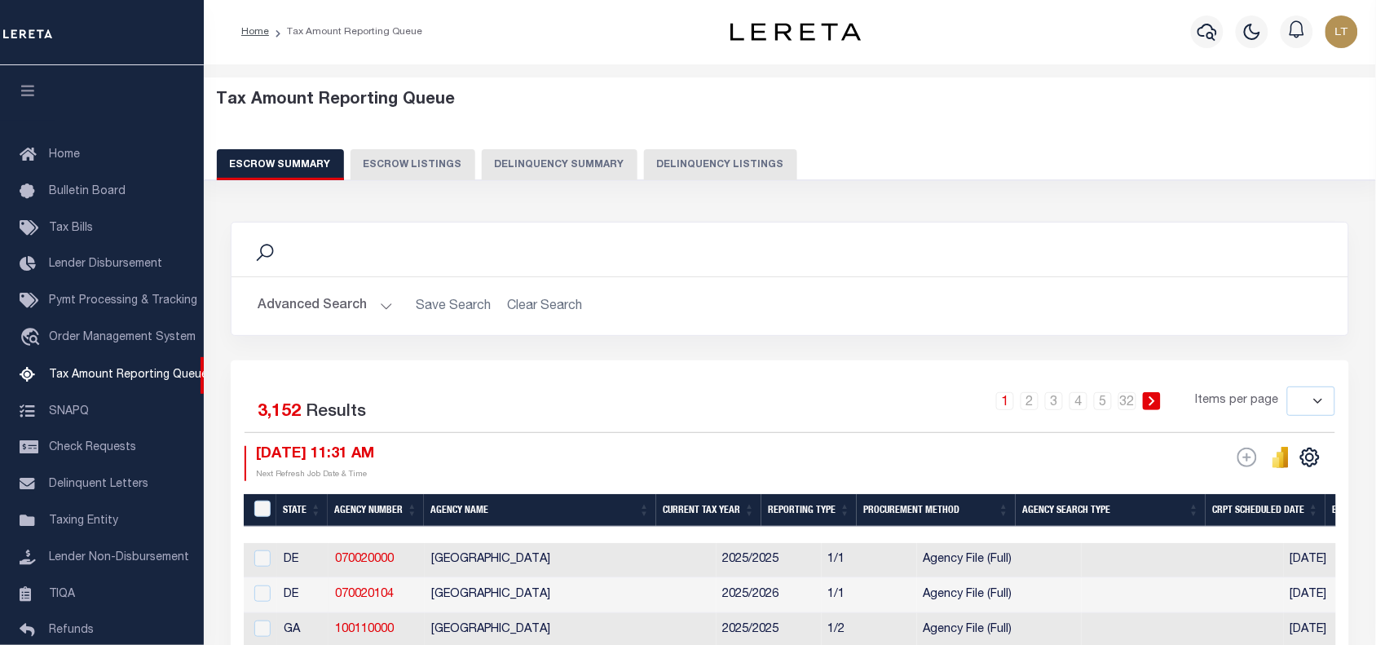
select select "8"
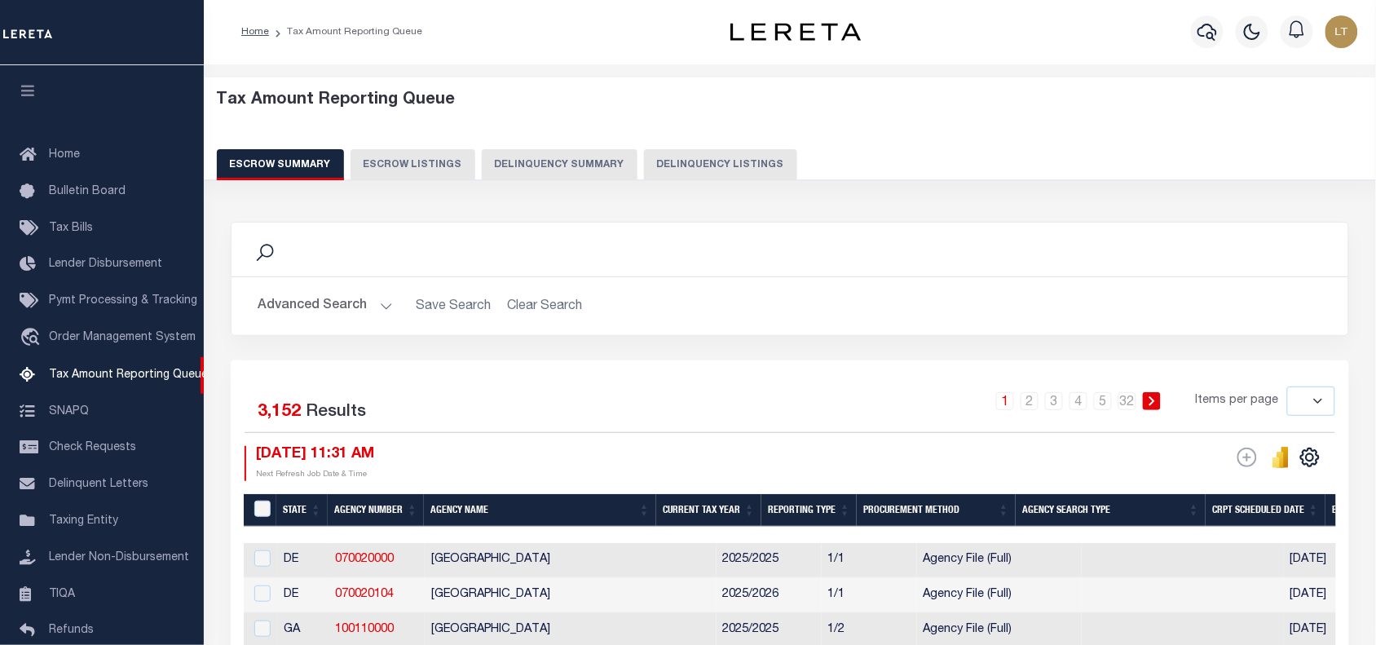
select select "8"
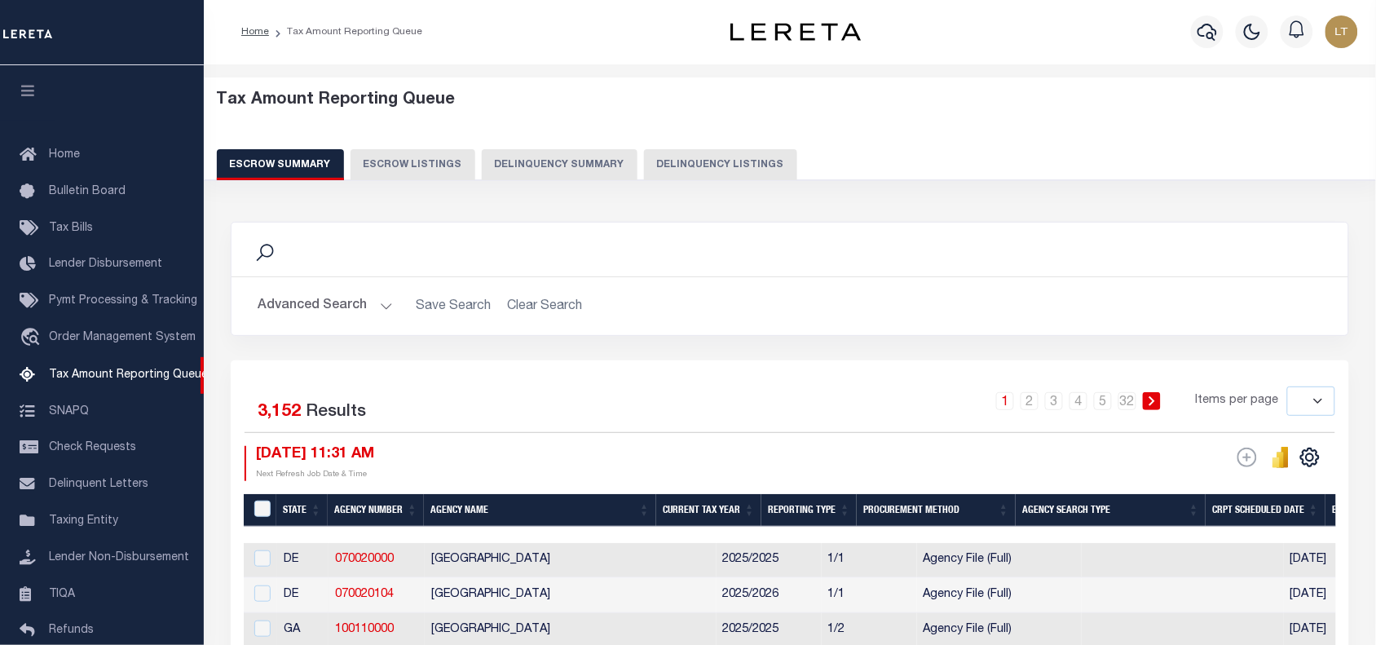
select select "8"
select select "100"
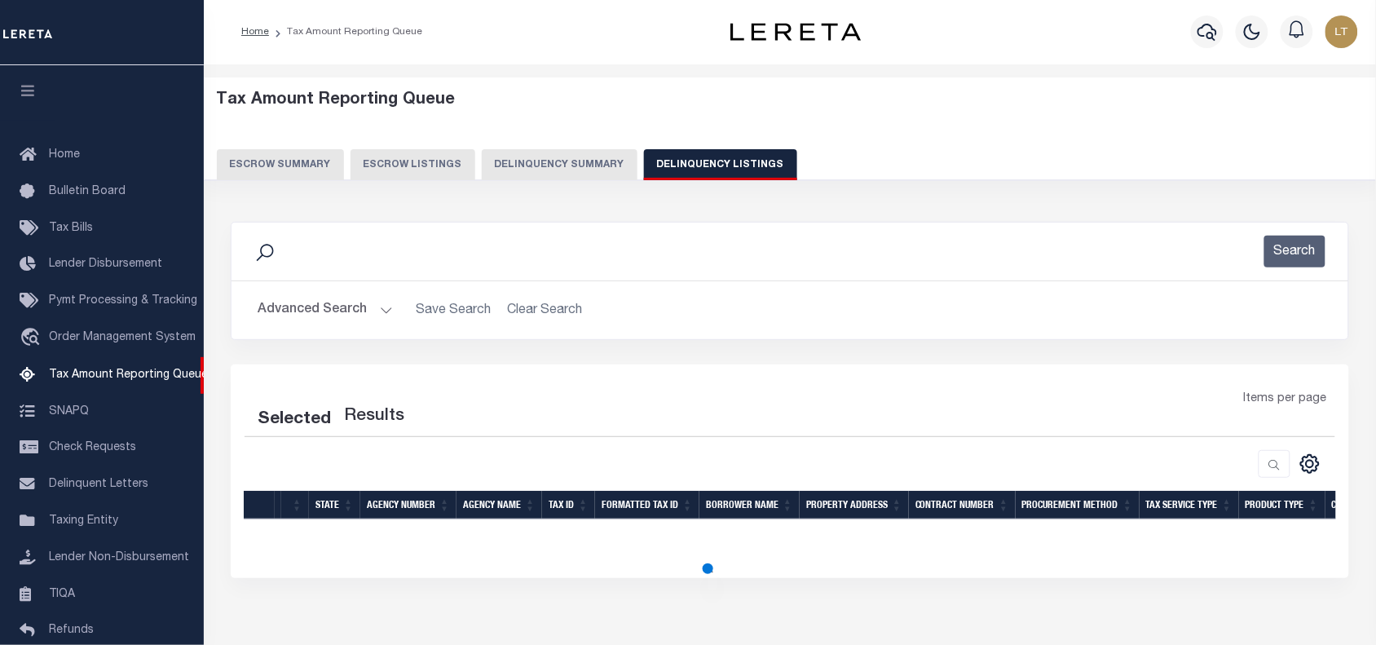
select select "100"
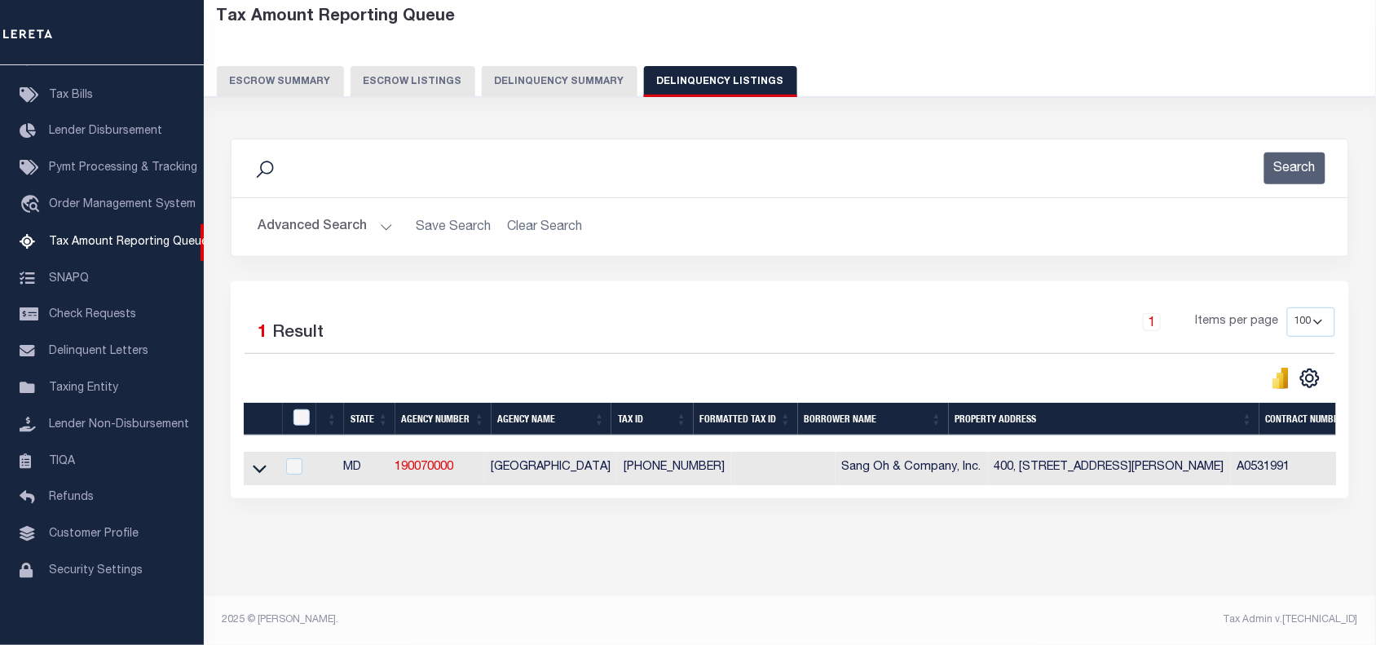
scroll to position [205, 0]
click at [249, 451] on td at bounding box center [260, 467] width 32 height 33
checkbox input "true"
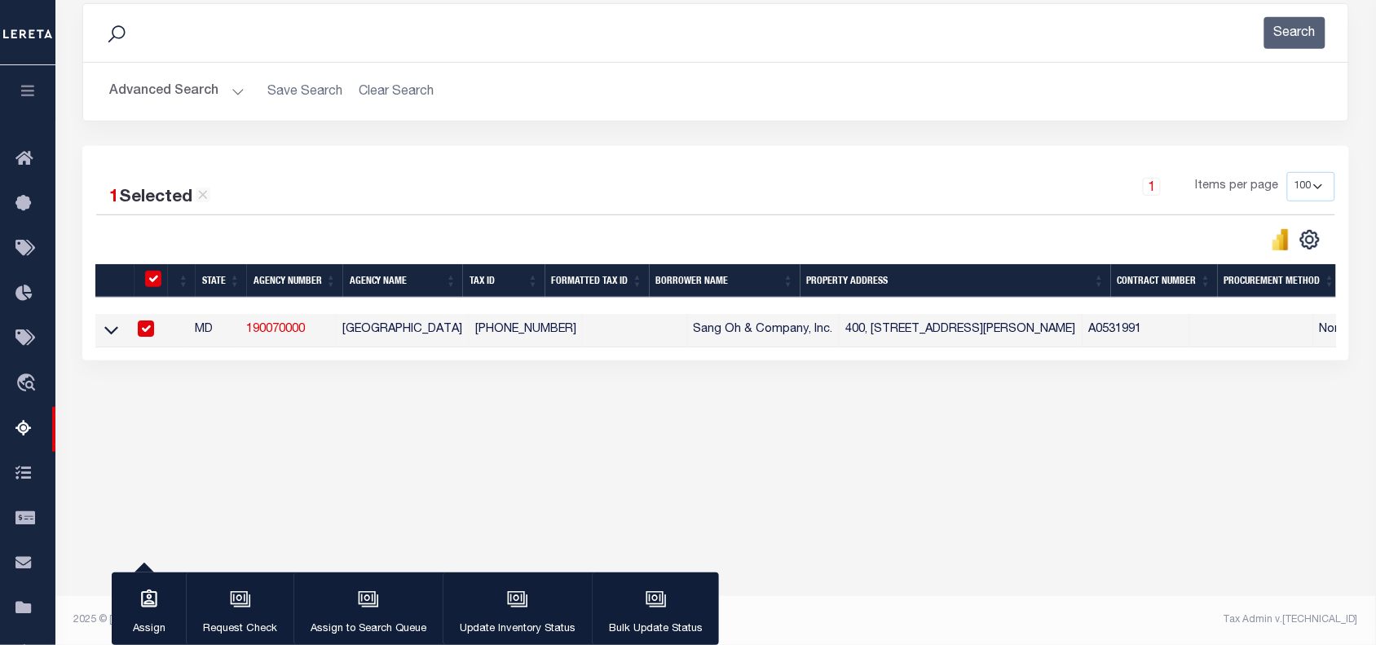
scroll to position [408, 0]
click at [141, 271] on div at bounding box center [154, 280] width 27 height 18
click at [143, 271] on div at bounding box center [154, 280] width 27 height 18
click at [149, 271] on input "checkbox" at bounding box center [153, 279] width 16 height 16
checkbox input "false"
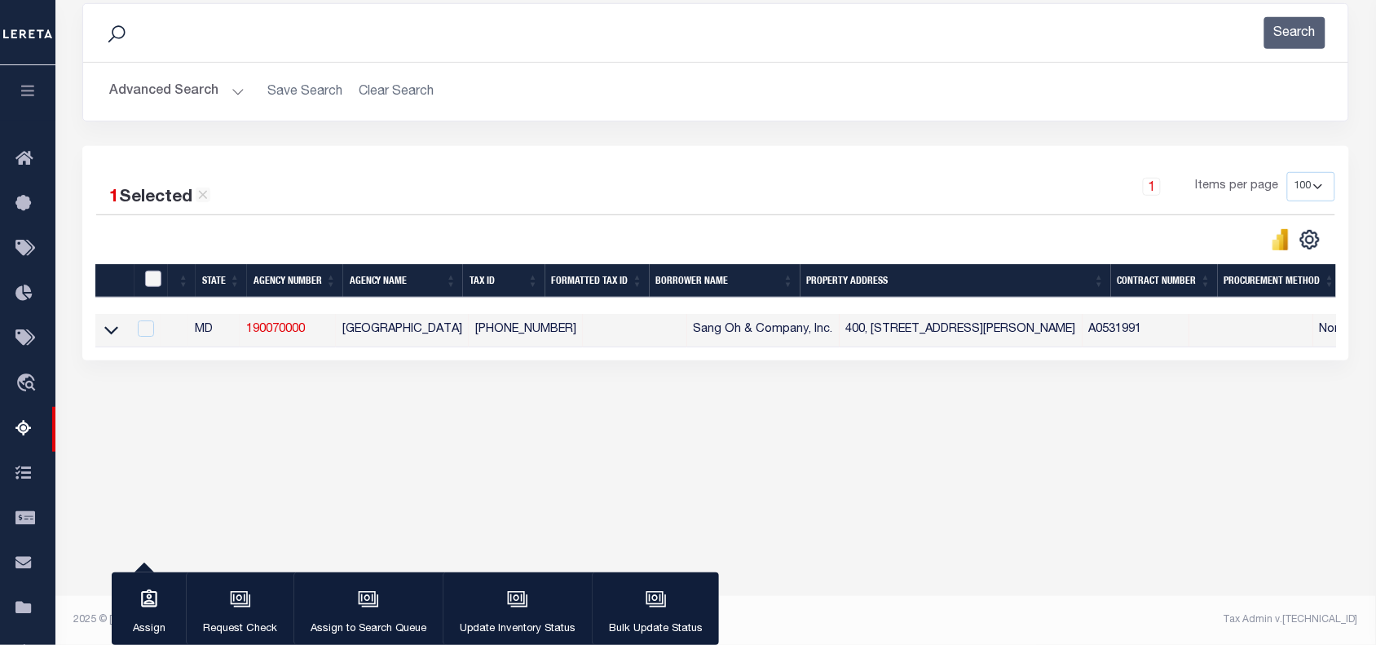
checkbox input "false"
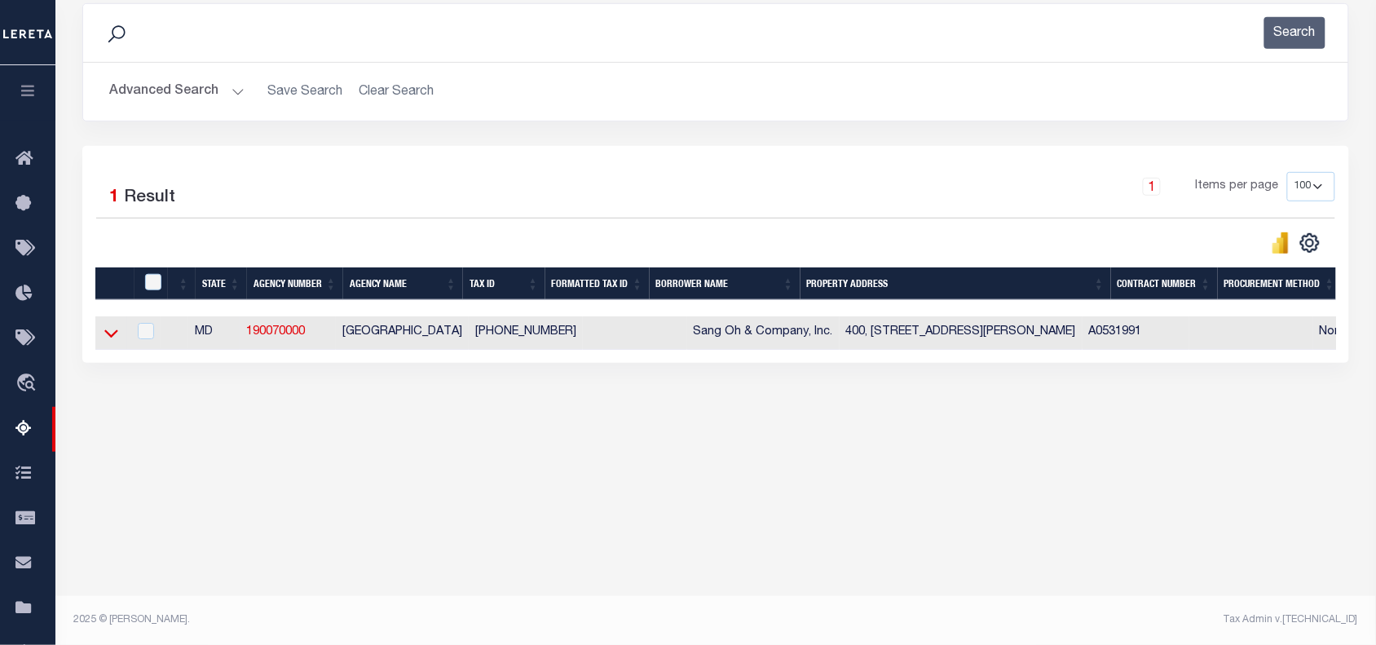
click at [110, 324] on icon at bounding box center [111, 332] width 14 height 17
select select "8"
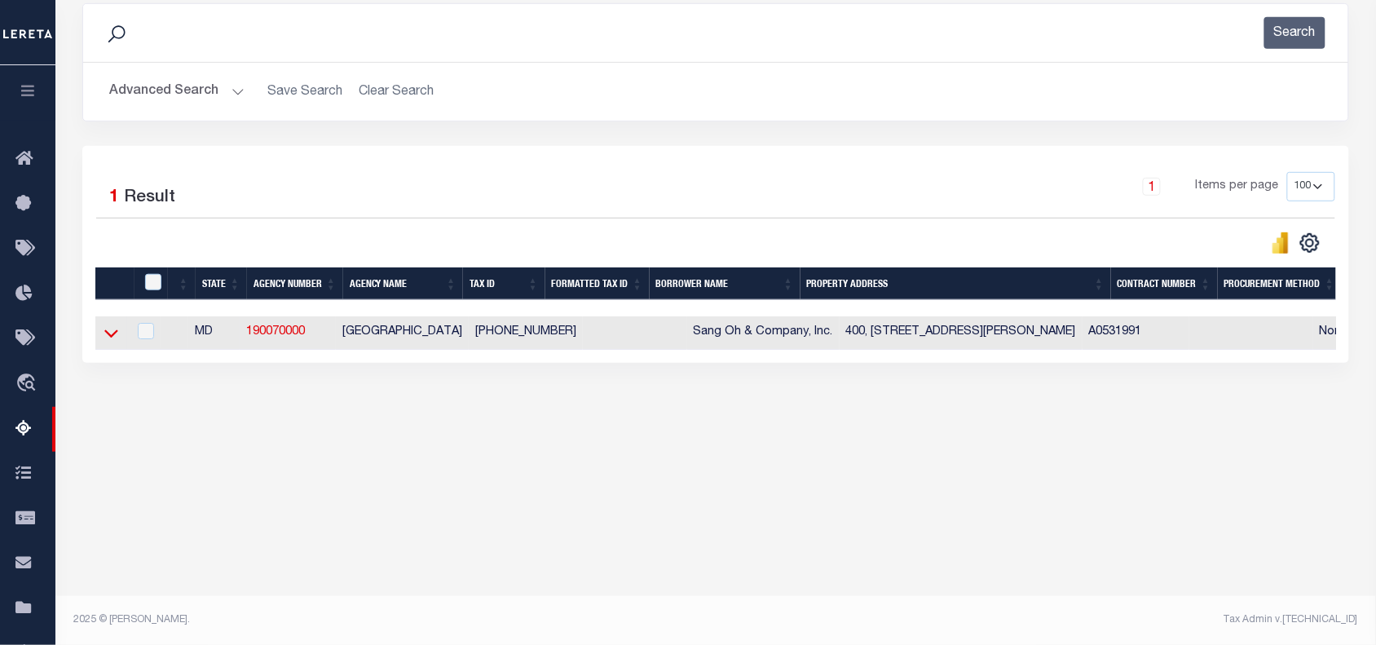
select select "8"
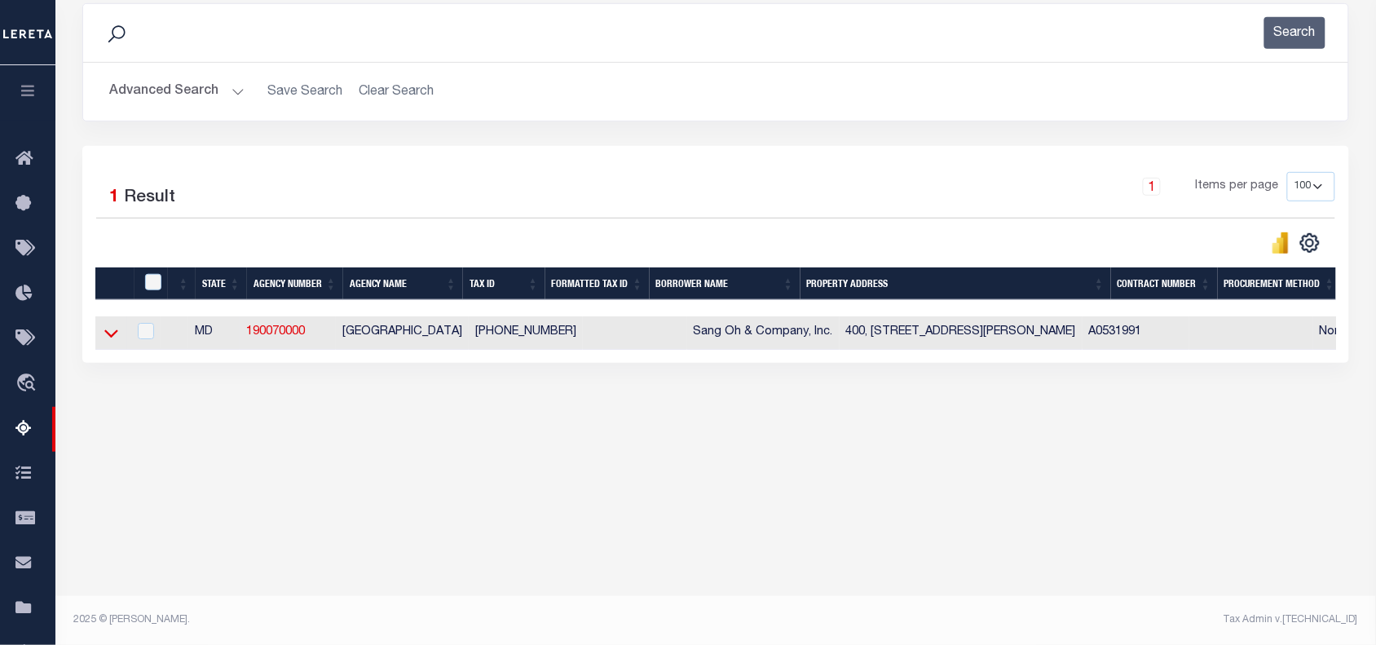
select select "8"
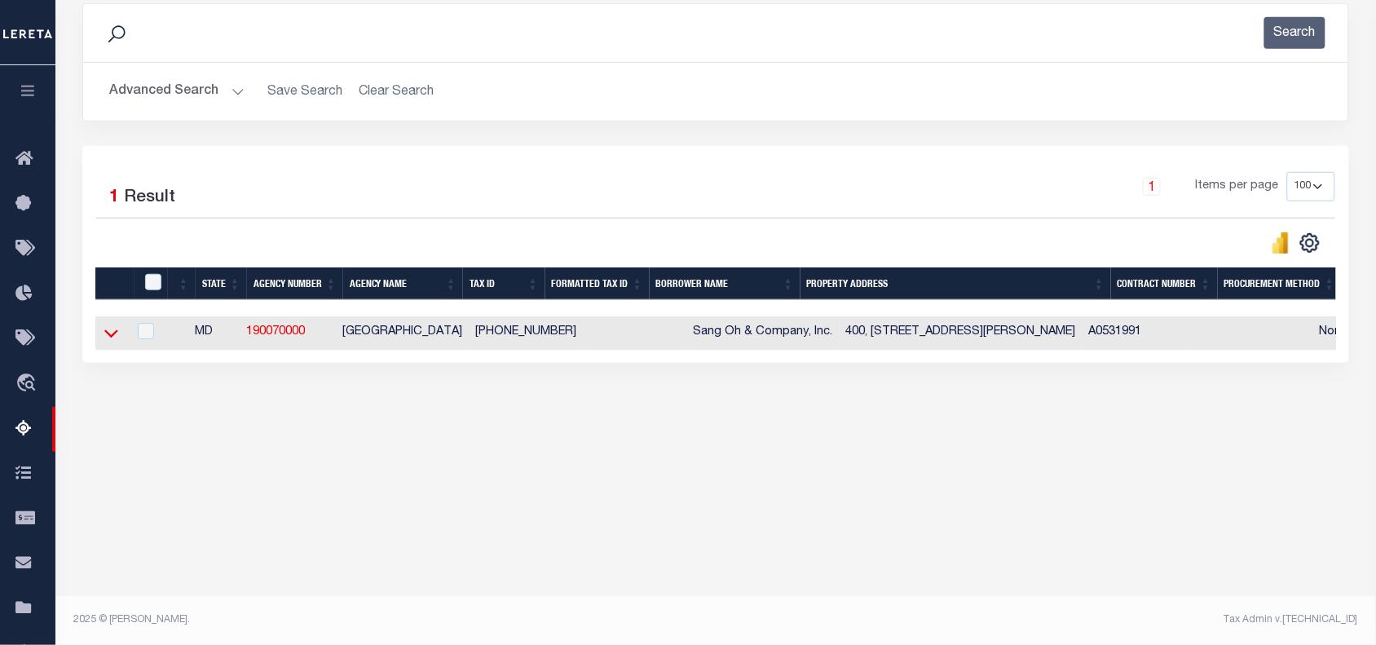
select select "8"
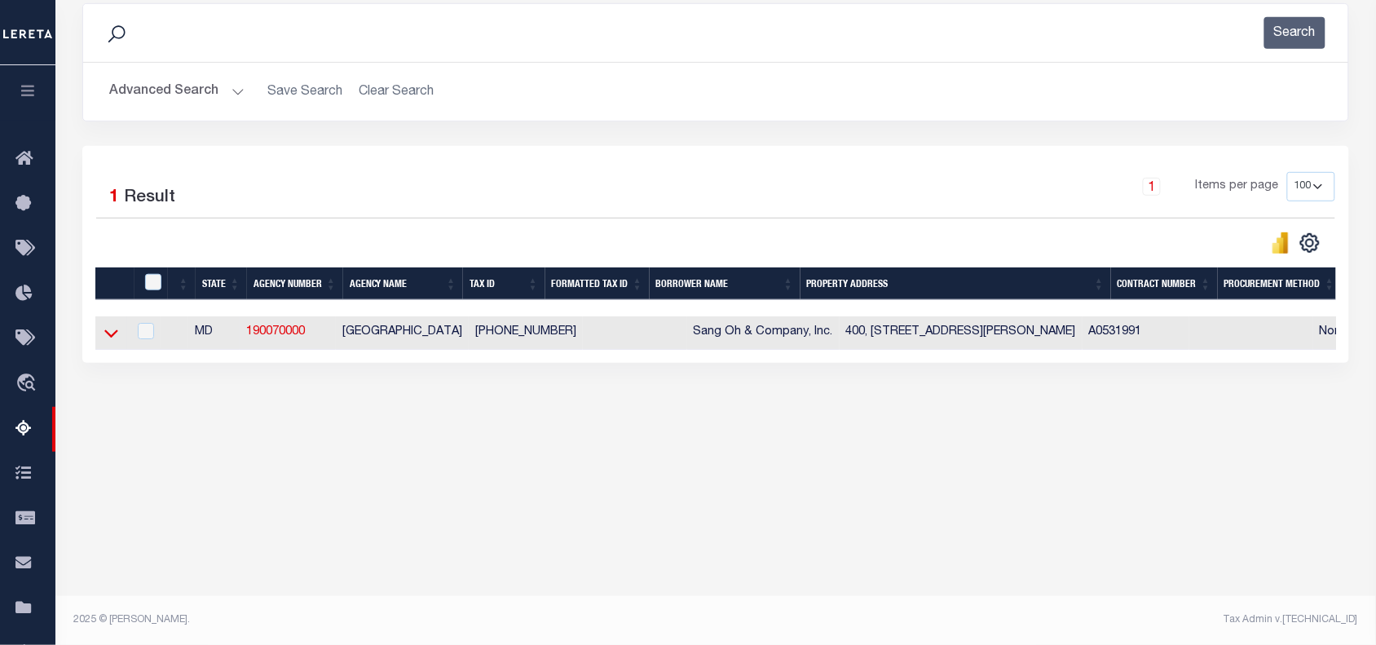
select select "8"
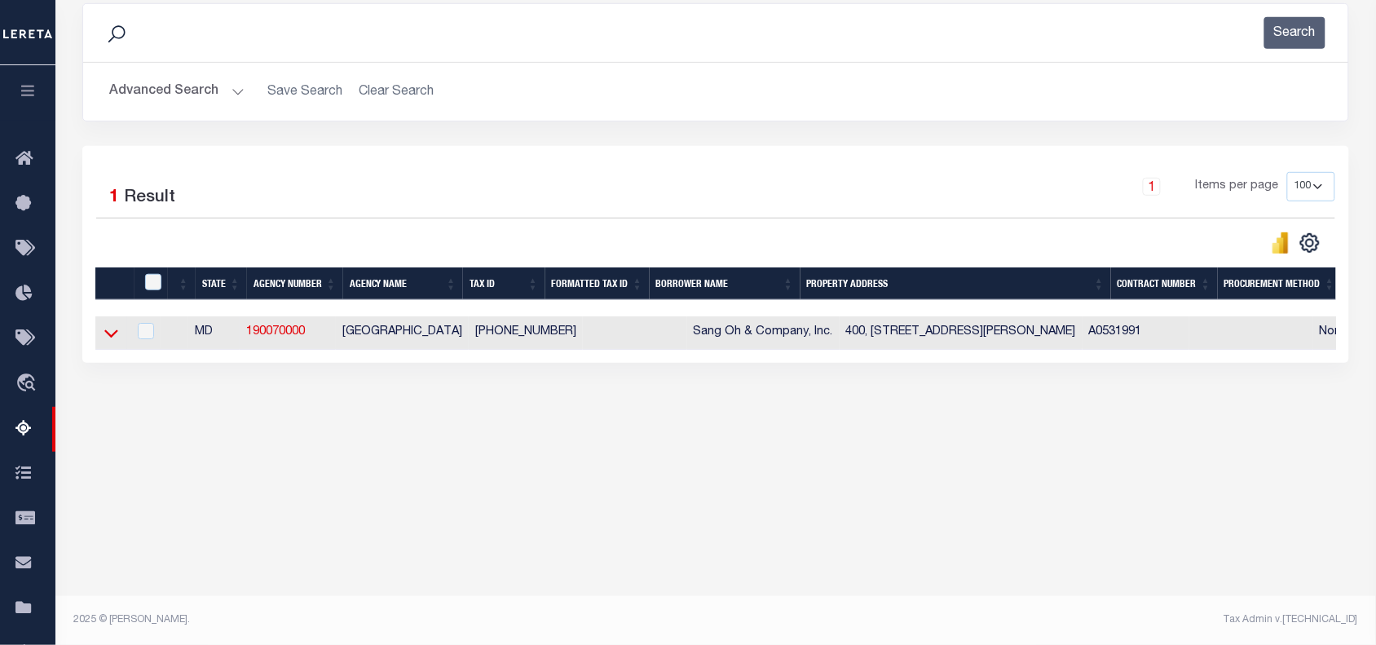
select select "8"
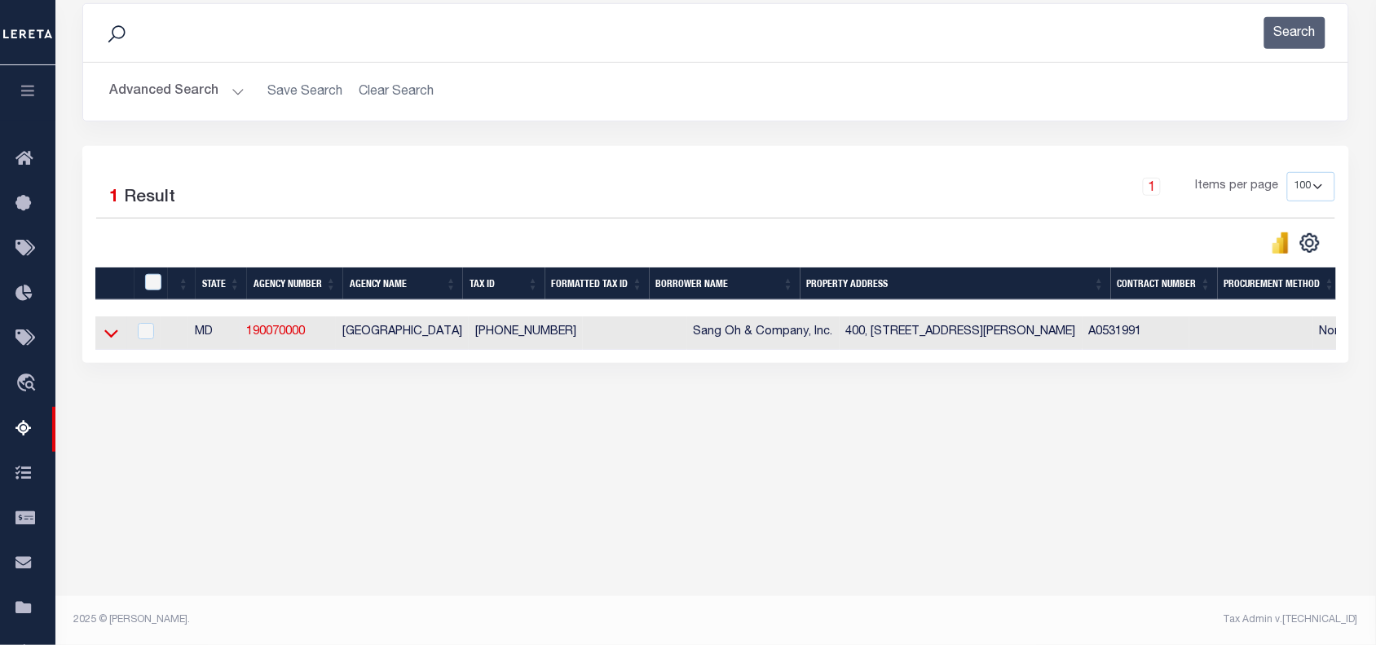
select select "8"
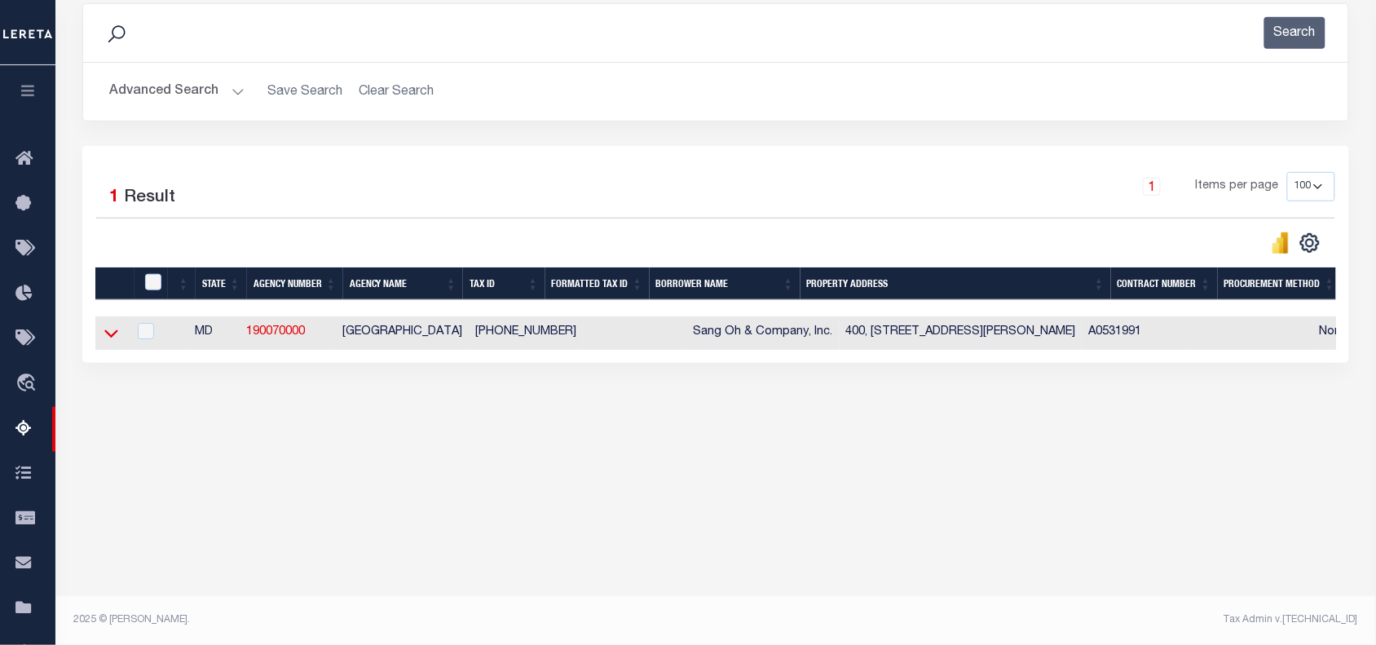
select select "8"
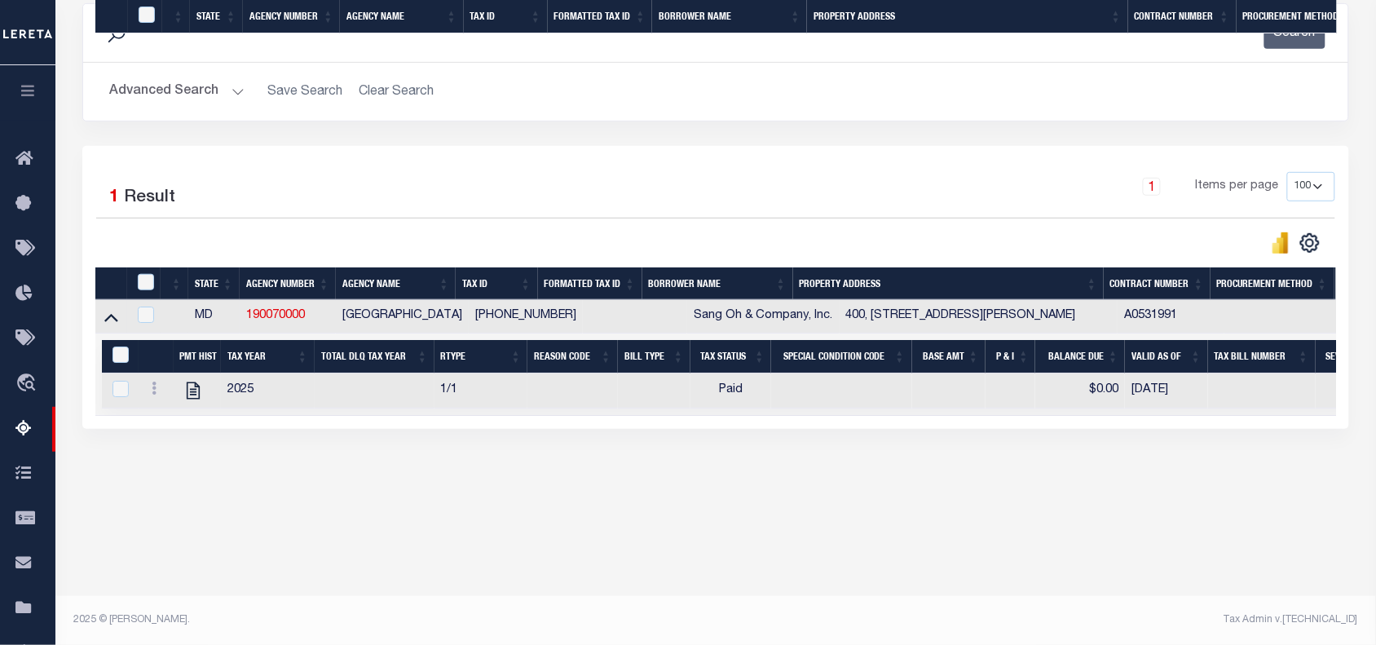
scroll to position [510, 0]
click at [155, 381] on icon at bounding box center [154, 387] width 5 height 13
click at [348, 373] on td at bounding box center [375, 390] width 120 height 35
checkbox input "true"
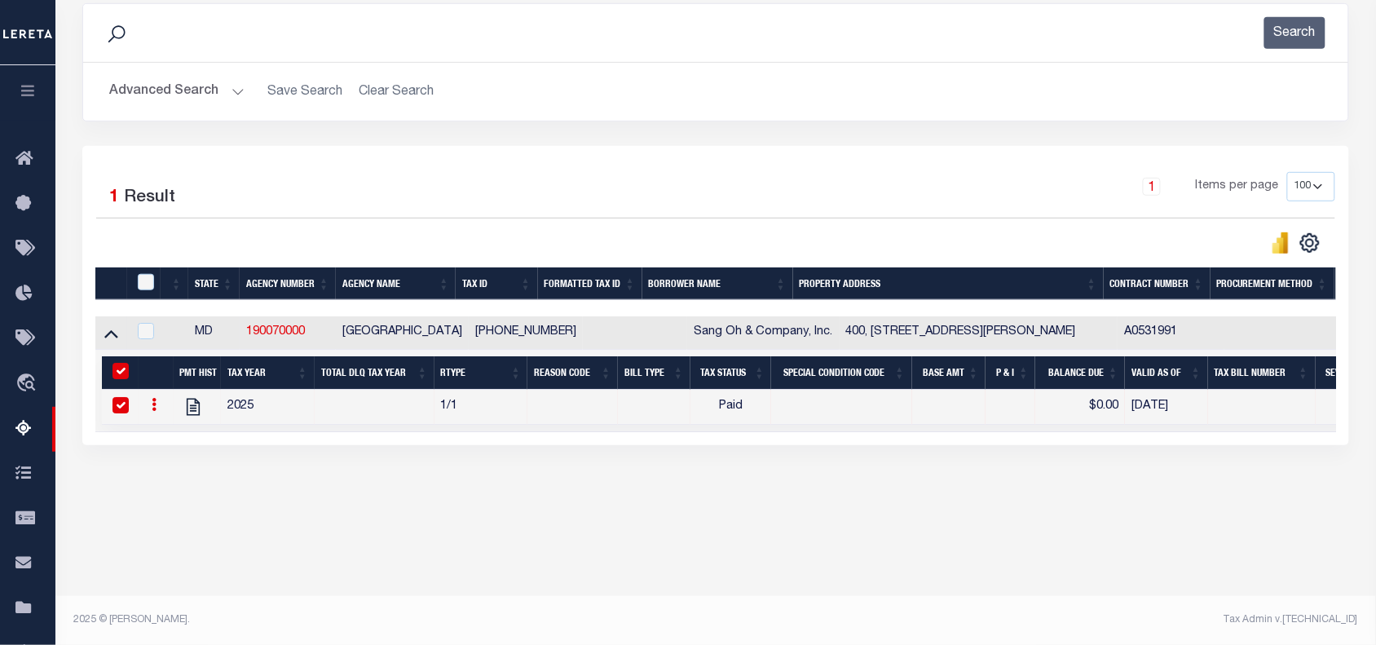
scroll to position [408, 0]
click at [143, 274] on input "checkbox" at bounding box center [146, 282] width 16 height 16
checkbox input "true"
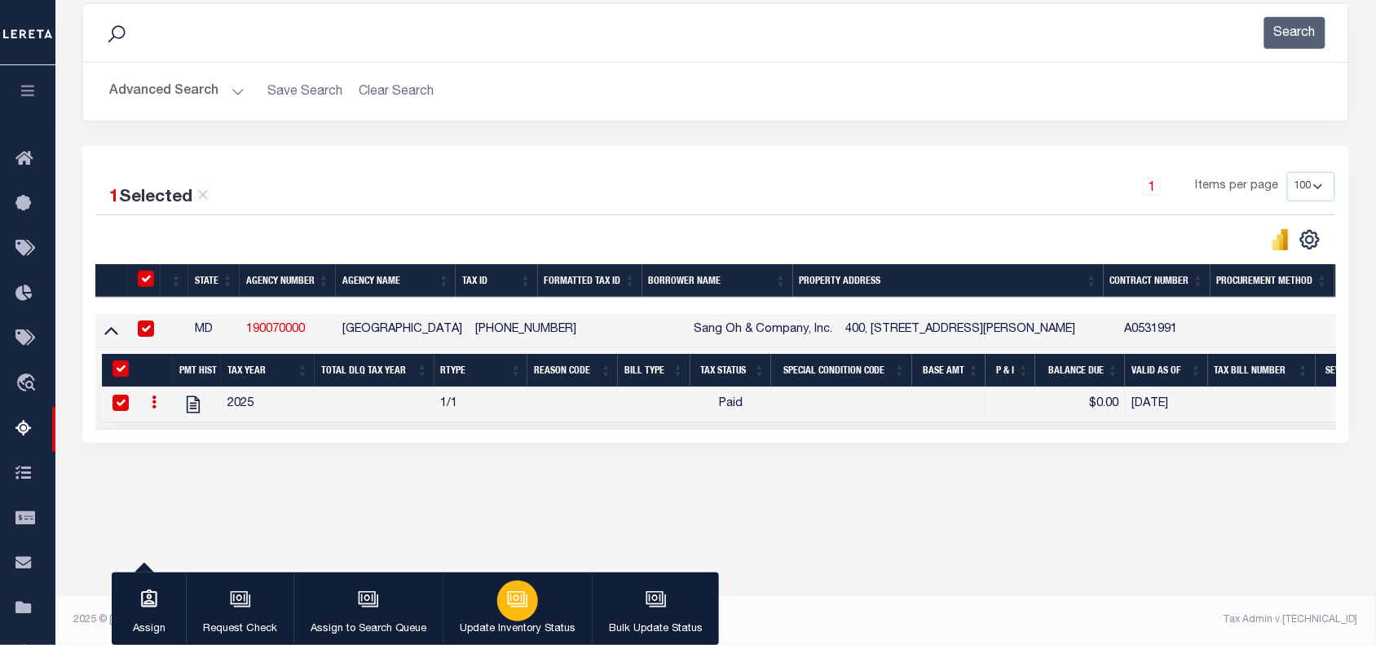
click at [482, 601] on button "Update Inventory Status" at bounding box center [517, 608] width 149 height 73
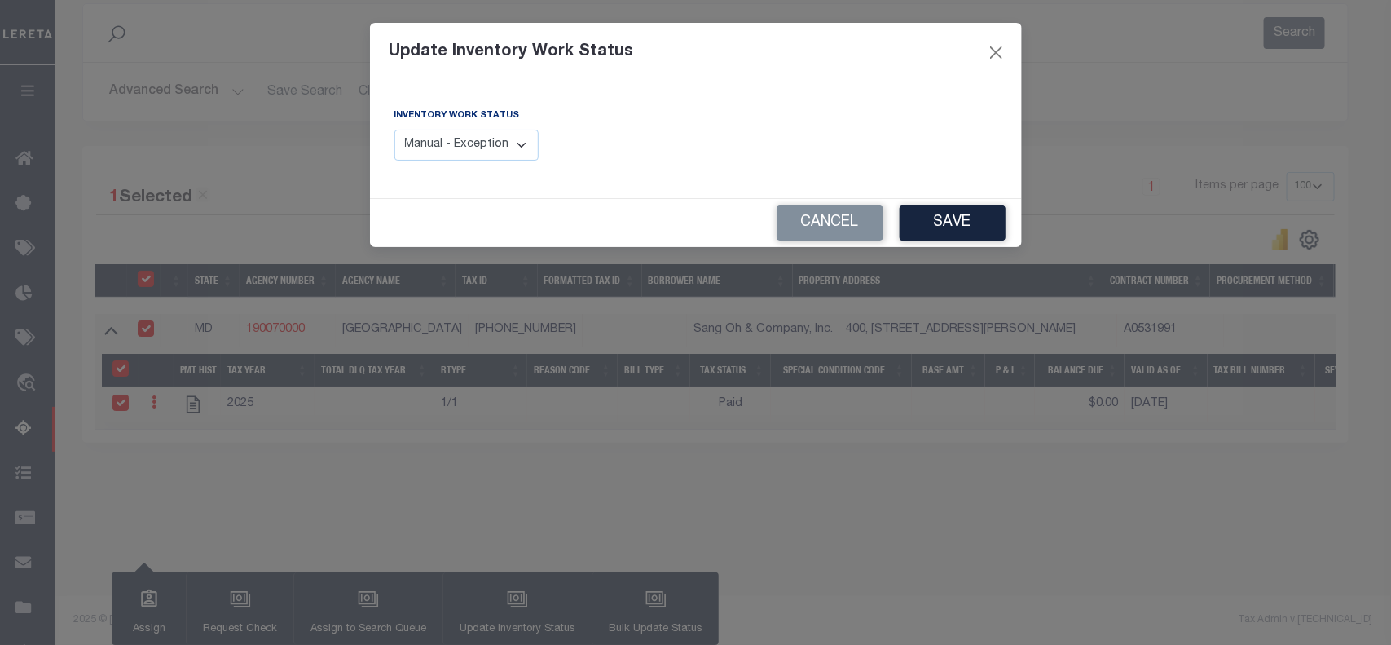
click at [446, 161] on select "Manual - Exception Pended - Awaiting Search Late Add Exception Completed" at bounding box center [466, 146] width 145 height 32
select select "4"
click at [394, 130] on select "Manual - Exception Pended - Awaiting Search Late Add Exception Completed" at bounding box center [466, 146] width 145 height 32
click at [976, 224] on button "Save" at bounding box center [953, 222] width 106 height 35
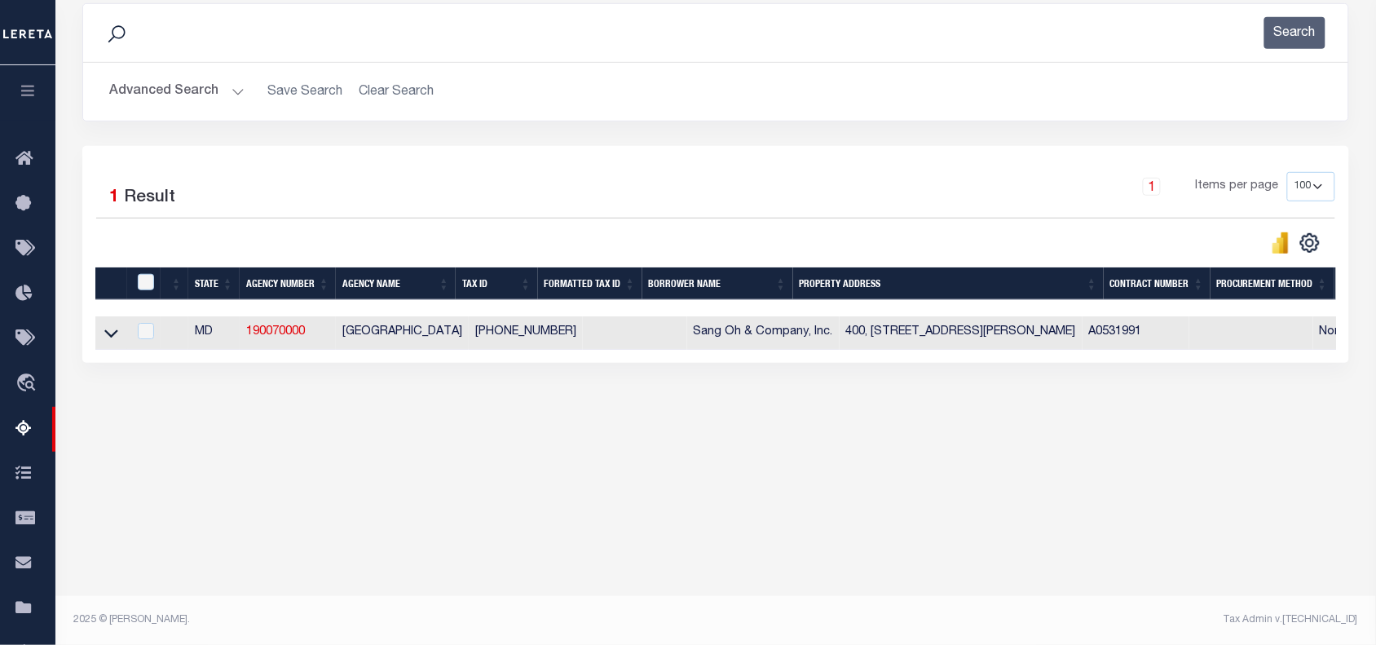
click at [0, 0] on icon at bounding box center [0, 0] width 0 height 0
select select "7"
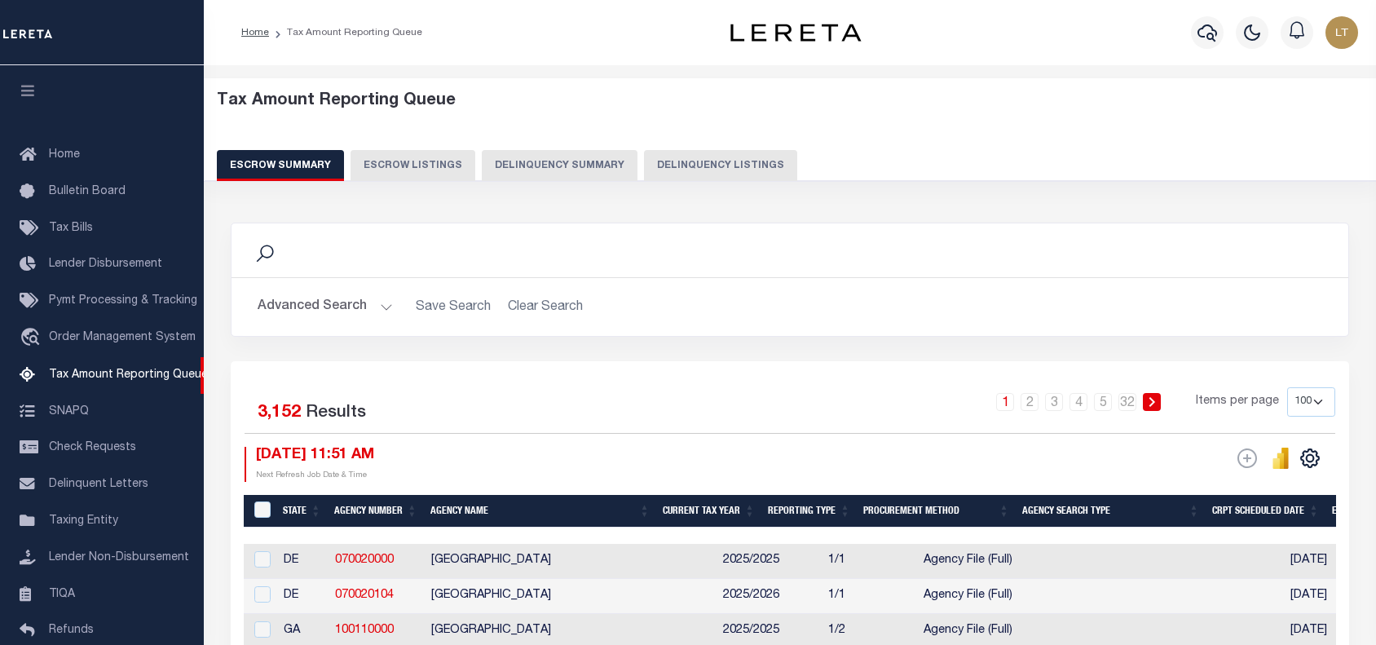
select select "100"
select select "8"
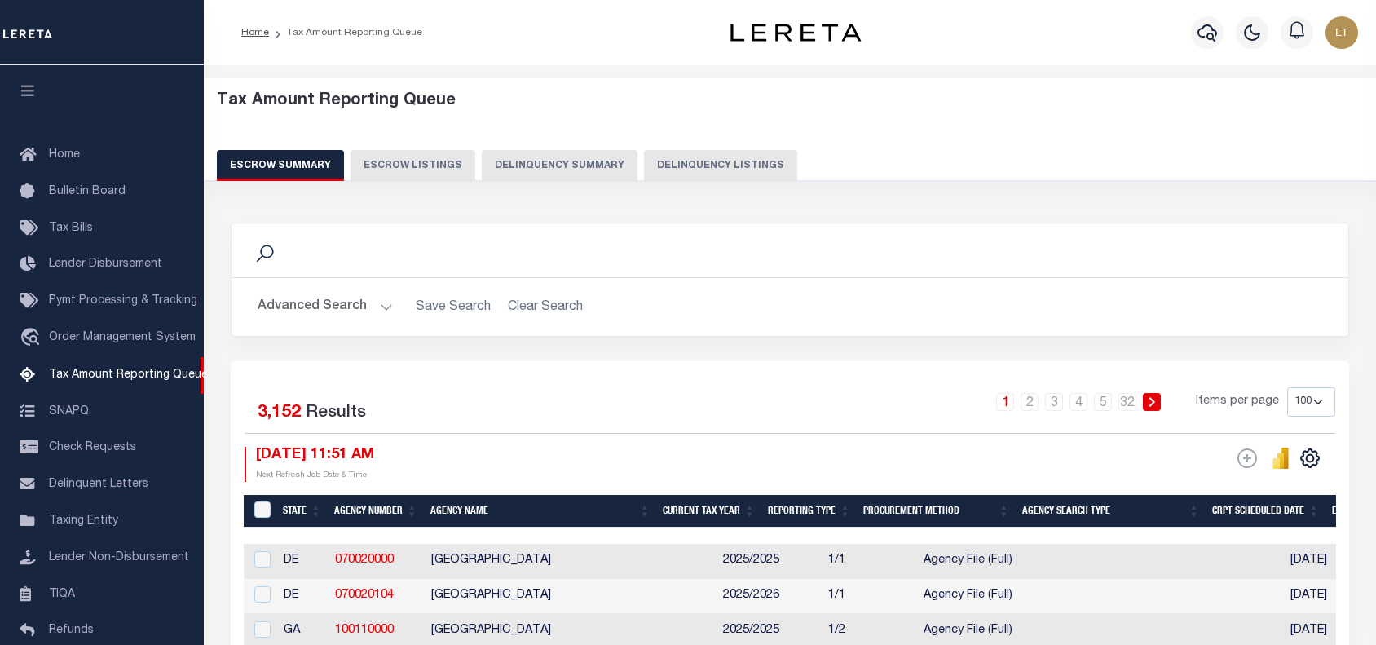
select select "8"
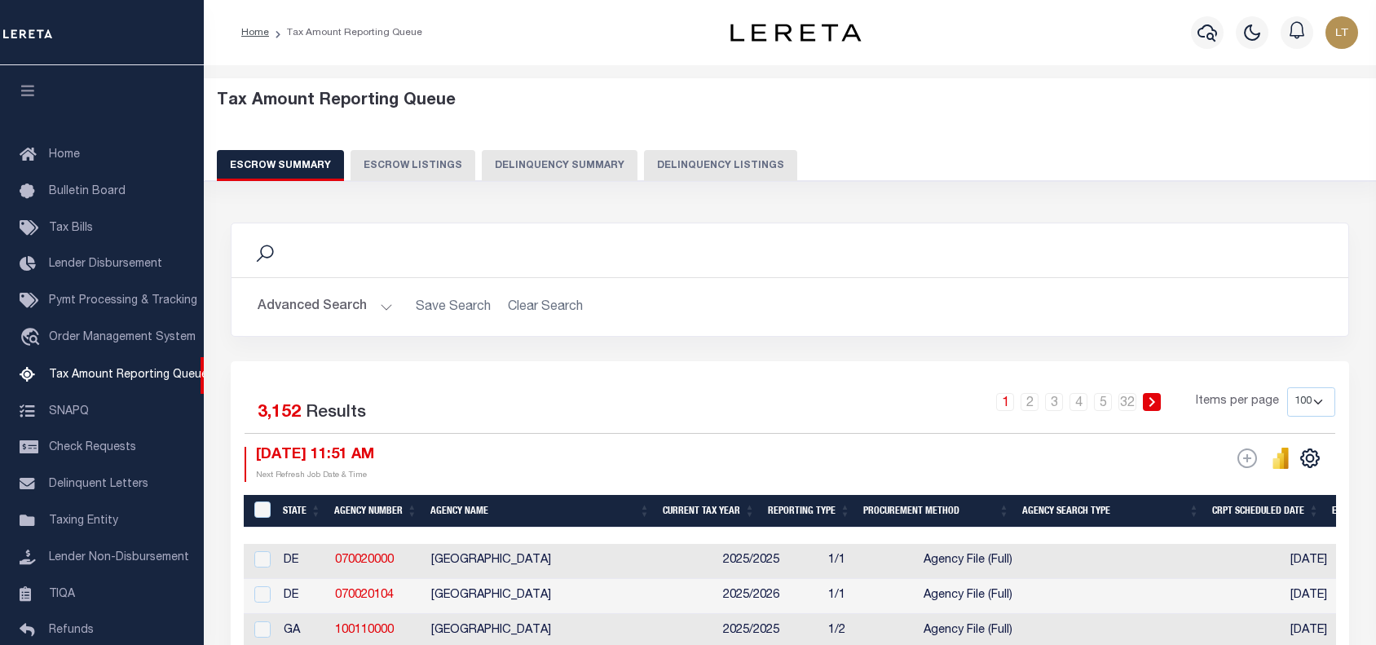
select select "8"
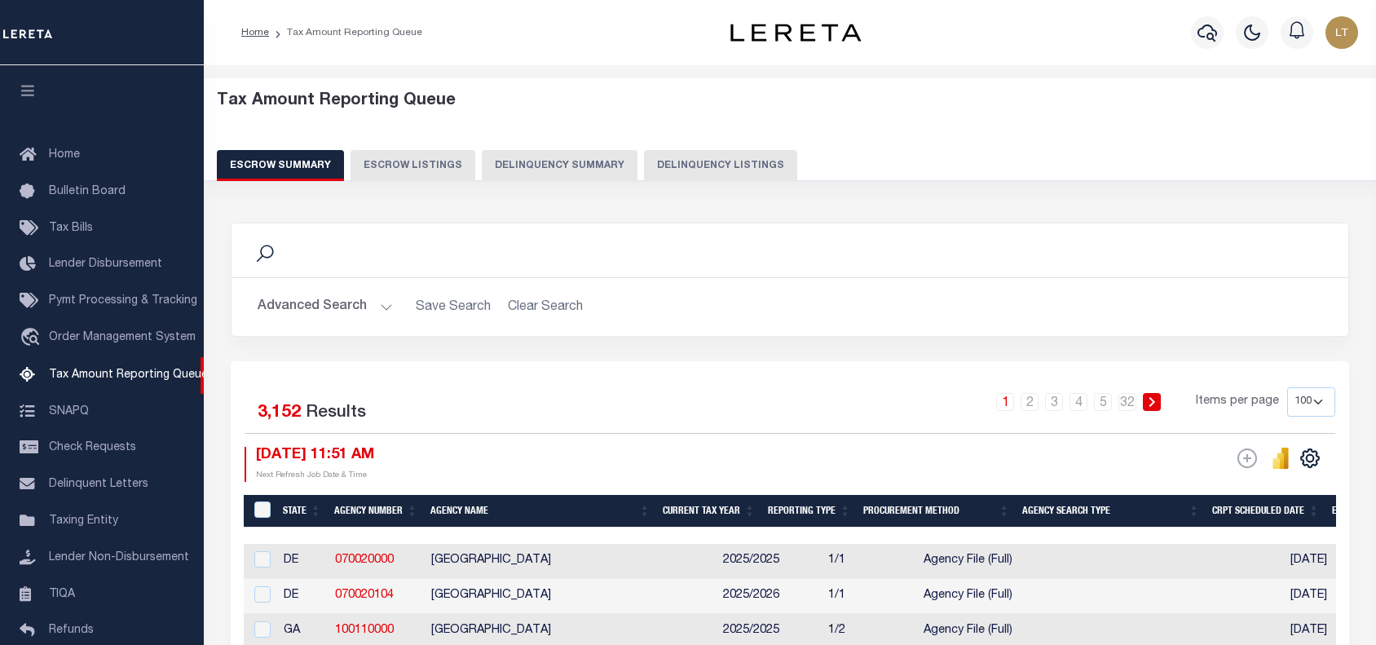
select select "8"
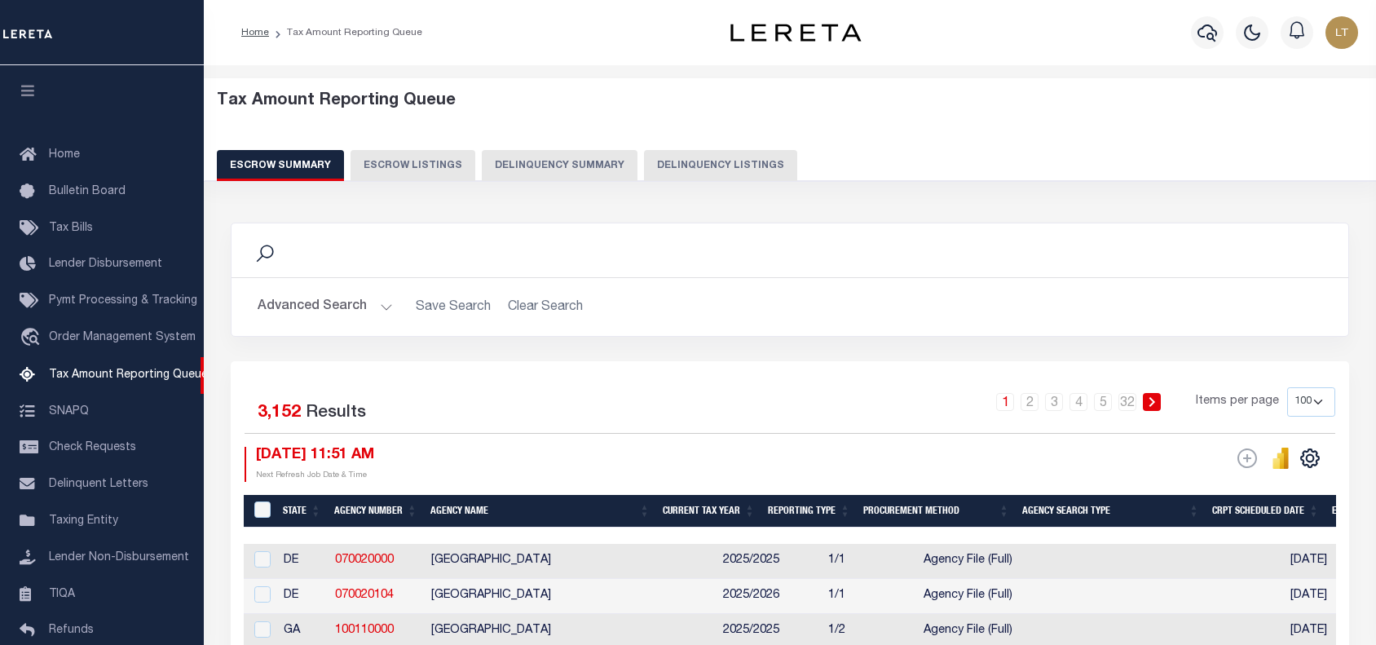
select select "8"
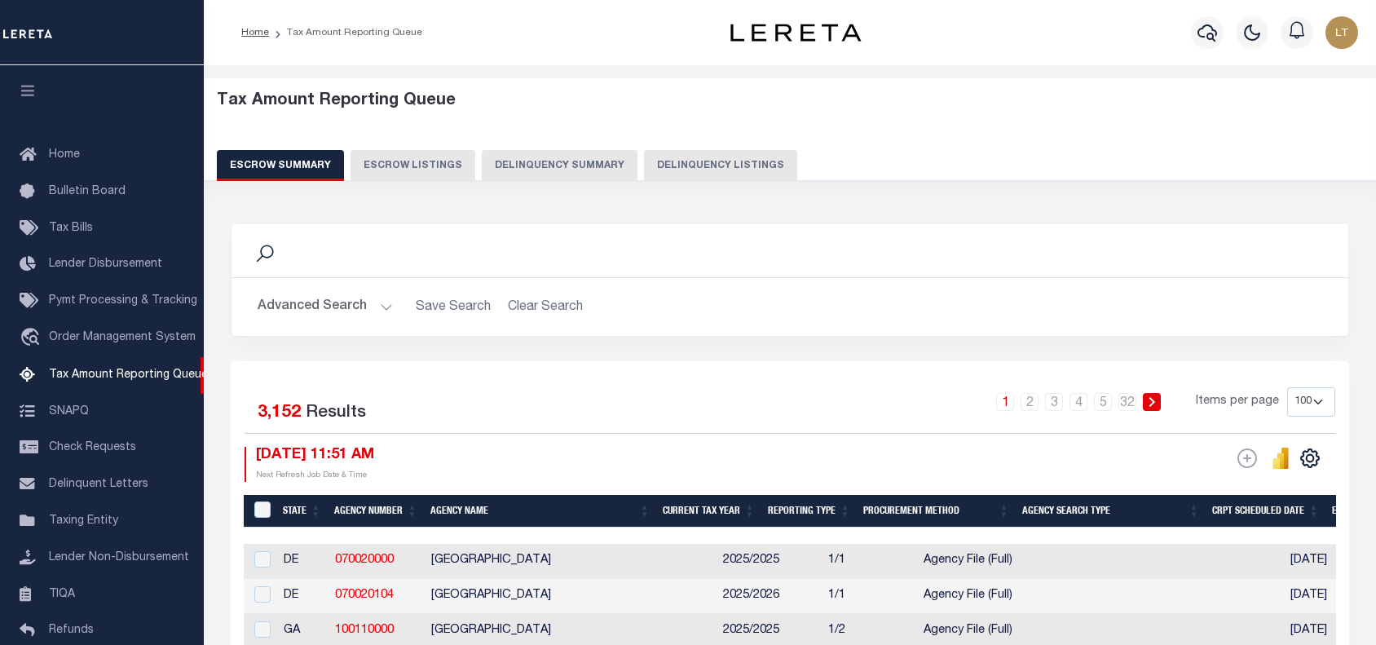
select select "8"
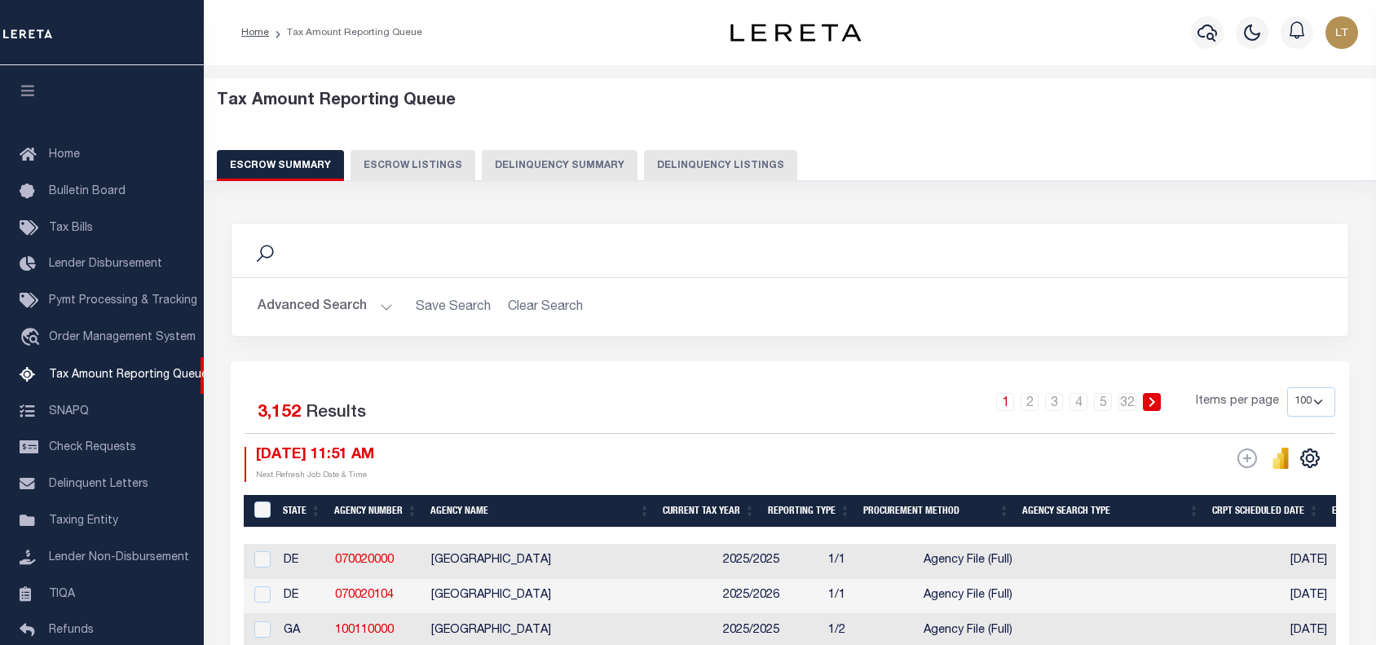
select select "8"
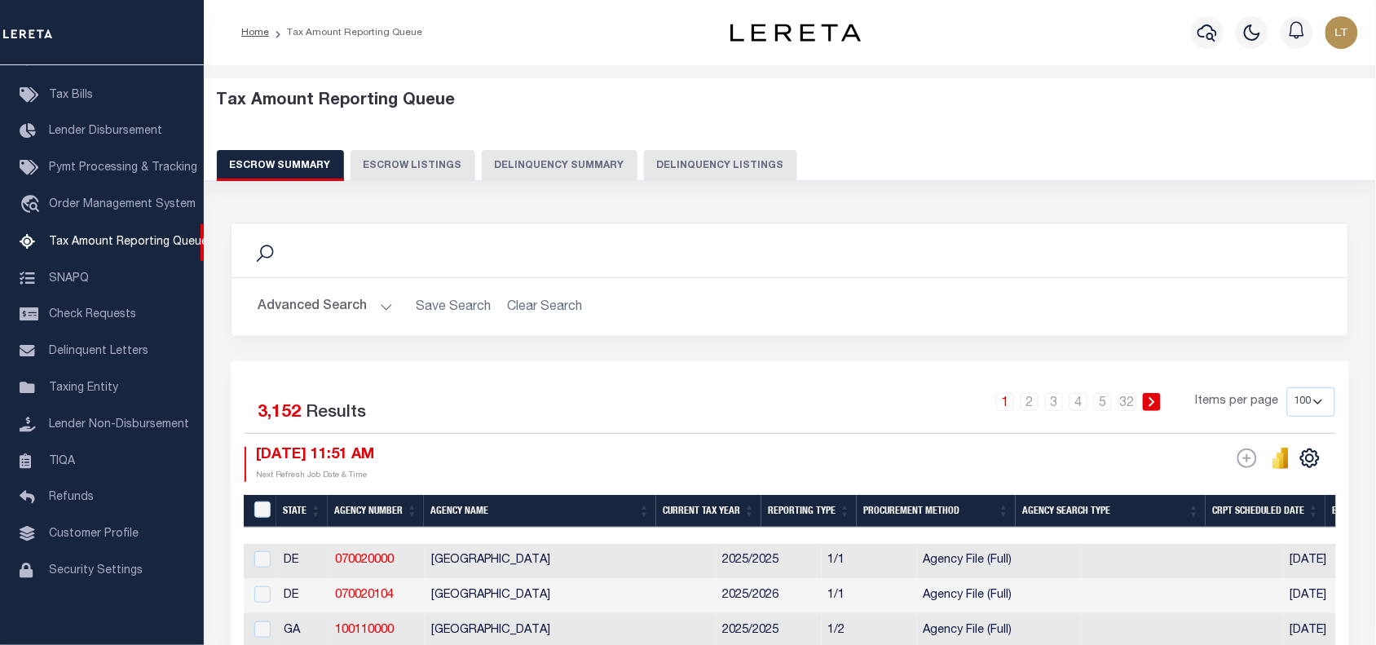
click at [306, 306] on button "Advanced Search" at bounding box center [325, 307] width 135 height 32
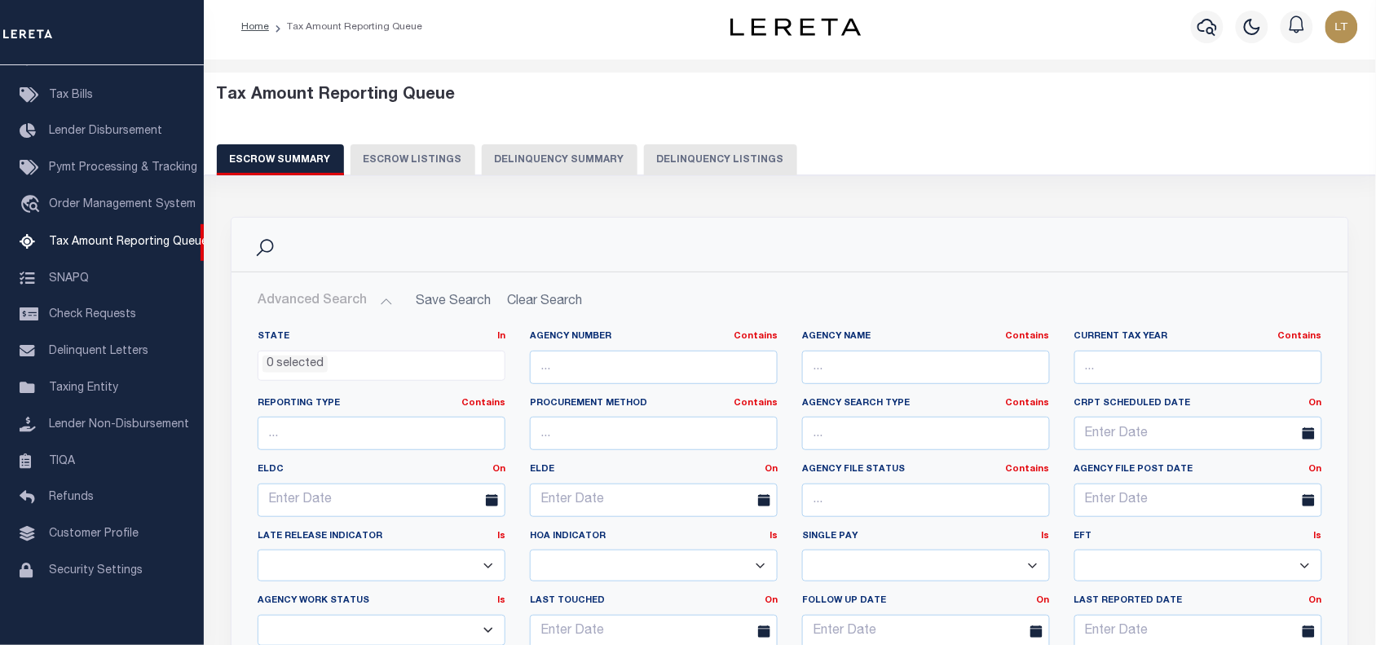
scroll to position [102, 0]
